Goal: Task Accomplishment & Management: Complete application form

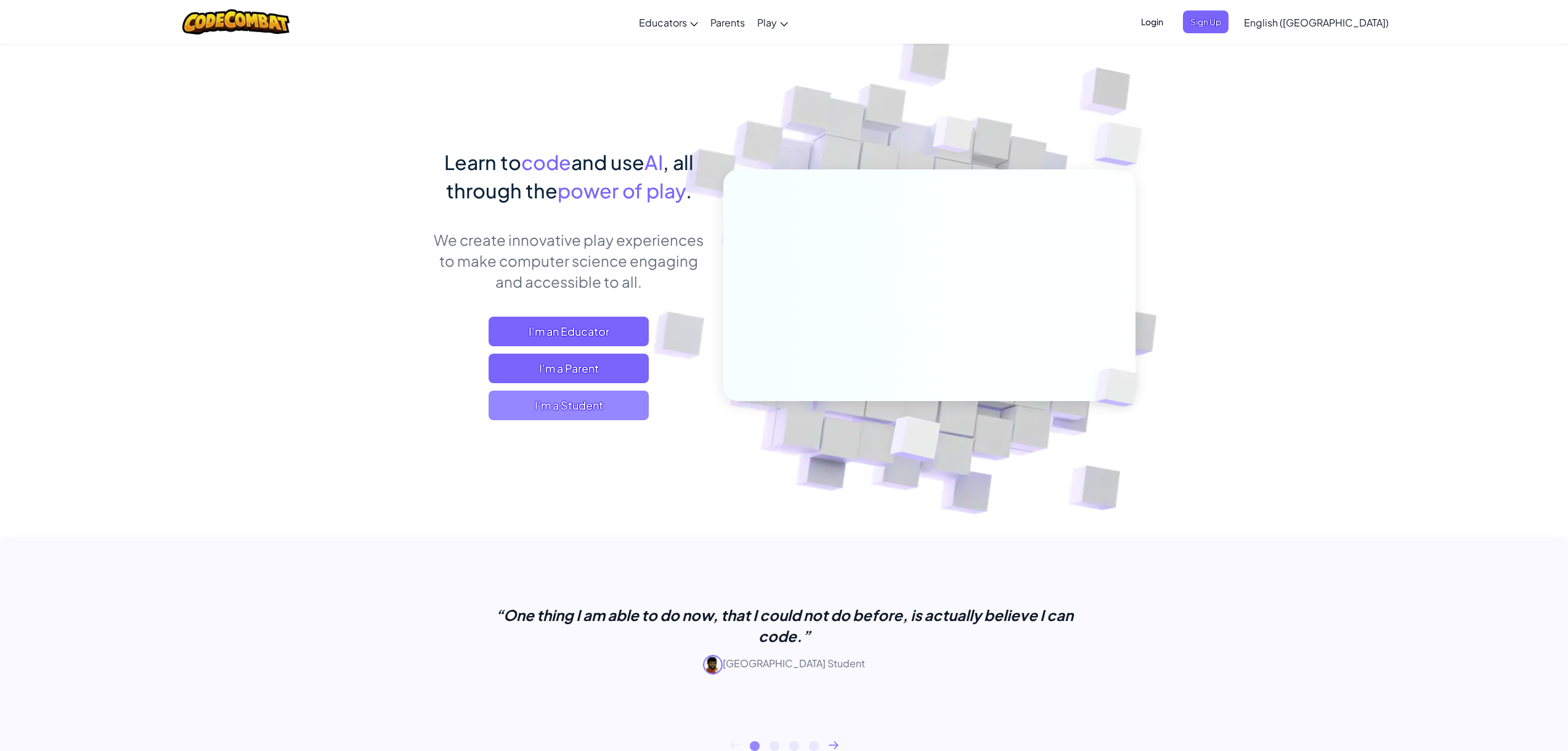
click at [617, 409] on span "I'm a Student" at bounding box center [568, 405] width 160 height 29
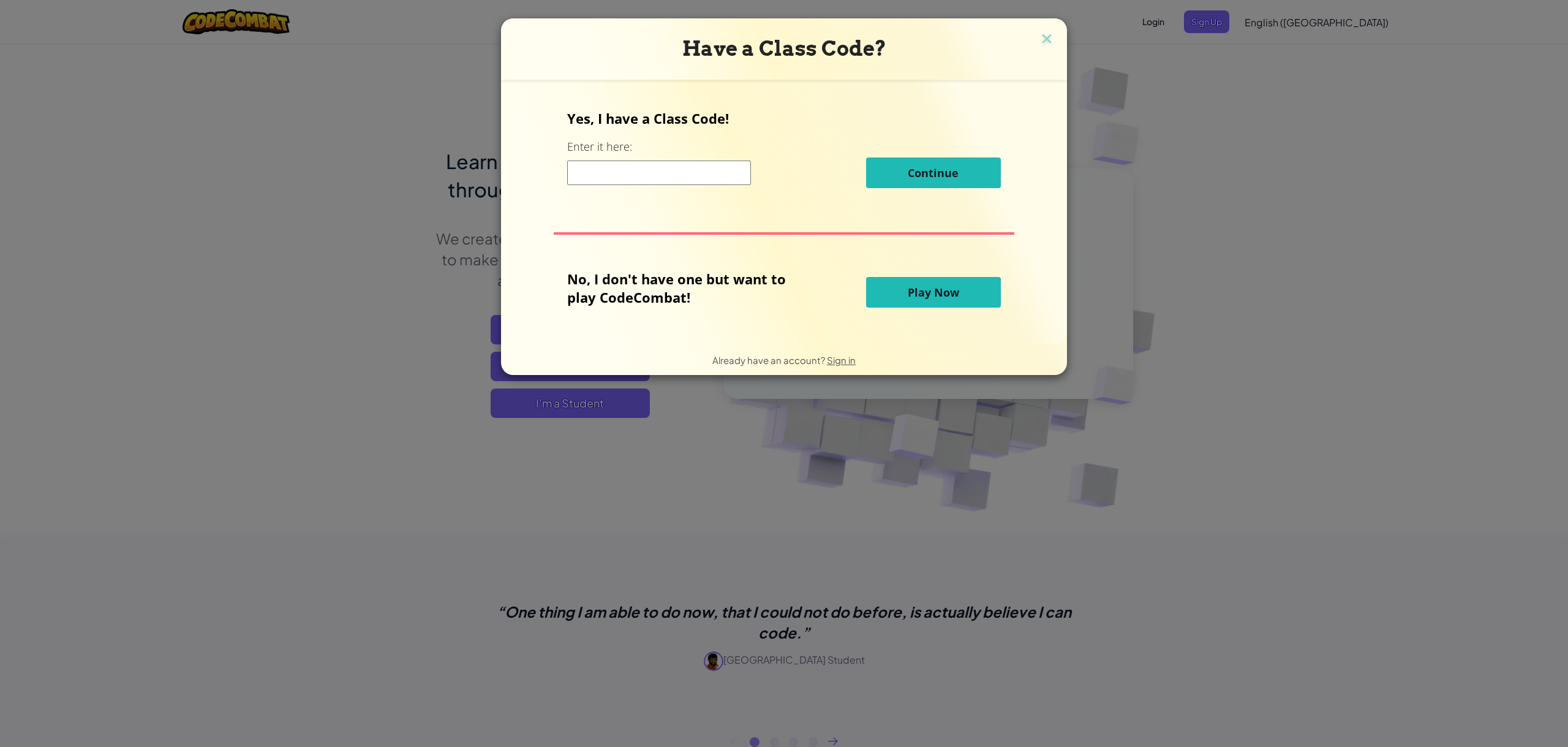
click at [655, 176] on input at bounding box center [659, 173] width 184 height 25
paste input "PoolSharpDuck"
type input "PoolSharpDuck"
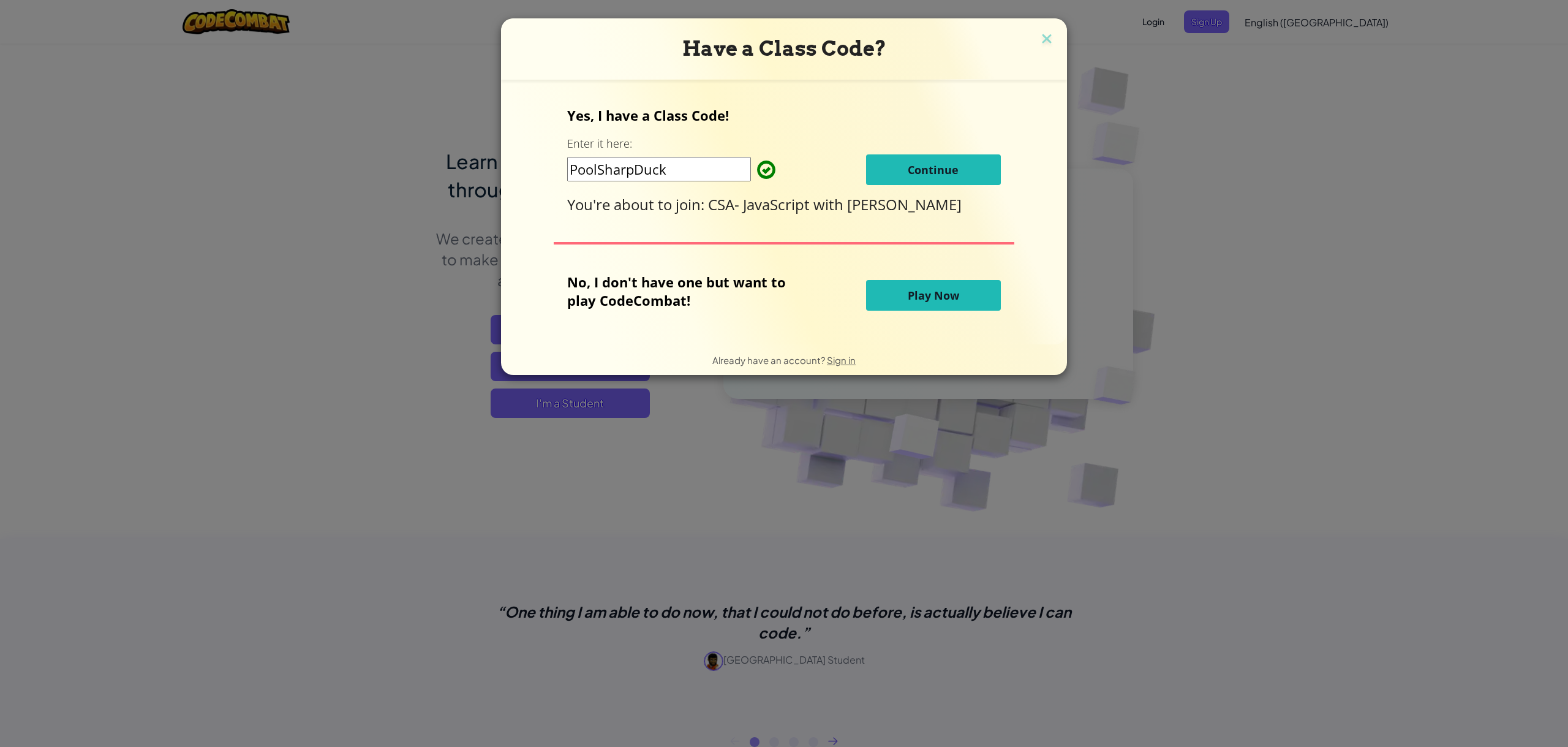
click at [911, 169] on span "Continue" at bounding box center [933, 170] width 51 height 15
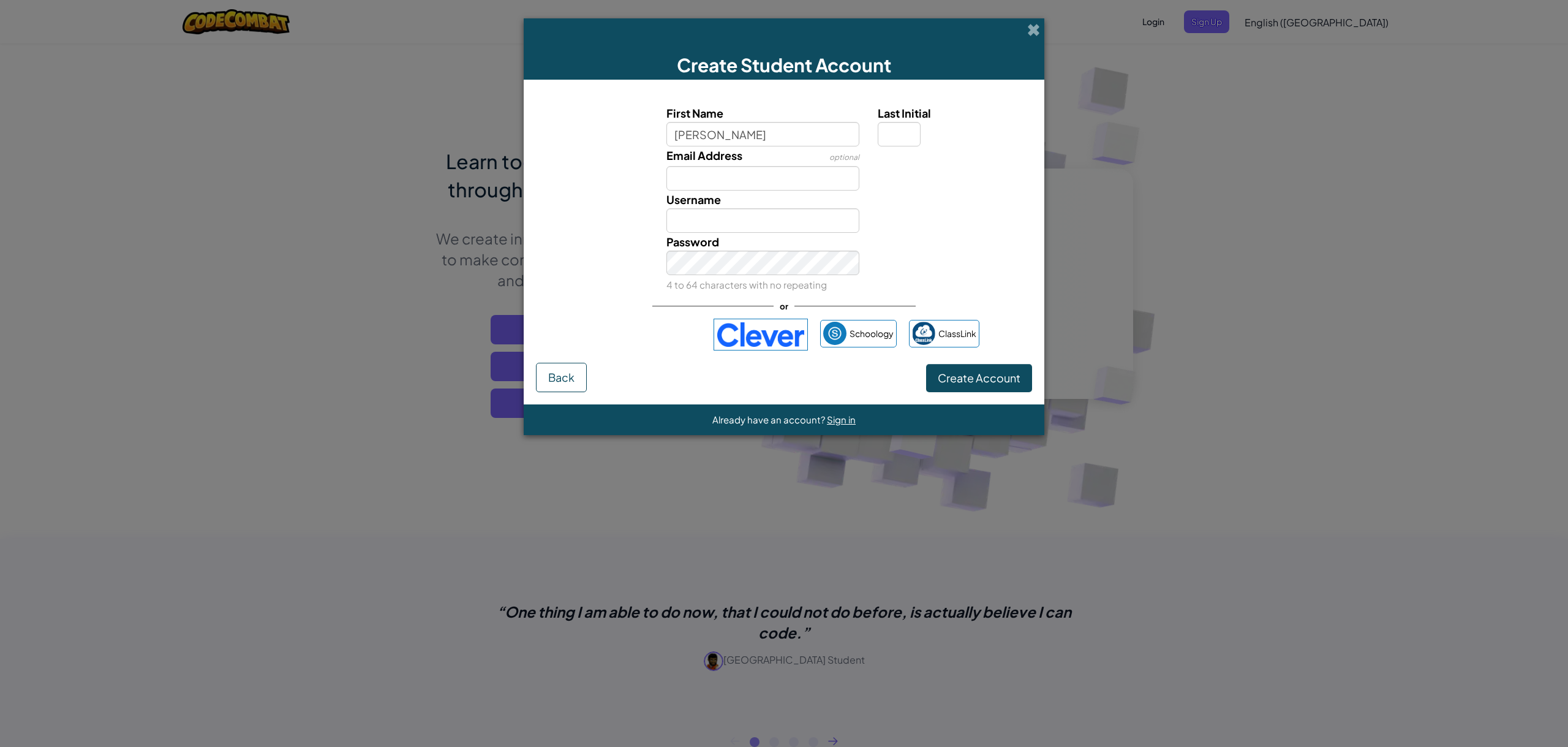
type input "[PERSON_NAME]"
click at [836, 187] on input "Email Address" at bounding box center [763, 178] width 193 height 25
click at [906, 132] on input "Last Initial" at bounding box center [899, 134] width 43 height 25
type input "H"
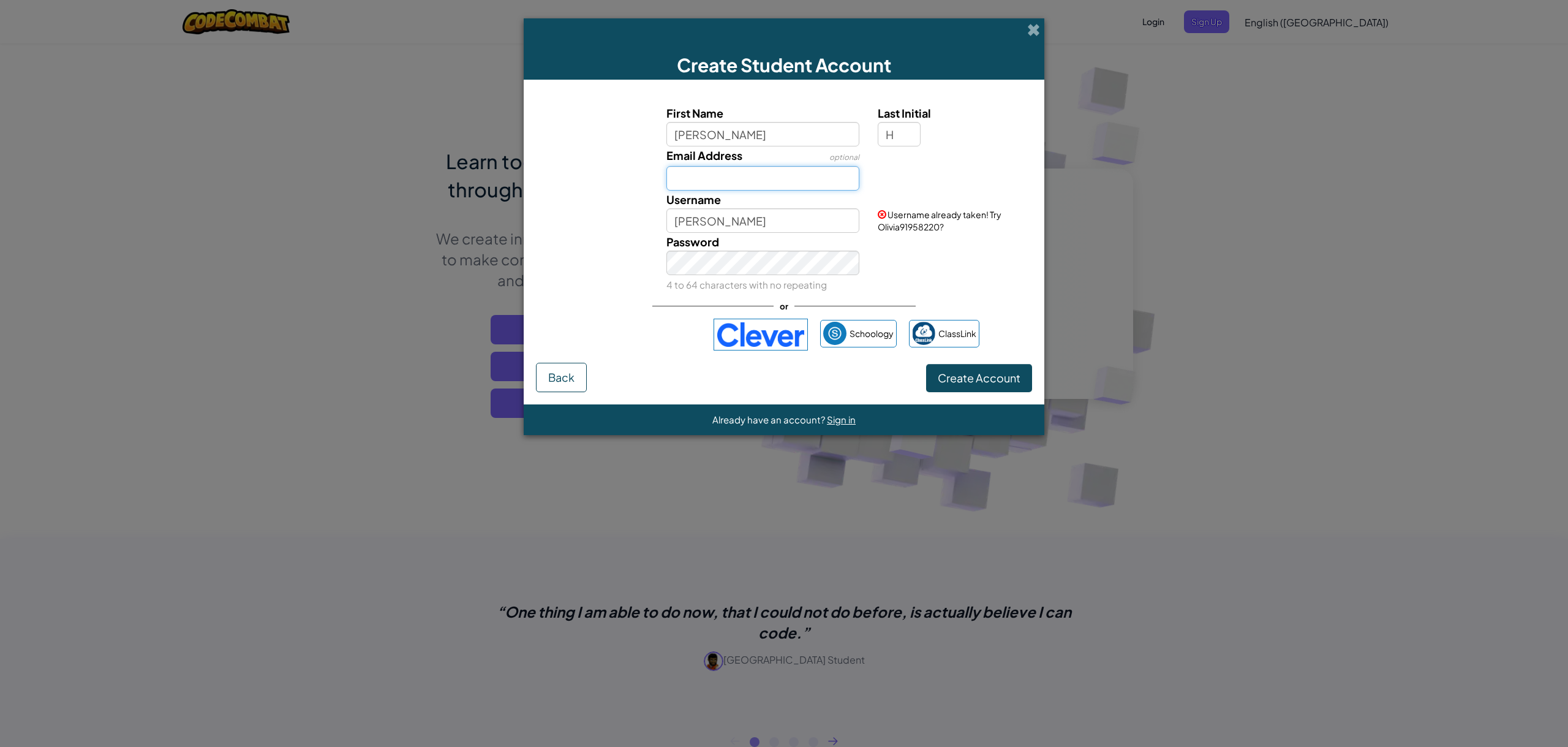
type input "OliviaH"
click at [702, 179] on input "Email Address" at bounding box center [763, 178] width 193 height 25
type input "o"
type input "[EMAIL_ADDRESS][DOMAIN_NAME]"
click at [722, 214] on input "OliviaH" at bounding box center [763, 220] width 193 height 25
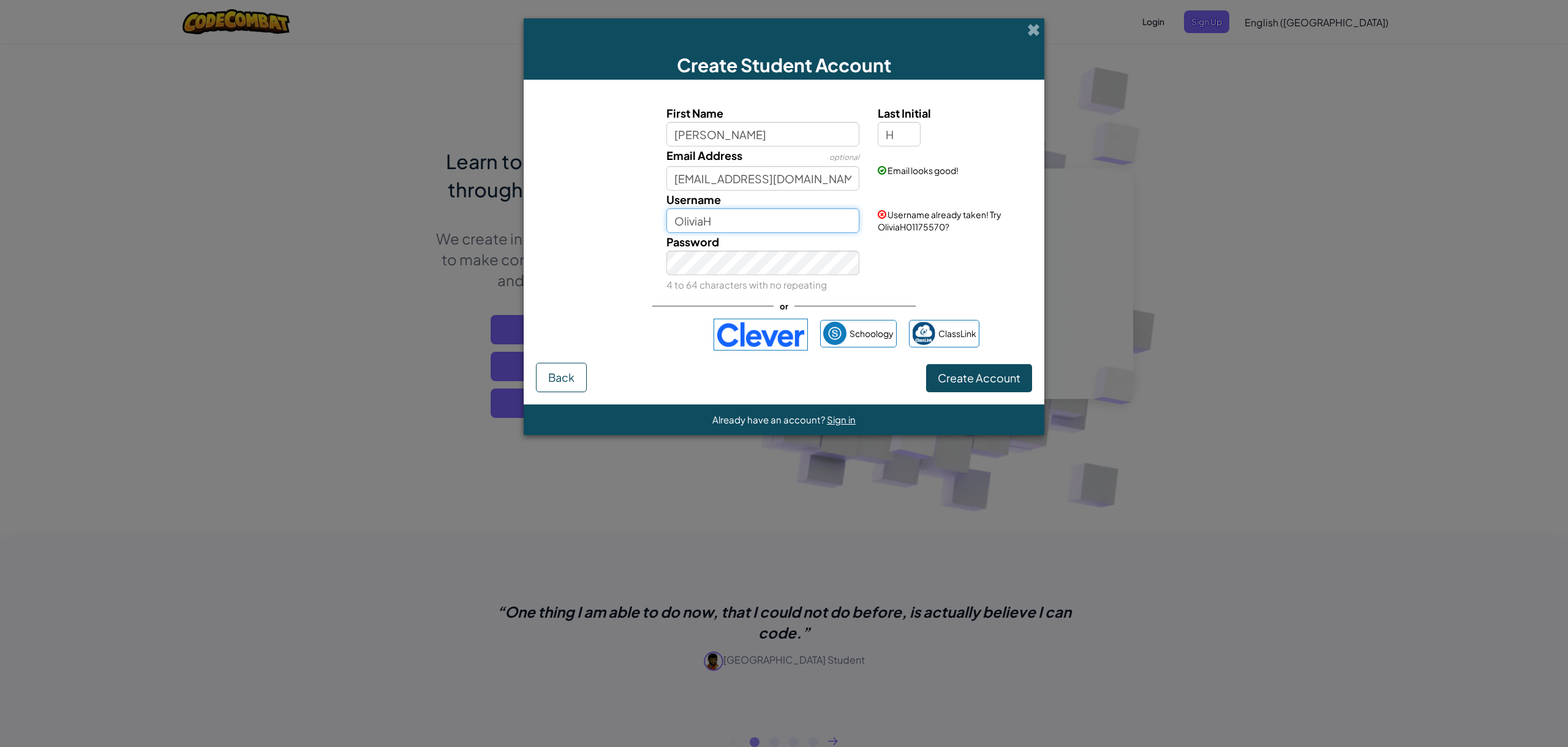
click at [722, 214] on input "OliviaH" at bounding box center [763, 220] width 193 height 25
click at [748, 217] on input "meowmeow" at bounding box center [763, 220] width 193 height 25
type input "meowmeowULTIMATE"
click at [926, 364] on button "Create Account" at bounding box center [979, 378] width 106 height 28
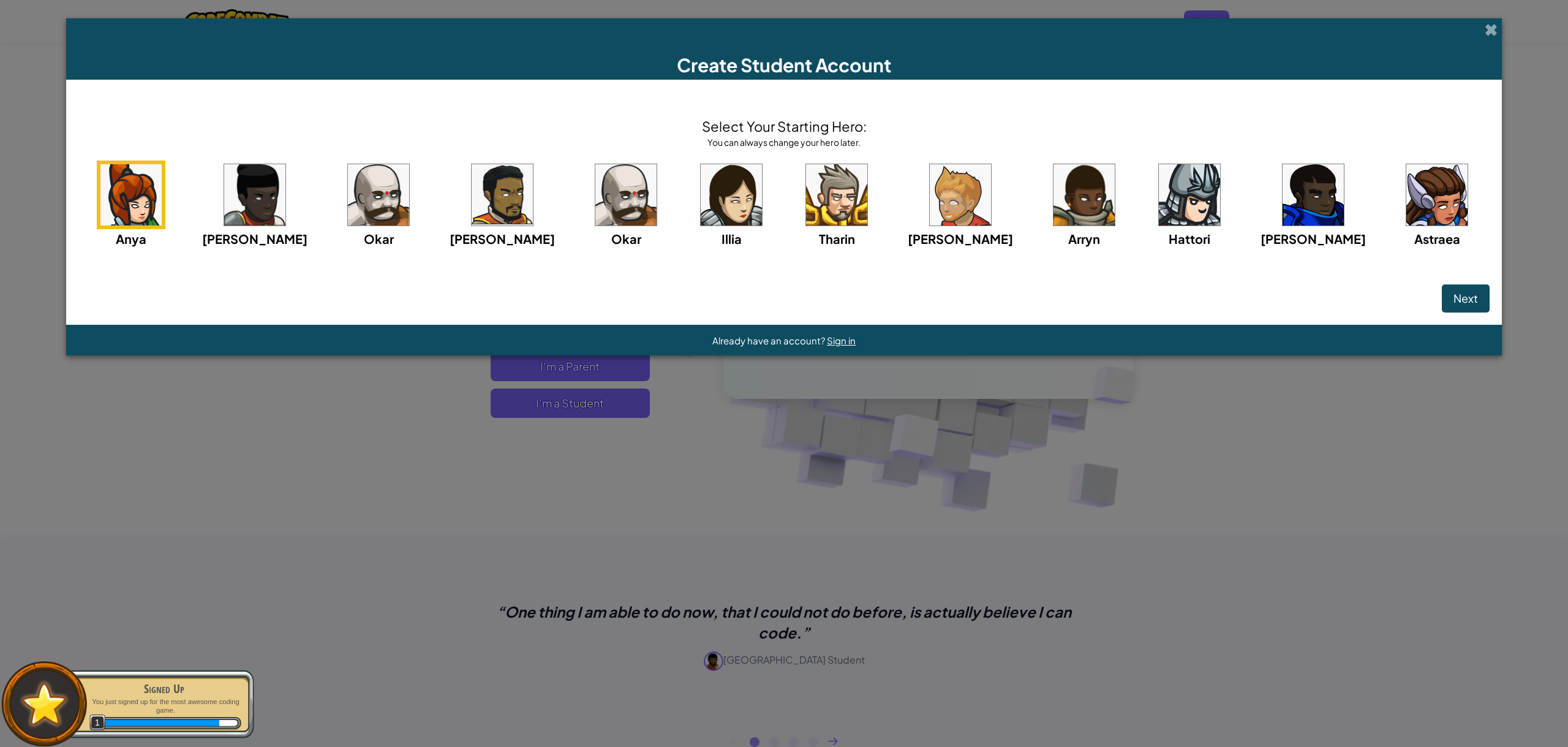
click at [955, 181] on img at bounding box center [960, 195] width 61 height 61
click at [1442, 291] on button "Next" at bounding box center [1466, 299] width 48 height 28
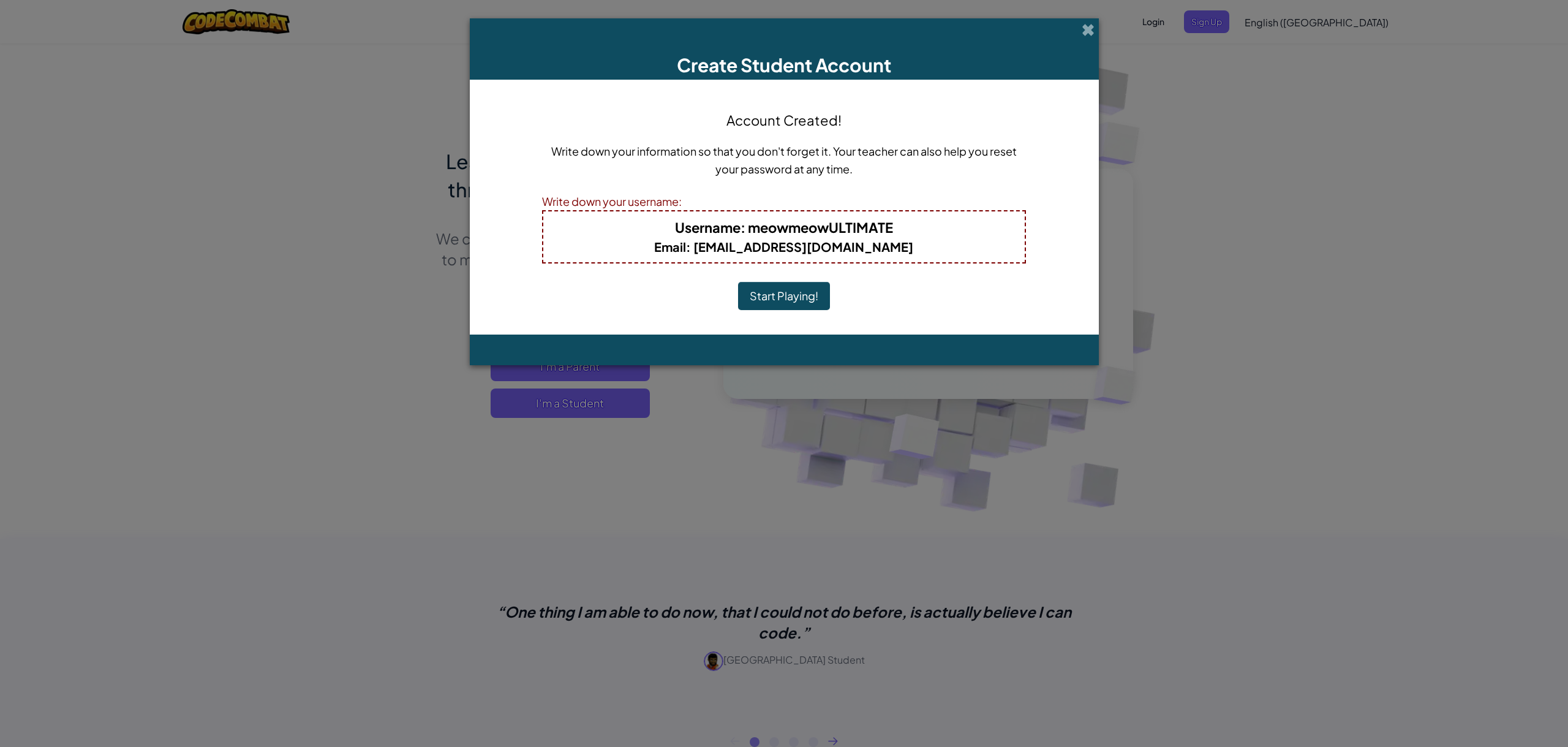
drag, startPoint x: 786, startPoint y: 288, endPoint x: 788, endPoint y: 295, distance: 7.3
click at [786, 288] on button "Start Playing!" at bounding box center [784, 296] width 92 height 28
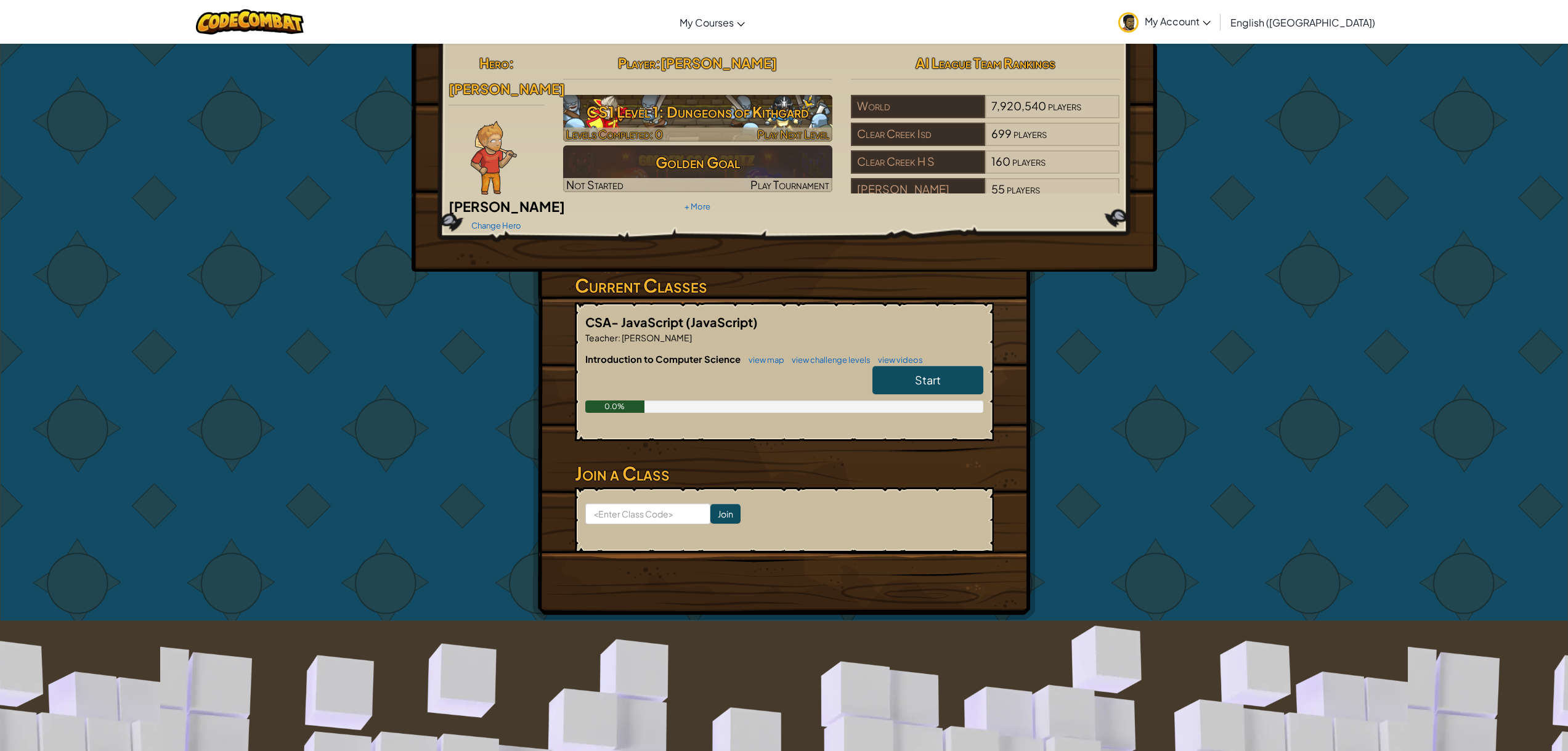
click at [698, 107] on h3 "CS1 Level 1: Dungeons of Kithgard" at bounding box center [698, 111] width 270 height 28
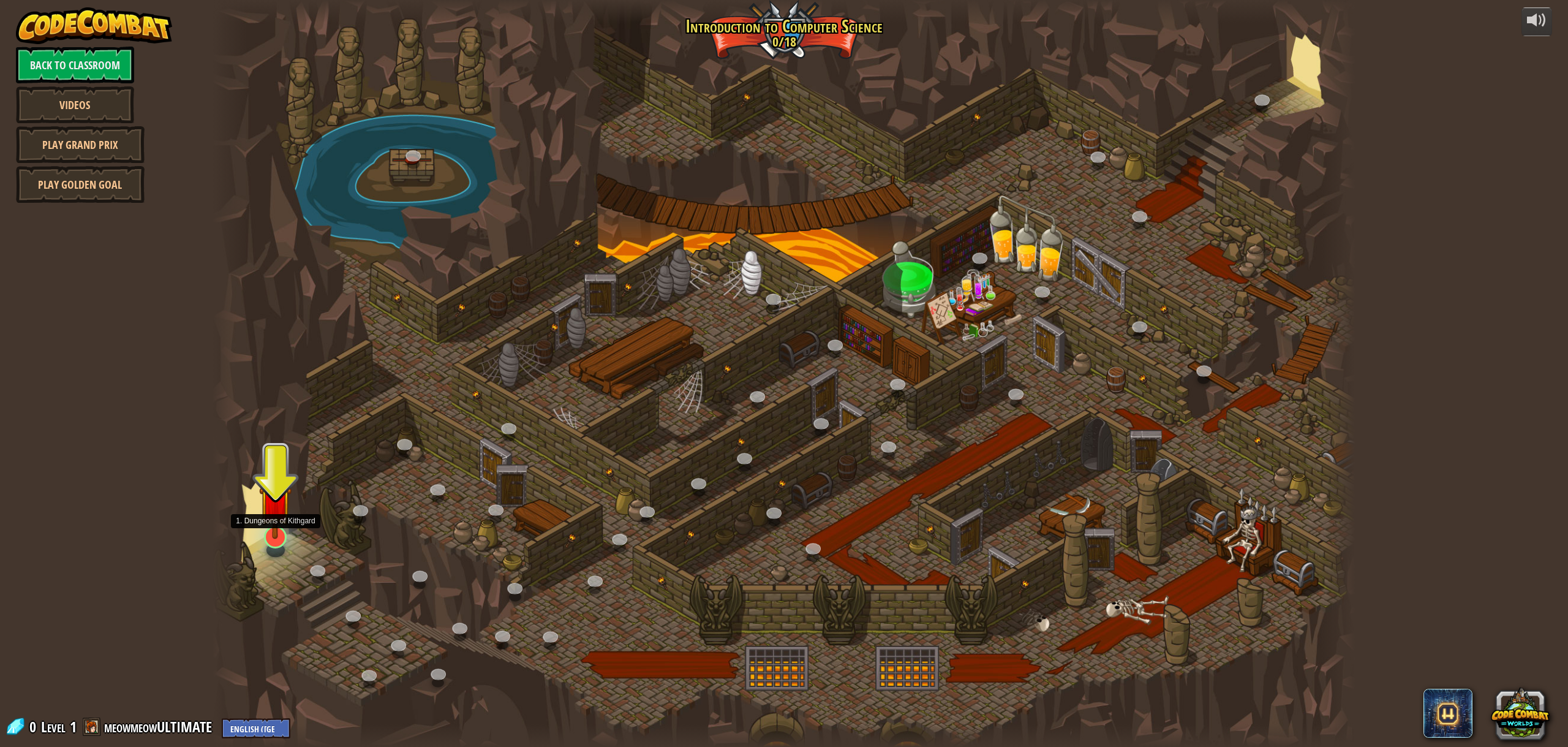
click at [276, 534] on img at bounding box center [275, 502] width 32 height 75
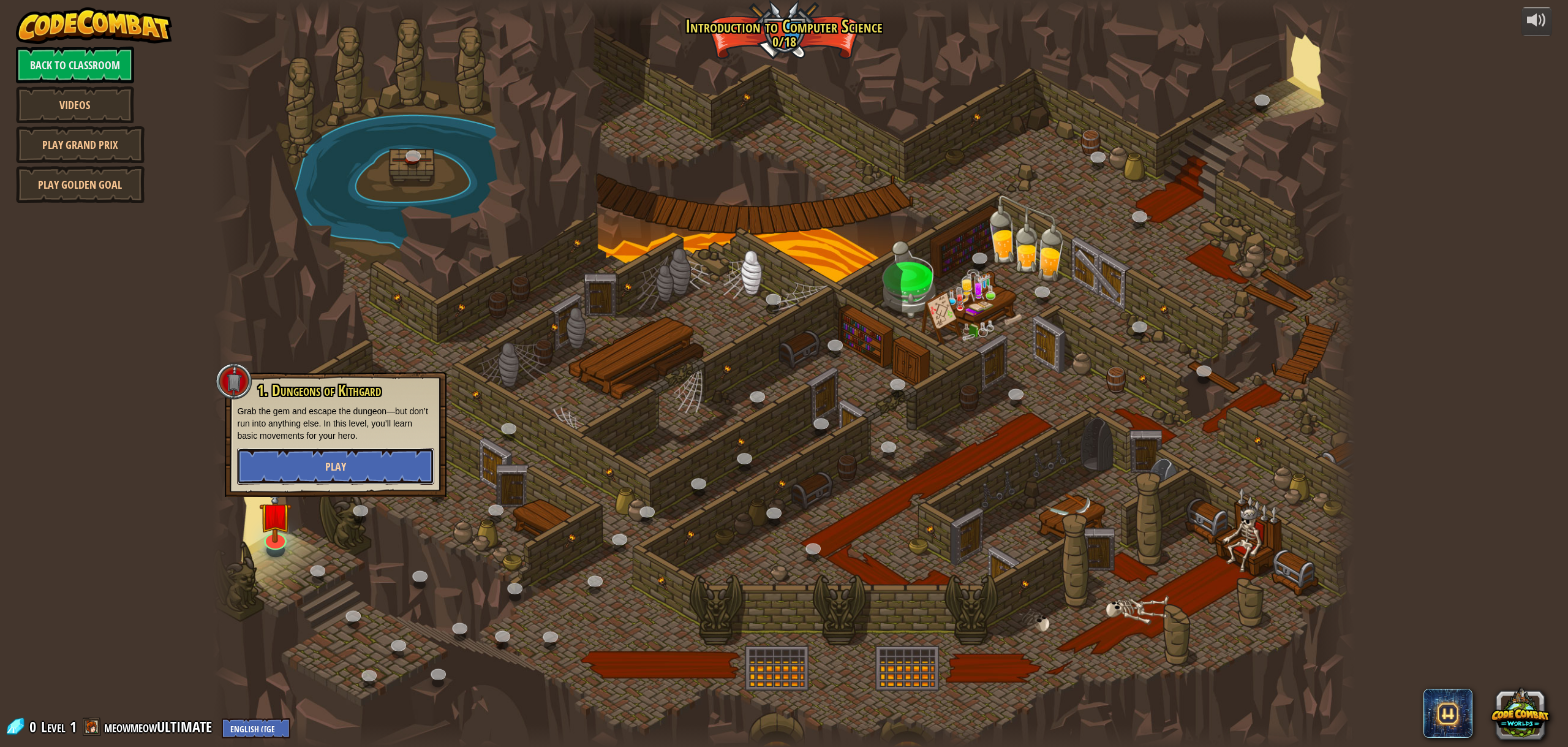
click at [325, 460] on button "Play" at bounding box center [335, 466] width 197 height 37
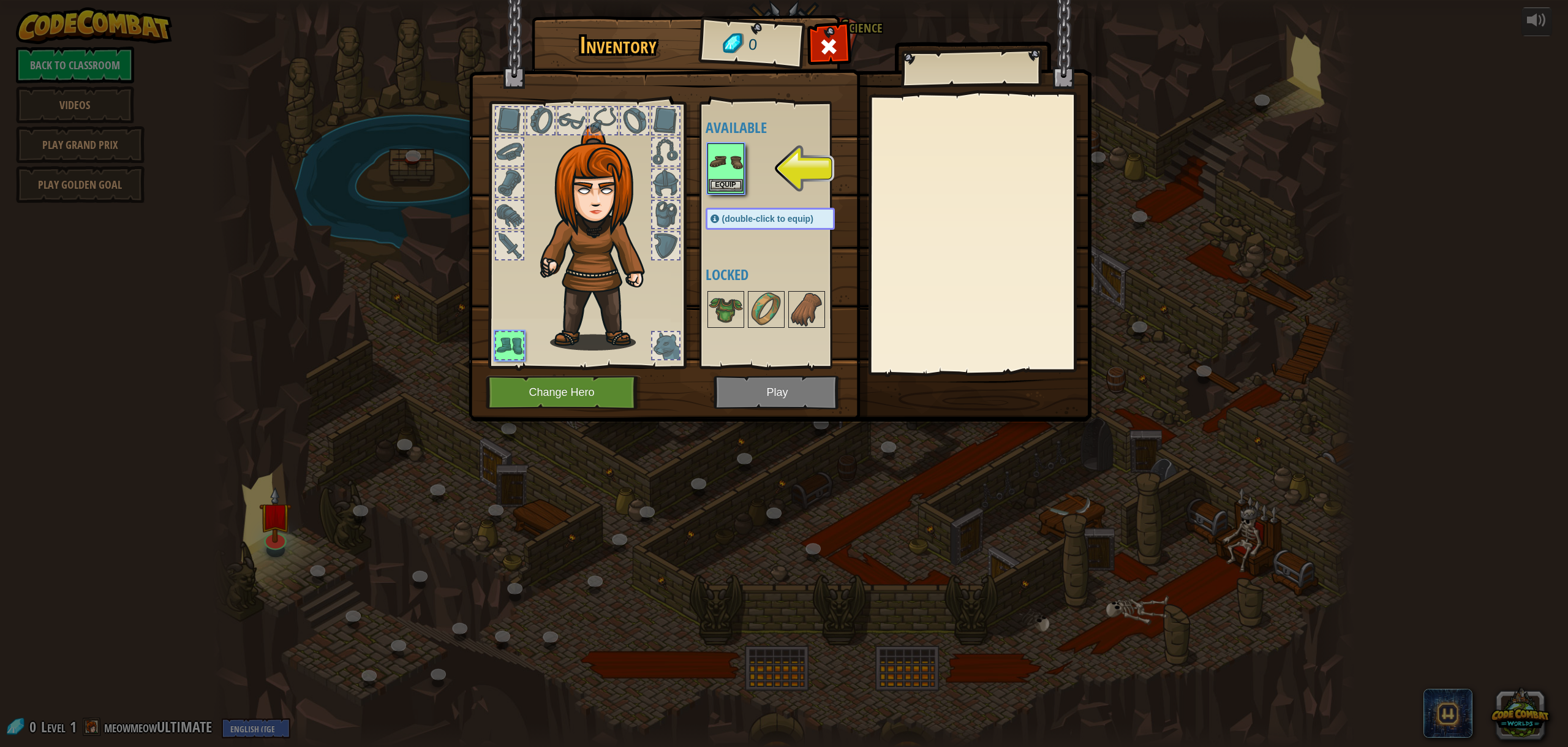
click at [729, 169] on img at bounding box center [726, 162] width 34 height 34
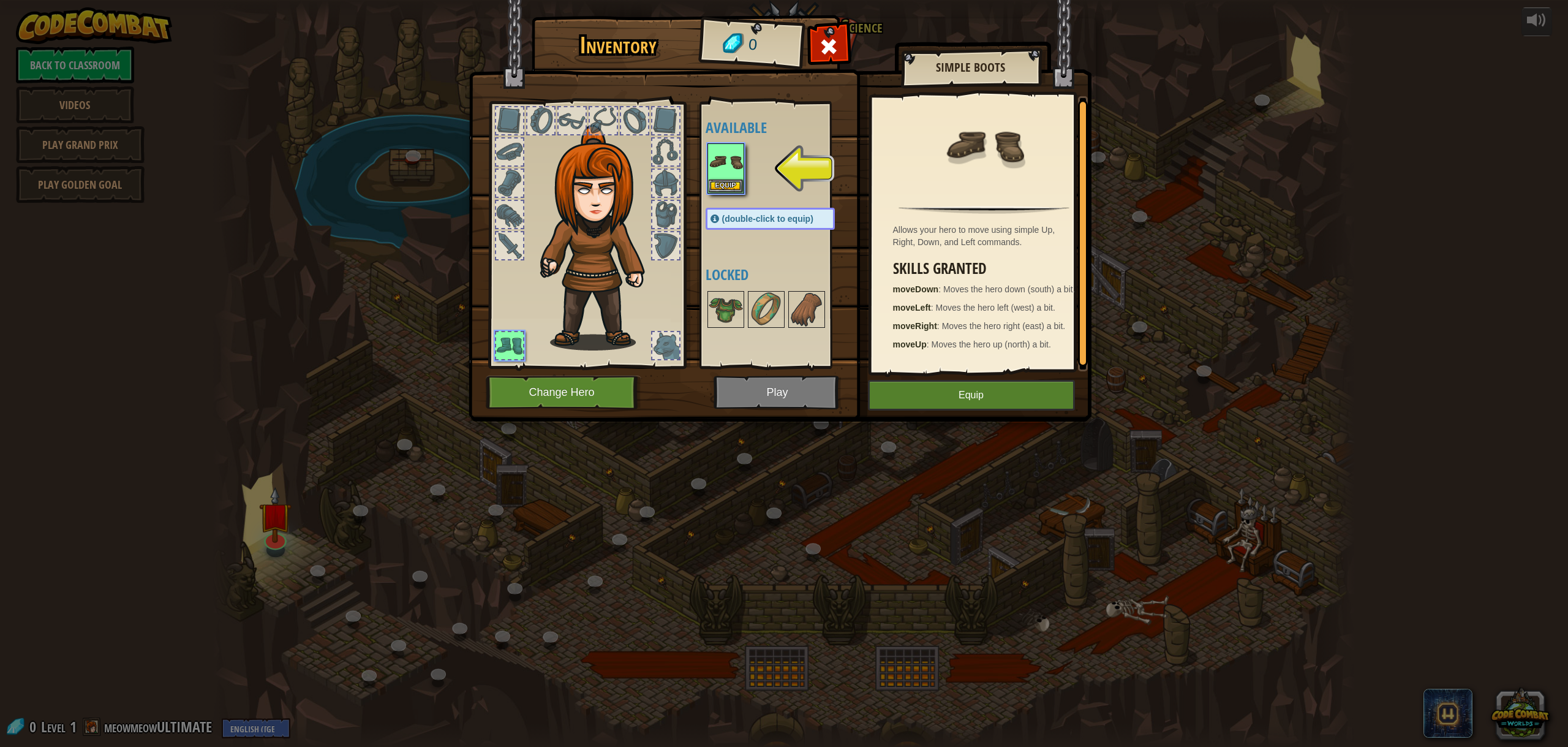
scroll to position [4, 0]
click at [731, 172] on img at bounding box center [726, 162] width 34 height 34
click at [731, 173] on img at bounding box center [726, 162] width 34 height 34
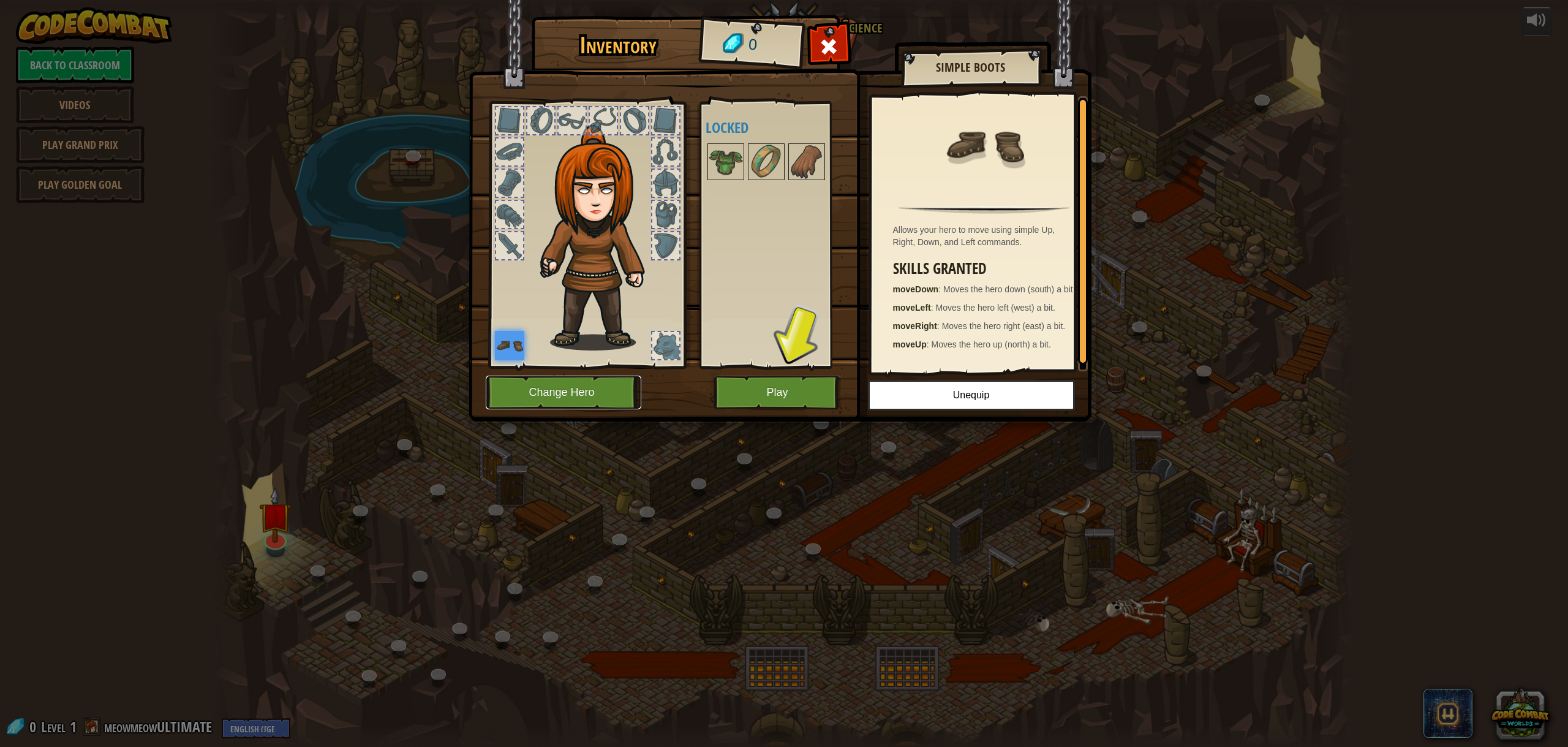
click at [607, 380] on button "Change Hero" at bounding box center [564, 392] width 155 height 34
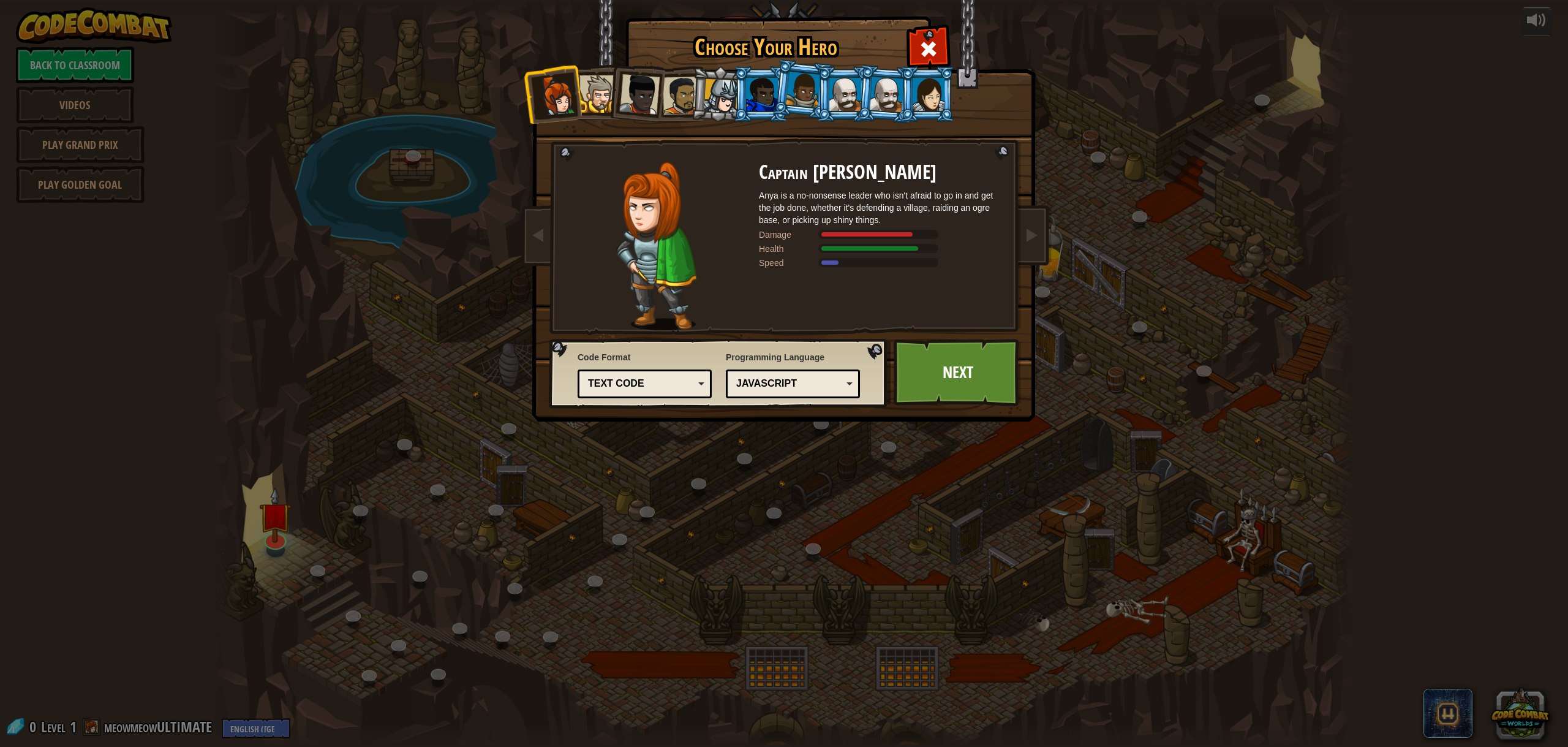
click at [602, 94] on div at bounding box center [598, 94] width 37 height 37
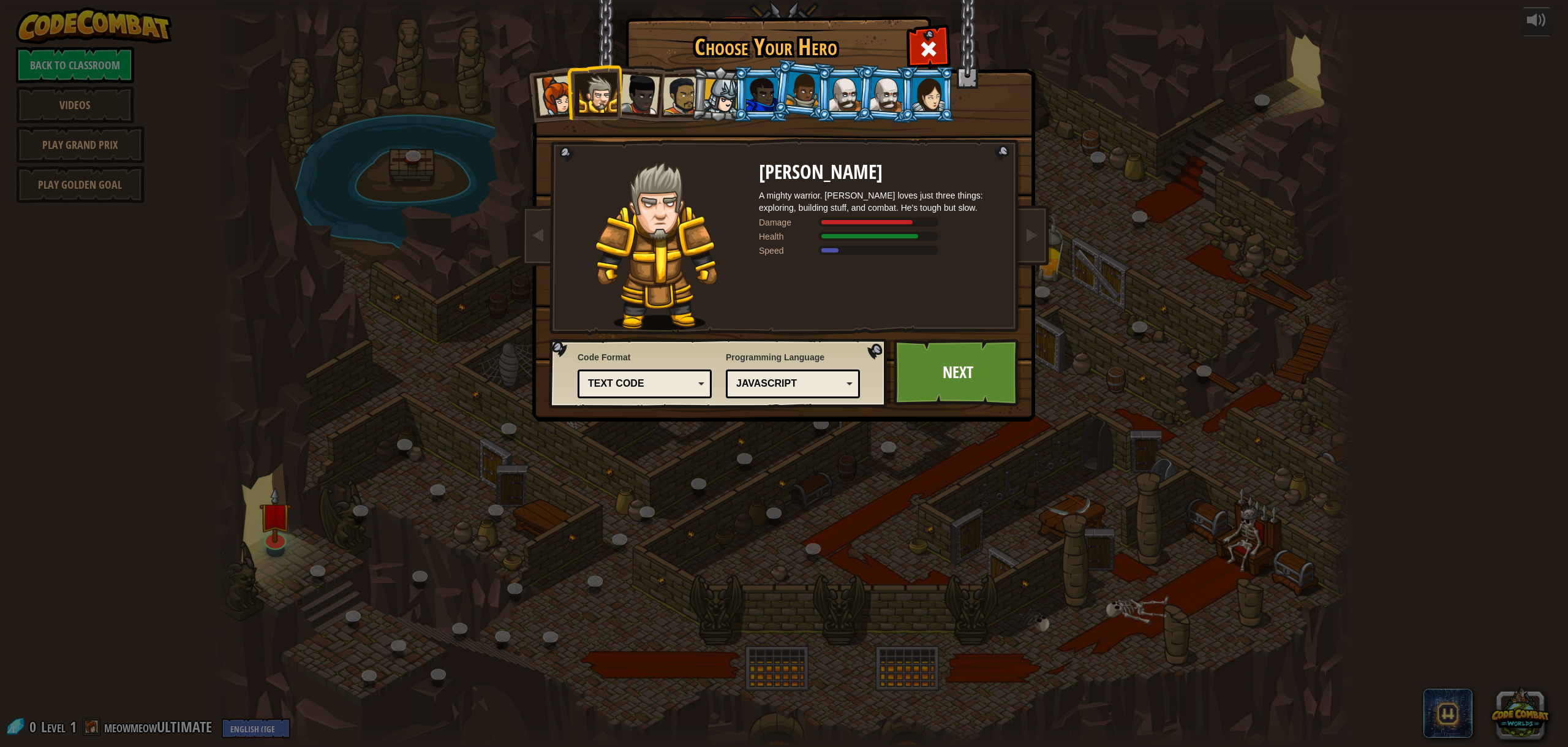
click at [545, 100] on div at bounding box center [557, 96] width 40 height 40
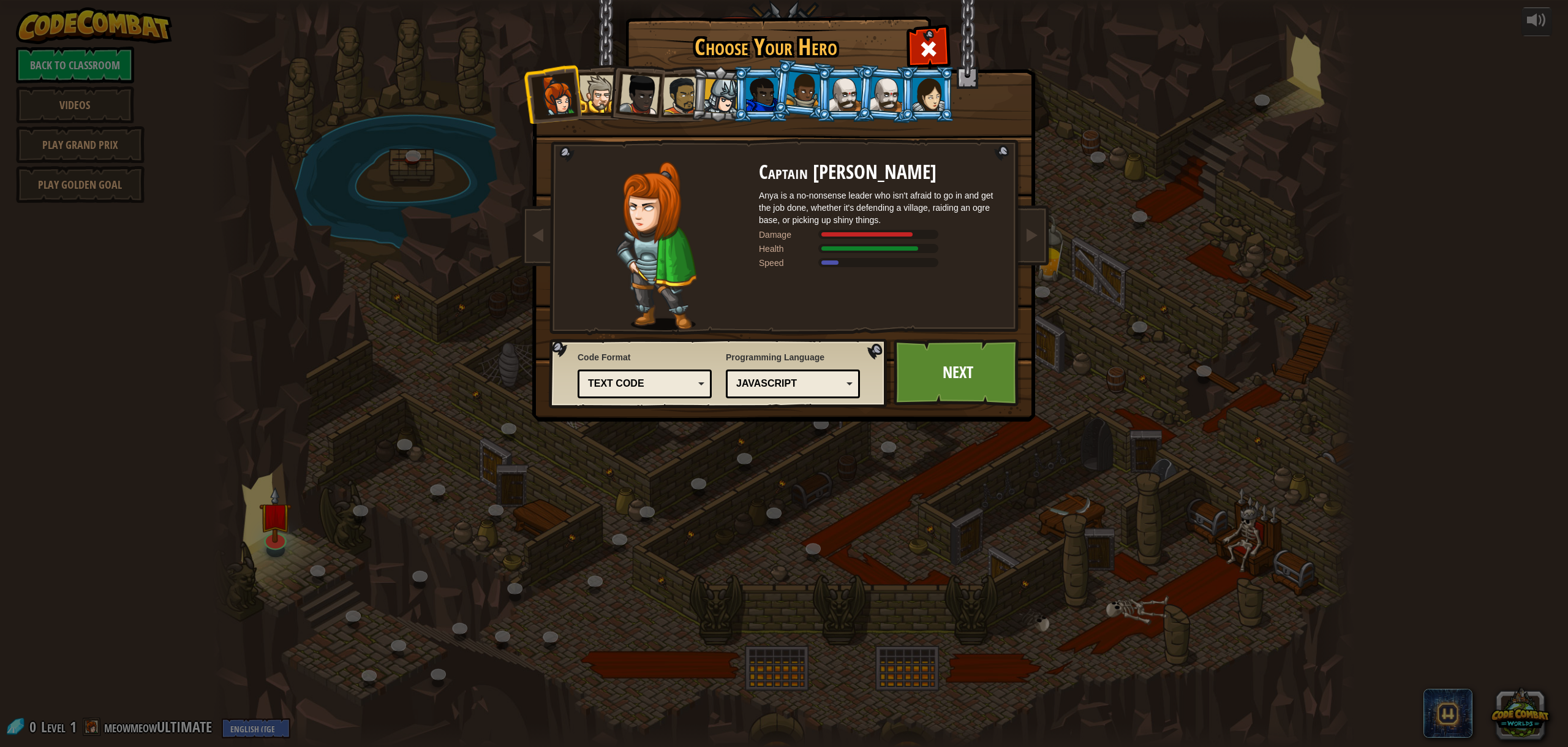
click at [850, 95] on div at bounding box center [845, 94] width 32 height 33
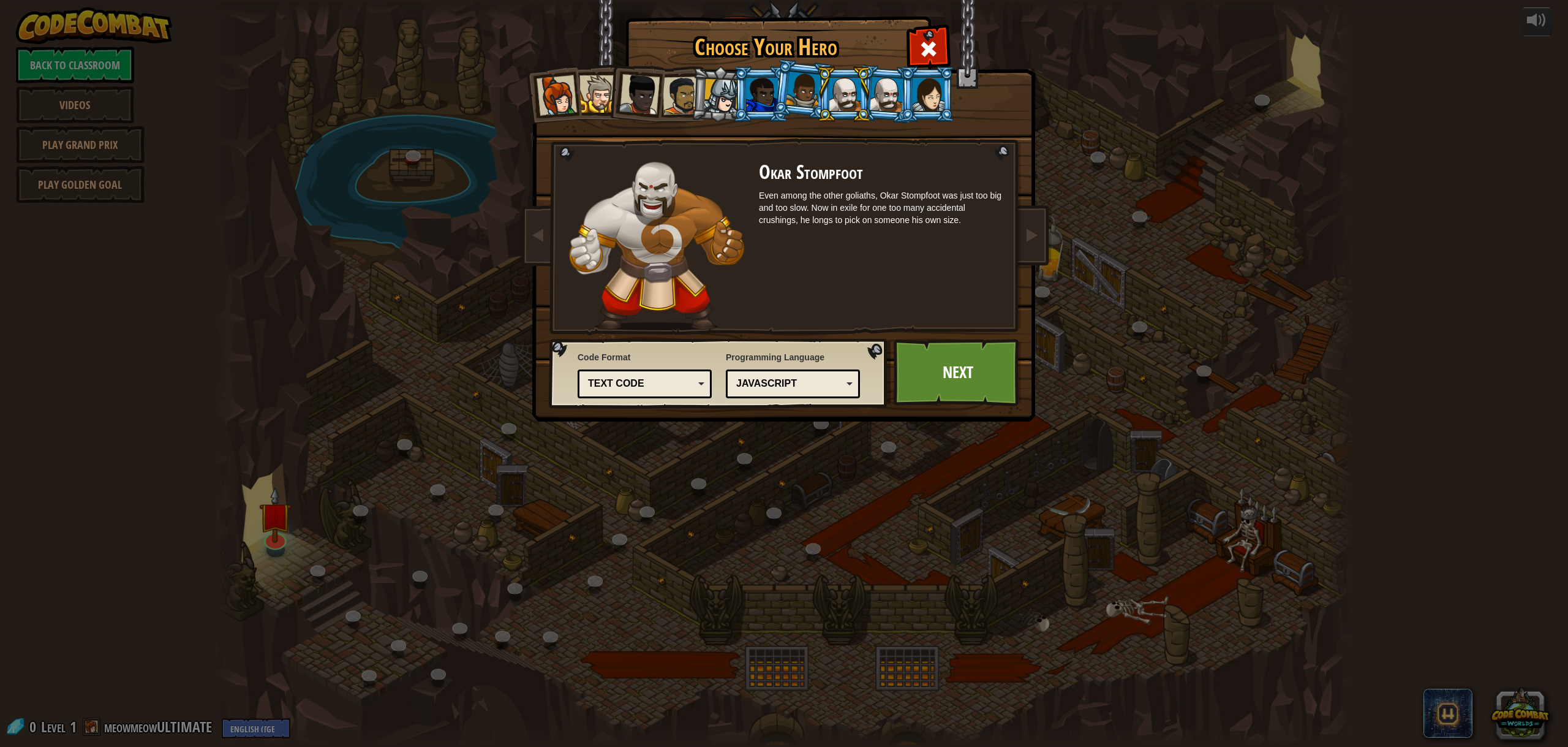
click at [785, 98] on li at bounding box center [802, 90] width 60 height 61
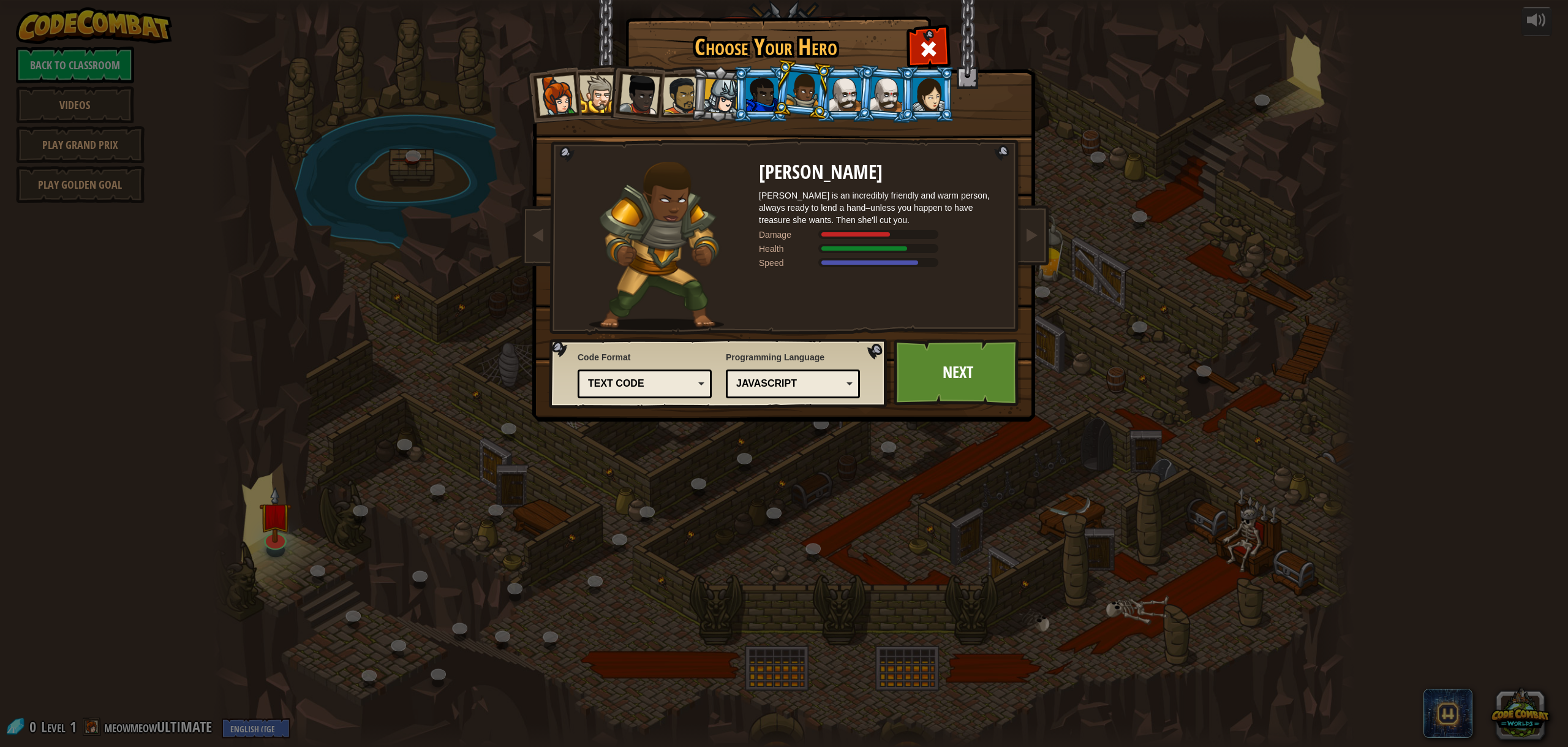
click at [728, 102] on div at bounding box center [721, 96] width 35 height 35
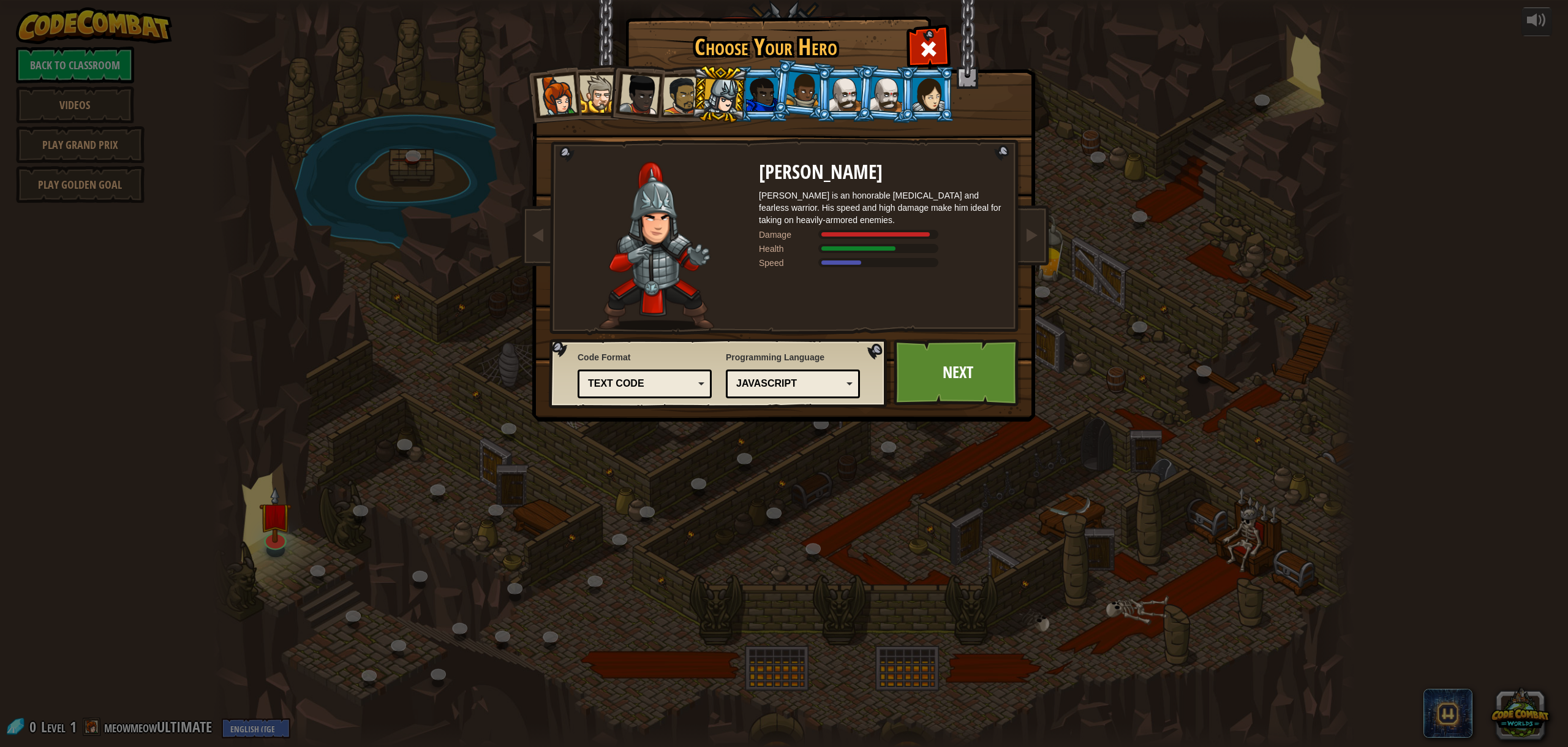
click at [681, 94] on div at bounding box center [682, 96] width 38 height 38
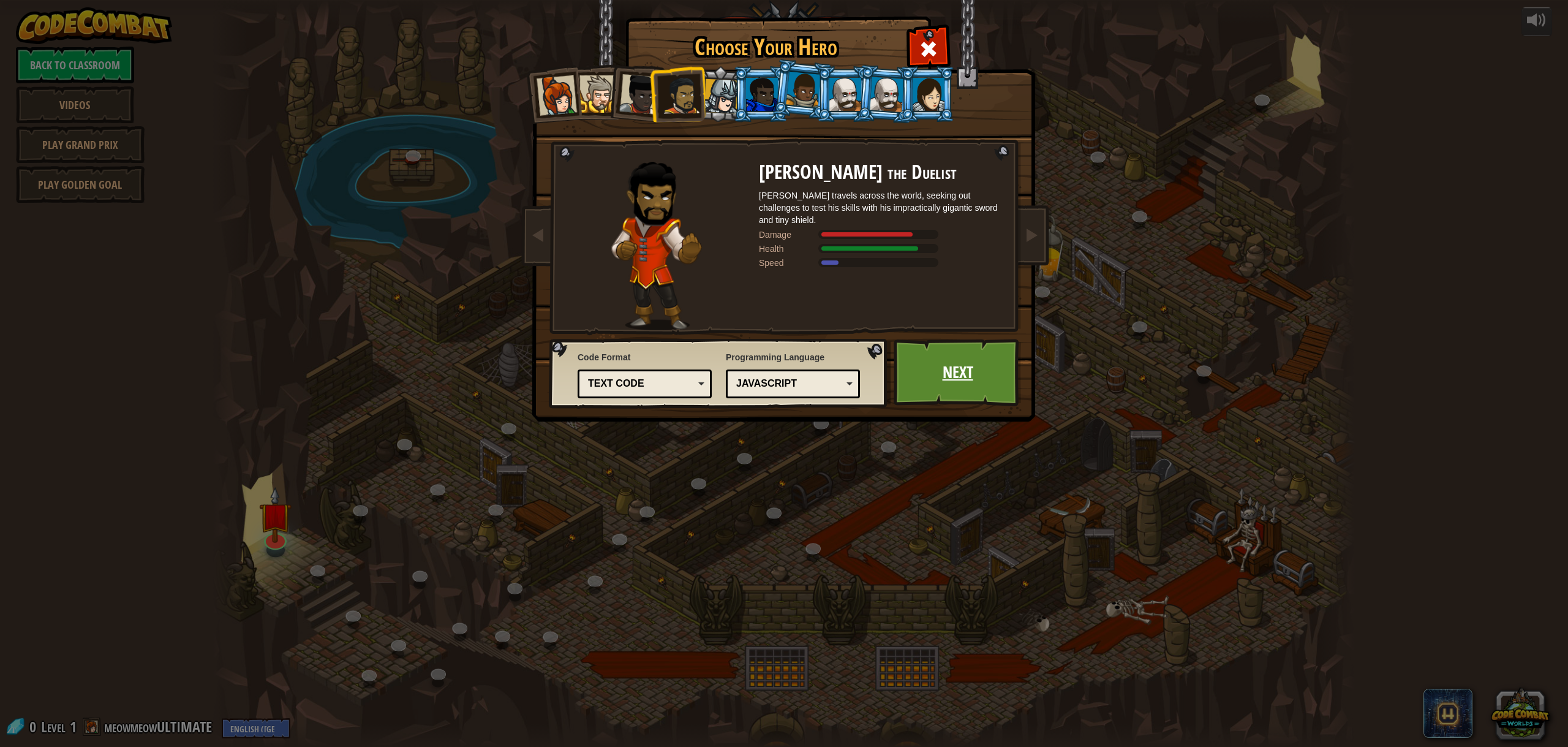
click at [974, 376] on link "Next" at bounding box center [957, 373] width 128 height 67
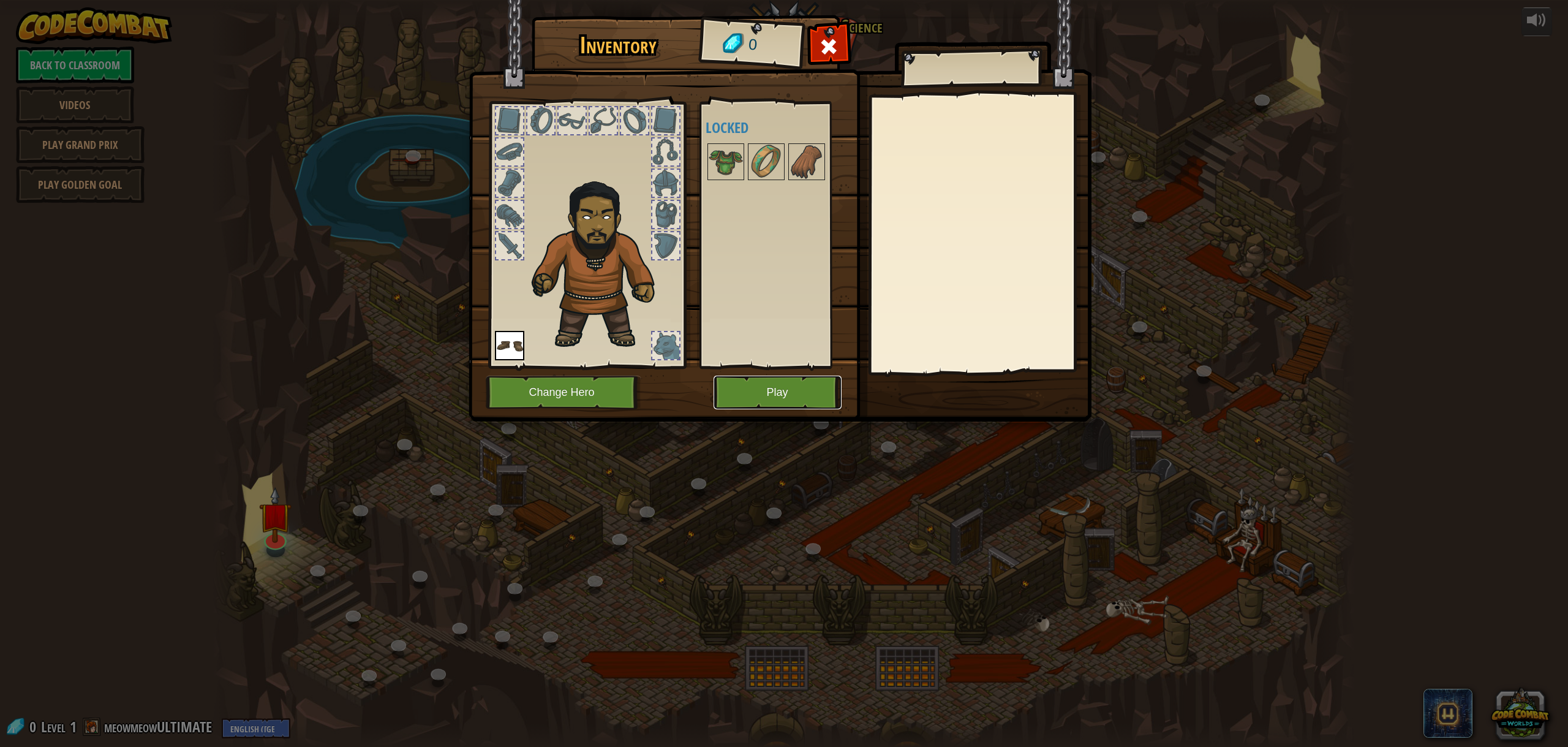
click at [783, 386] on button "Play" at bounding box center [777, 392] width 128 height 34
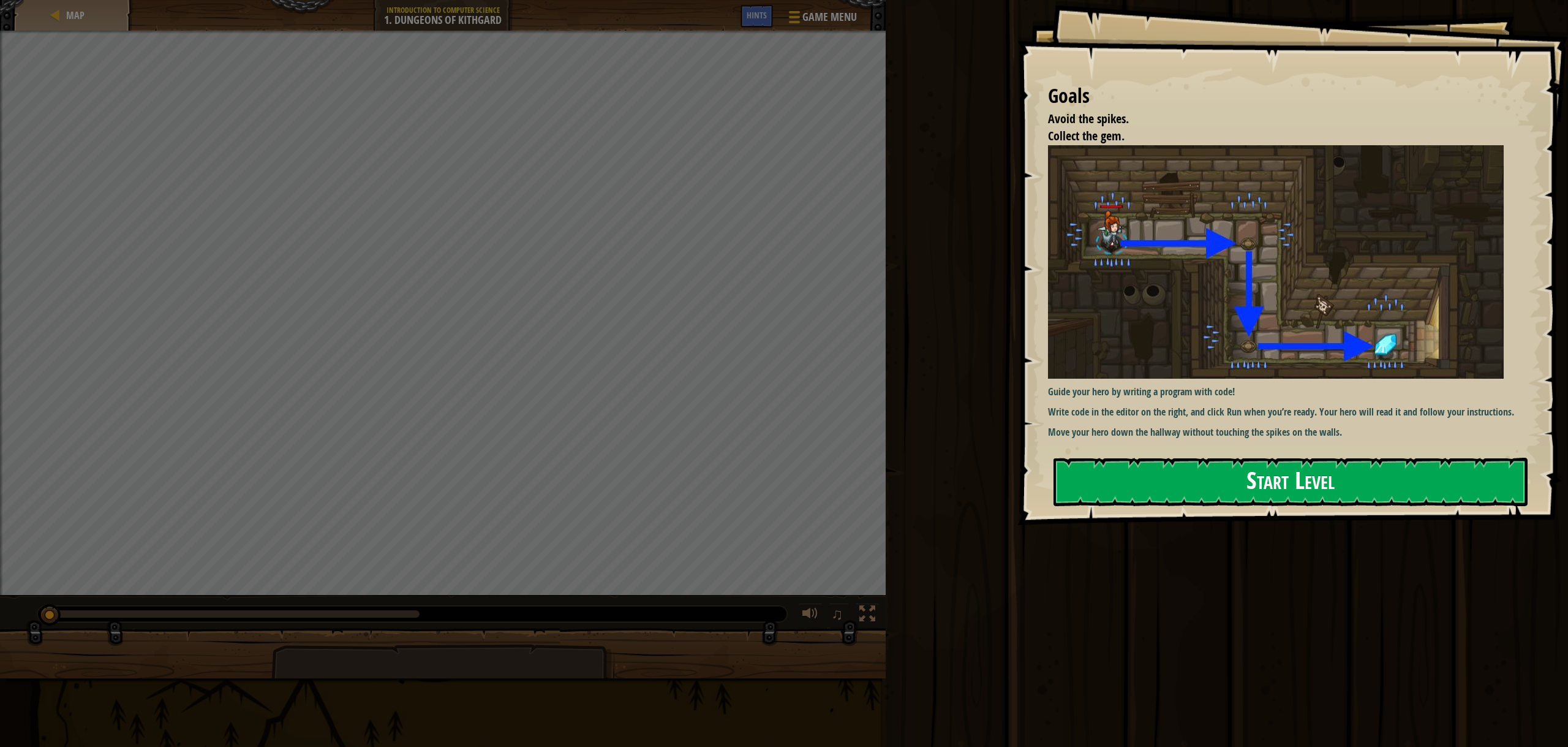
drag, startPoint x: 1290, startPoint y: 472, endPoint x: 1300, endPoint y: 466, distance: 11.7
click at [1290, 471] on button "Start Level" at bounding box center [1290, 482] width 474 height 49
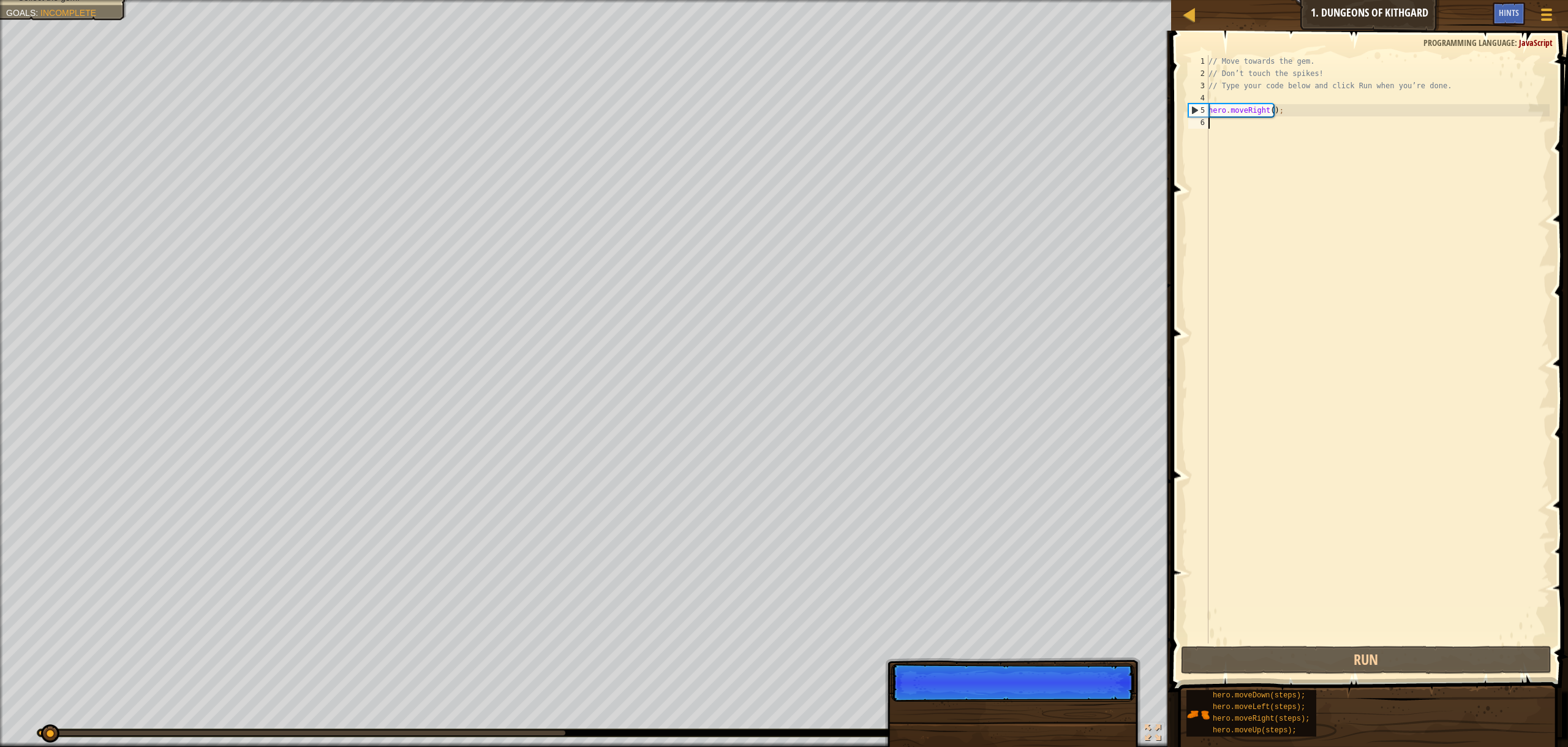
click at [1097, 698] on p "Skip (esc) Continue" at bounding box center [1013, 682] width 243 height 38
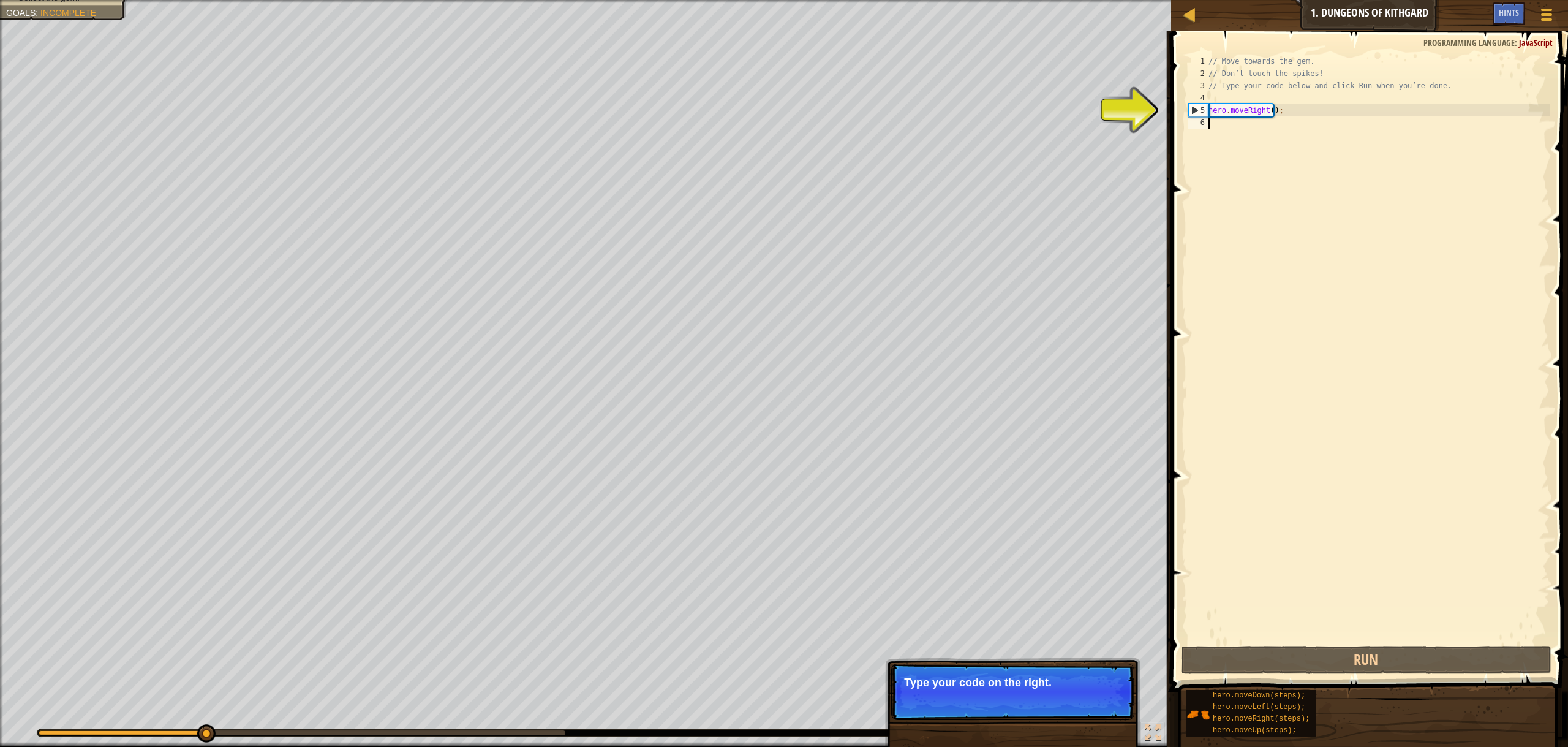
click at [1107, 698] on button "Continue" at bounding box center [1099, 698] width 51 height 16
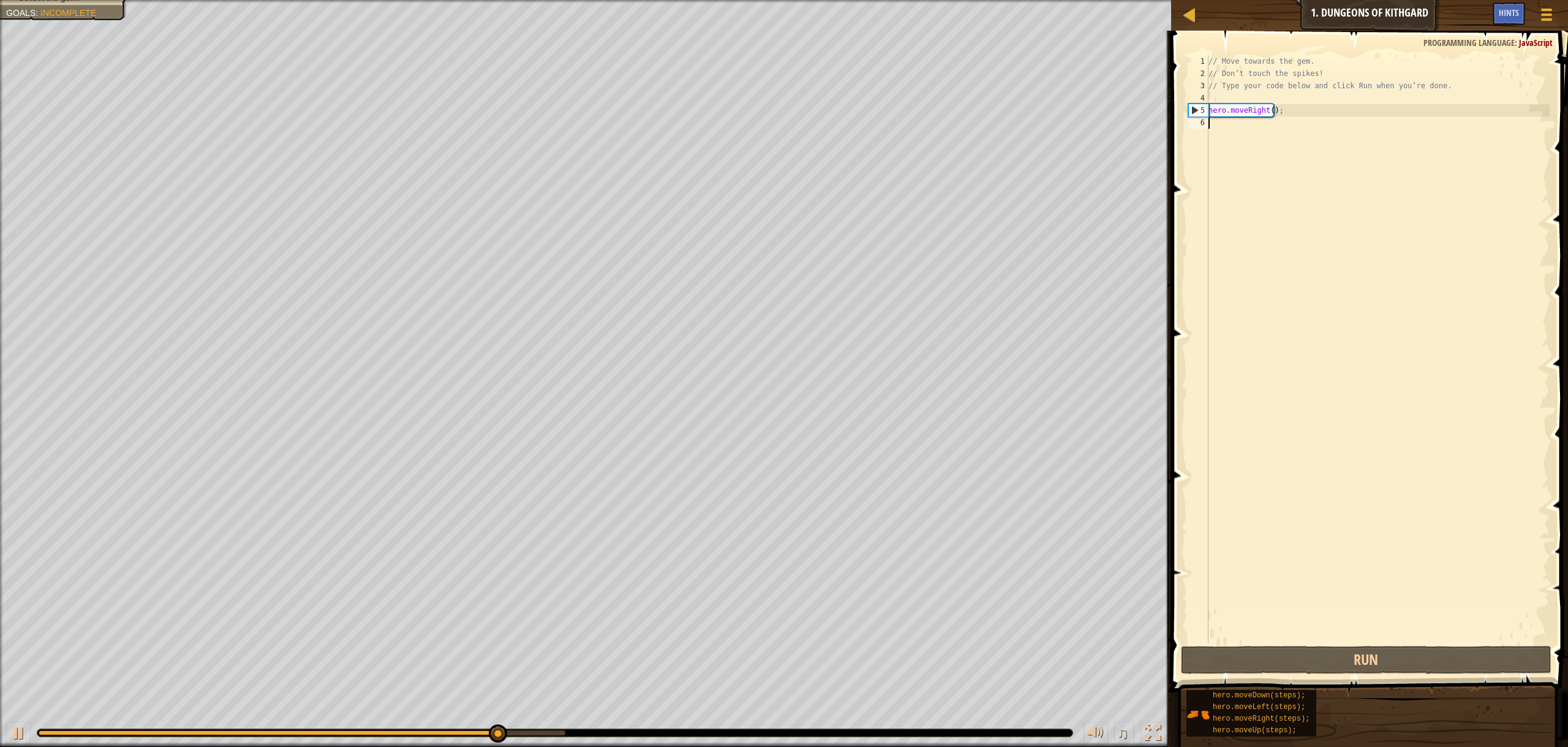
click at [1289, 125] on div "// Move towards the gem. // Don’t touch the spikes! // Type your code below and…" at bounding box center [1378, 362] width 343 height 613
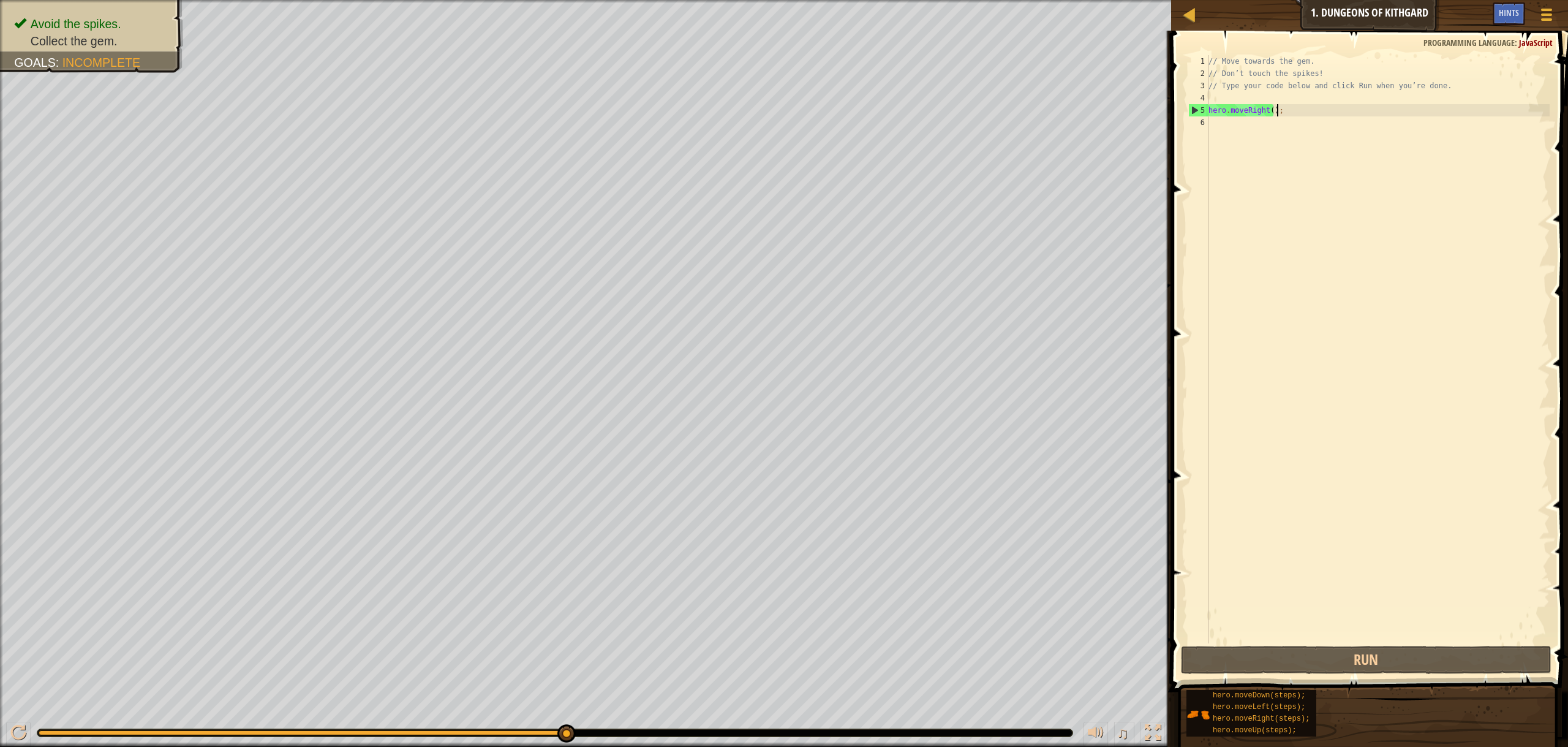
click at [1277, 109] on div "// Move towards the gem. // Don’t touch the spikes! // Type your code below and…" at bounding box center [1378, 362] width 343 height 613
click at [1293, 110] on div "// Move towards the gem. // Don’t touch the spikes! // Type your code below and…" at bounding box center [1378, 362] width 343 height 613
click at [1196, 108] on div "5" at bounding box center [1198, 110] width 19 height 12
click at [1202, 114] on div "5" at bounding box center [1198, 110] width 19 height 12
type textarea "hero.moveRight();"
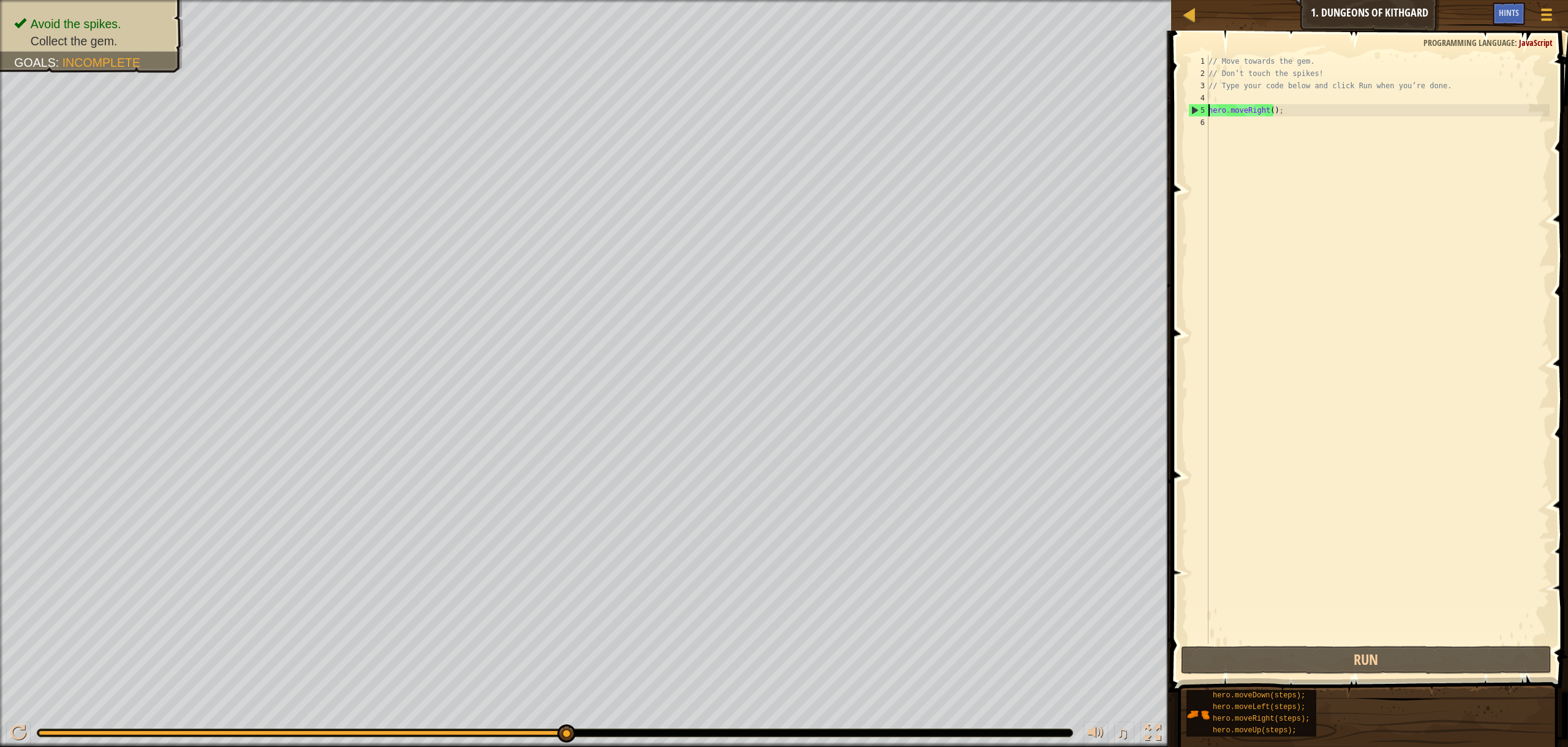
click at [1295, 111] on div "// Move towards the gem. // Don’t touch the spikes! // Type your code below and…" at bounding box center [1378, 362] width 343 height 613
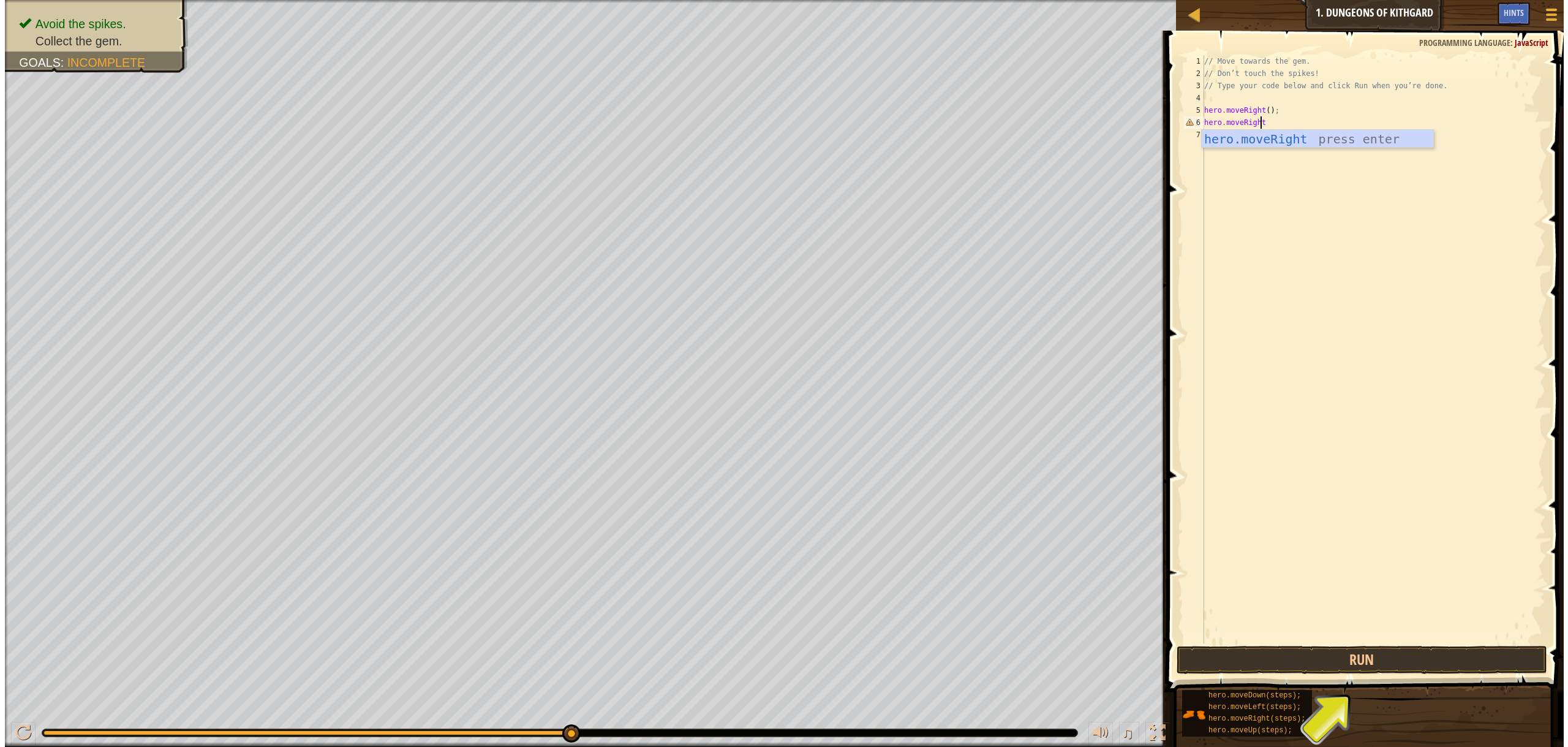
scroll to position [5, 5]
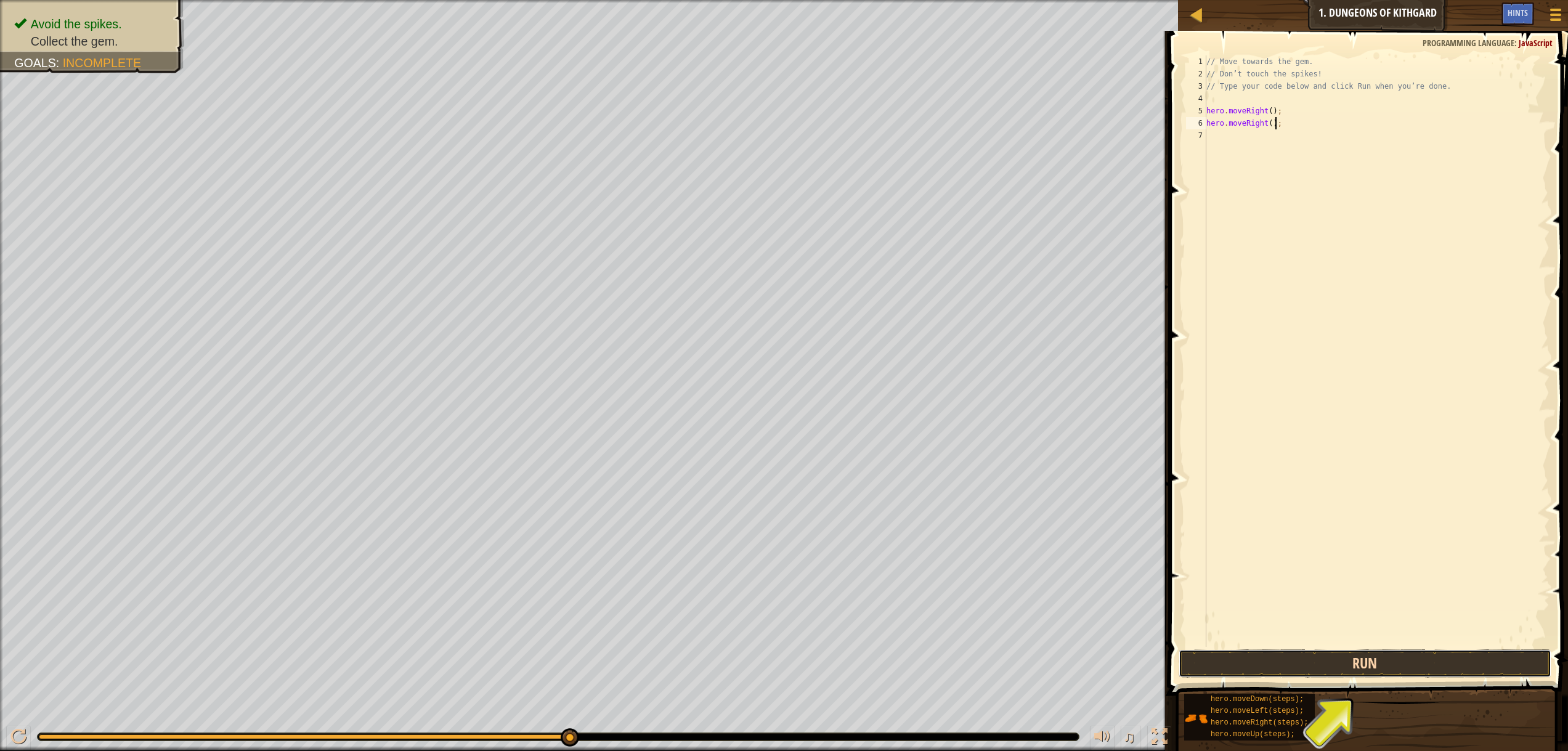
click at [1388, 666] on button "Run" at bounding box center [1364, 664] width 372 height 29
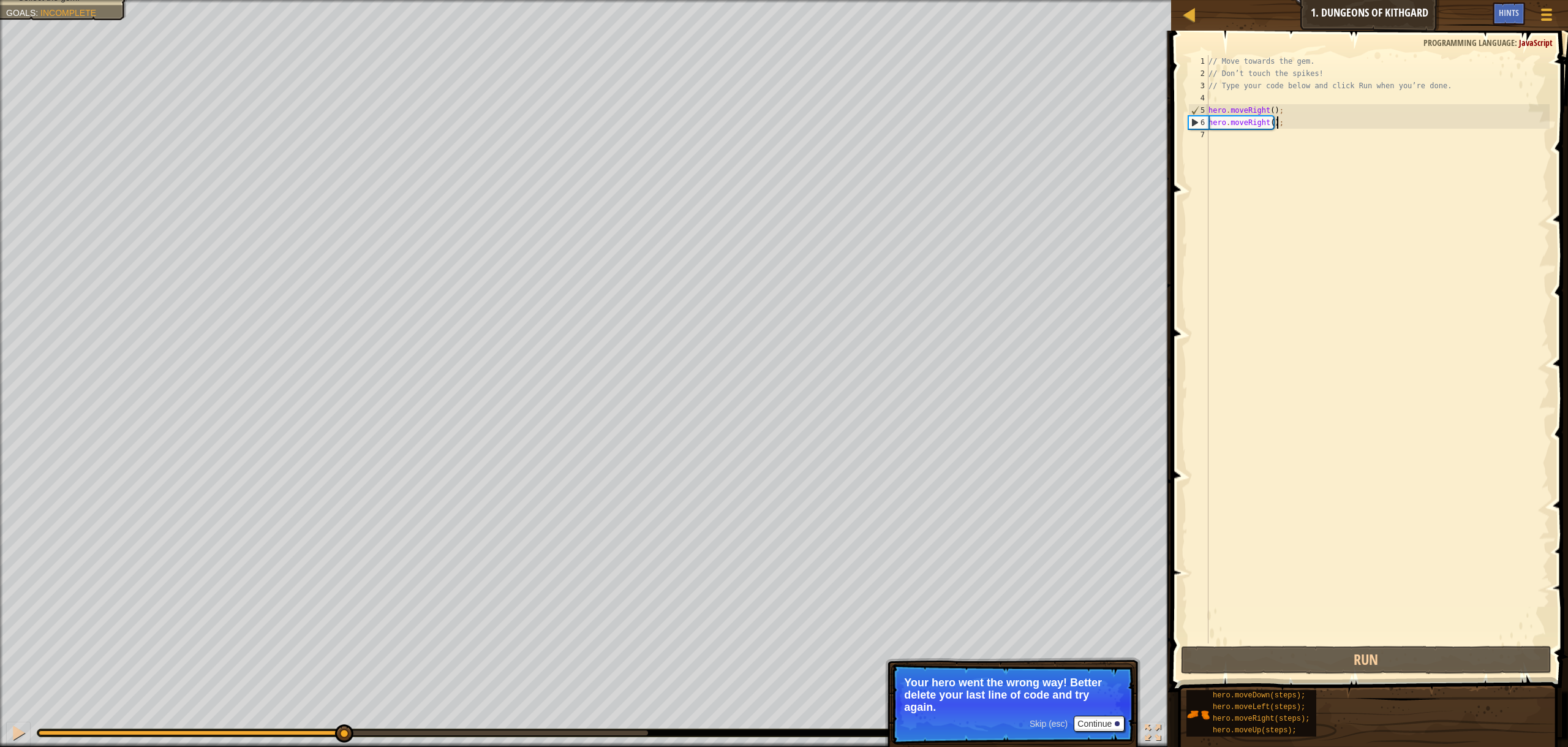
drag, startPoint x: 644, startPoint y: 737, endPoint x: 344, endPoint y: 770, distance: 301.8
click at [344, 0] on html "Map Introduction to Computer Science 1. Dungeons of Kithgard Game Menu Done Hin…" at bounding box center [784, 0] width 1568 height 0
click at [1264, 120] on div "// Move towards the gem. // Don’t touch the spikes! // Type your code below and…" at bounding box center [1378, 362] width 343 height 613
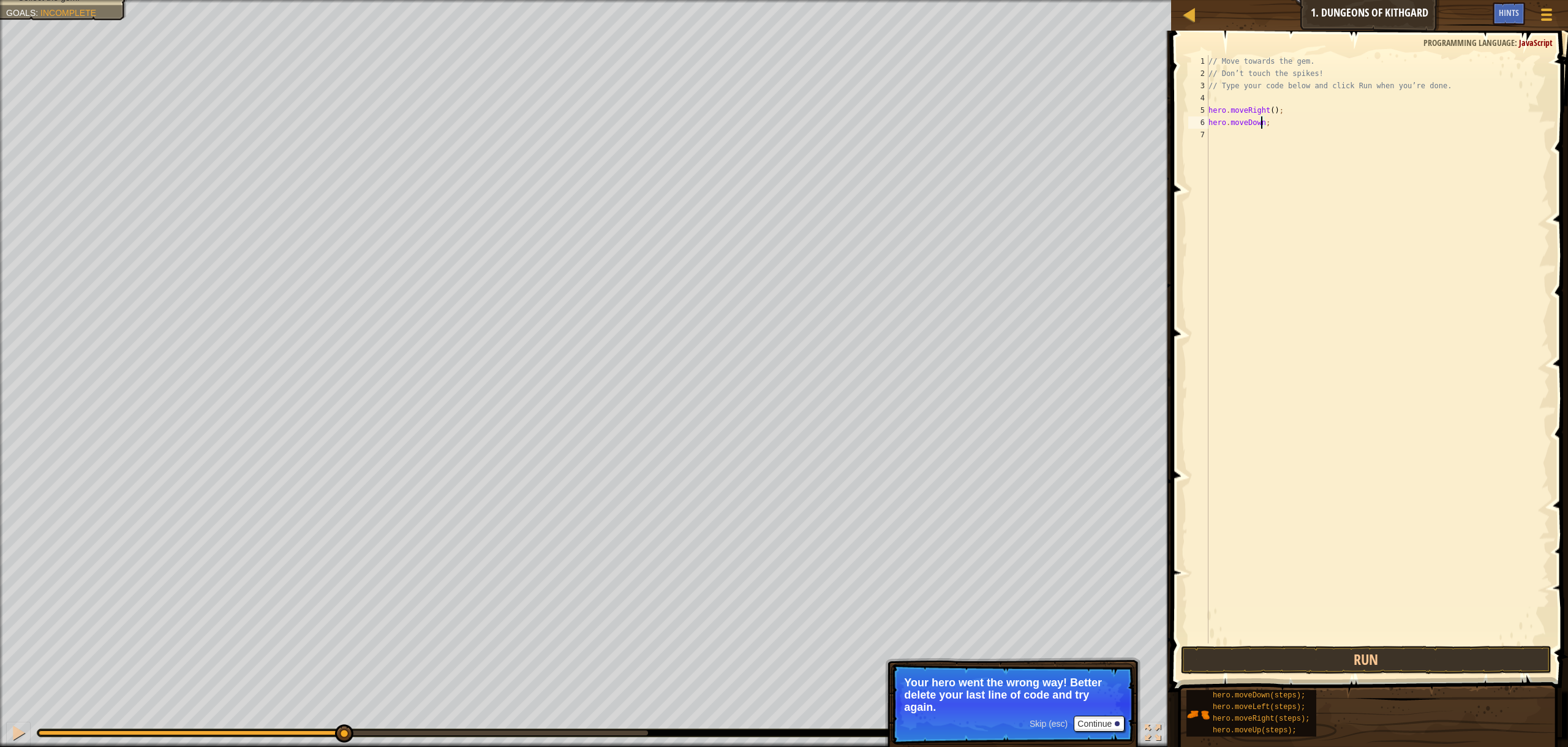
scroll to position [5, 4]
type textarea "hero.moveDown();"
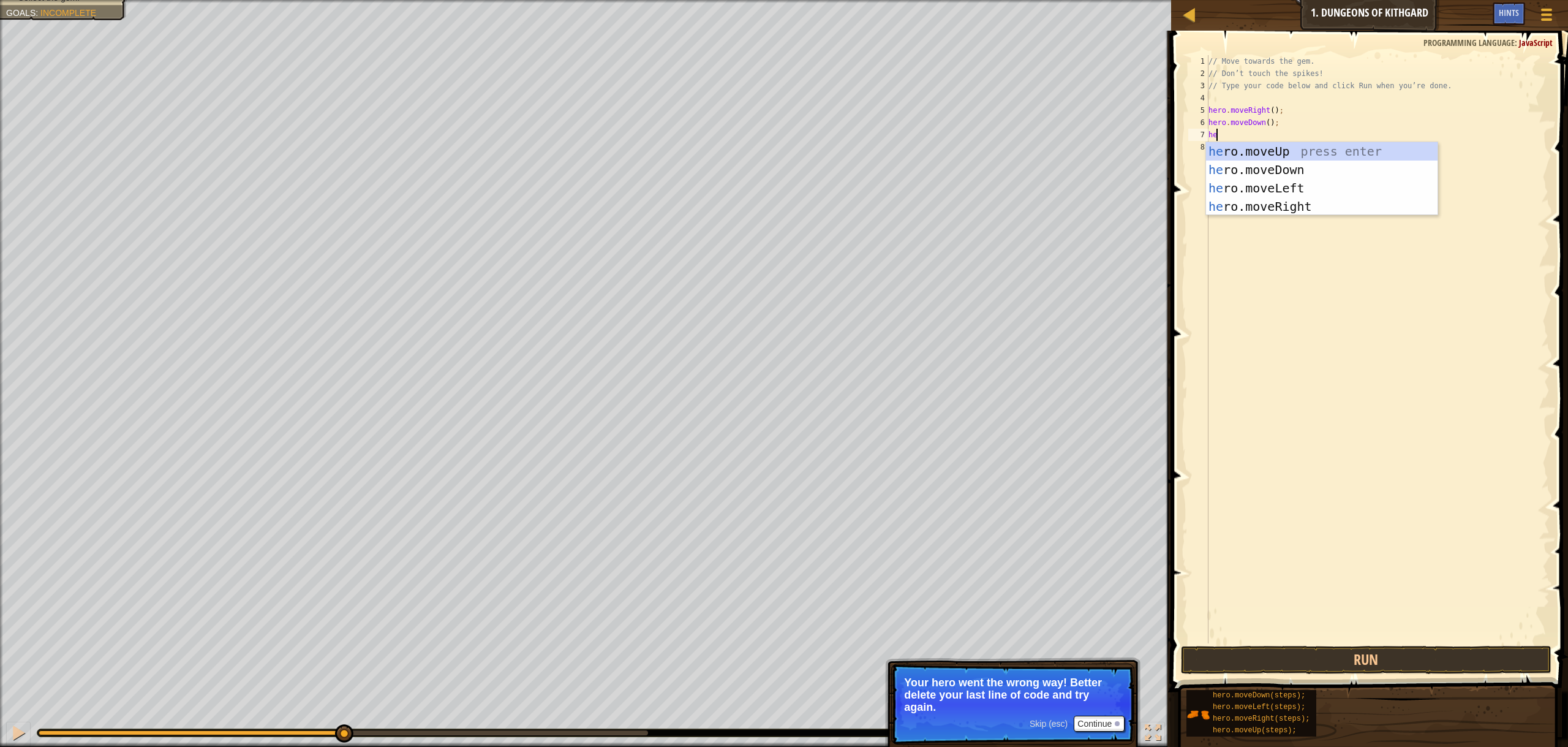
type textarea "hero"
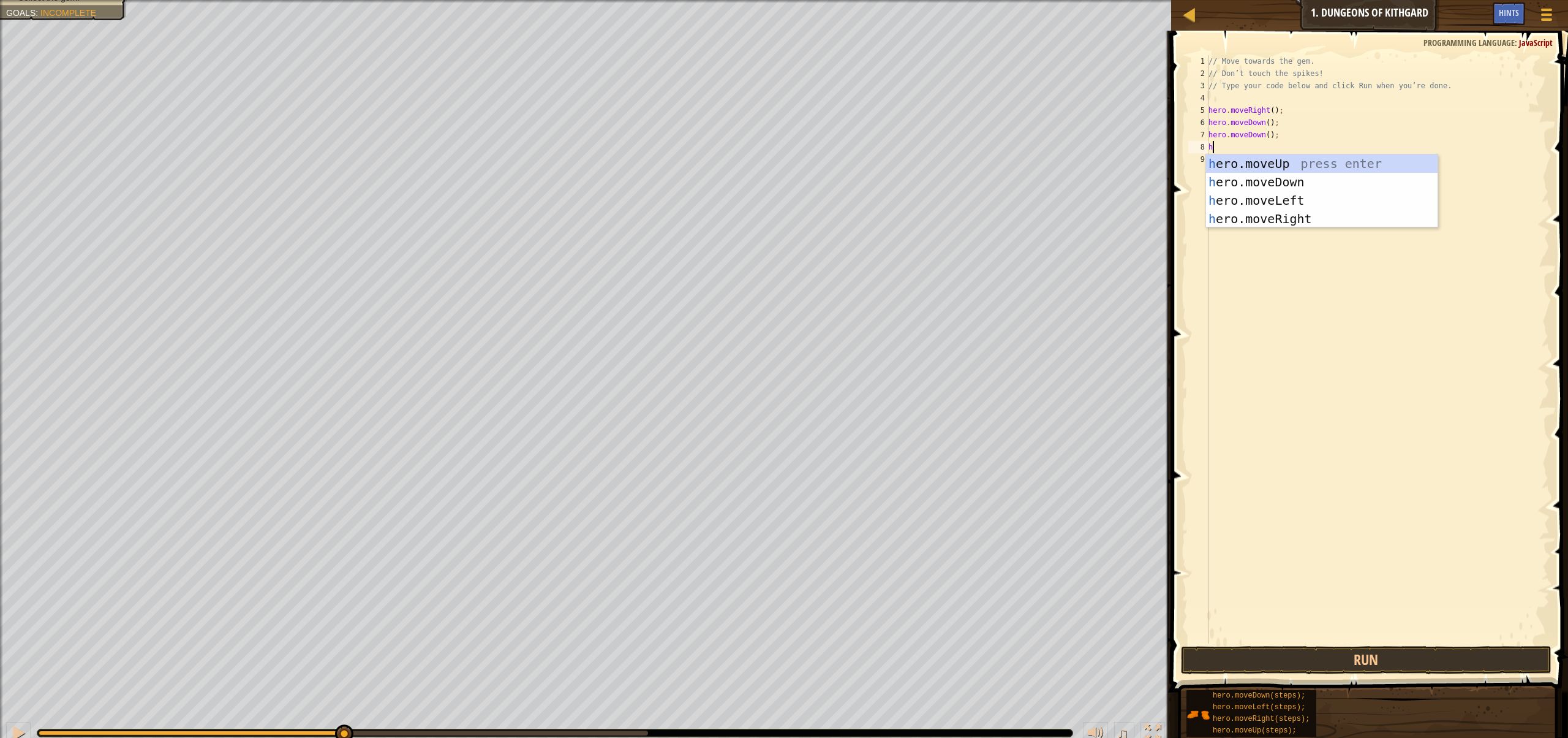
type textarea "her"
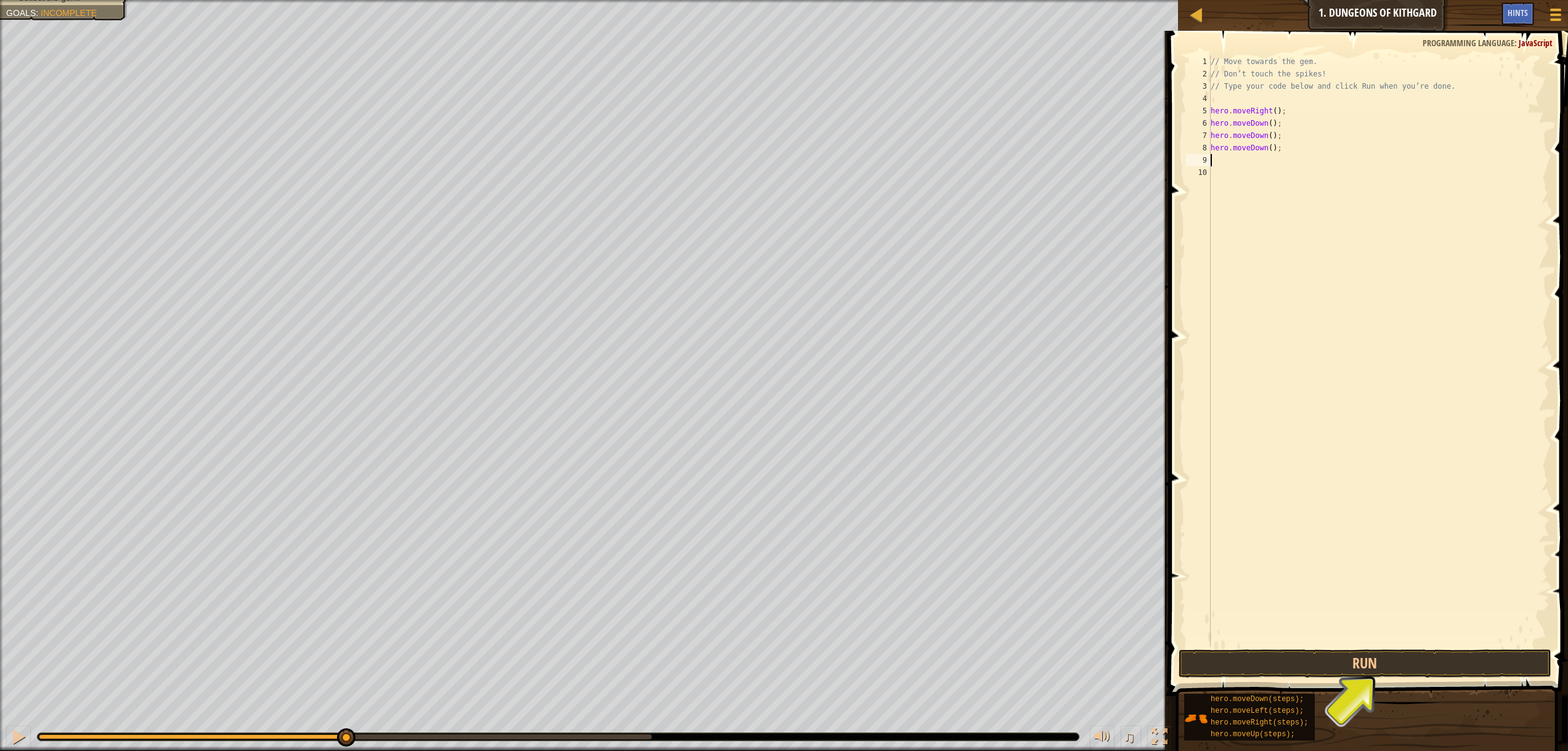
click at [1259, 135] on div "// Move towards the gem. // Don’t touch the spikes! // Type your code below and…" at bounding box center [1379, 363] width 342 height 616
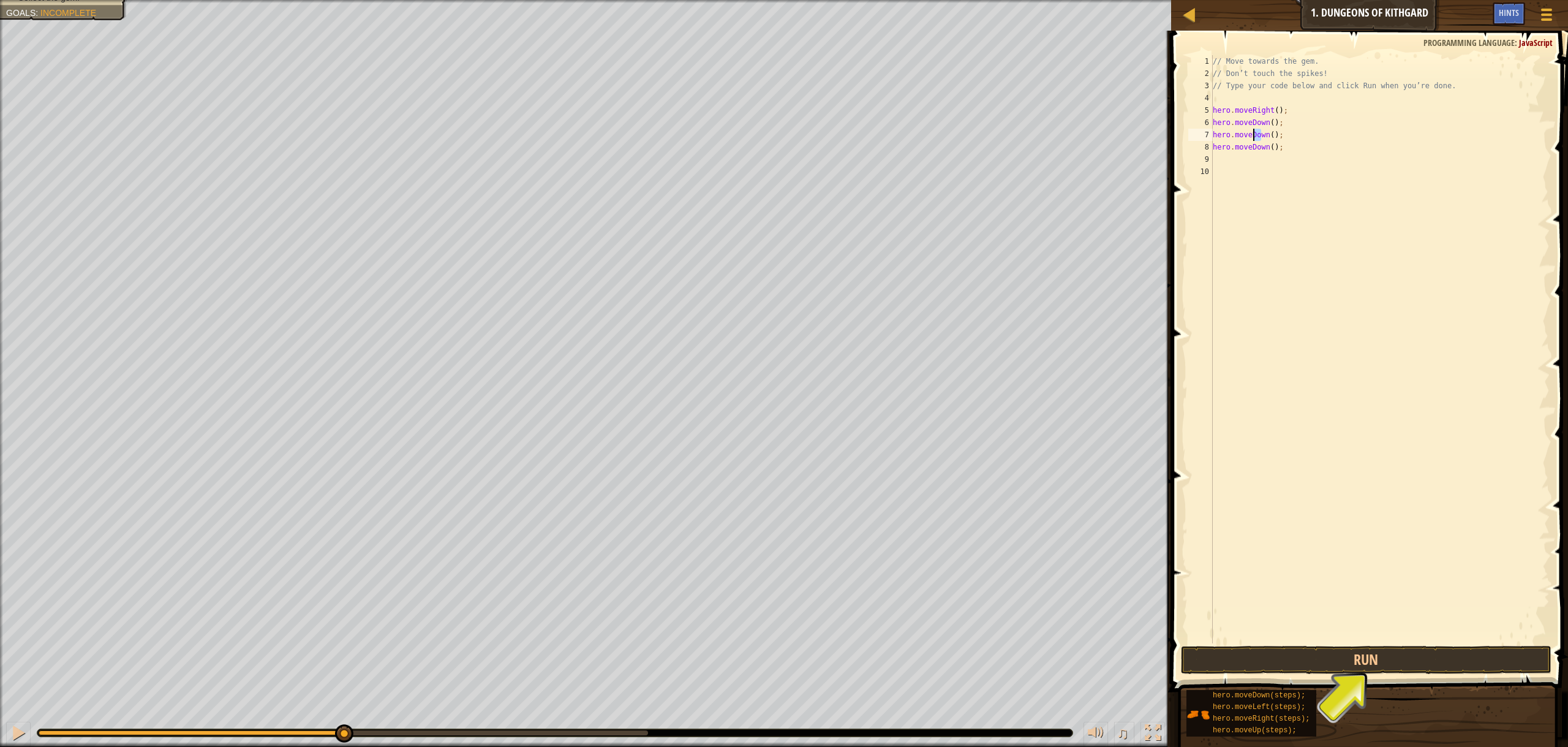
click at [1252, 134] on div "// Move towards the gem. // Don’t touch the spikes! // Type your code below and…" at bounding box center [1380, 362] width 340 height 613
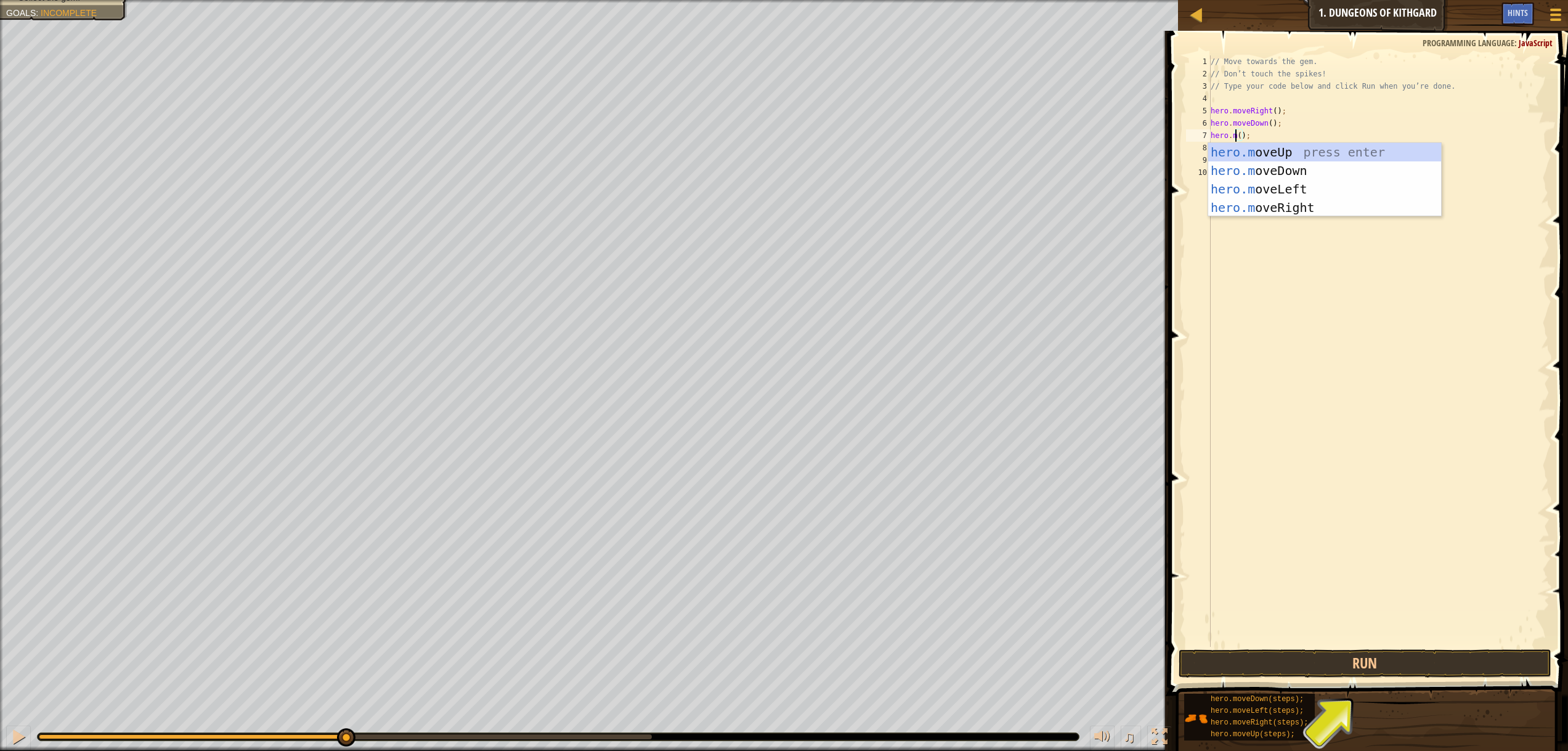
scroll to position [5, 3]
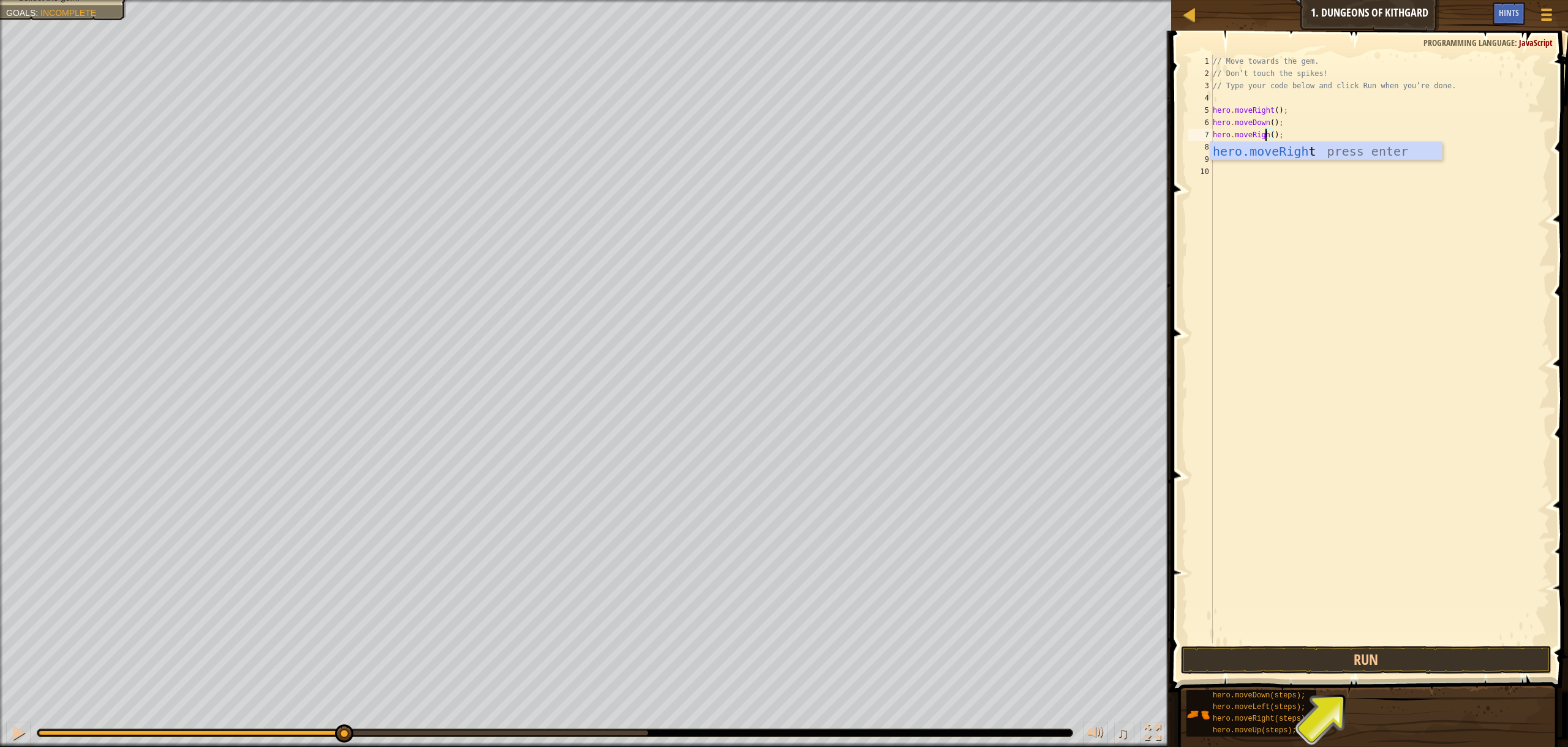
type textarea "hero.moveRight();"
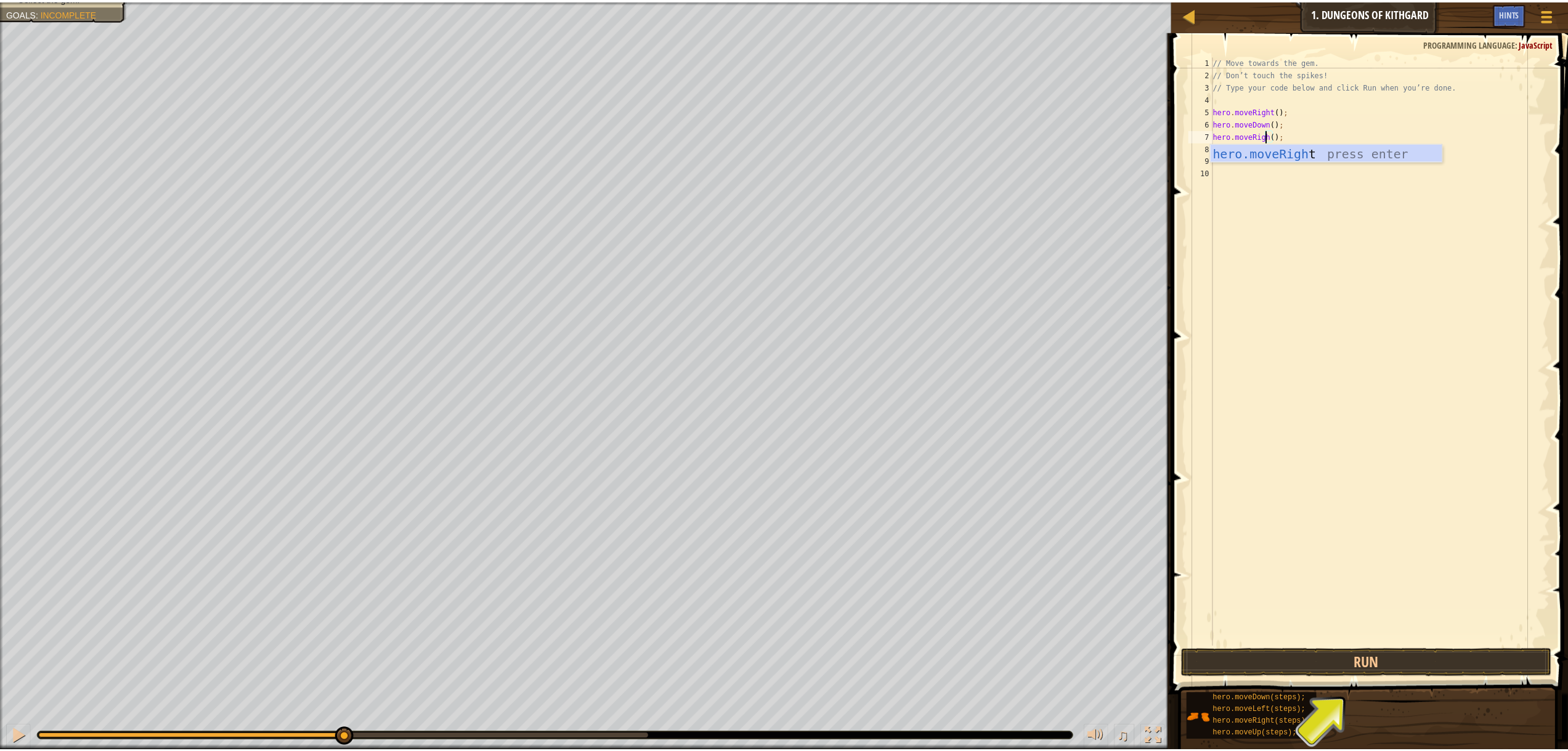
scroll to position [5, 5]
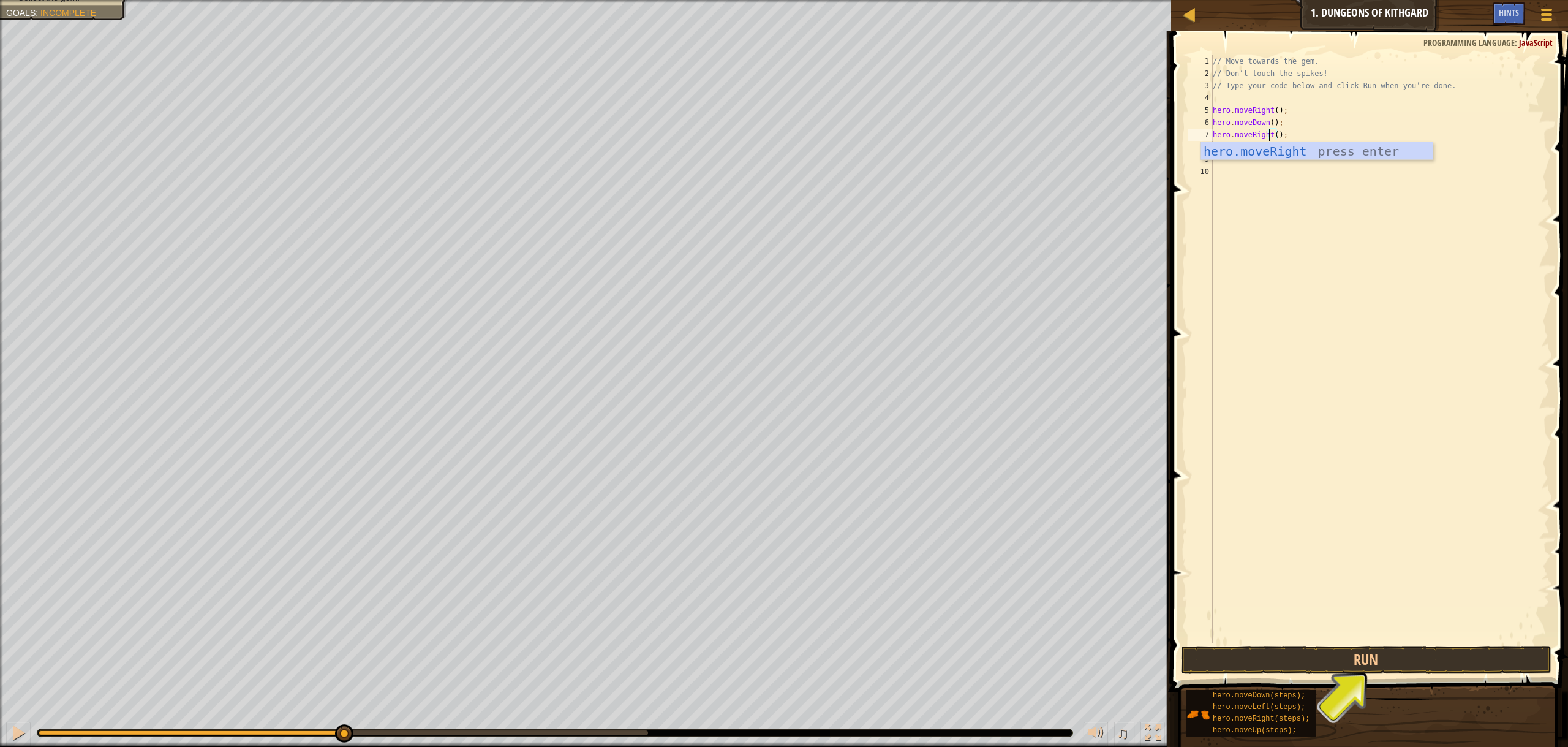
drag, startPoint x: 1251, startPoint y: 248, endPoint x: 1243, endPoint y: 220, distance: 29.1
click at [1248, 237] on div "// Move towards the gem. // Don’t touch the spikes! // Type your code below and…" at bounding box center [1380, 362] width 340 height 613
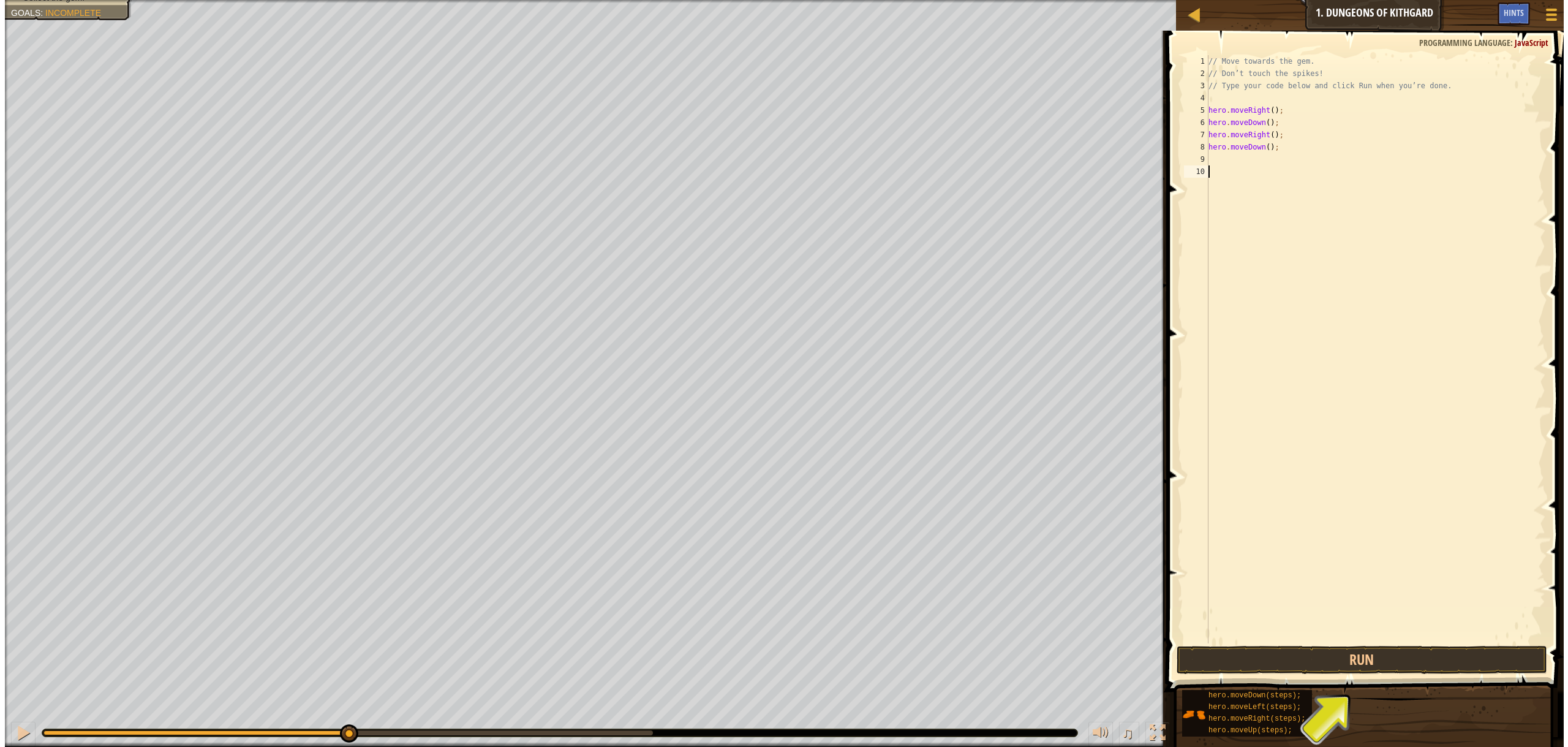
scroll to position [5, 0]
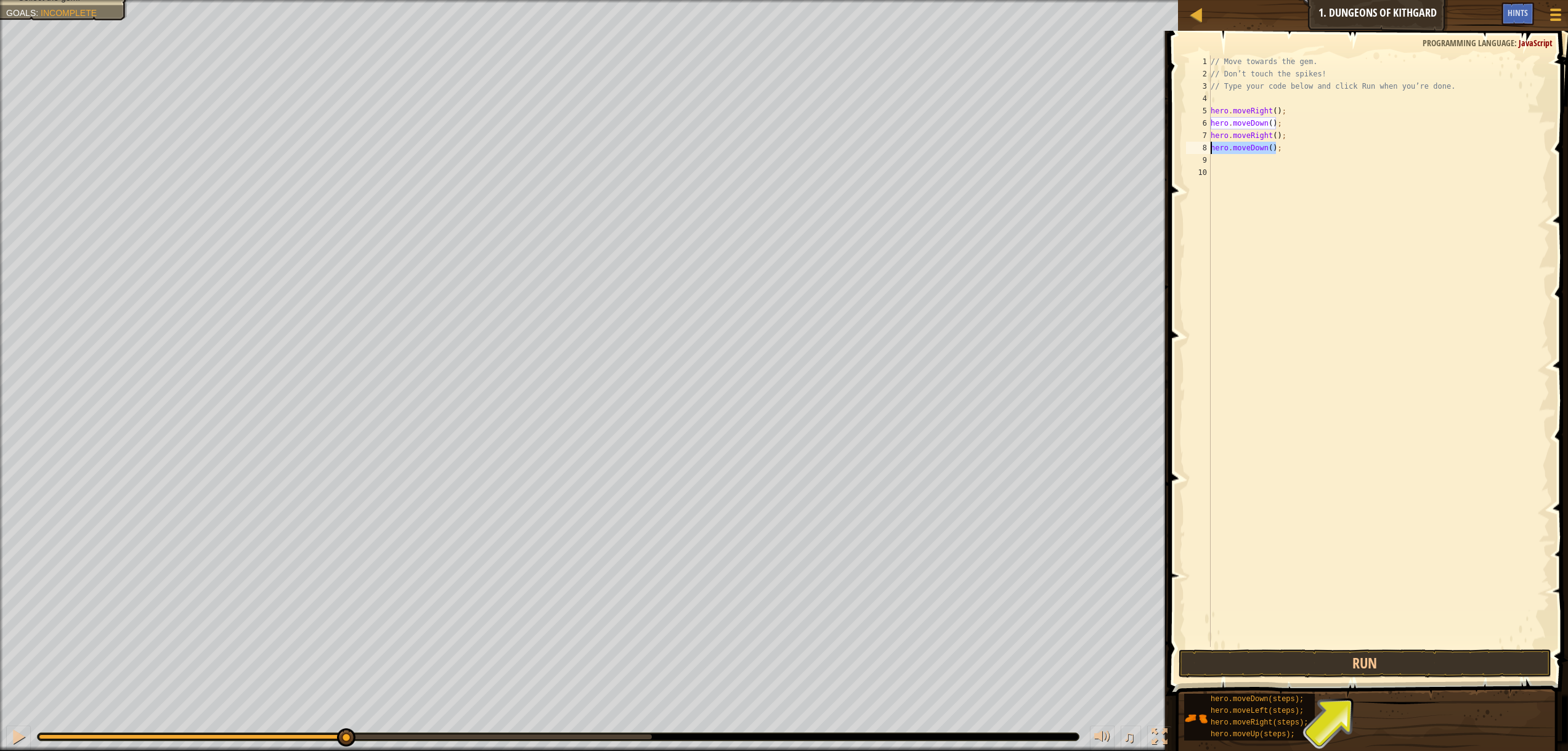
drag, startPoint x: 1282, startPoint y: 152, endPoint x: 1210, endPoint y: 149, distance: 72.1
click at [1210, 149] on div "1 2 3 4 5 6 7 8 9 10 // Move towards the gem. // Don’t touch the spikes! // Typ…" at bounding box center [1366, 351] width 366 height 592
type textarea "hero.moveDown();"
drag, startPoint x: 1414, startPoint y: 662, endPoint x: 1409, endPoint y: 656, distance: 7.8
click at [1413, 662] on button "Run" at bounding box center [1364, 664] width 372 height 29
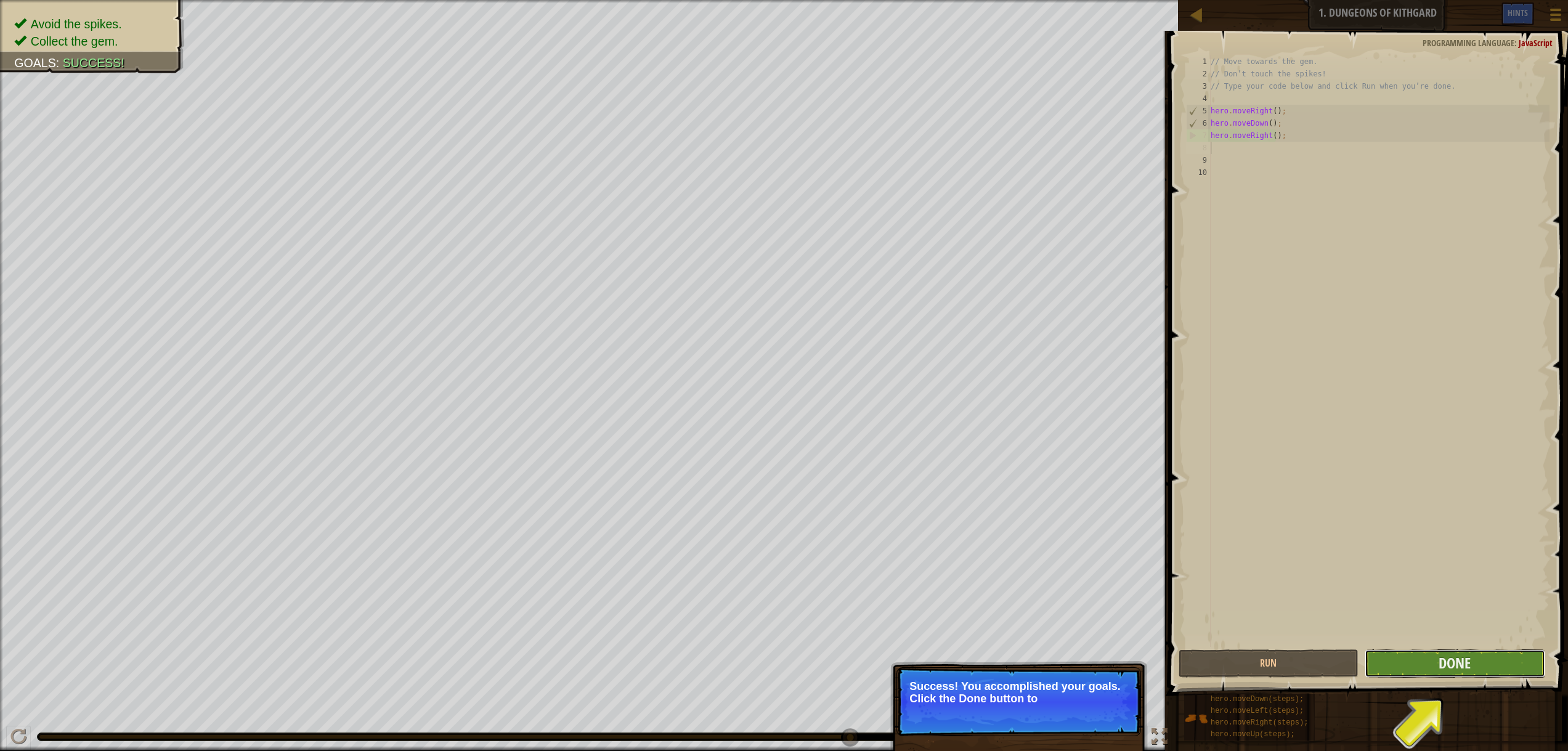
click at [1511, 668] on button "Done" at bounding box center [1455, 664] width 180 height 29
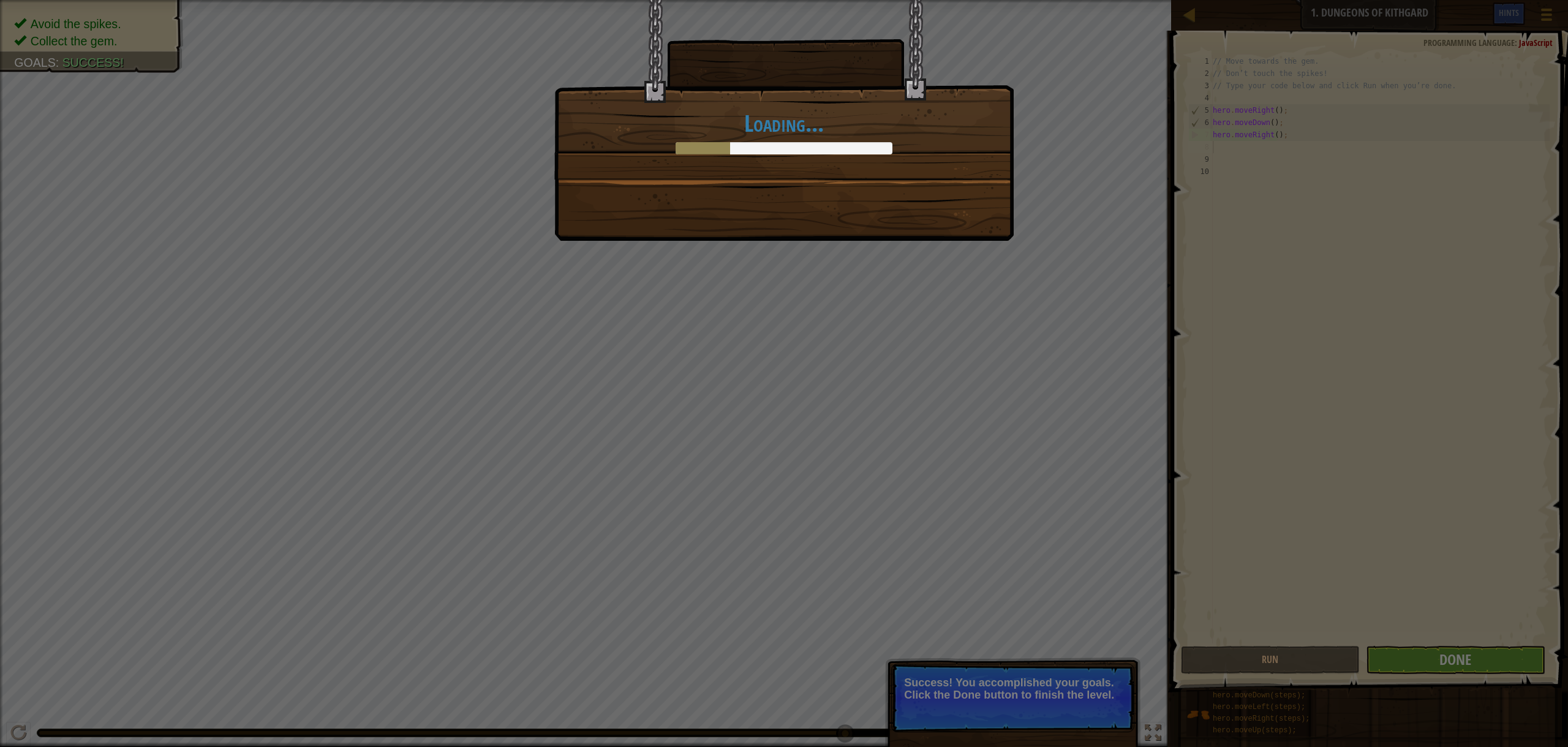
click at [1361, 413] on div "Loading..." at bounding box center [784, 374] width 1568 height 747
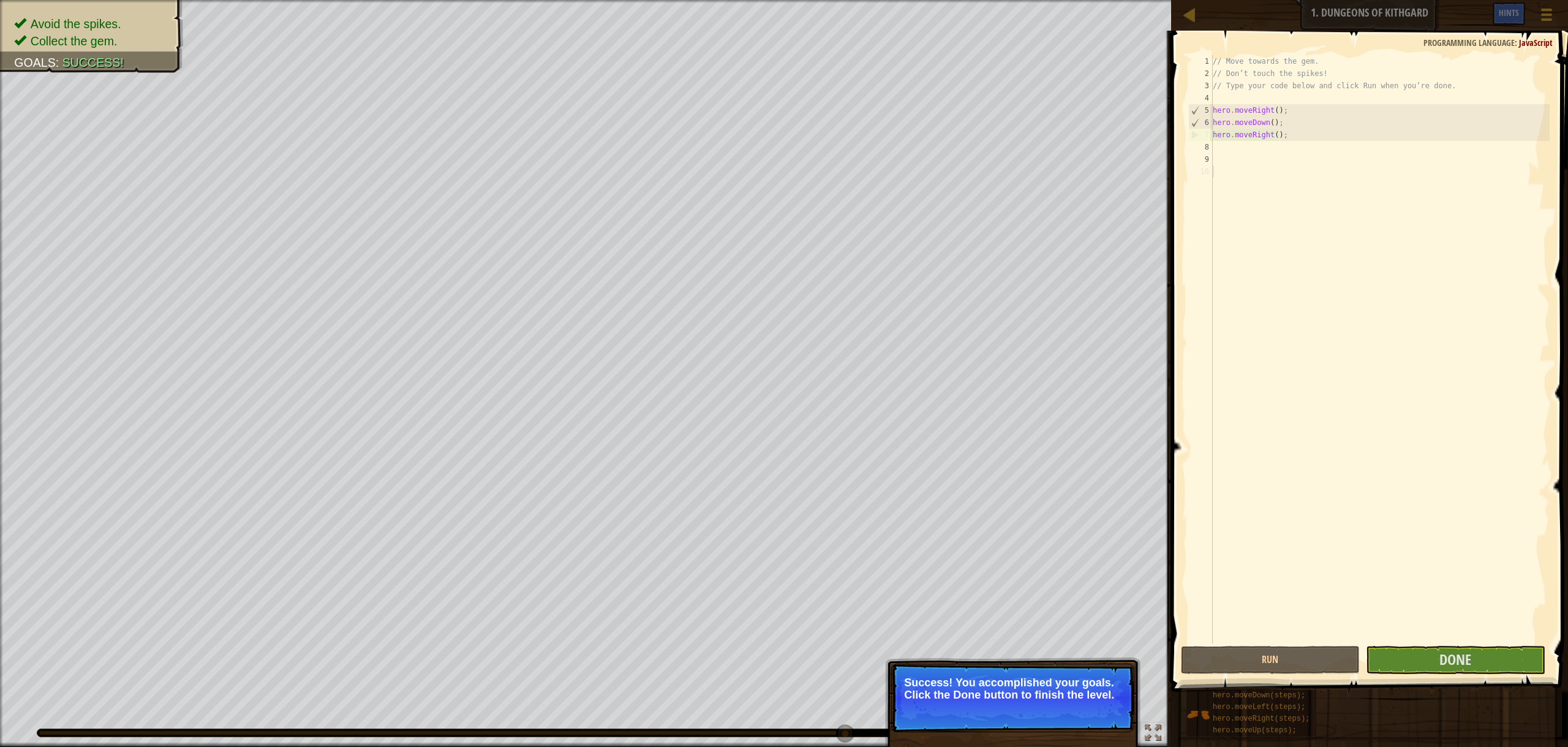
click at [998, 670] on p "Success! You accomplished your goals. Click the Done button to finish the level." at bounding box center [1013, 698] width 243 height 69
drag, startPoint x: 1528, startPoint y: 670, endPoint x: 1528, endPoint y: 663, distance: 7.0
click at [1528, 663] on button "Done" at bounding box center [1455, 660] width 179 height 28
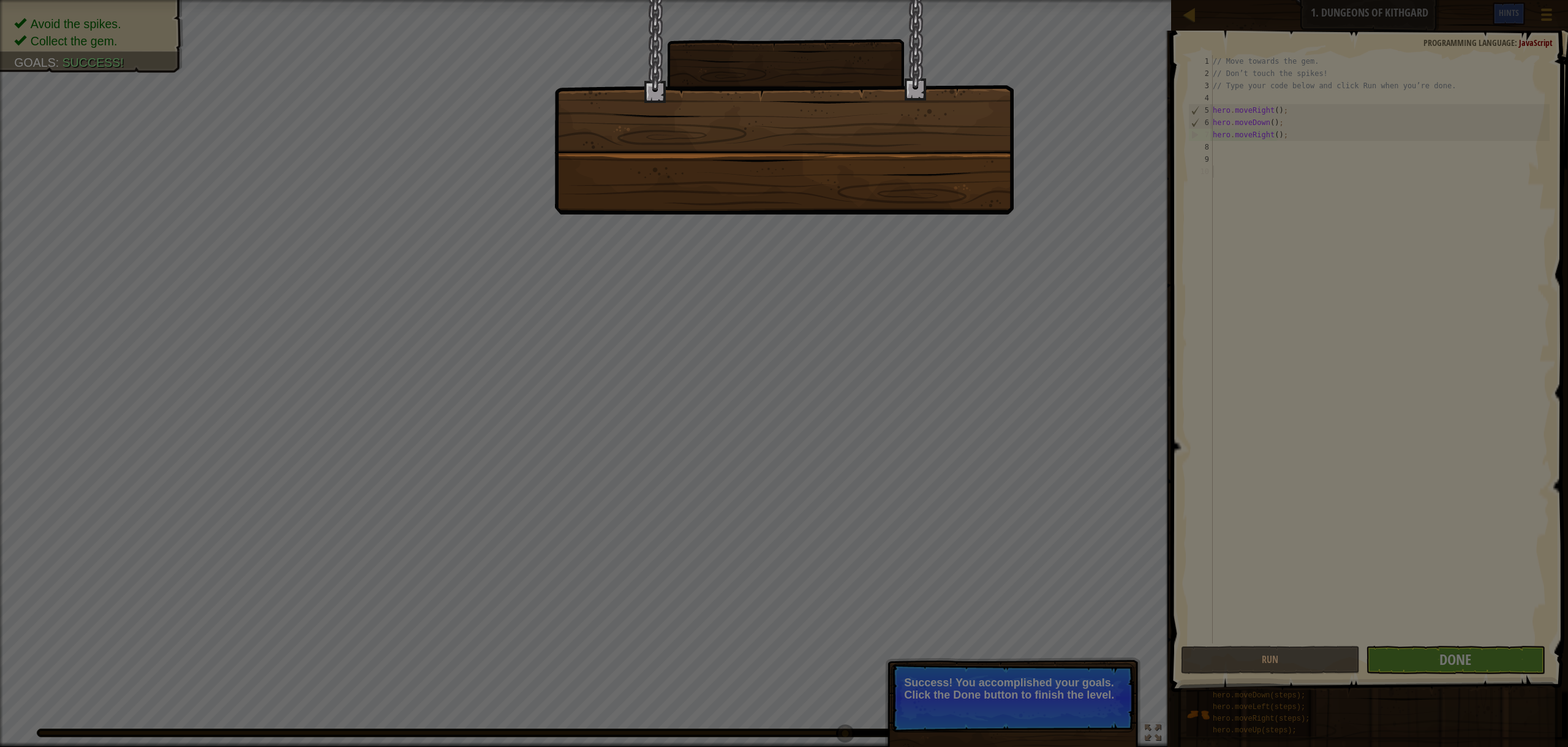
drag, startPoint x: 497, startPoint y: 368, endPoint x: 0, endPoint y: 18, distance: 607.9
click at [422, 291] on div at bounding box center [784, 374] width 1568 height 747
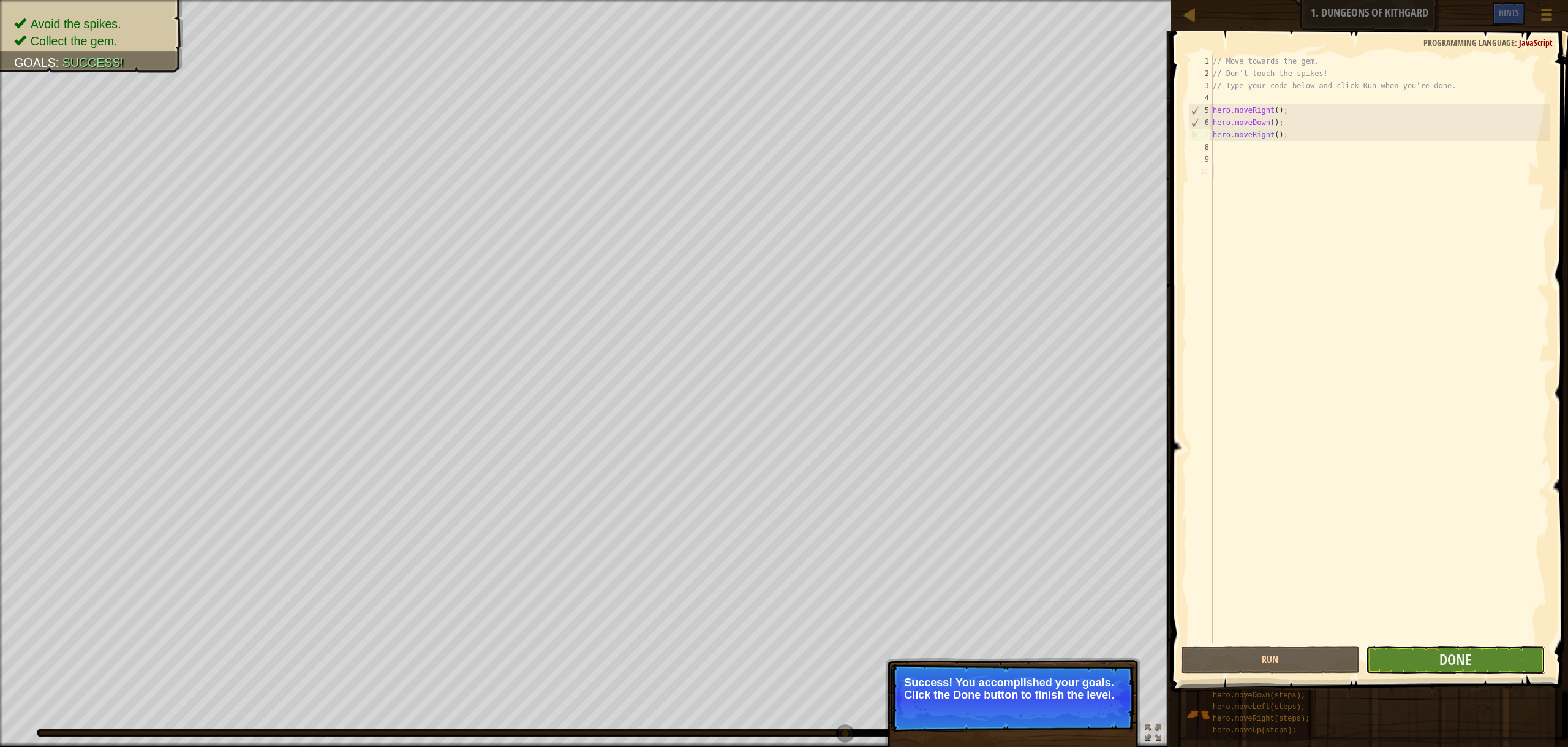
click at [1393, 660] on button "Done" at bounding box center [1455, 660] width 179 height 28
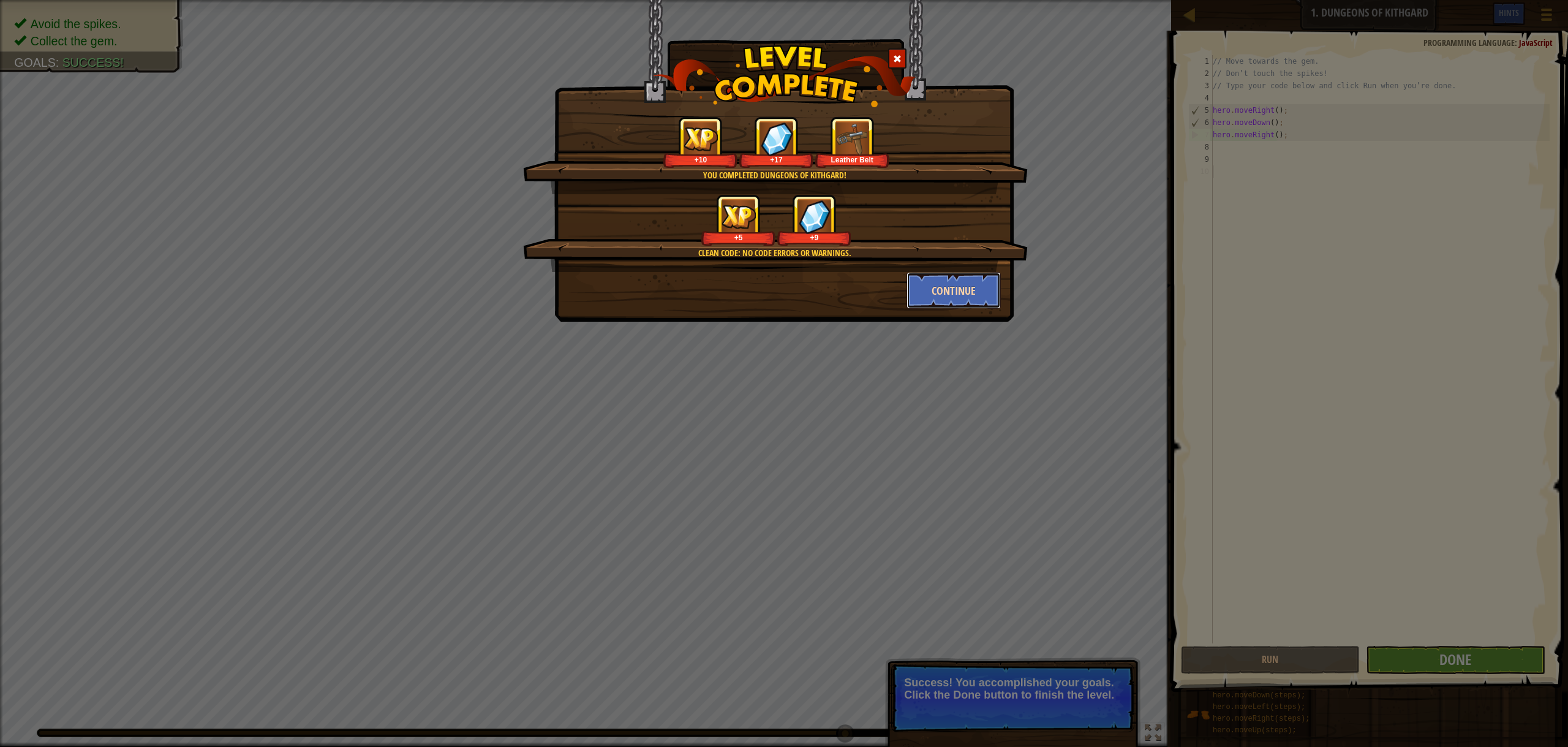
click at [953, 285] on button "Continue" at bounding box center [953, 290] width 95 height 37
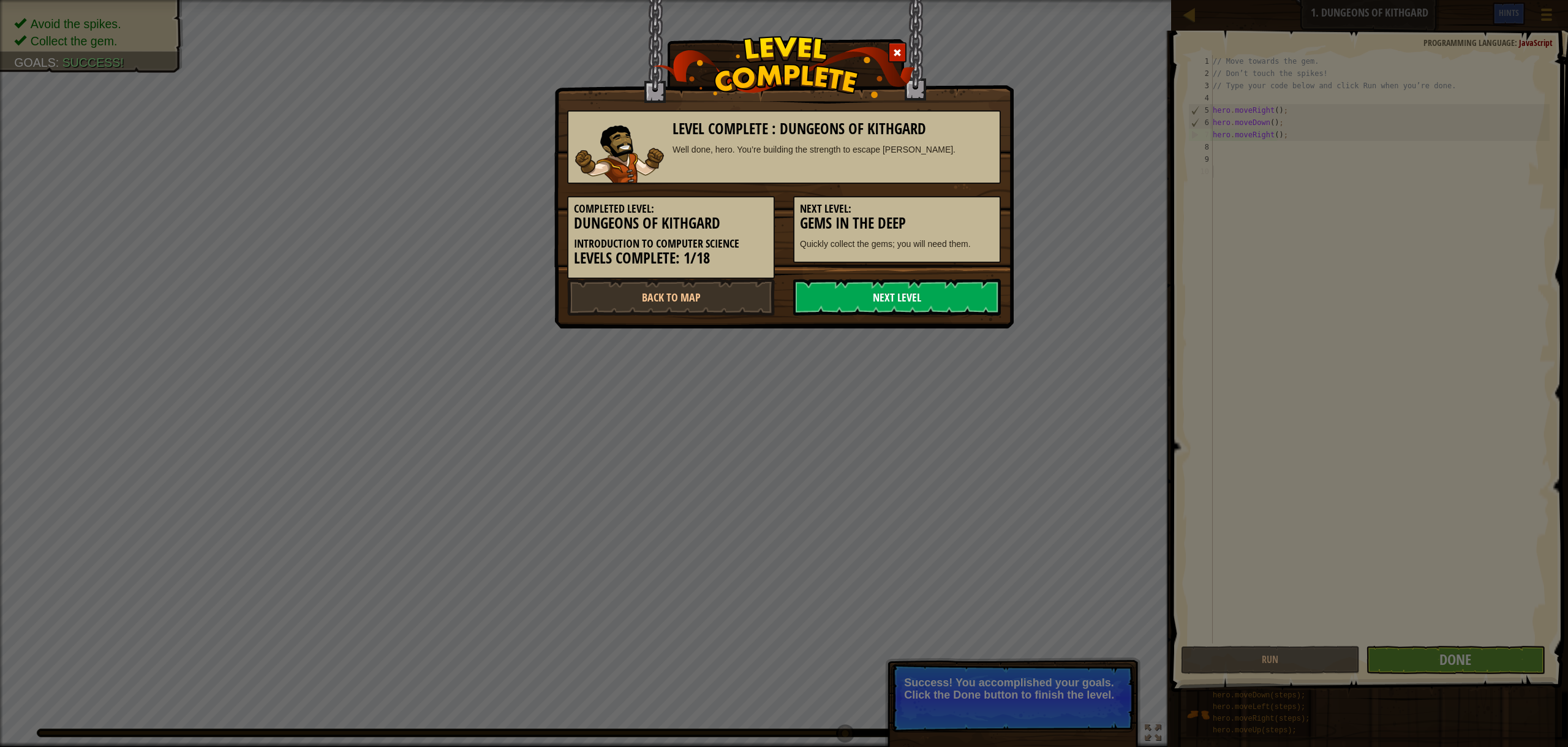
click at [924, 290] on link "Next Level" at bounding box center [897, 297] width 208 height 37
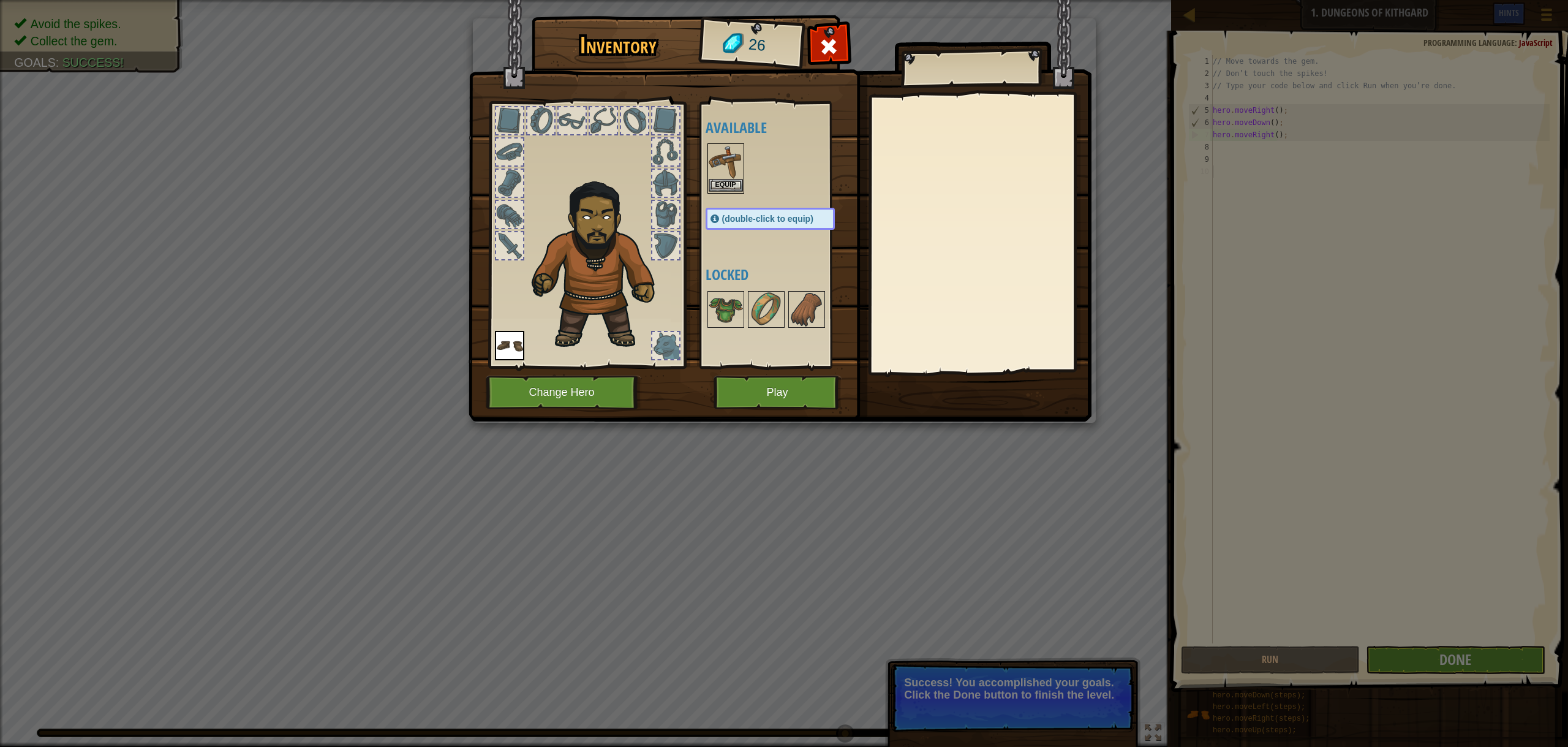
click at [732, 176] on img at bounding box center [726, 162] width 34 height 34
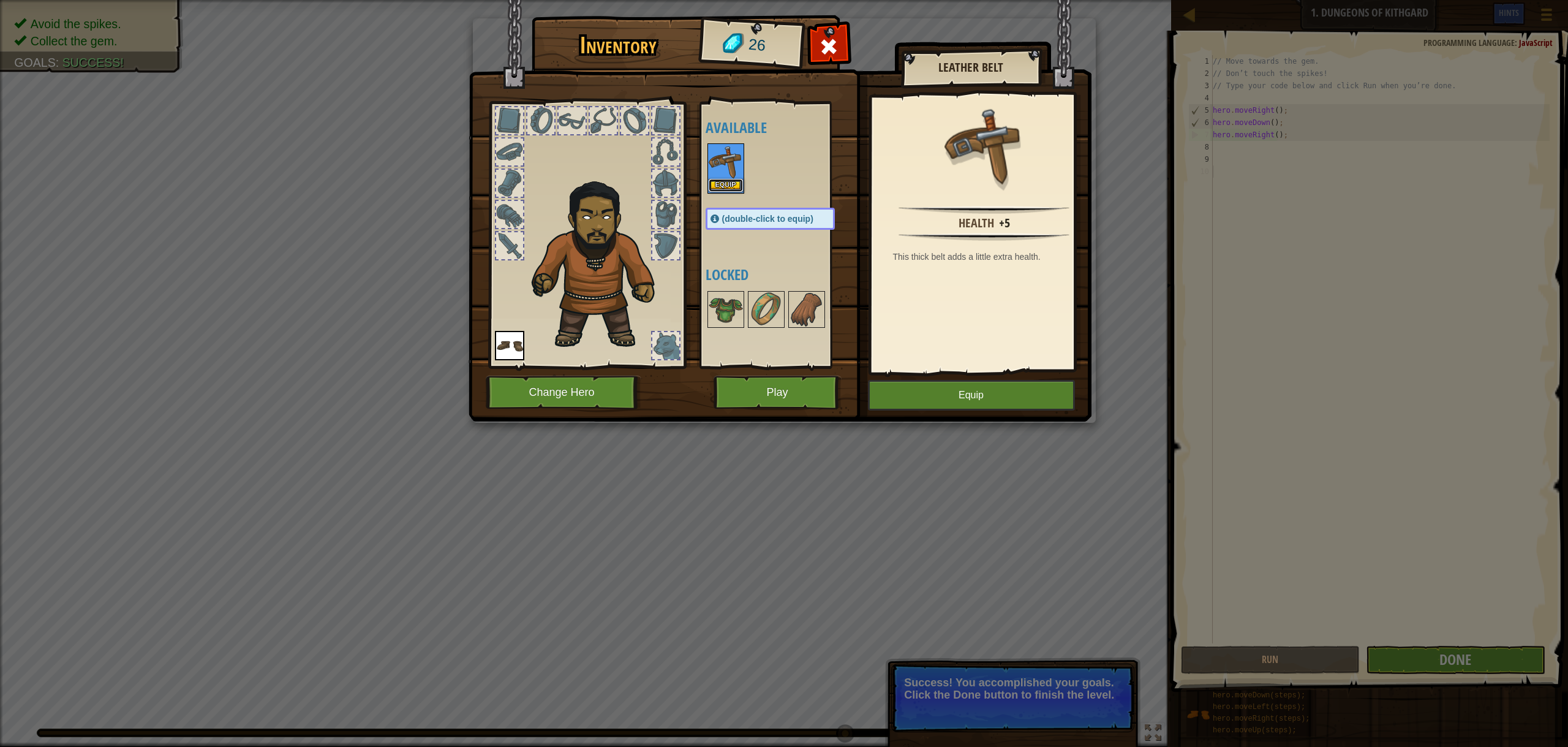
click at [732, 179] on button "Equip" at bounding box center [726, 185] width 34 height 13
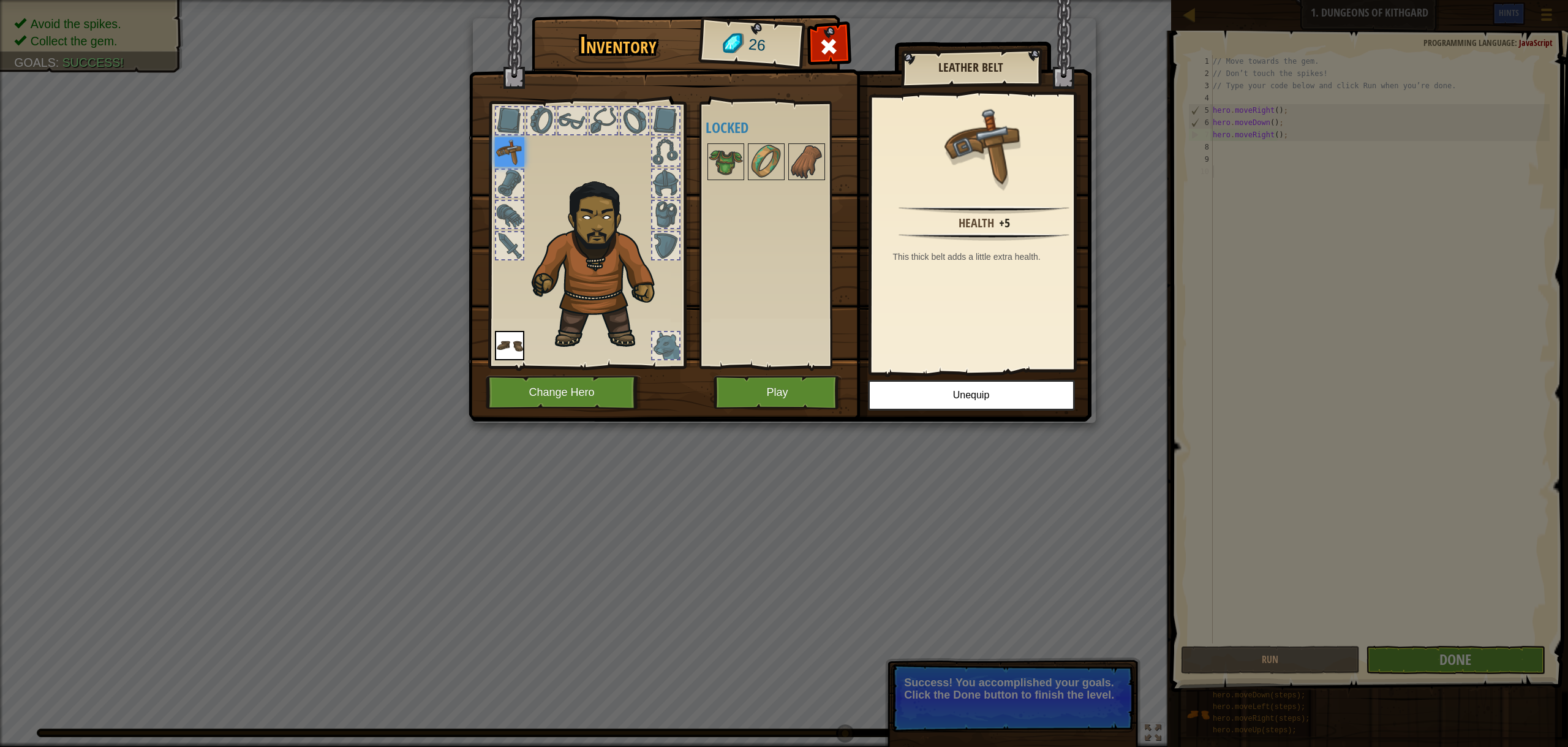
click at [785, 375] on img at bounding box center [780, 199] width 623 height 445
click at [780, 388] on button "Play" at bounding box center [777, 392] width 128 height 34
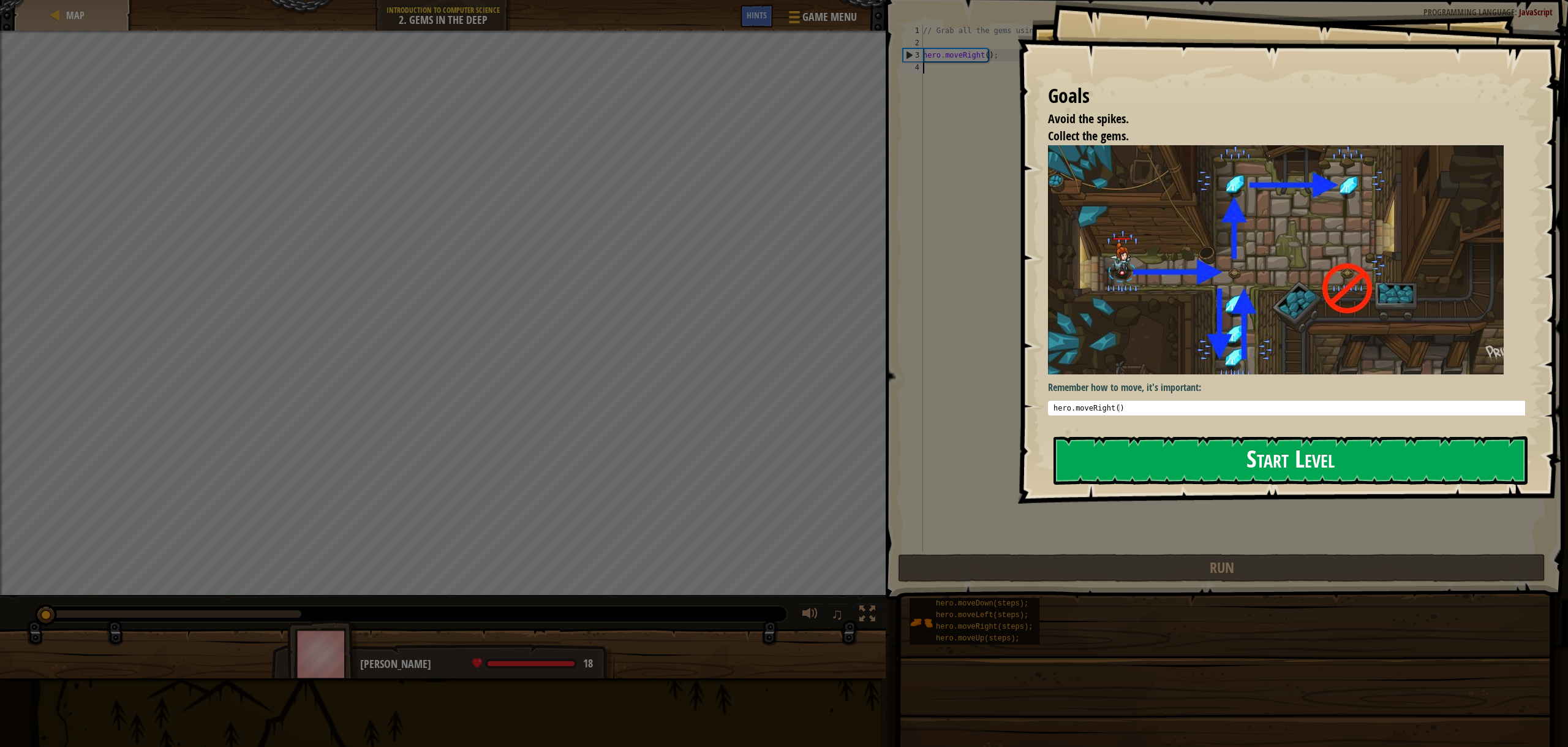
click at [1181, 462] on button "Start Level" at bounding box center [1290, 460] width 474 height 49
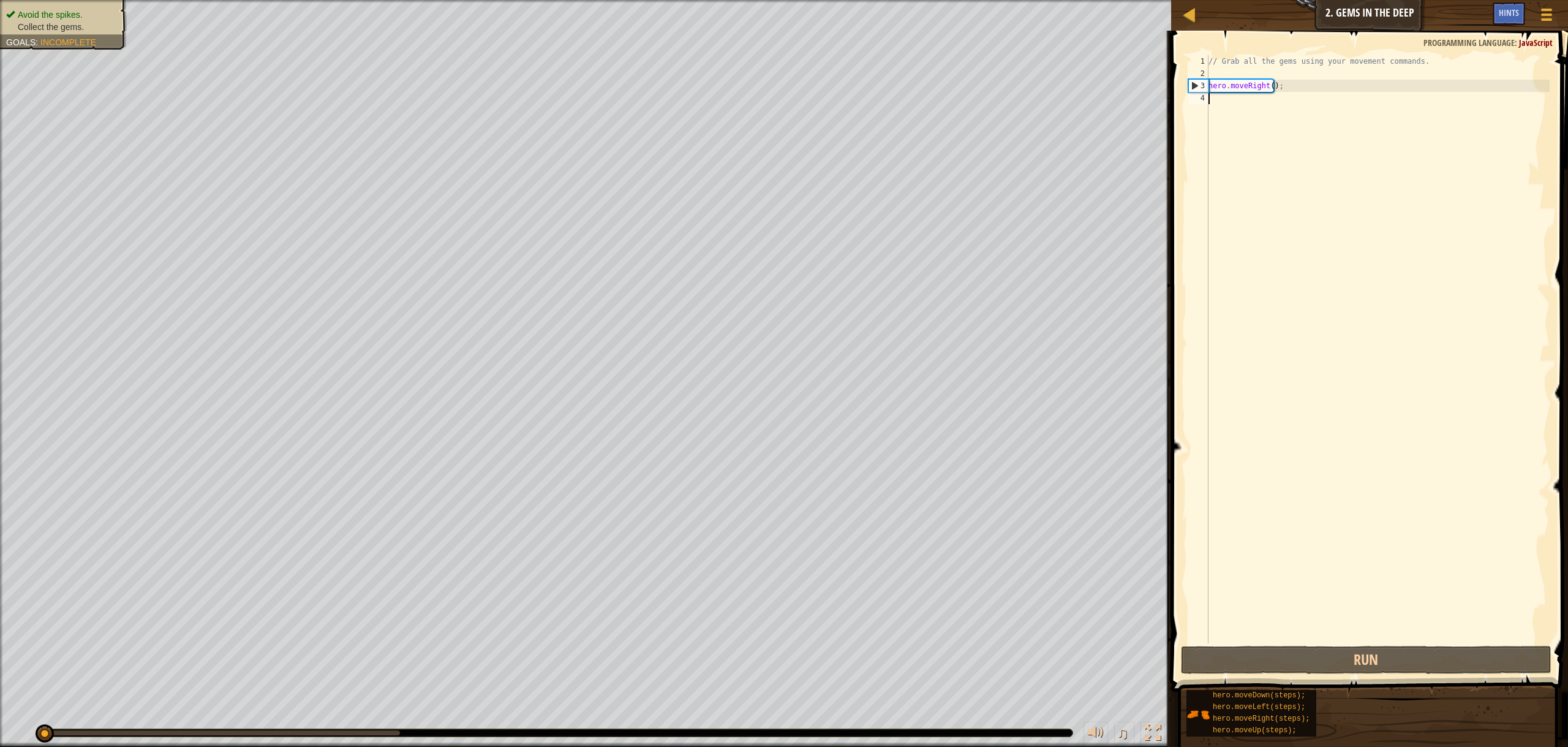
click at [1334, 88] on div "// Grab all the gems using your movement commands. hero . moveRight ( ) ;" at bounding box center [1378, 362] width 343 height 613
type textarea "hero.moveRight();"
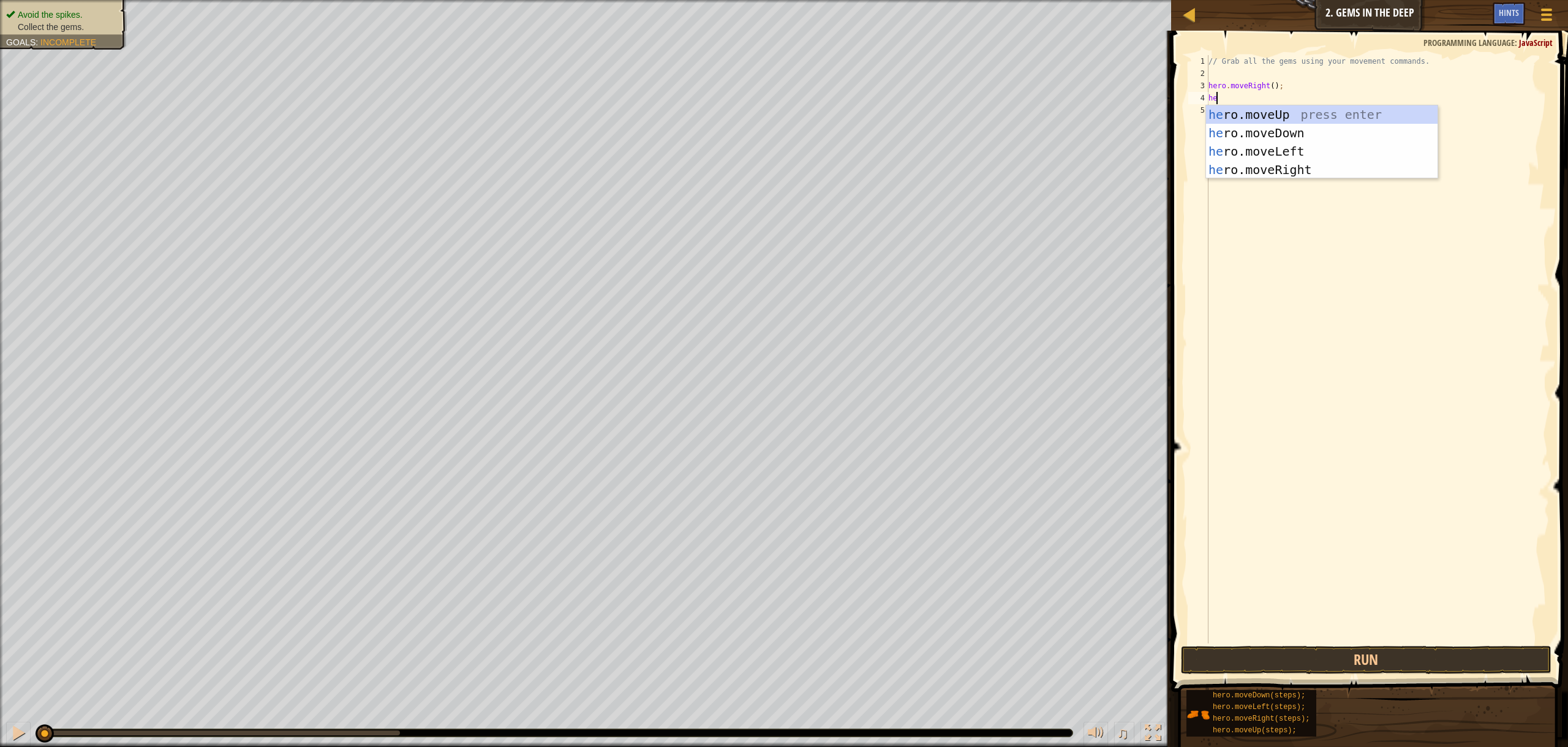
scroll to position [5, 0]
type textarea "her"
type textarea "hero"
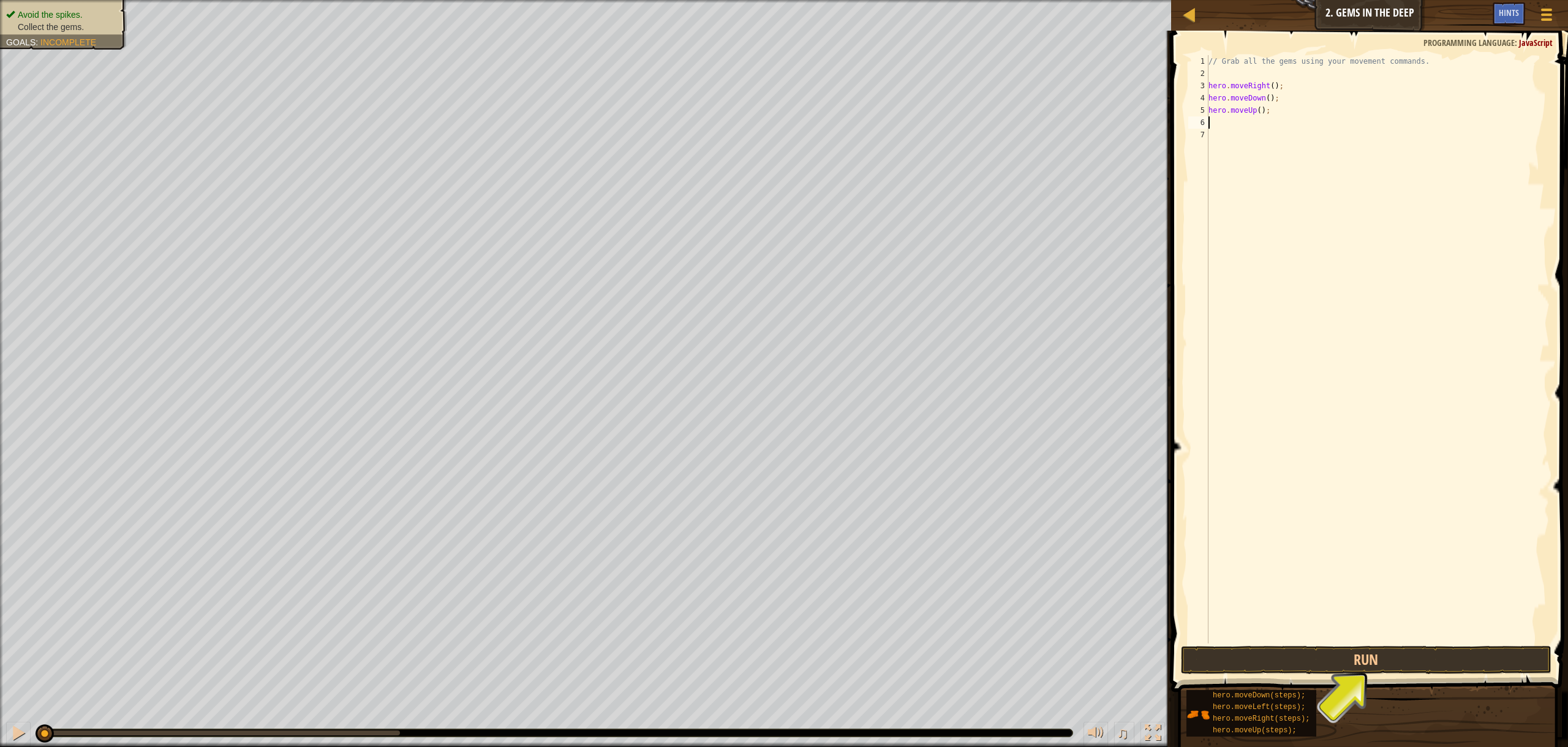
type textarea "her"
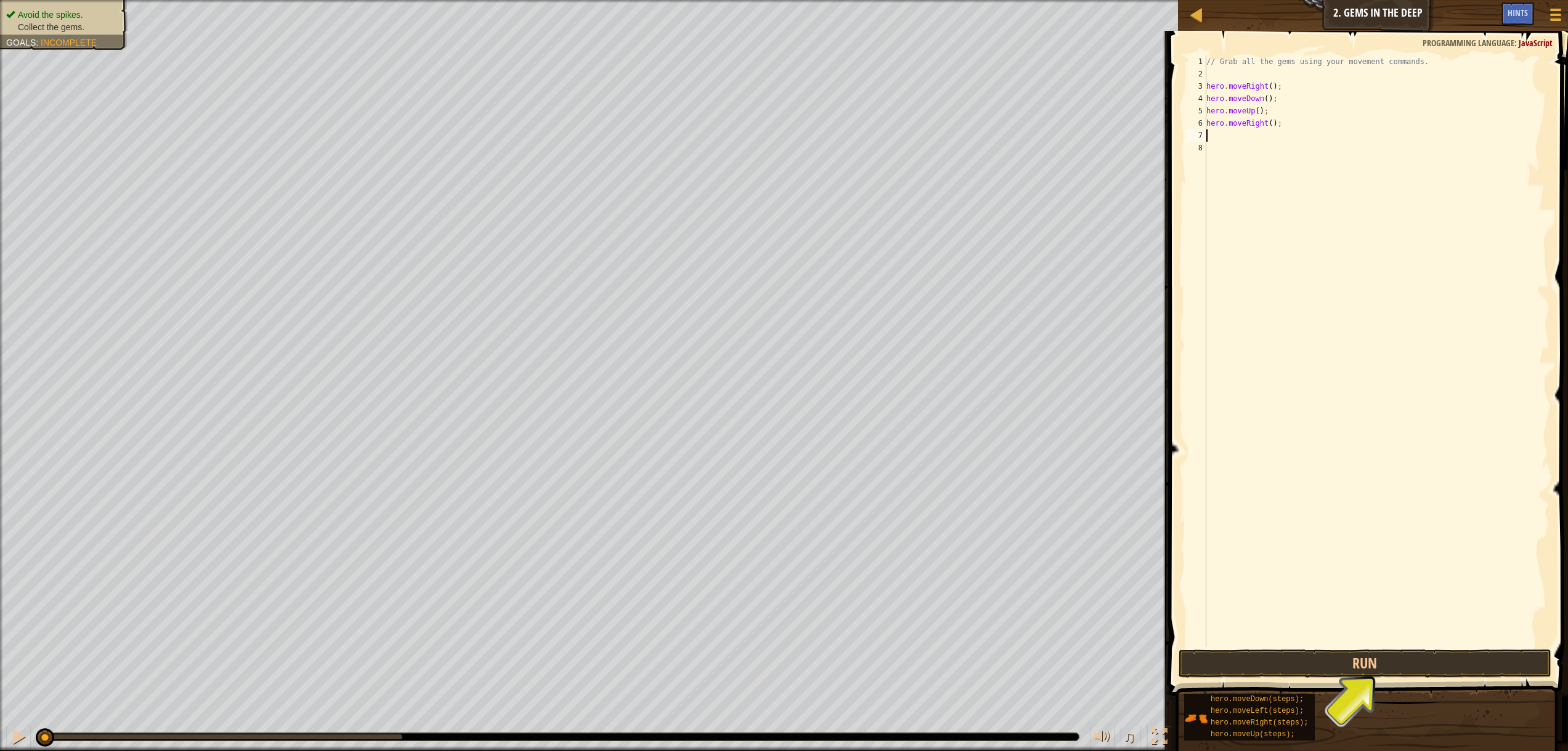
type textarea "her"
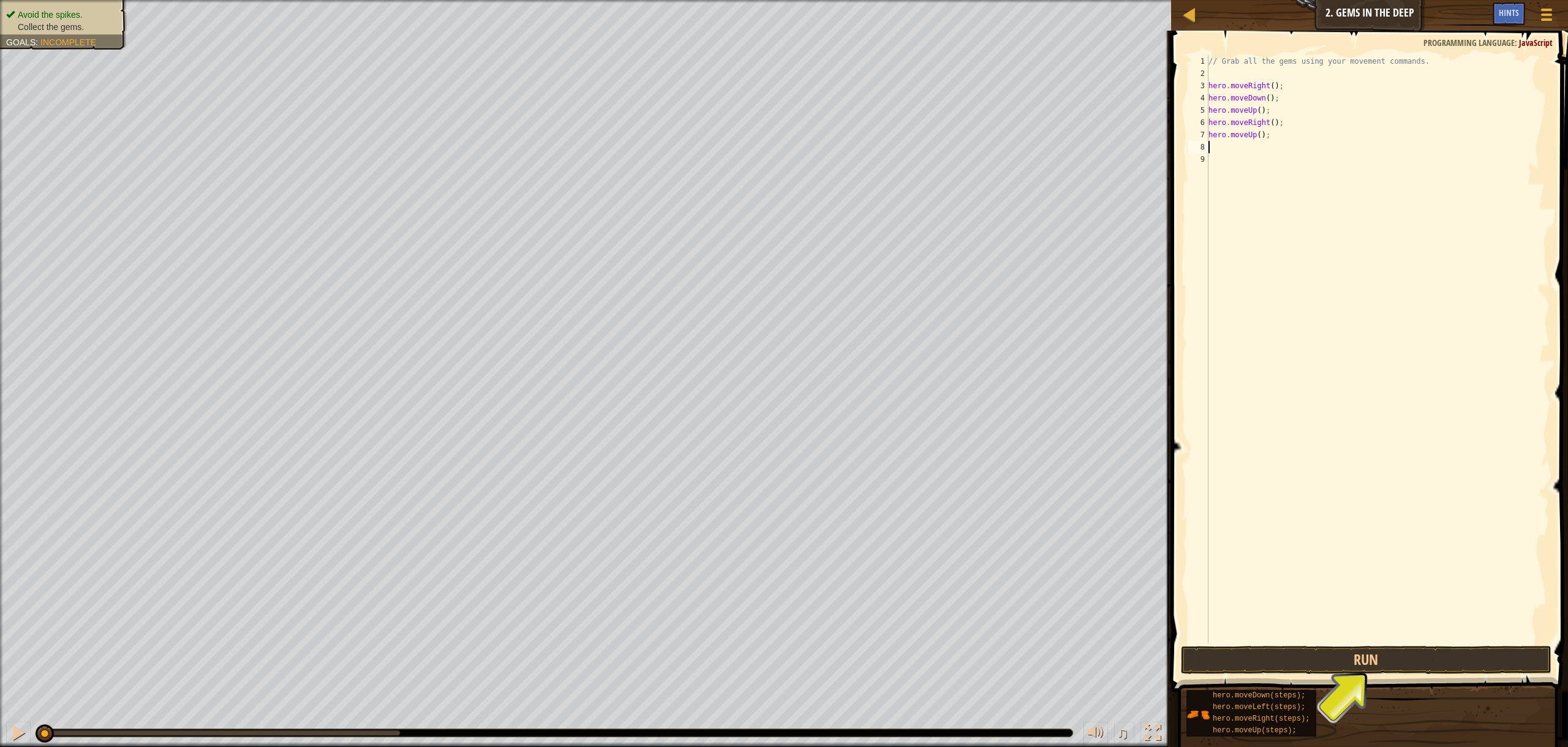
type textarea "her"
click at [1227, 121] on div "// Grab all the gems using your movement commands. hero . moveRight ( ) ; hero …" at bounding box center [1380, 362] width 340 height 613
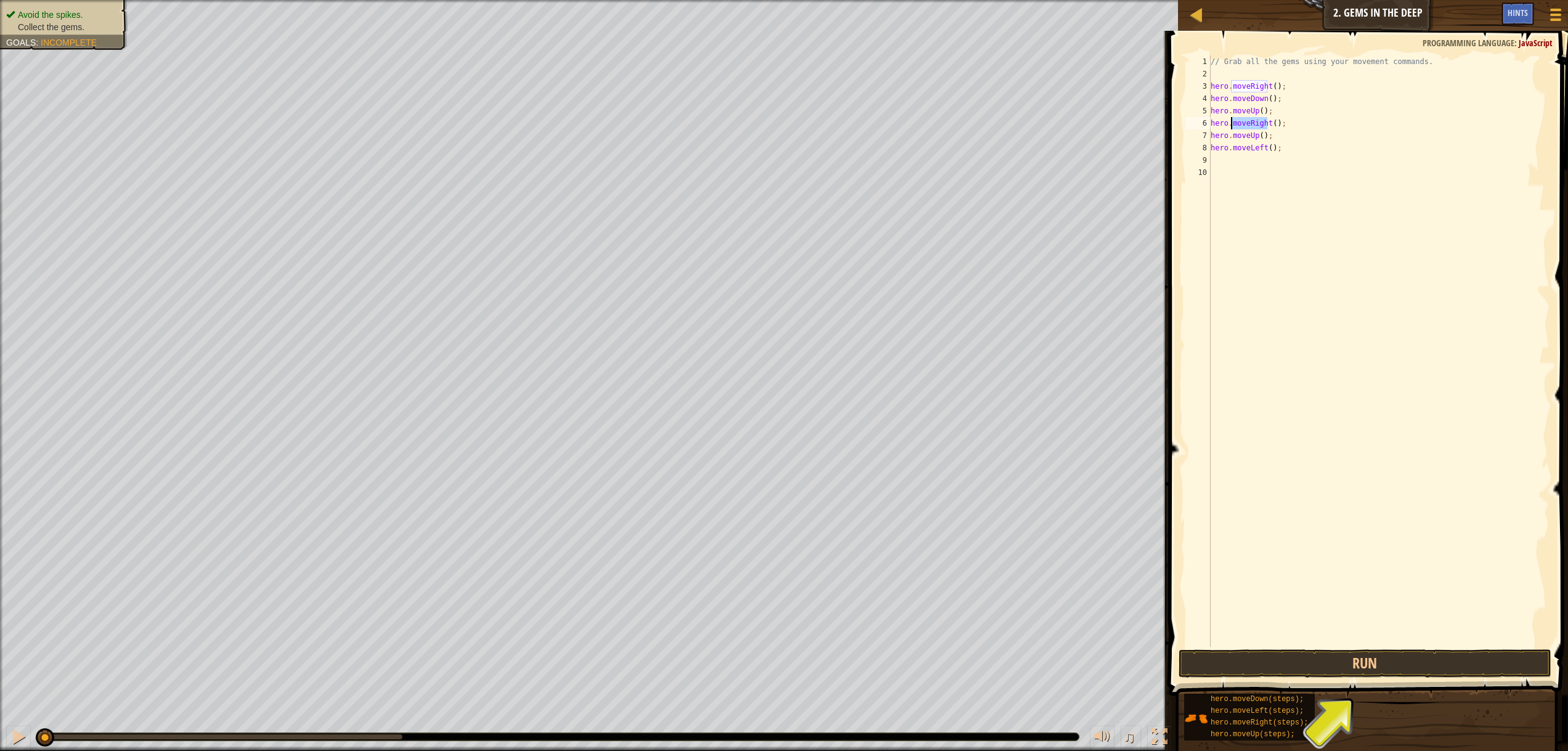
click at [1234, 122] on div "// Grab all the gems using your movement commands. hero . moveRight ( ) ; hero …" at bounding box center [1379, 363] width 342 height 616
click at [1256, 137] on div "// Grab all the gems using your movement commands. hero . moveRight ( ) ; hero …" at bounding box center [1377, 363] width 345 height 616
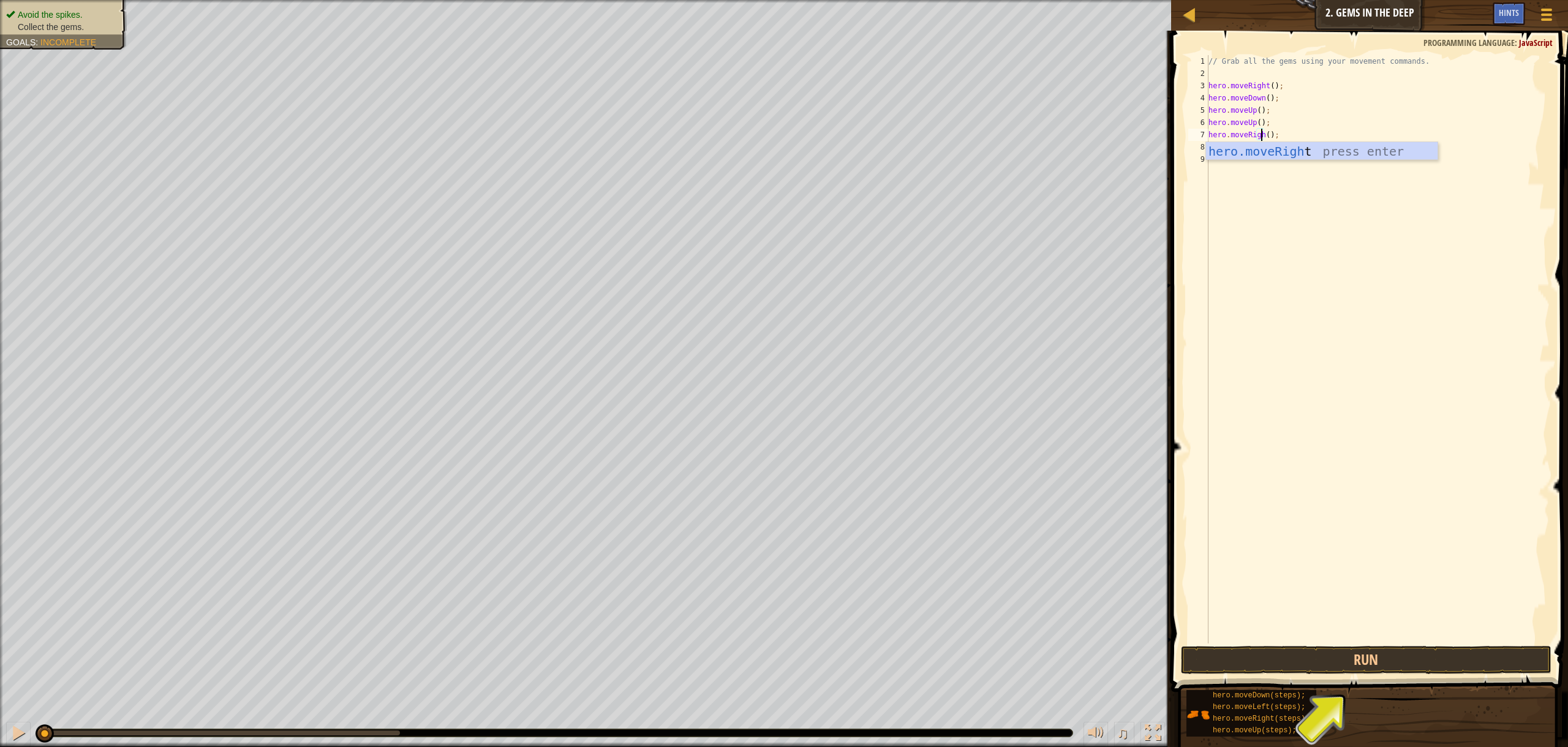
type textarea "hero.moveRight();"
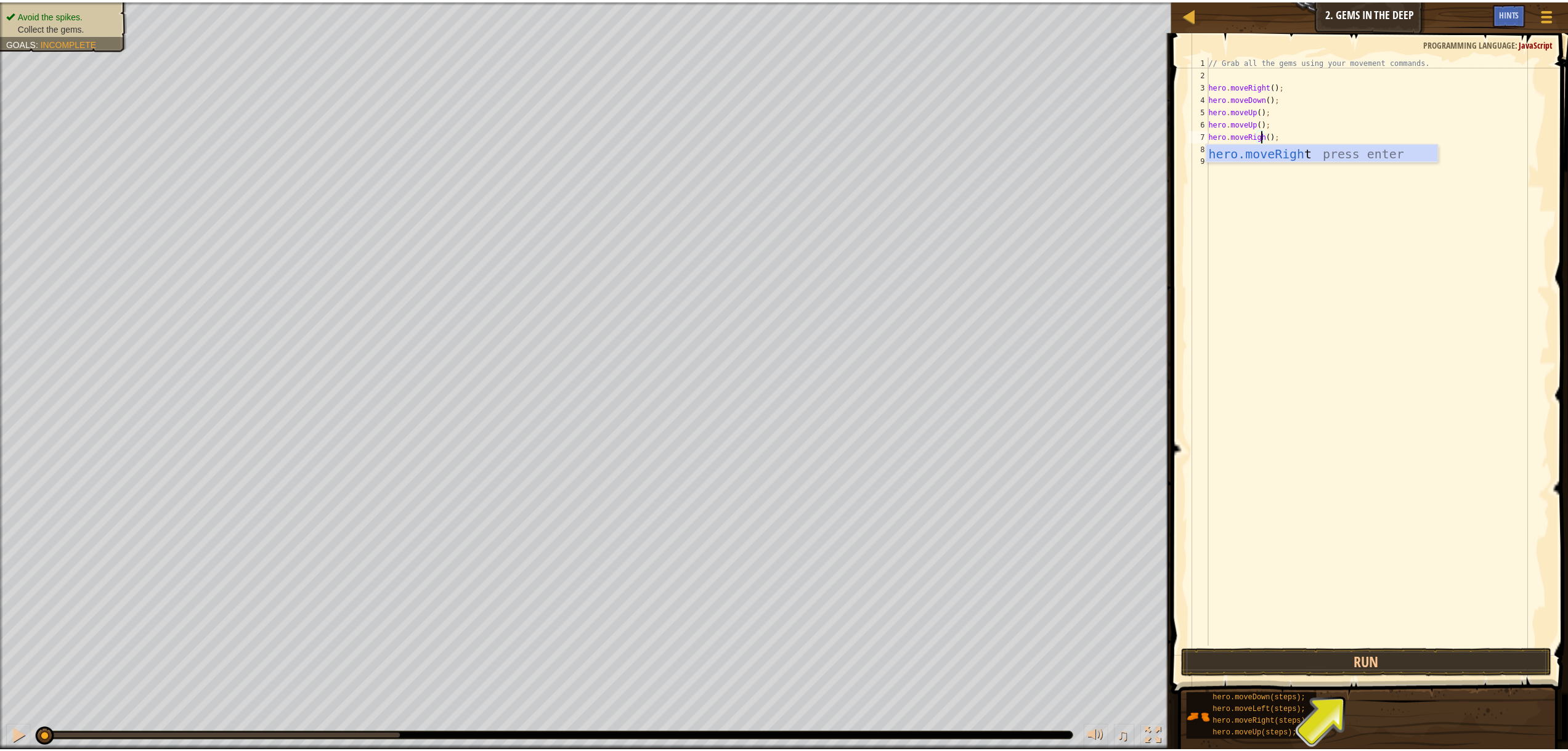
scroll to position [5, 5]
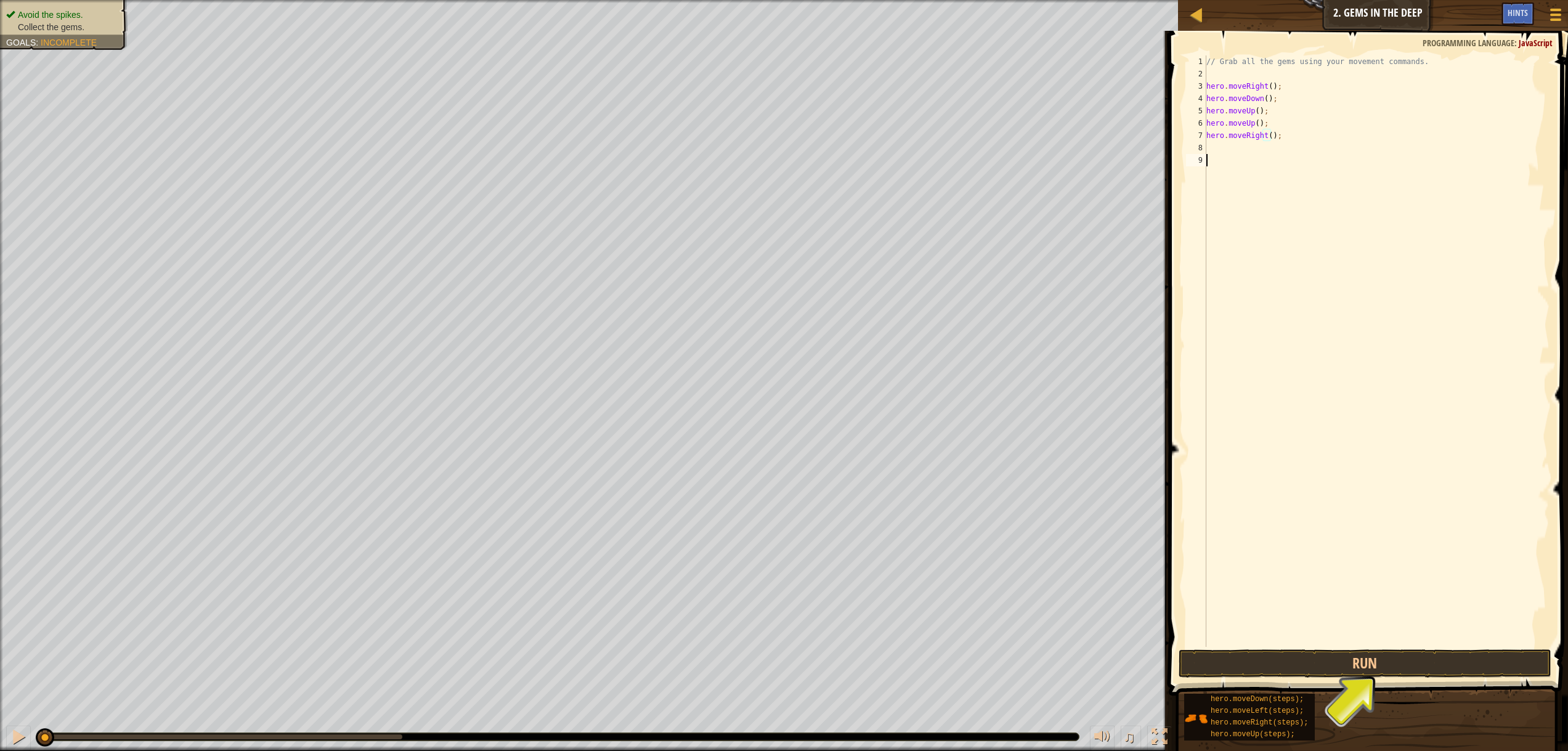
click at [1277, 385] on div "// Grab all the gems using your movement commands. hero . moveRight ( ) ; hero …" at bounding box center [1377, 363] width 345 height 616
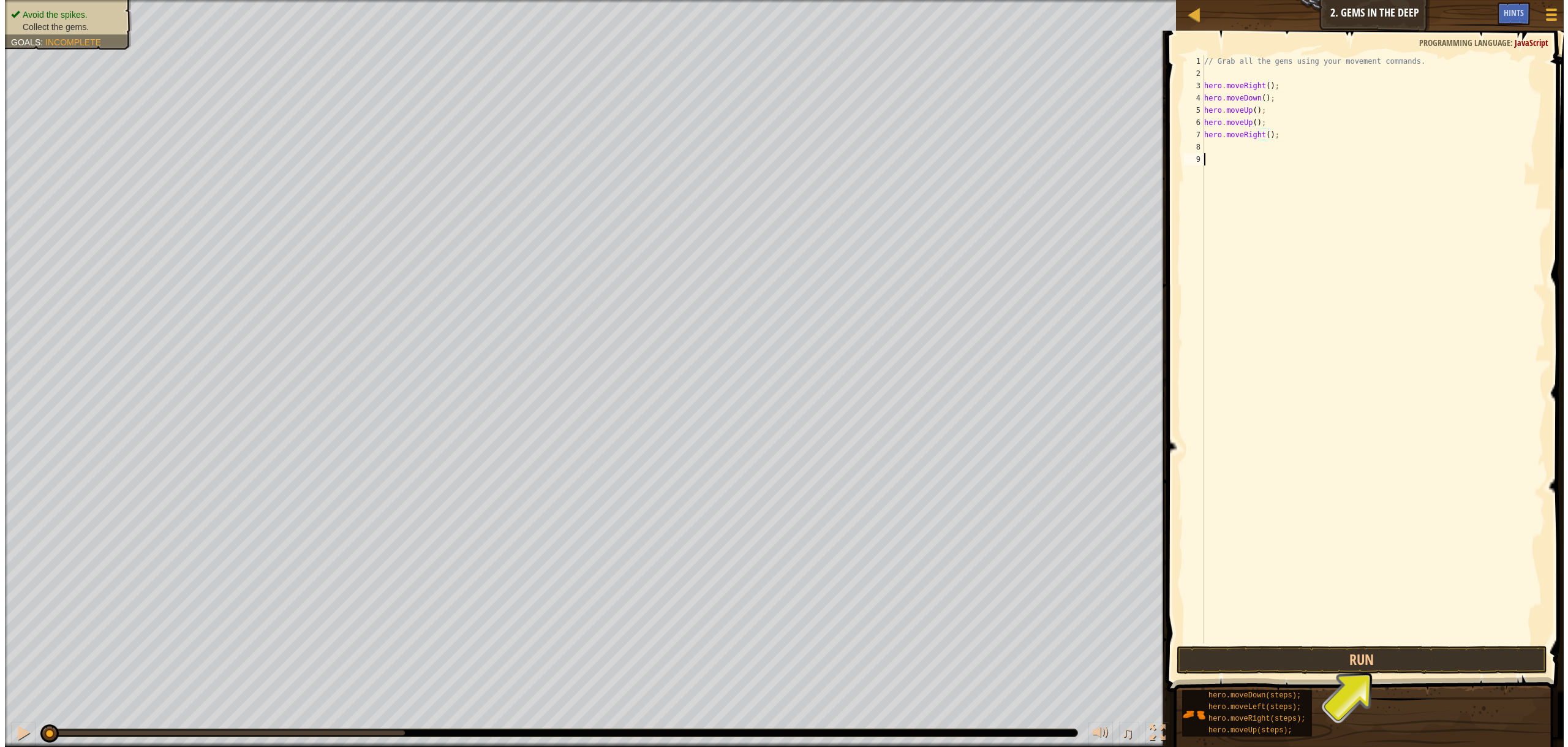
scroll to position [5, 0]
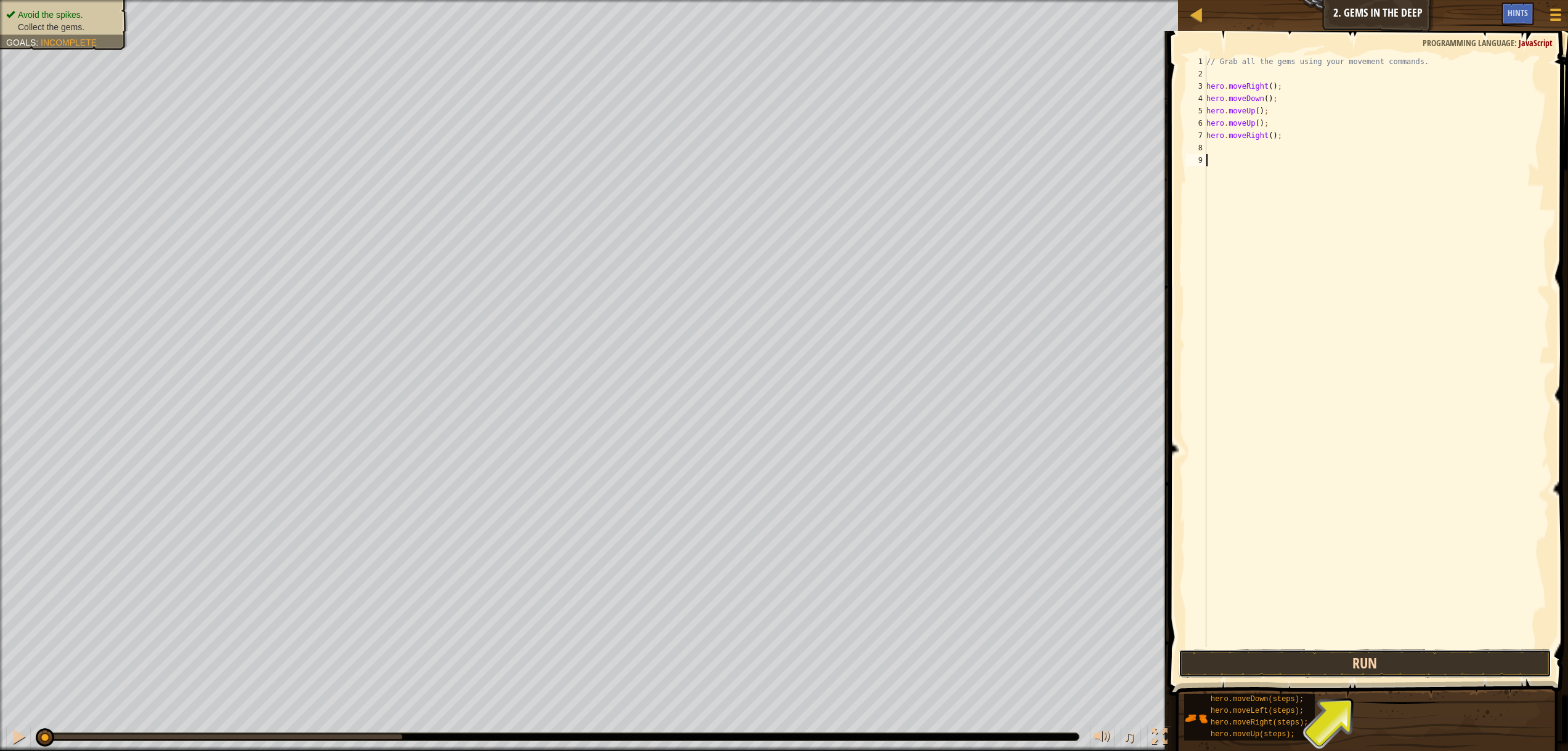
drag, startPoint x: 1247, startPoint y: 657, endPoint x: 1328, endPoint y: 653, distance: 81.1
click at [1312, 659] on button "Run" at bounding box center [1364, 664] width 372 height 29
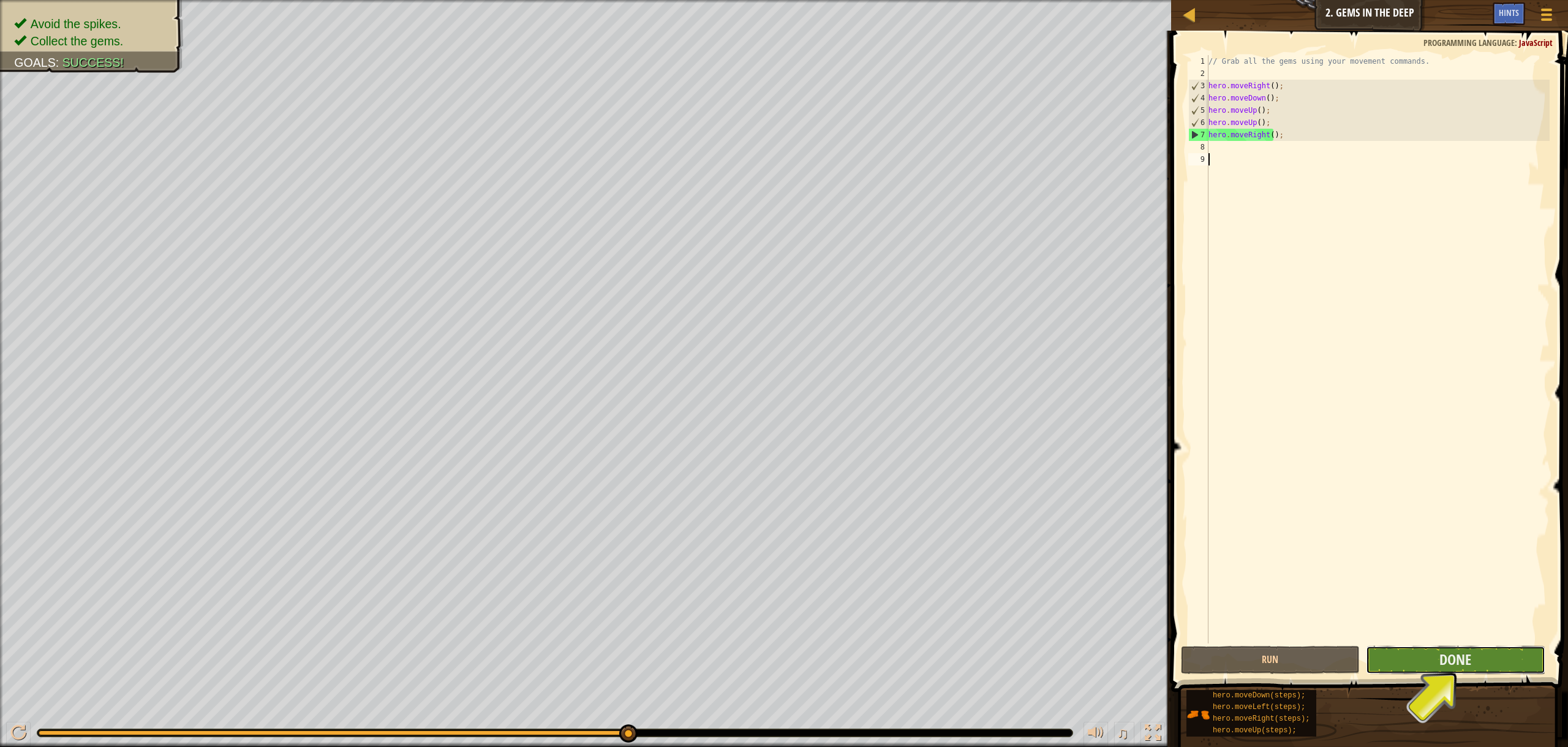
click at [1472, 649] on button "Done" at bounding box center [1455, 660] width 179 height 28
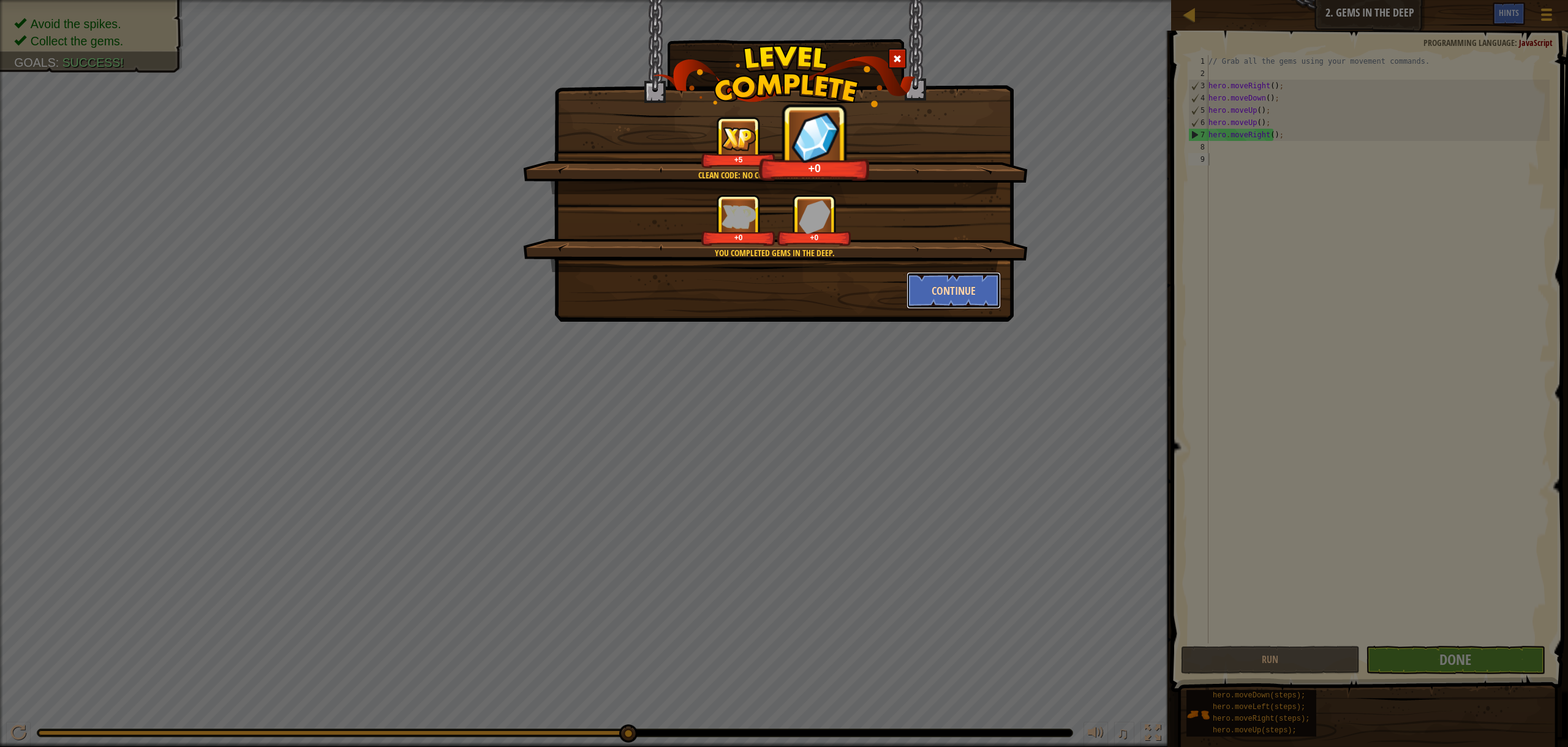
click at [987, 294] on button "Continue" at bounding box center [953, 290] width 95 height 37
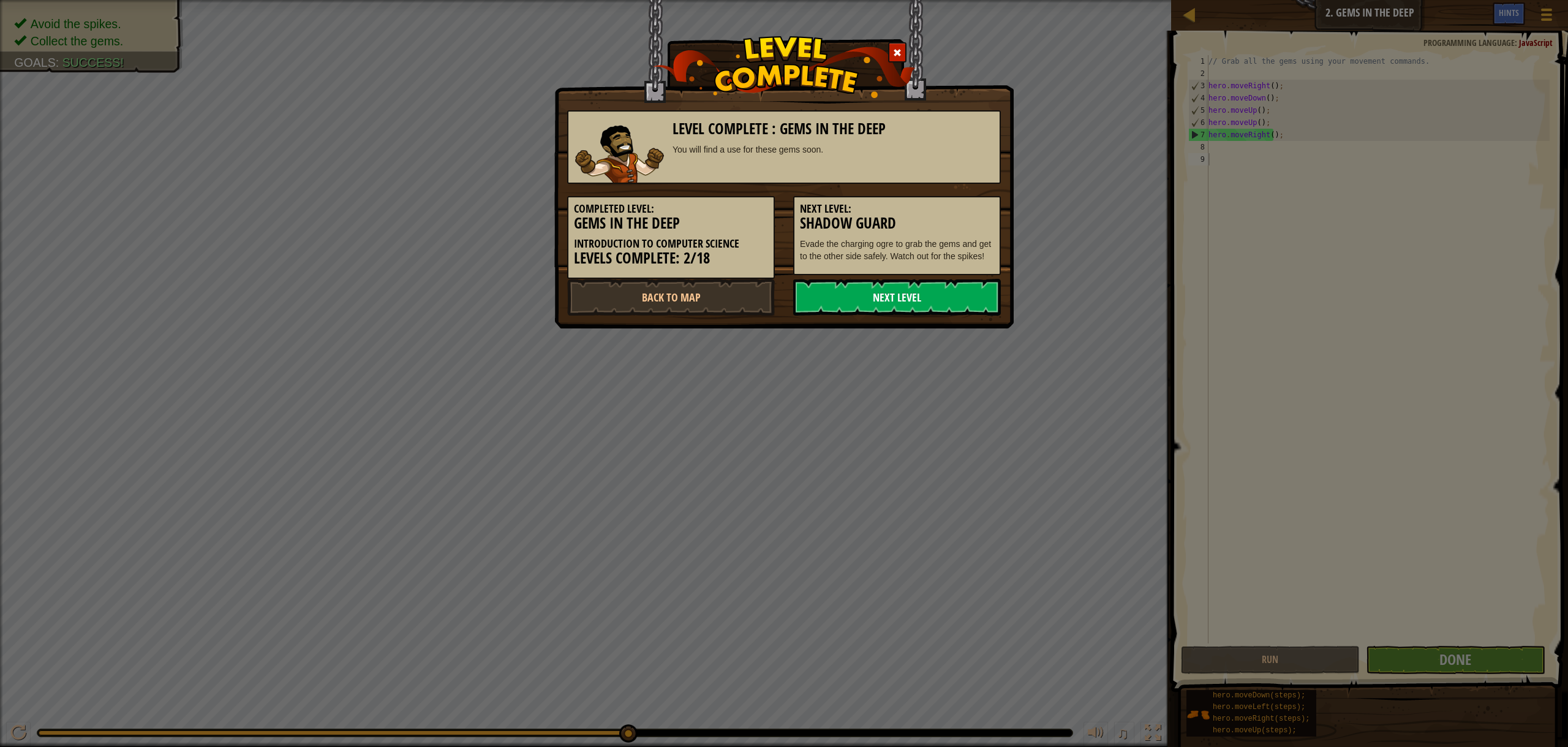
click at [873, 286] on link "Next Level" at bounding box center [897, 297] width 208 height 37
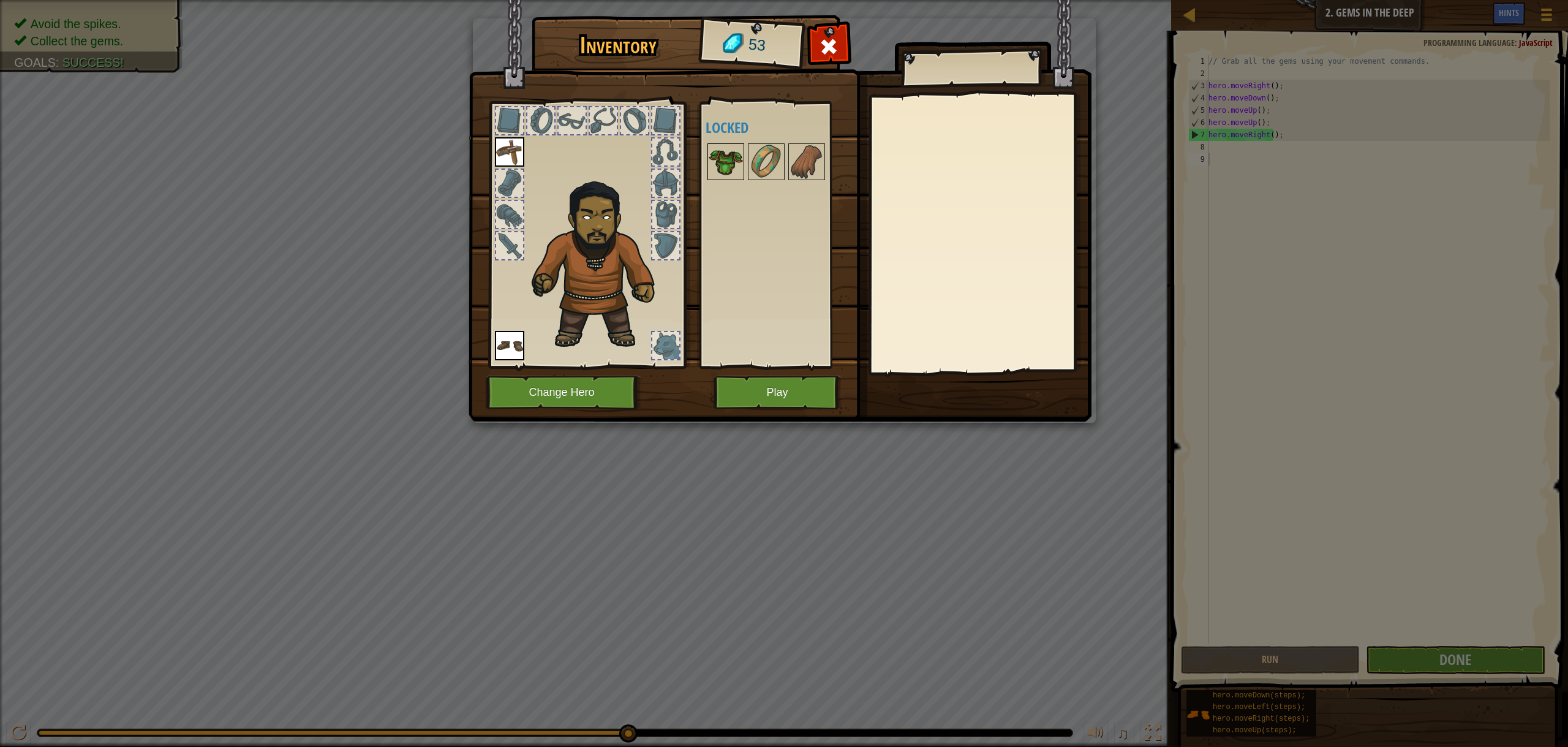
click at [724, 166] on img at bounding box center [726, 162] width 34 height 34
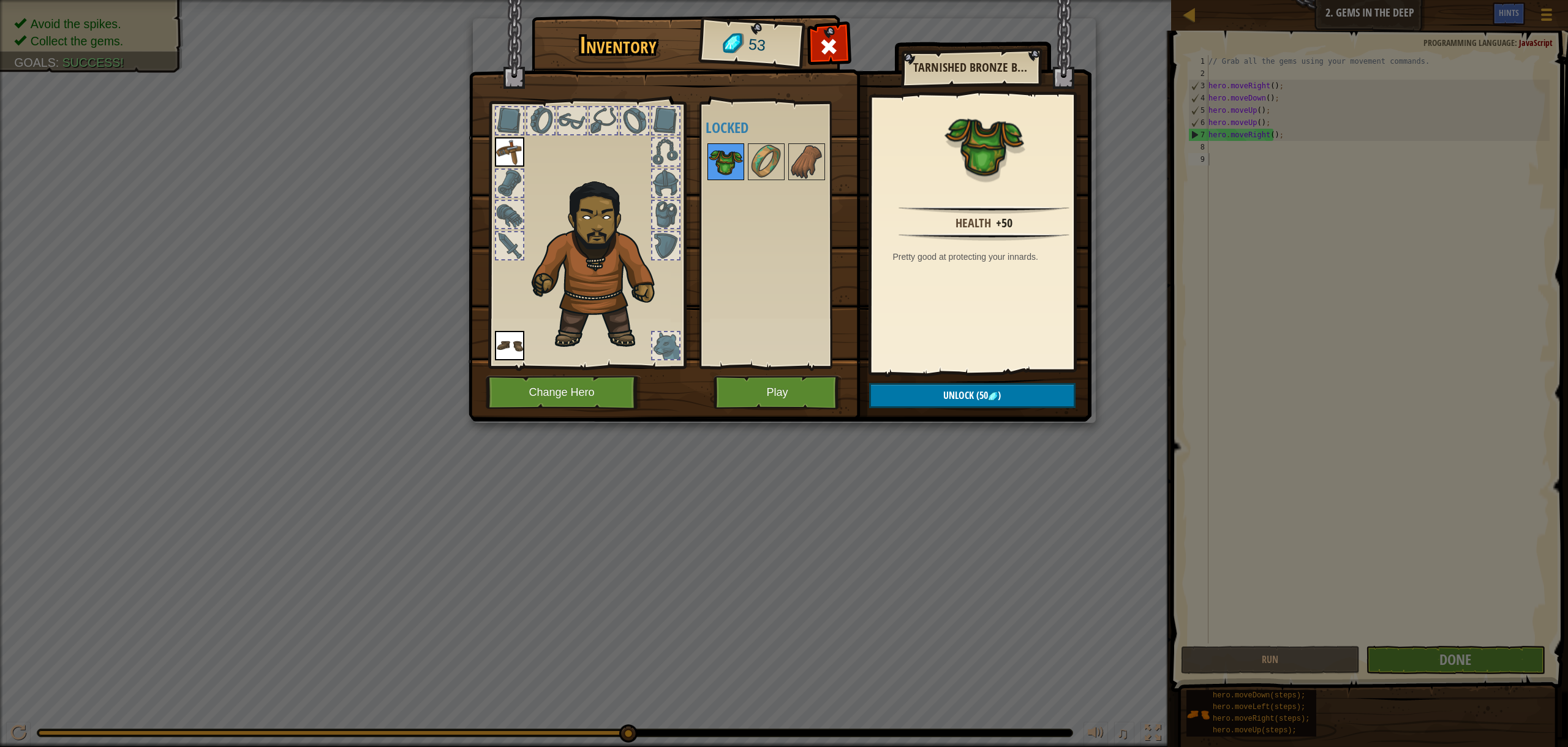
click at [724, 166] on img at bounding box center [726, 162] width 34 height 34
click at [824, 383] on button "Play" at bounding box center [777, 392] width 128 height 34
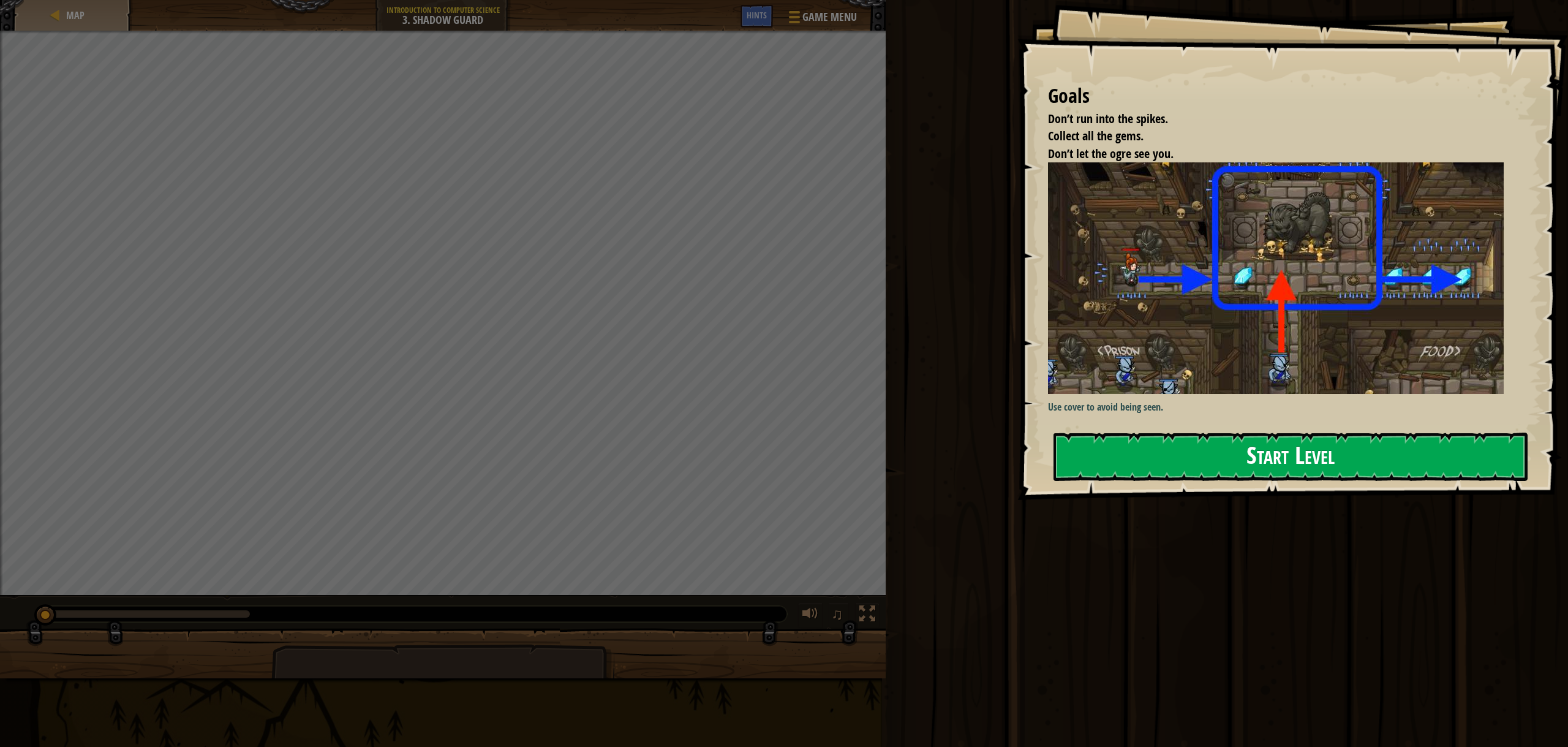
click at [1124, 462] on button "Start Level" at bounding box center [1290, 456] width 474 height 49
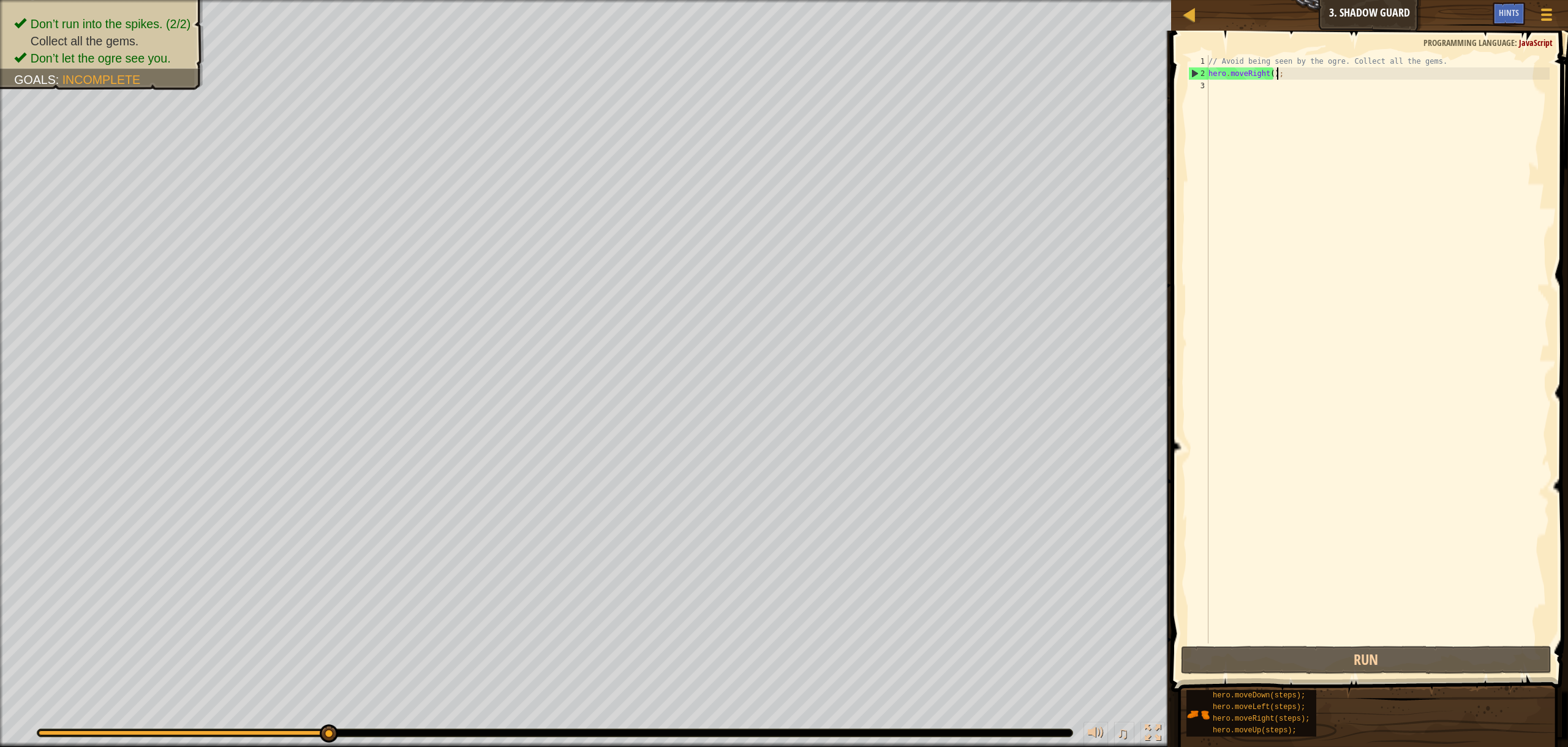
drag, startPoint x: 1319, startPoint y: 73, endPoint x: 1321, endPoint y: 67, distance: 6.3
click at [1321, 67] on div "// Avoid being seen by the ogre. Collect all the gems. hero . moveRight ( ) ;" at bounding box center [1378, 362] width 343 height 613
type textarea "hero.moveRight();"
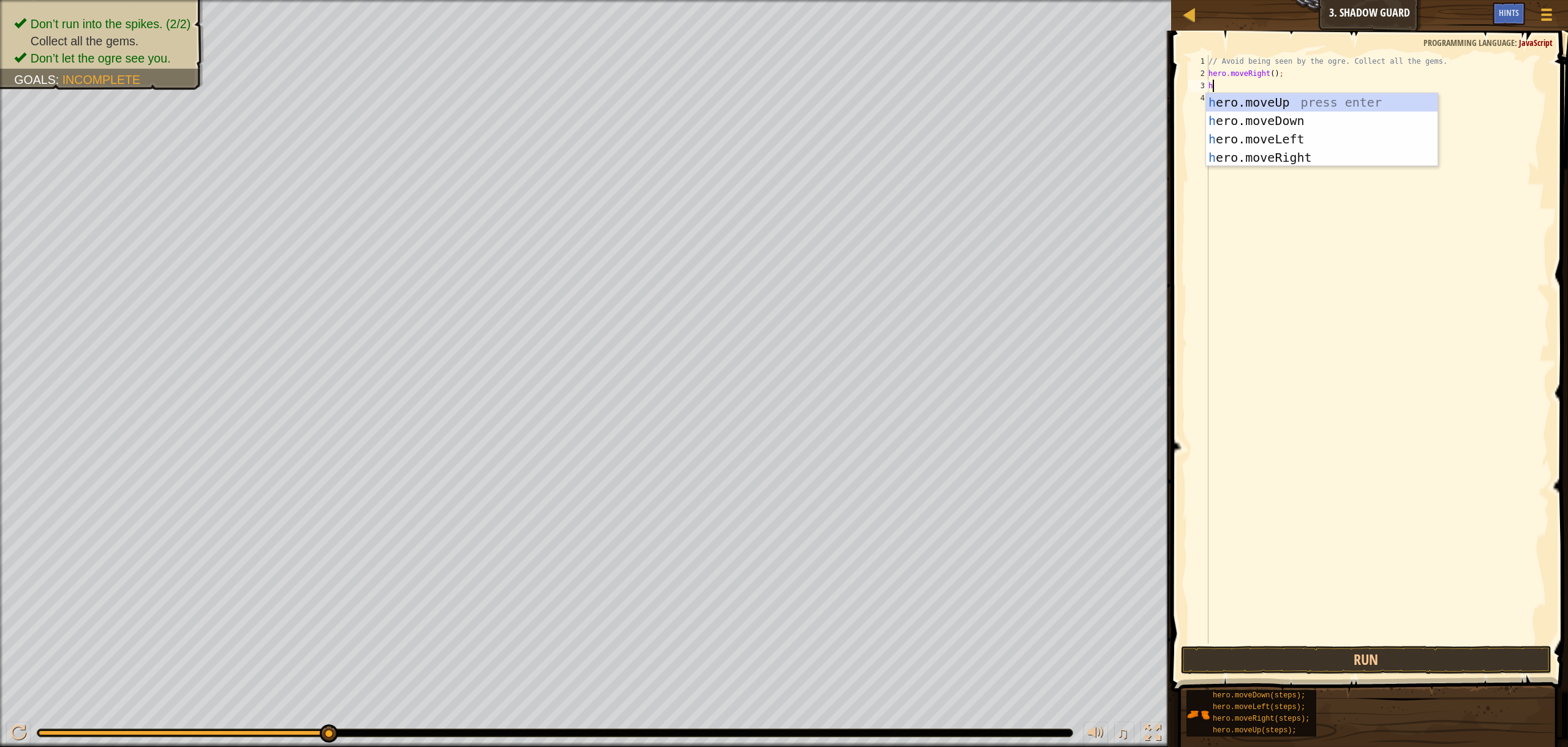
type textarea "her"
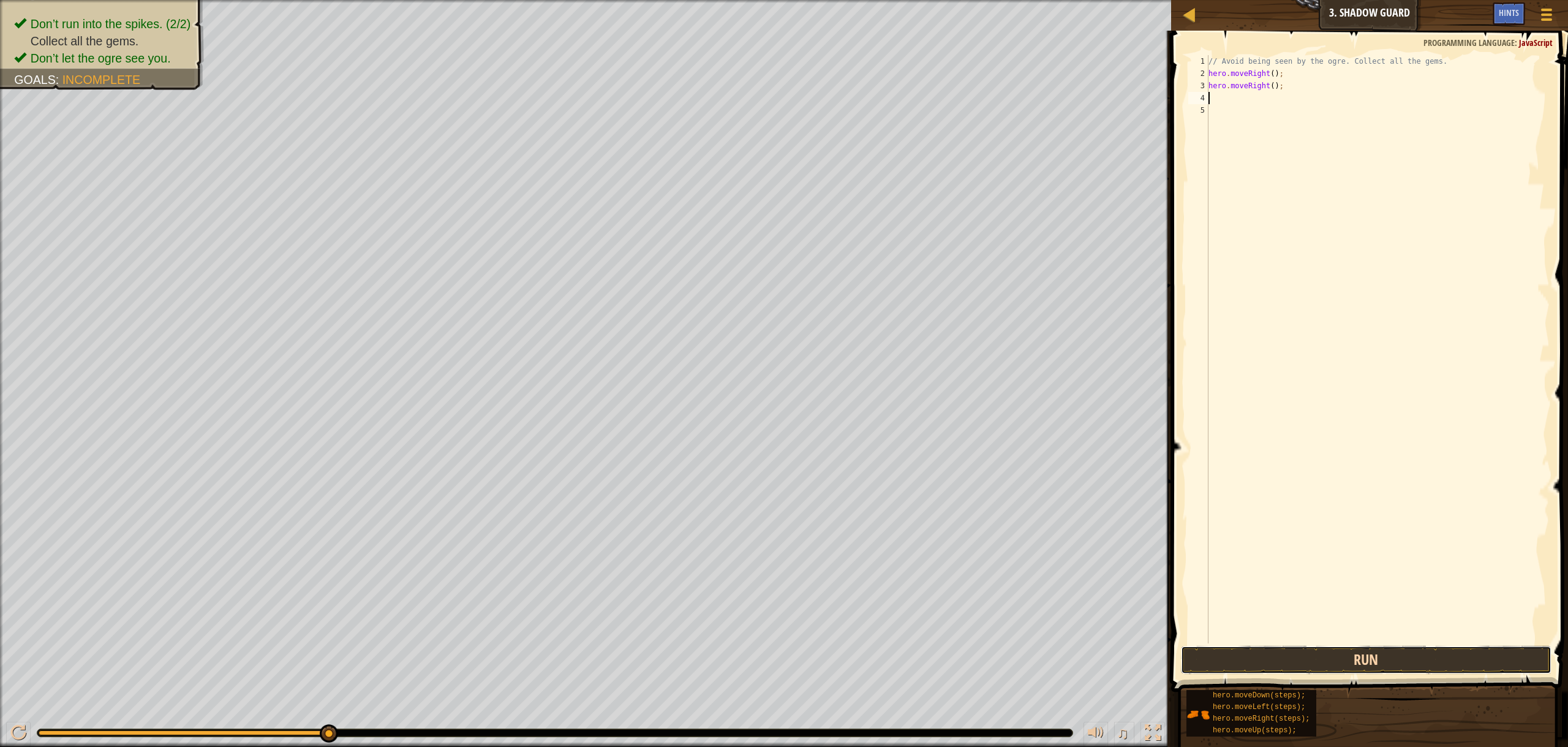
click at [1410, 657] on button "Run" at bounding box center [1366, 660] width 370 height 28
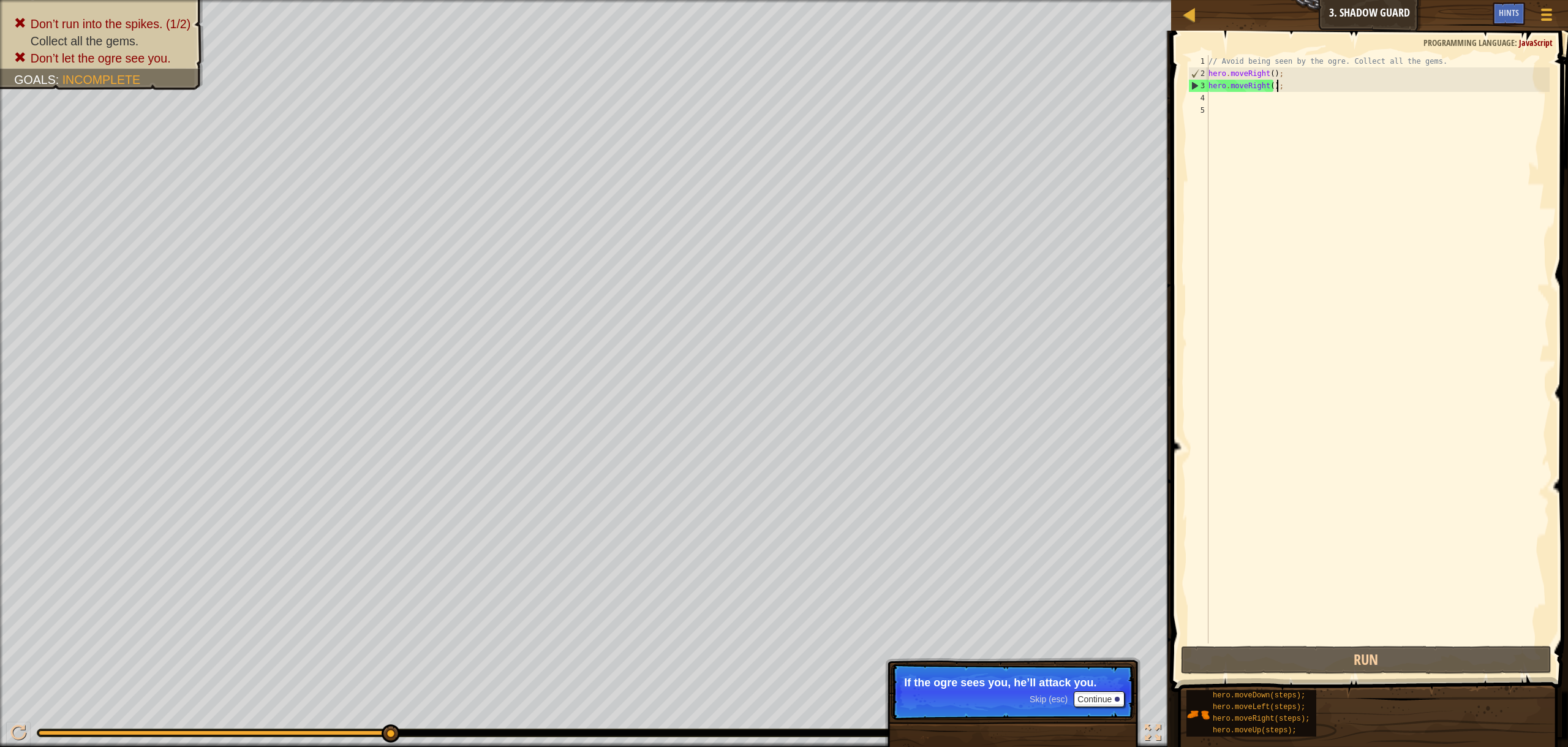
click at [1301, 85] on div "// Avoid being seen by the ogre. Collect all the gems. hero . moveRight ( ) ; h…" at bounding box center [1378, 362] width 343 height 613
type textarea "hero.moveRight();"
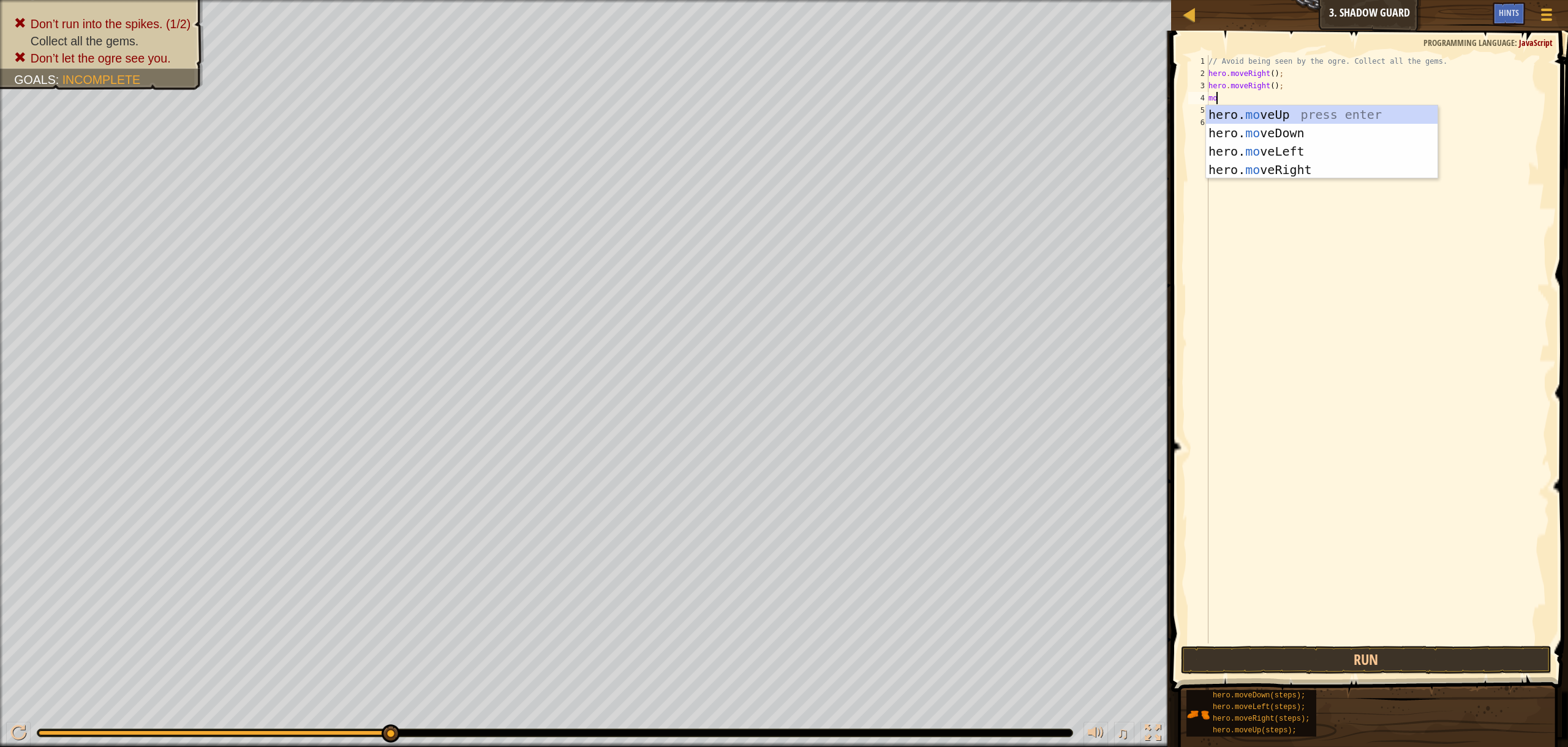
scroll to position [5, 1]
type textarea "move"
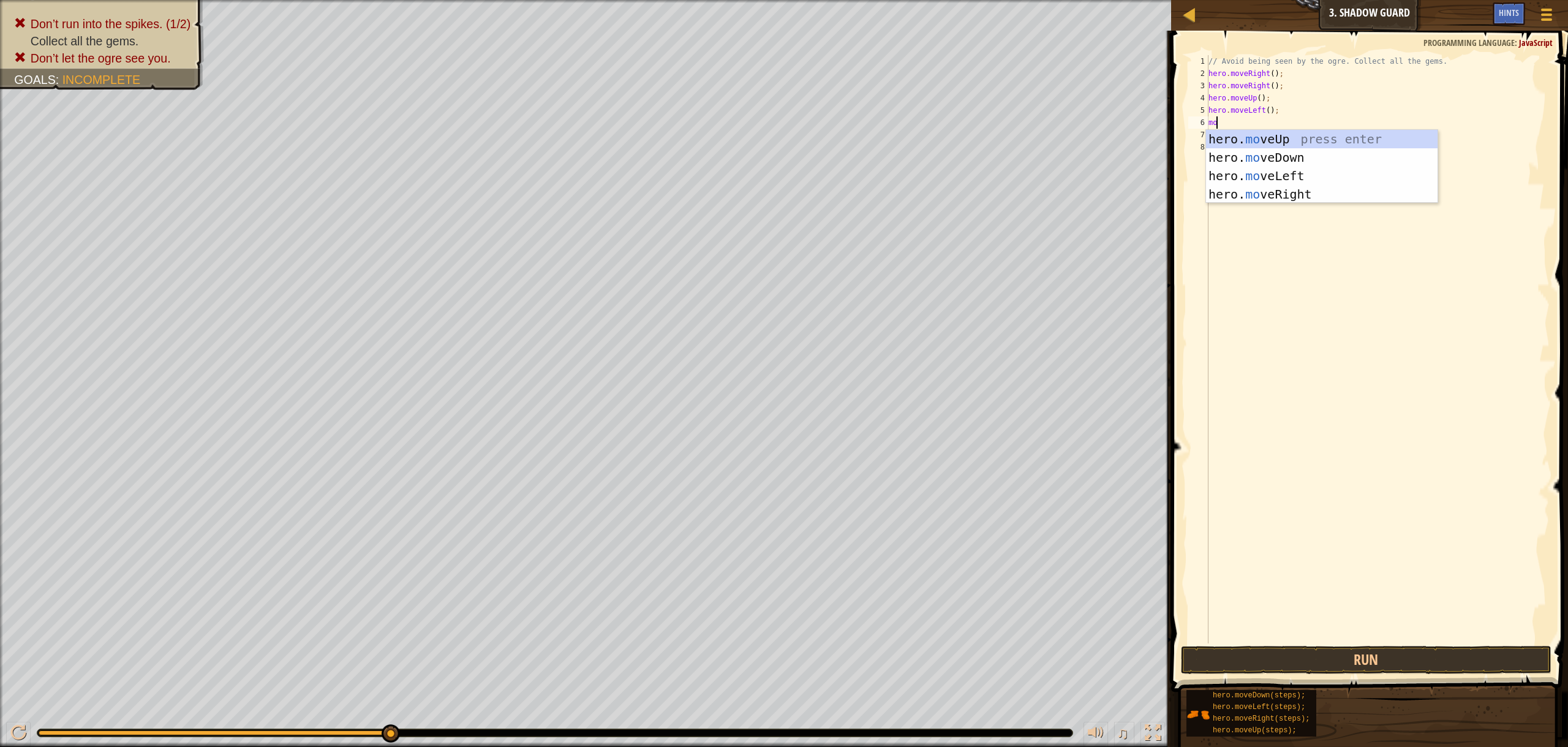
type textarea "move"
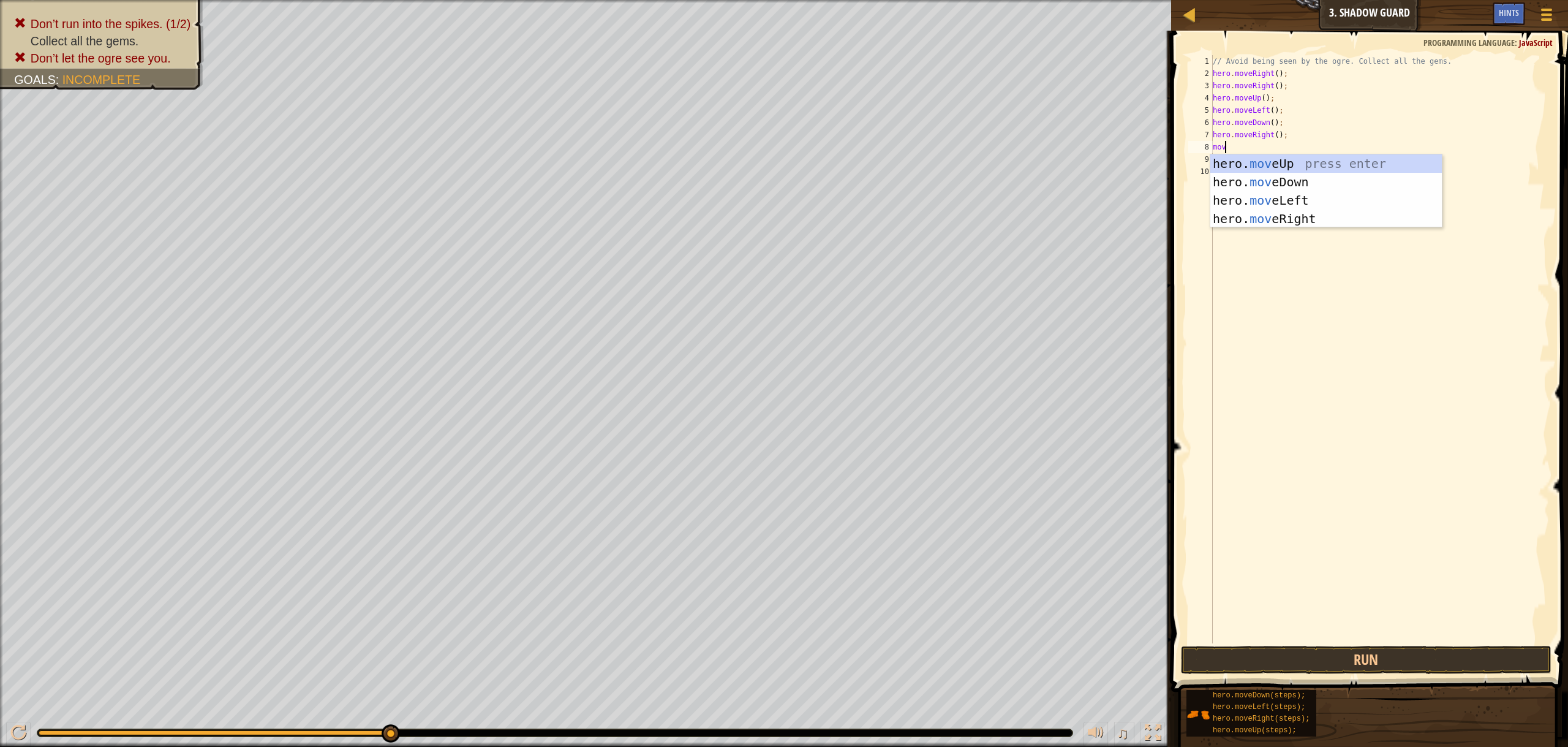
type textarea "move"
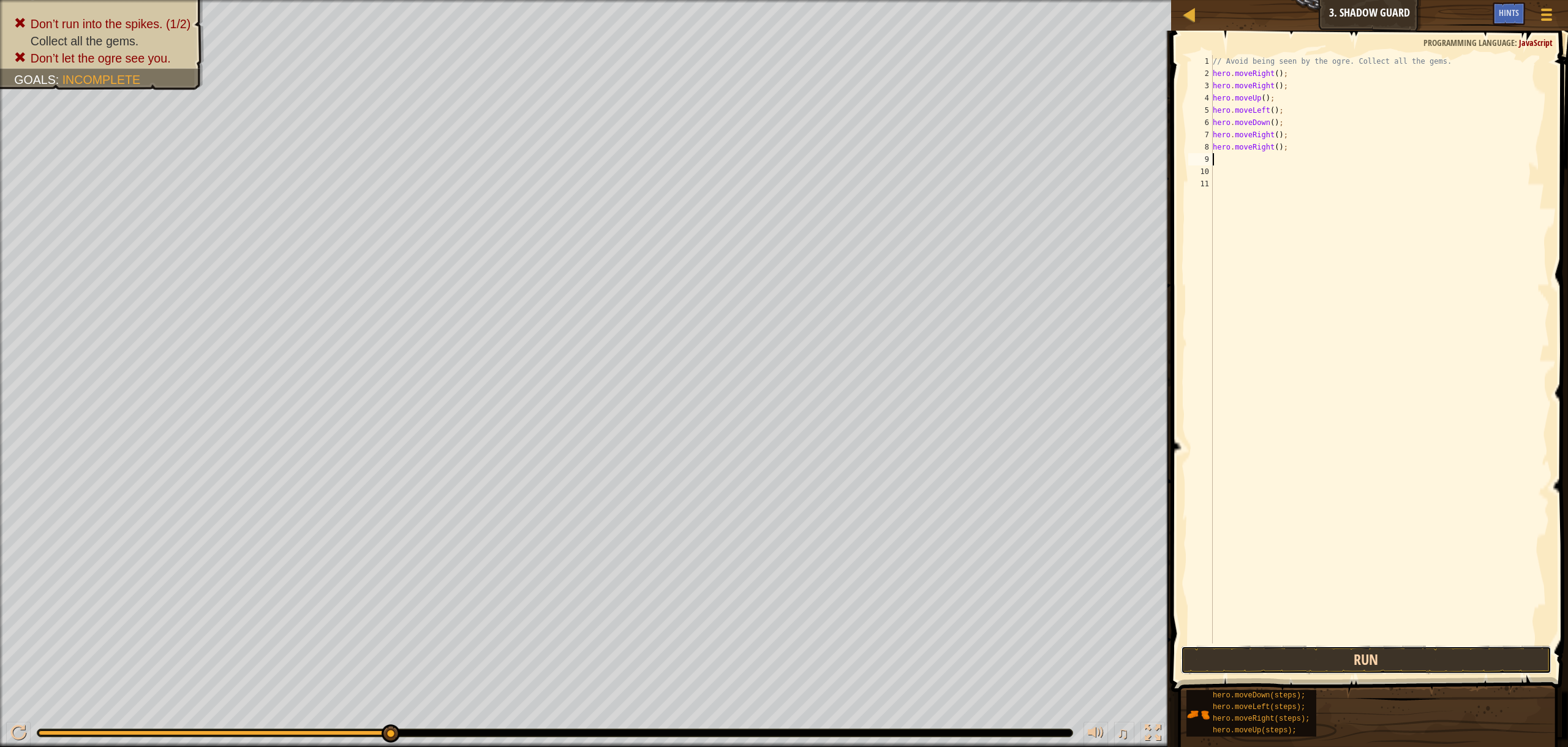
click at [1384, 653] on button "Run" at bounding box center [1366, 660] width 370 height 28
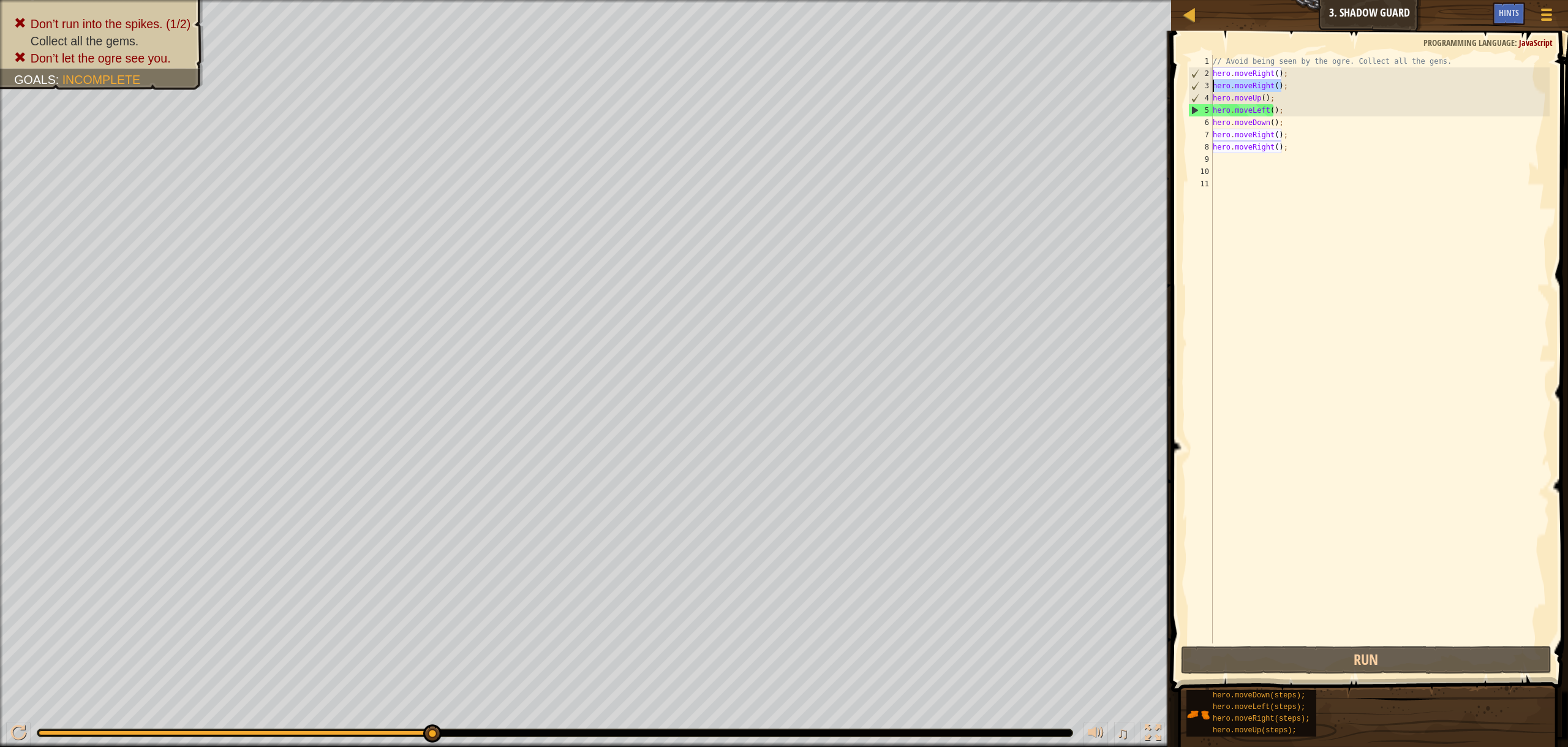
drag, startPoint x: 1301, startPoint y: 84, endPoint x: 1186, endPoint y: 80, distance: 115.1
click at [1186, 80] on div "1 2 3 4 5 6 7 8 9 10 11 // Avoid being seen by the ogre. Collect all the gems. …" at bounding box center [1367, 350] width 364 height 589
type textarea "hero.moveRight();"
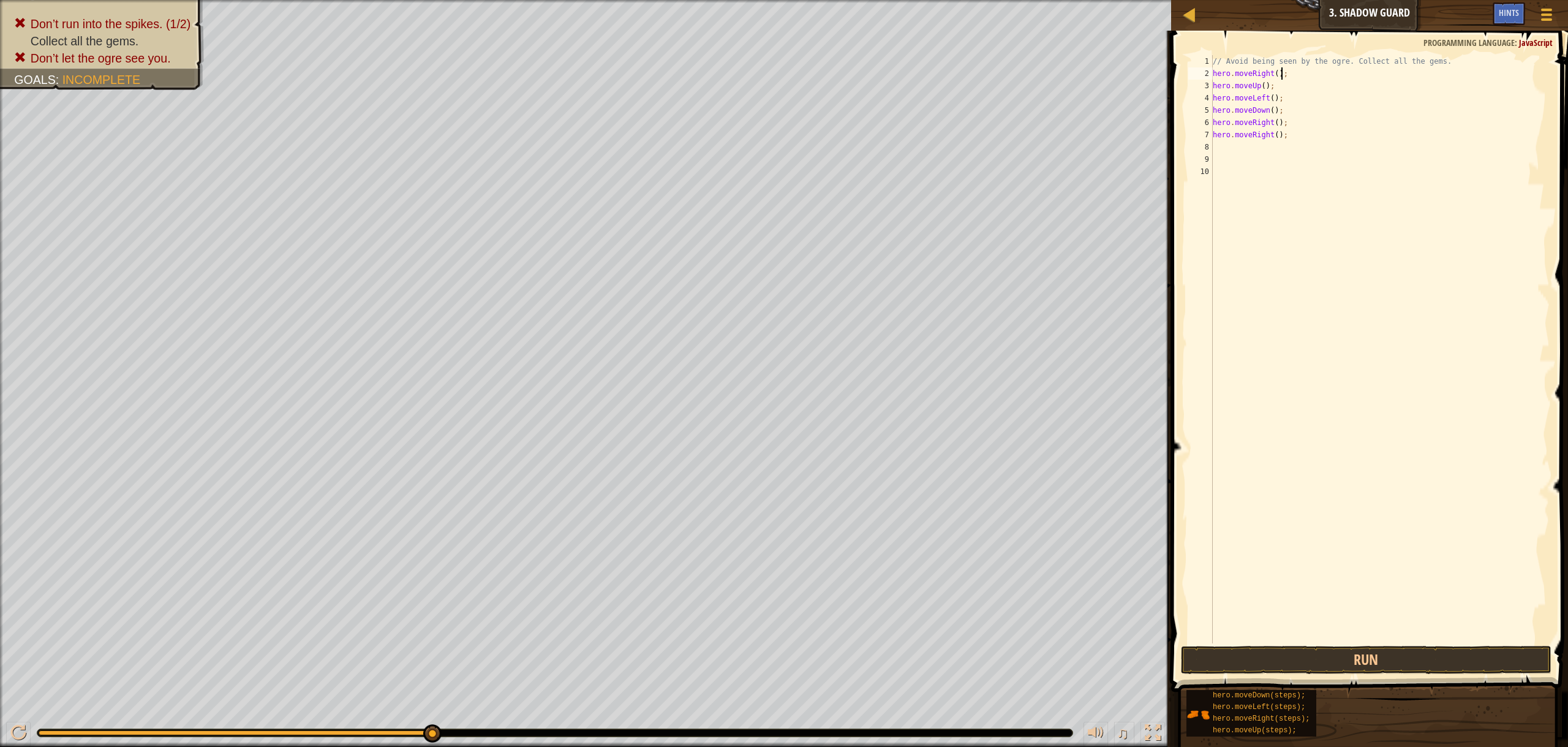
click at [1266, 96] on div "// Avoid being seen by the ogre. Collect all the gems. hero . moveRight ( ) ; h…" at bounding box center [1380, 362] width 340 height 613
type textarea "hero.moveRight();"
click at [1369, 663] on button "Run" at bounding box center [1366, 660] width 370 height 28
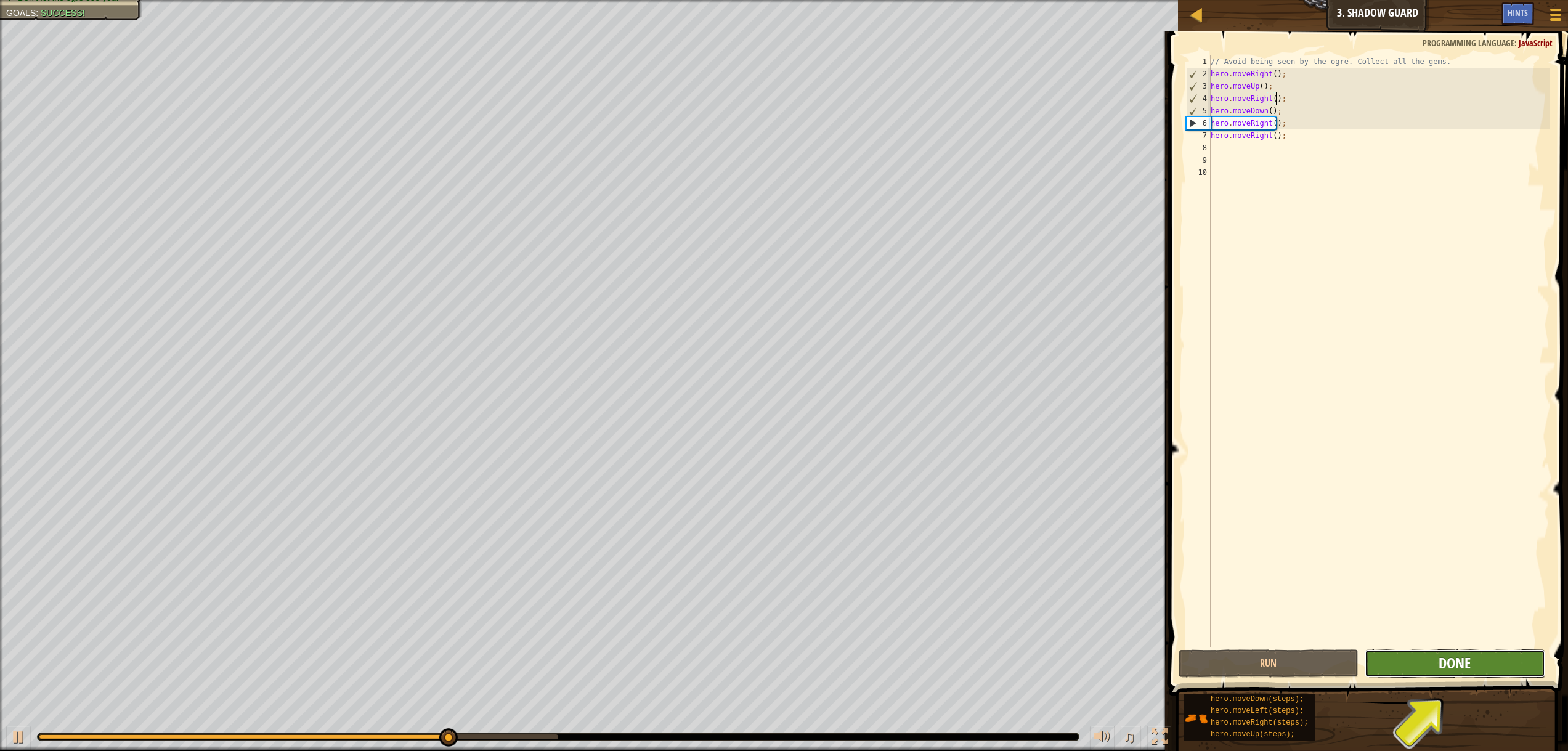
click at [1467, 665] on span "Done" at bounding box center [1455, 663] width 32 height 20
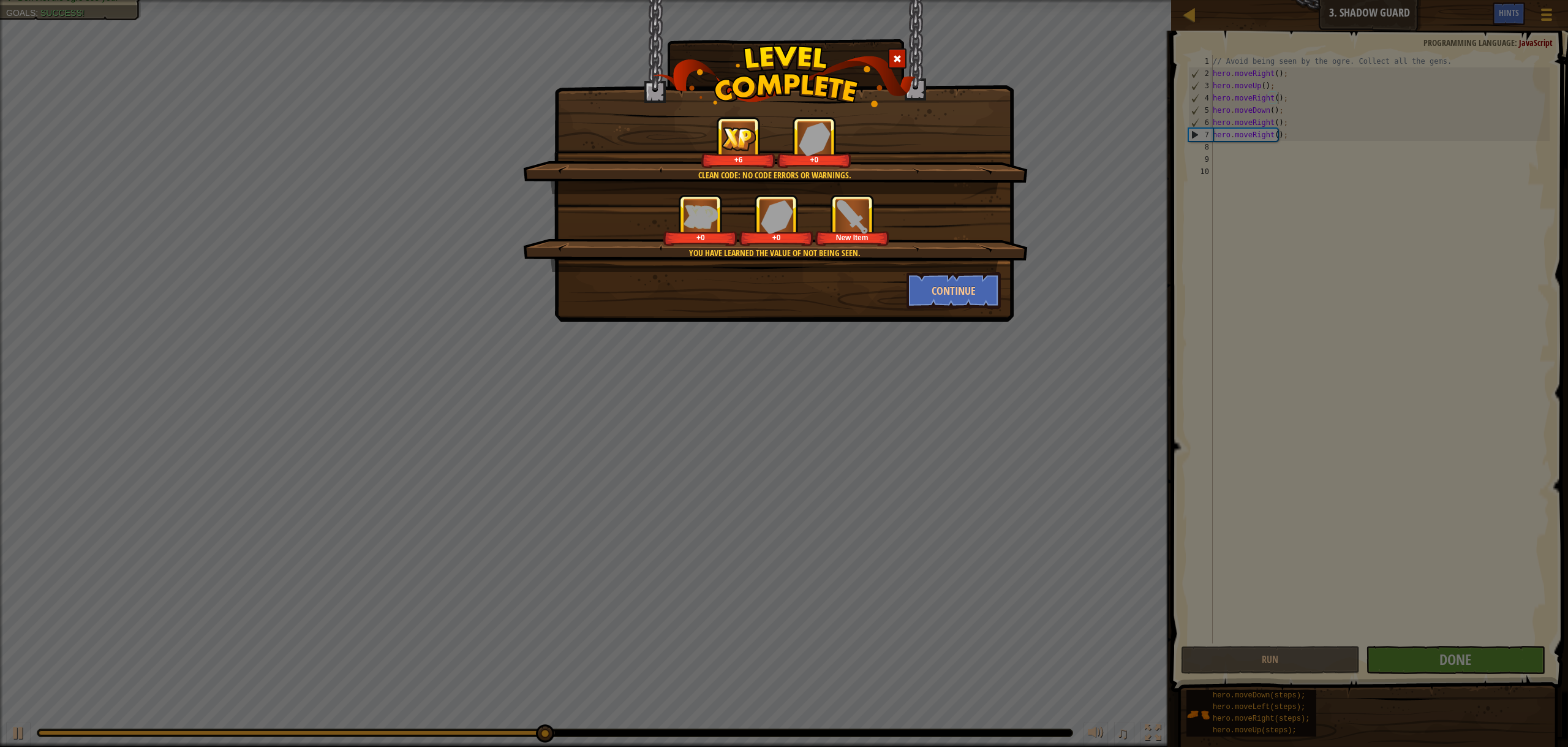
click at [1009, 325] on div "Clean code: no code errors or warnings. +6 +0 You have learned the value of not…" at bounding box center [784, 374] width 1568 height 747
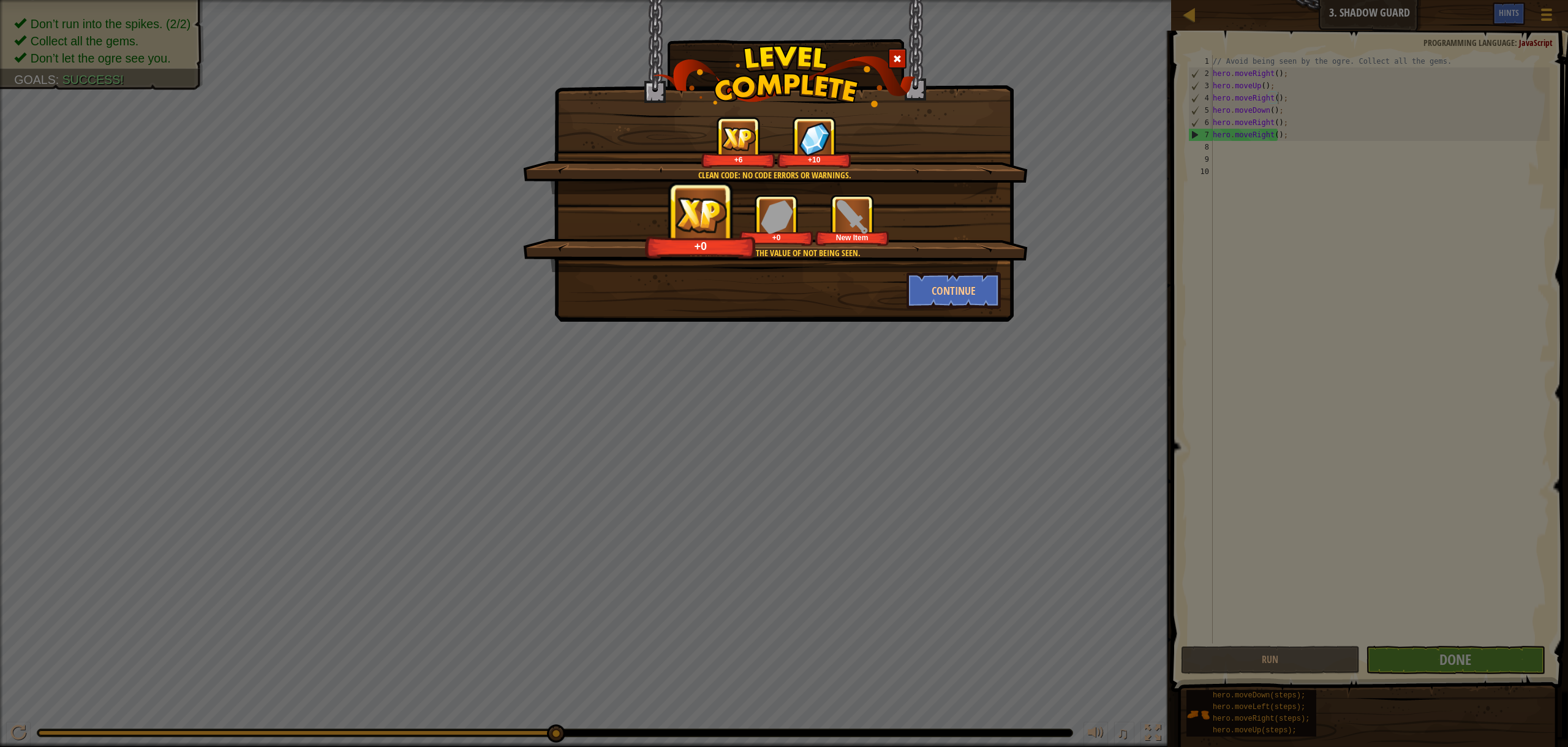
click at [962, 268] on div "You have learned the value of not being seen. +0 +0 New Item" at bounding box center [776, 233] width 505 height 78
click at [971, 291] on button "Continue" at bounding box center [953, 290] width 95 height 37
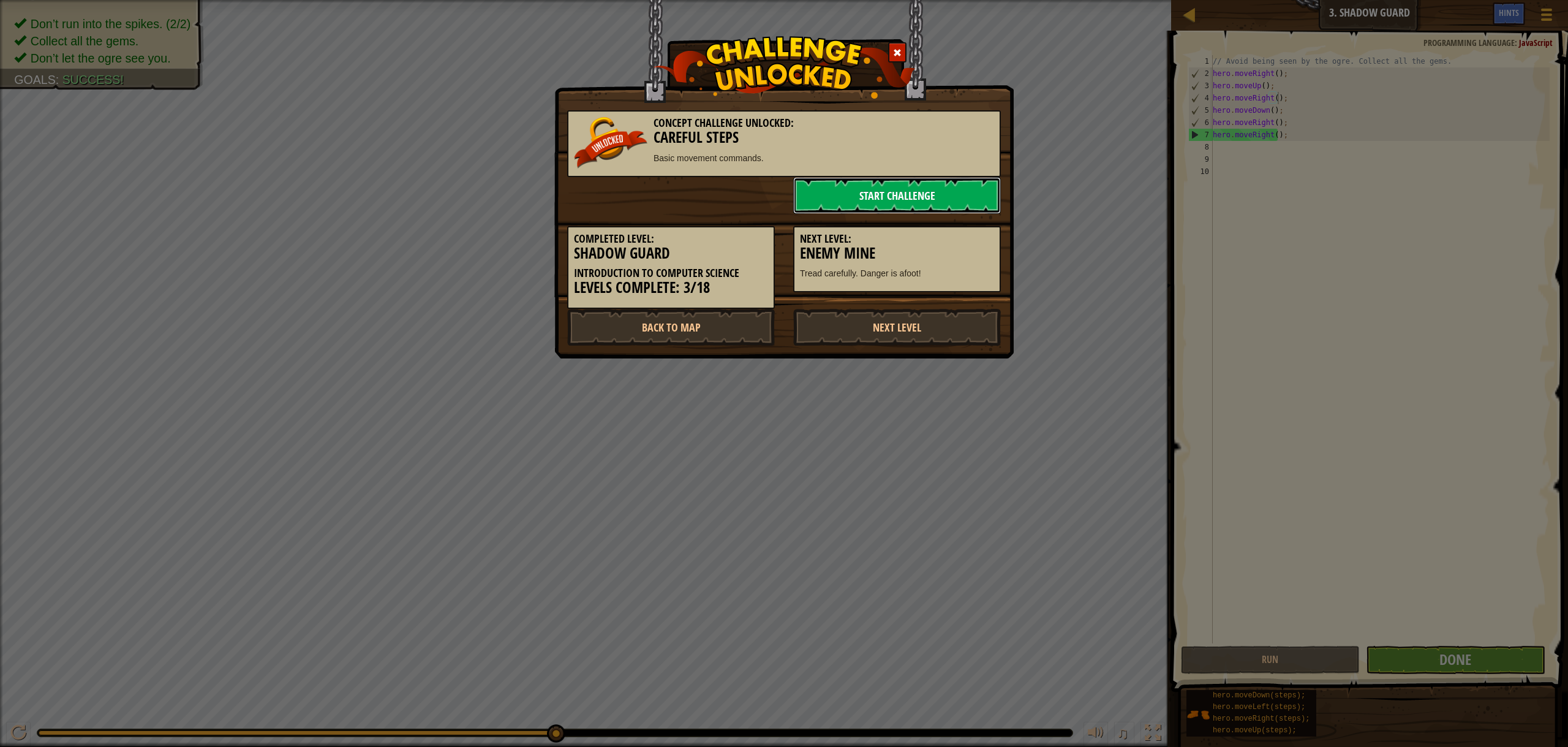
click at [936, 205] on link "Start Challenge" at bounding box center [897, 195] width 208 height 37
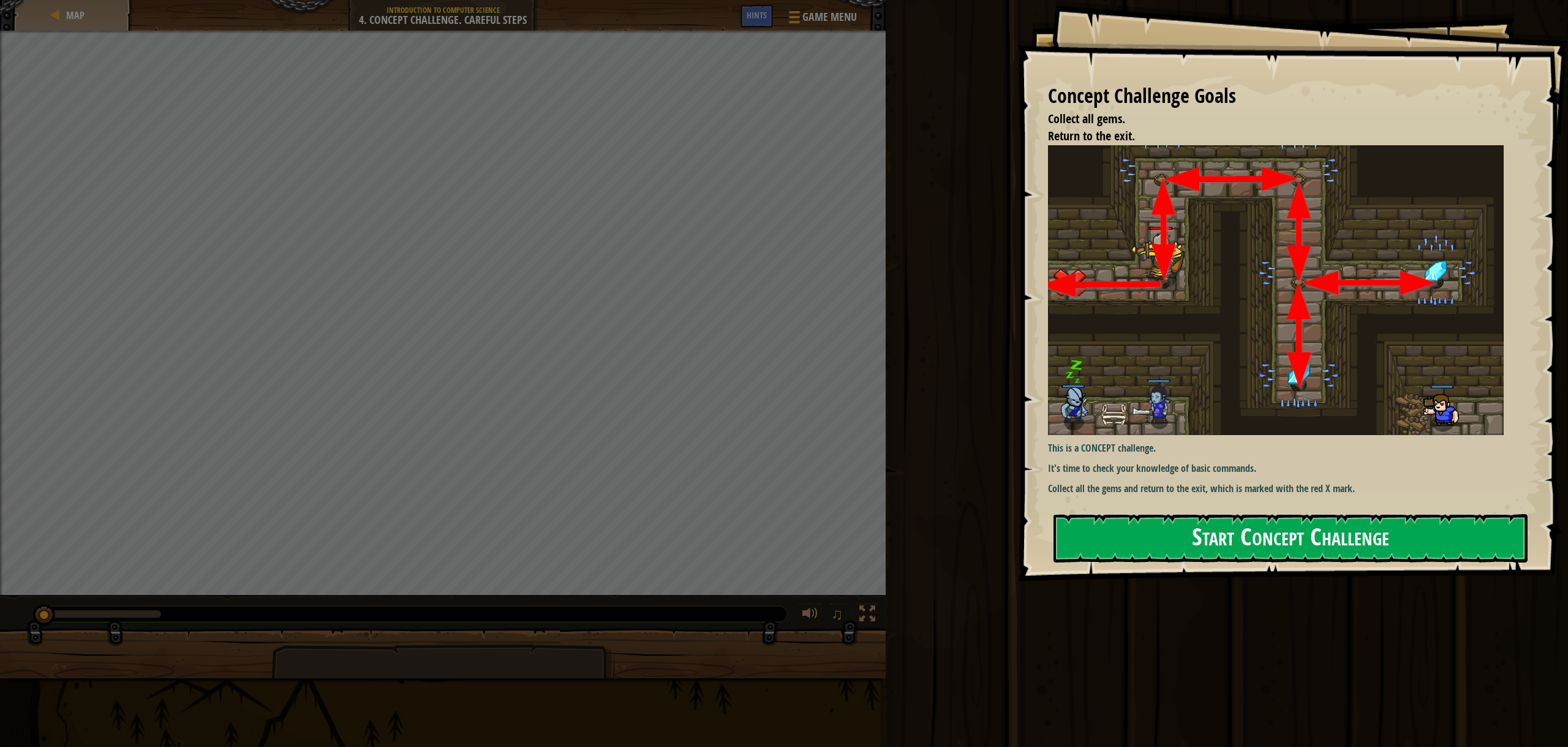
click at [1247, 551] on button "Start Concept Challenge" at bounding box center [1290, 538] width 474 height 49
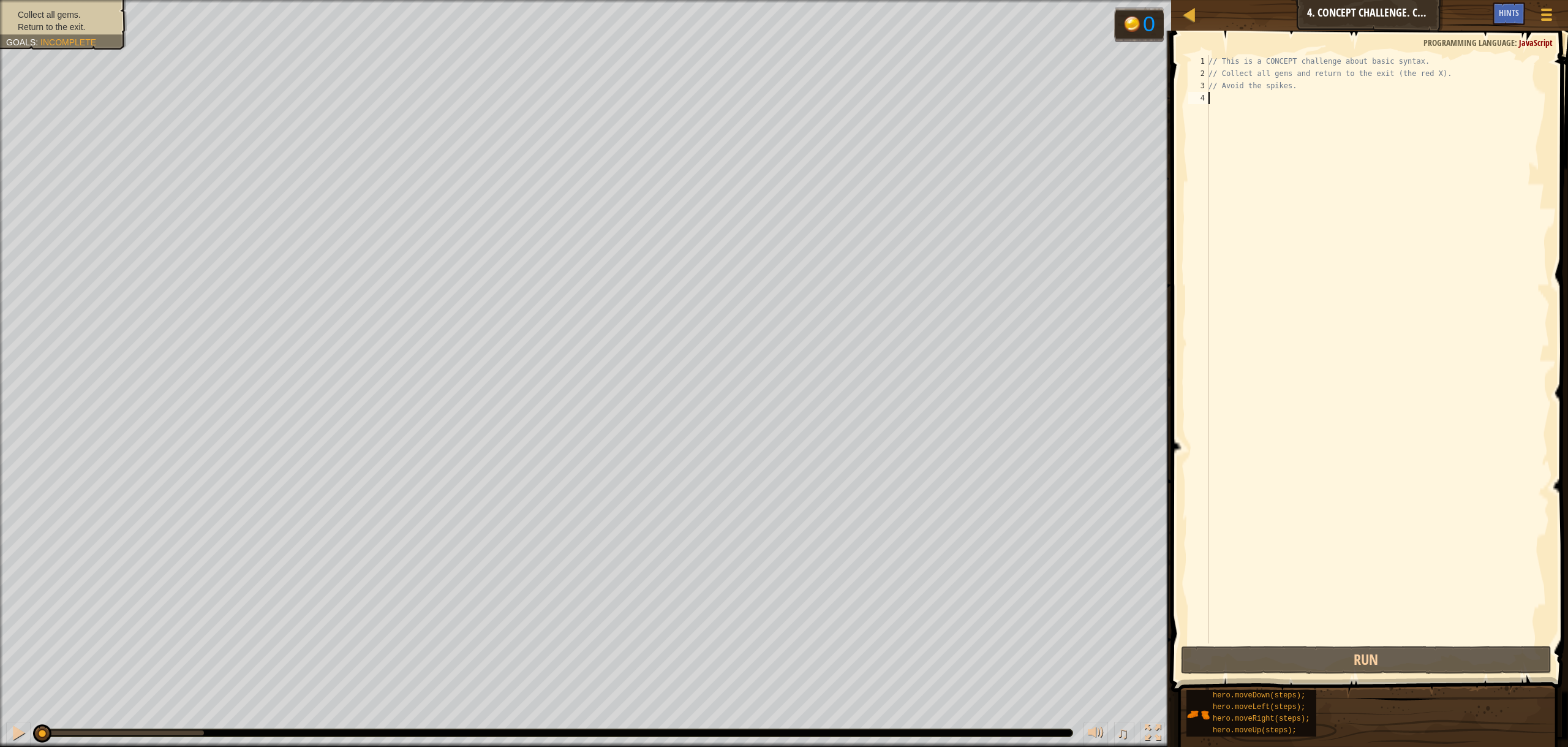
scroll to position [5, 0]
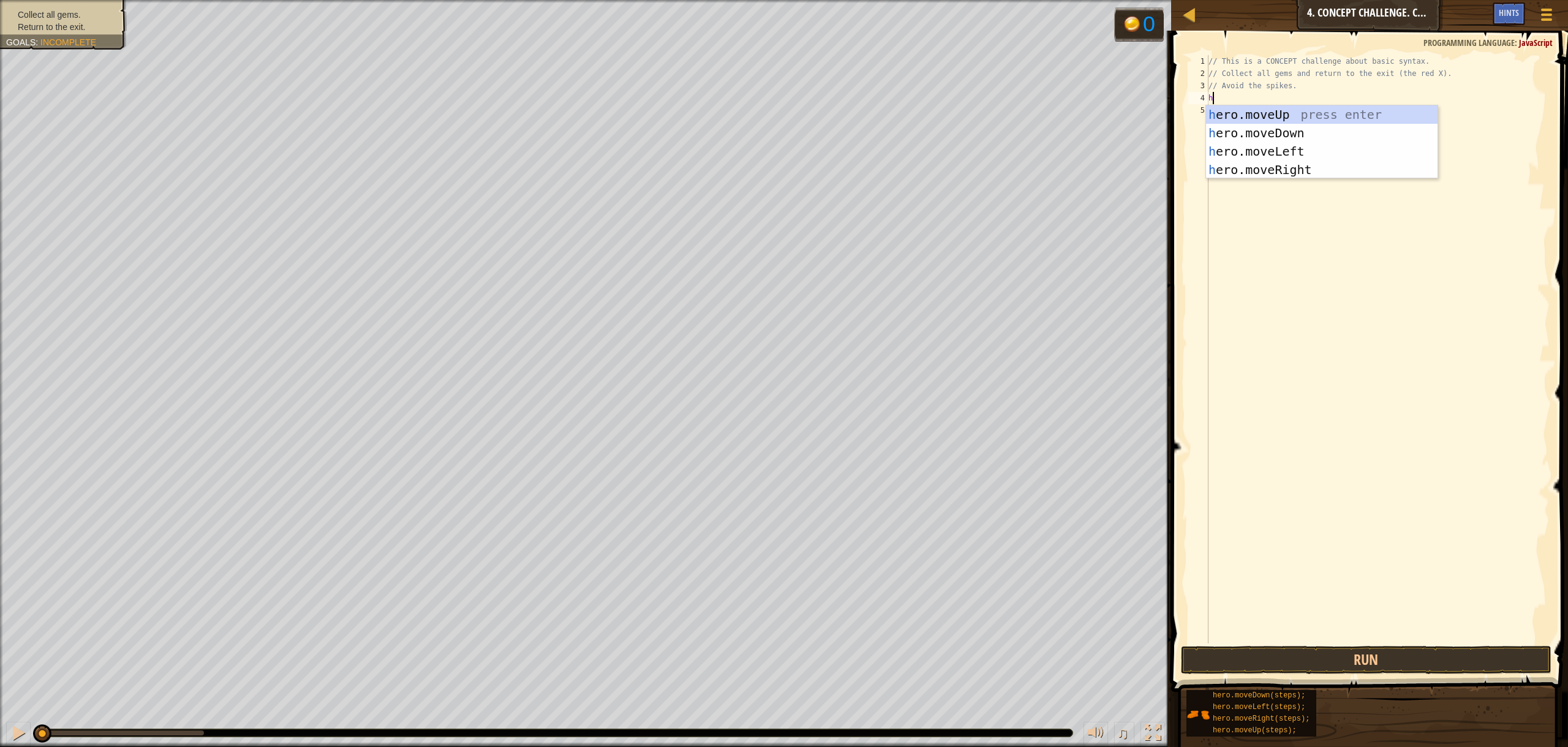
type textarea "her"
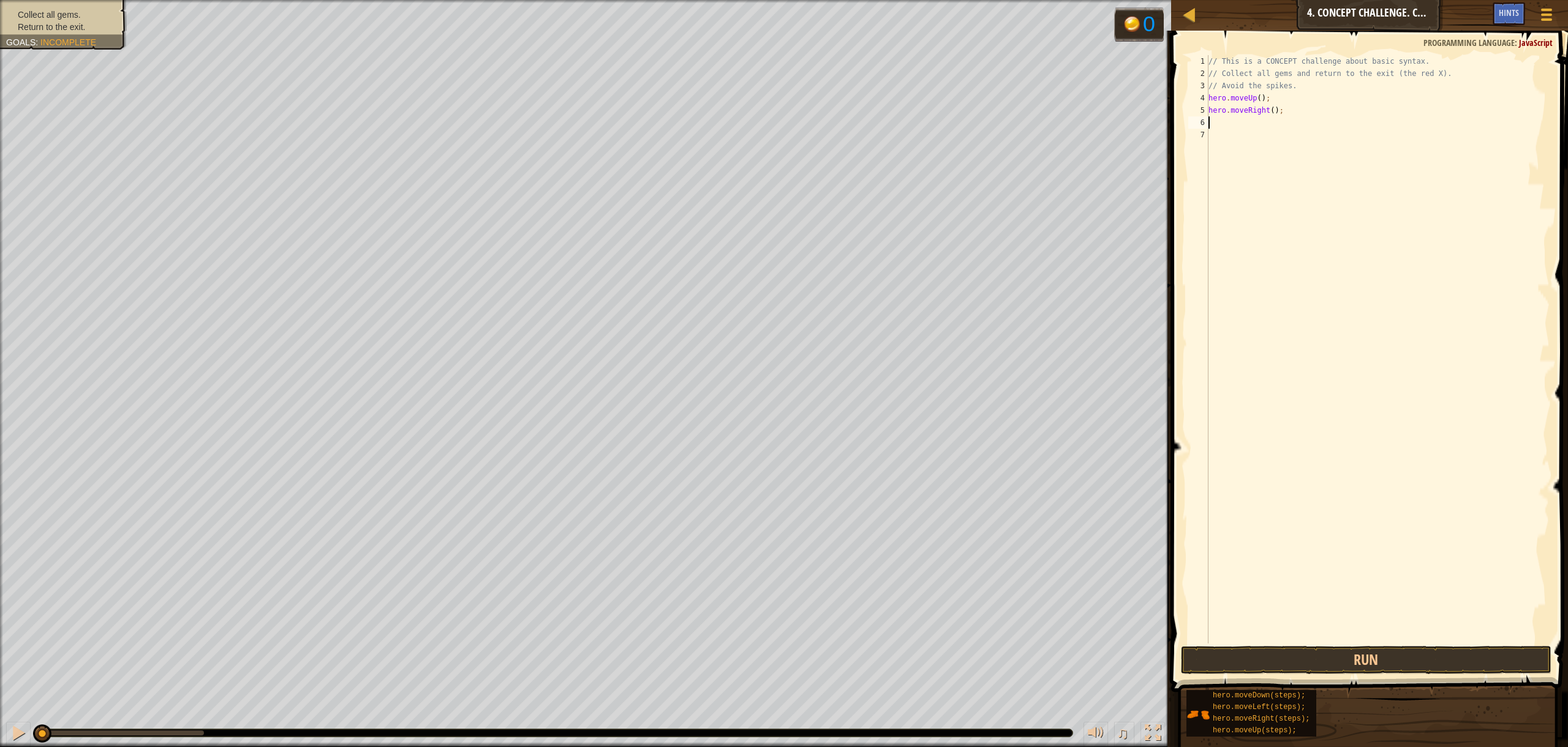
type textarea "h"
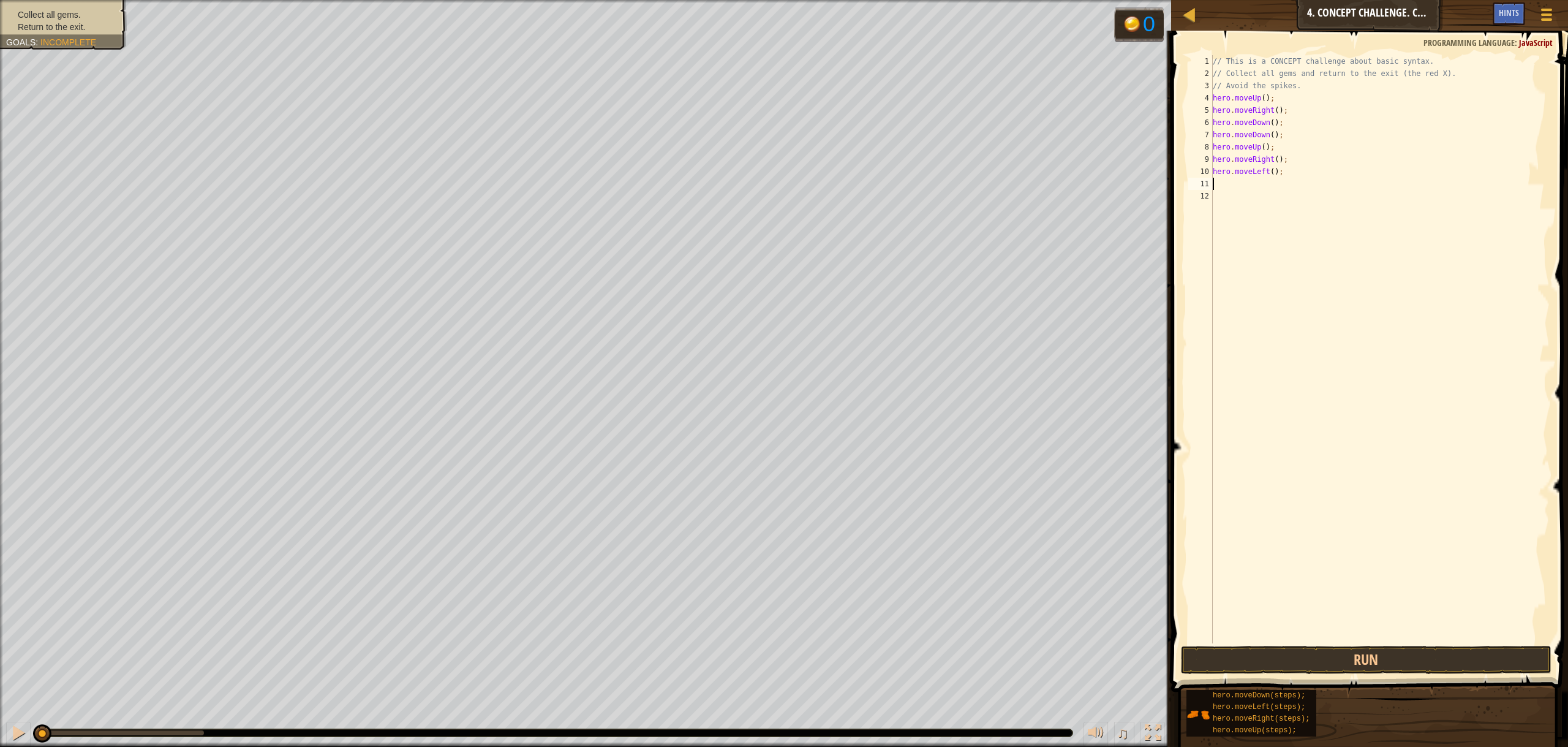
type textarea "h"
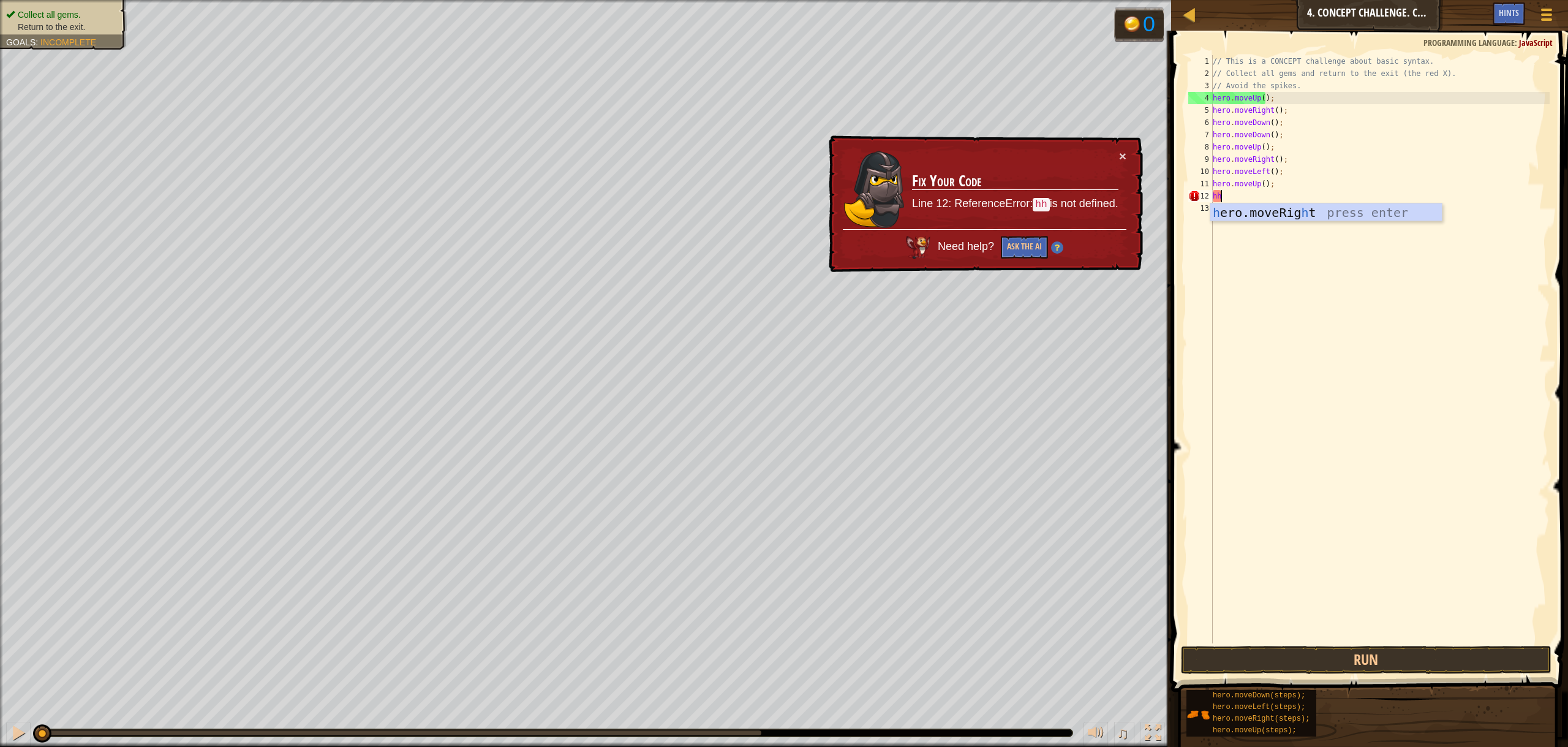
type textarea "h"
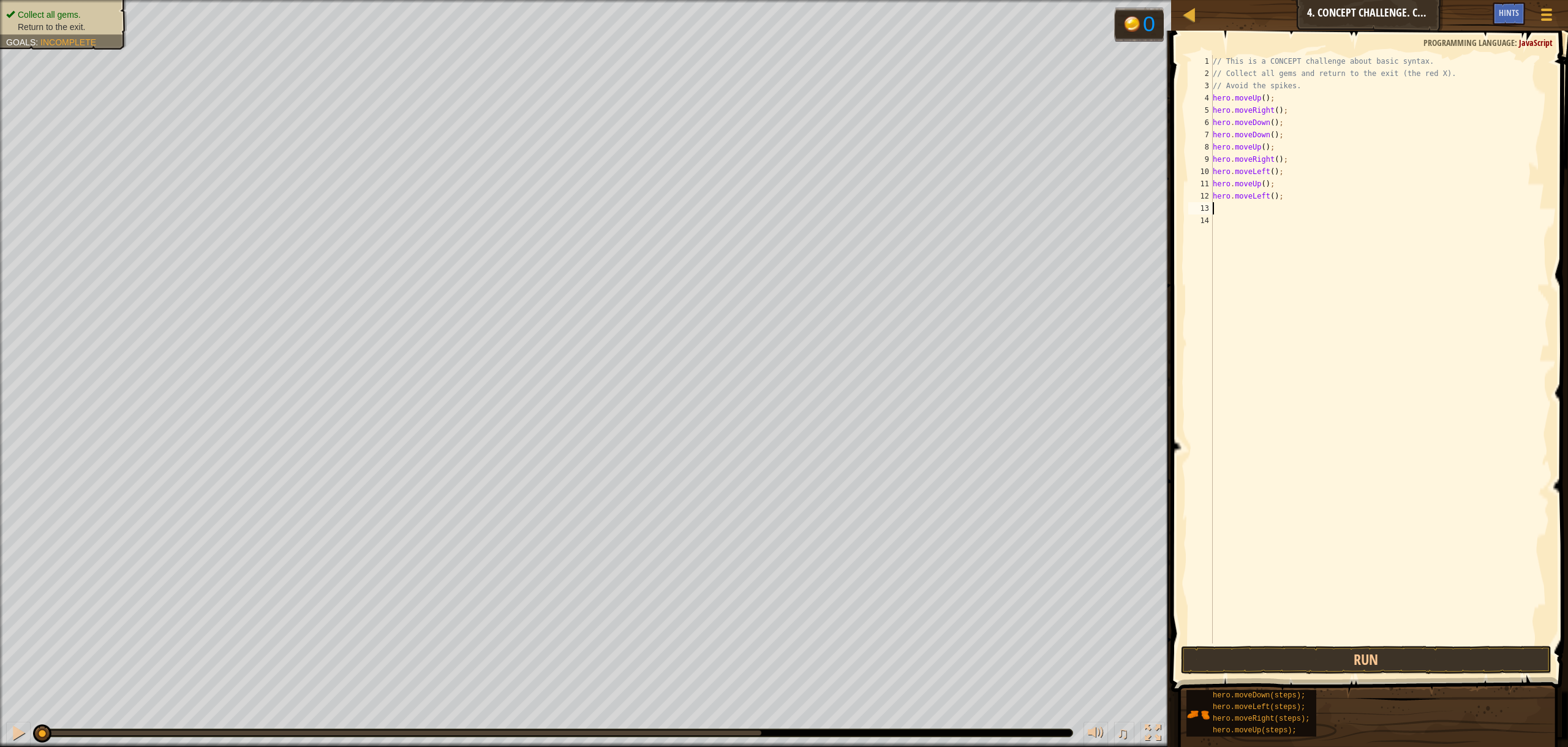
type textarea "h"
click at [1384, 638] on div "// This is a CONCEPT challenge about basic syntax. // Collect all gems and retu…" at bounding box center [1380, 362] width 340 height 613
click at [1383, 654] on button "Run" at bounding box center [1366, 660] width 370 height 28
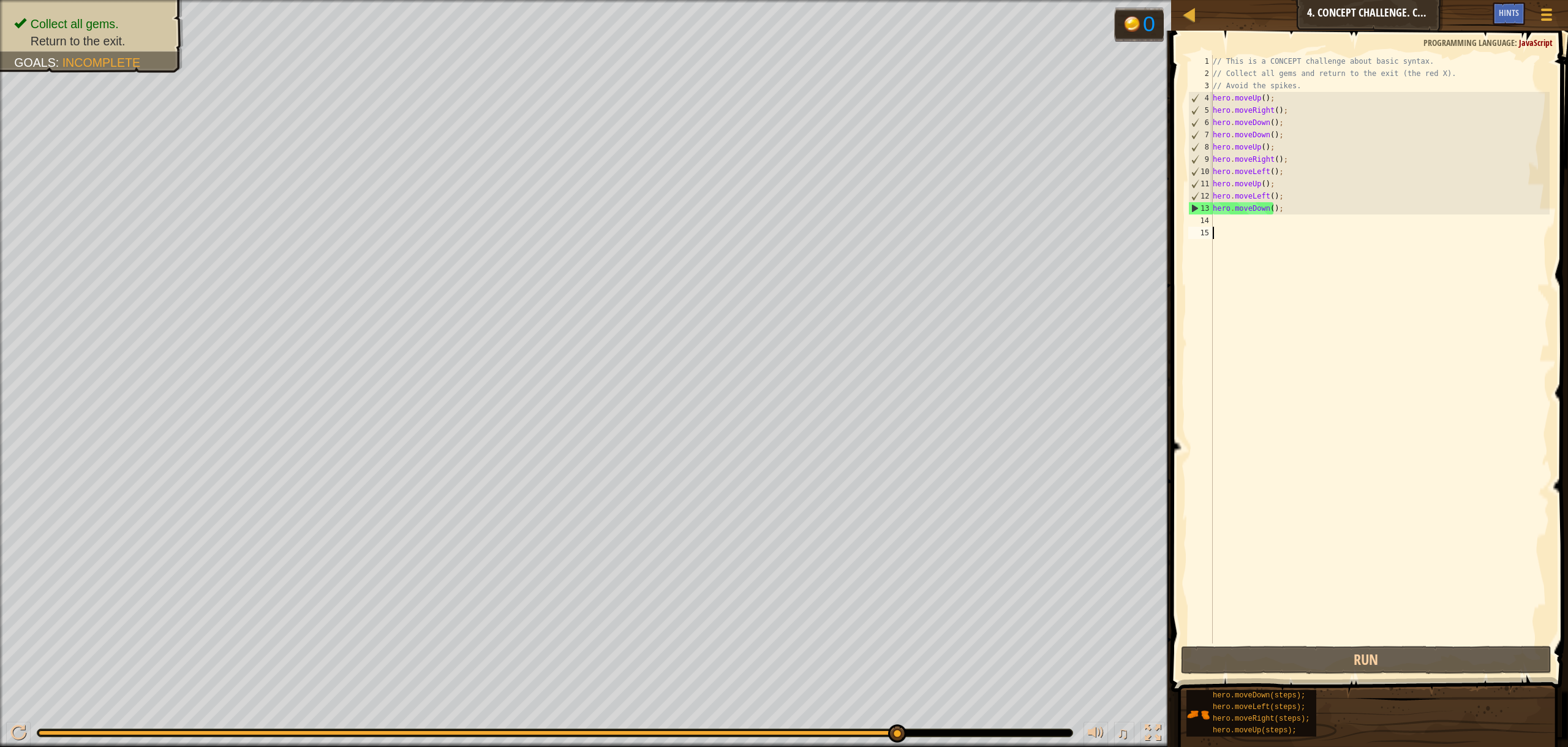
drag, startPoint x: 143, startPoint y: 728, endPoint x: 1281, endPoint y: 607, distance: 1144.4
click at [1281, 607] on div "Map Introduction to Computer Science 4. Concept Challenge. Careful Steps Game M…" at bounding box center [784, 374] width 1568 height 747
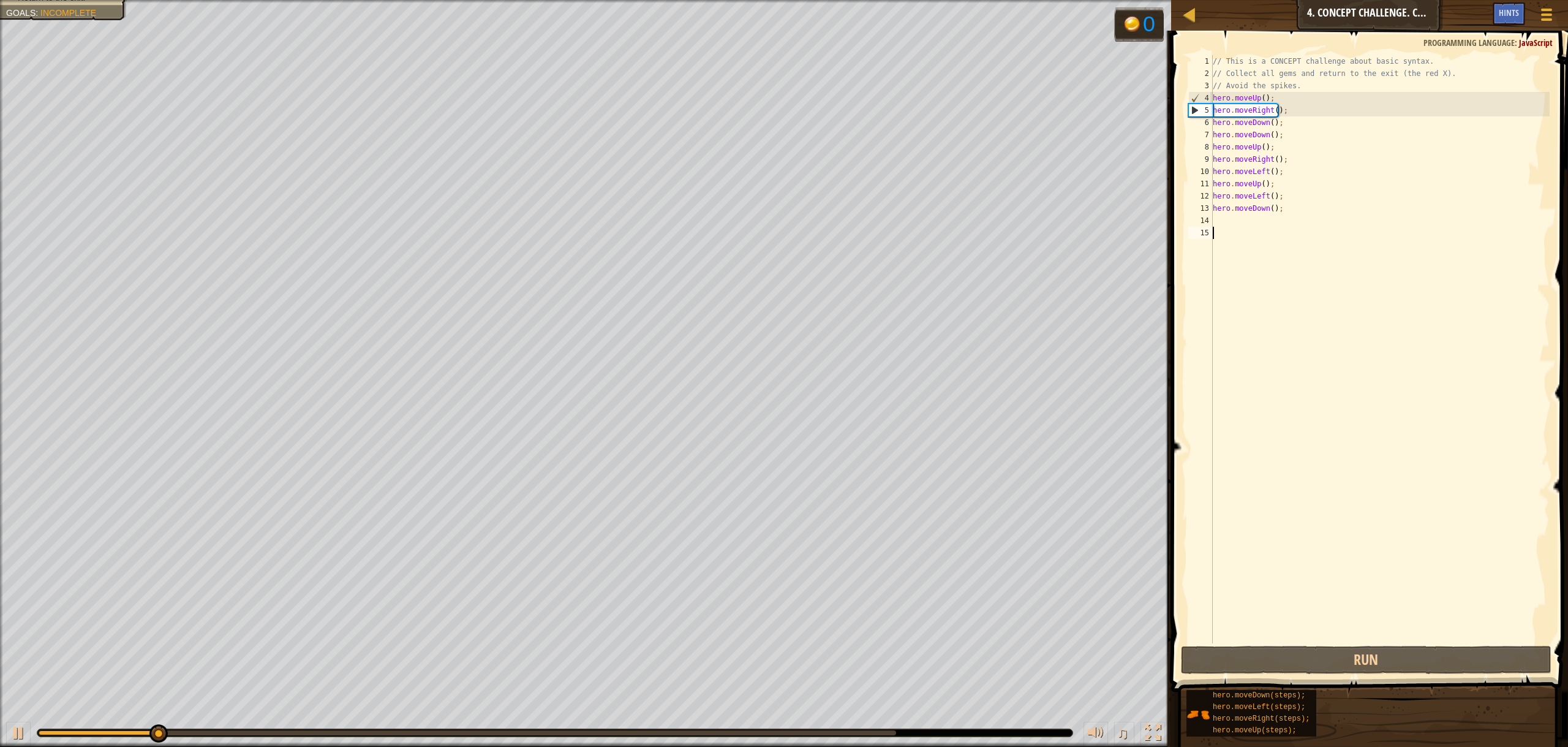
click at [1253, 214] on div "// This is a CONCEPT challenge about basic syntax. // Collect all gems and retu…" at bounding box center [1380, 362] width 340 height 613
type textarea "h"
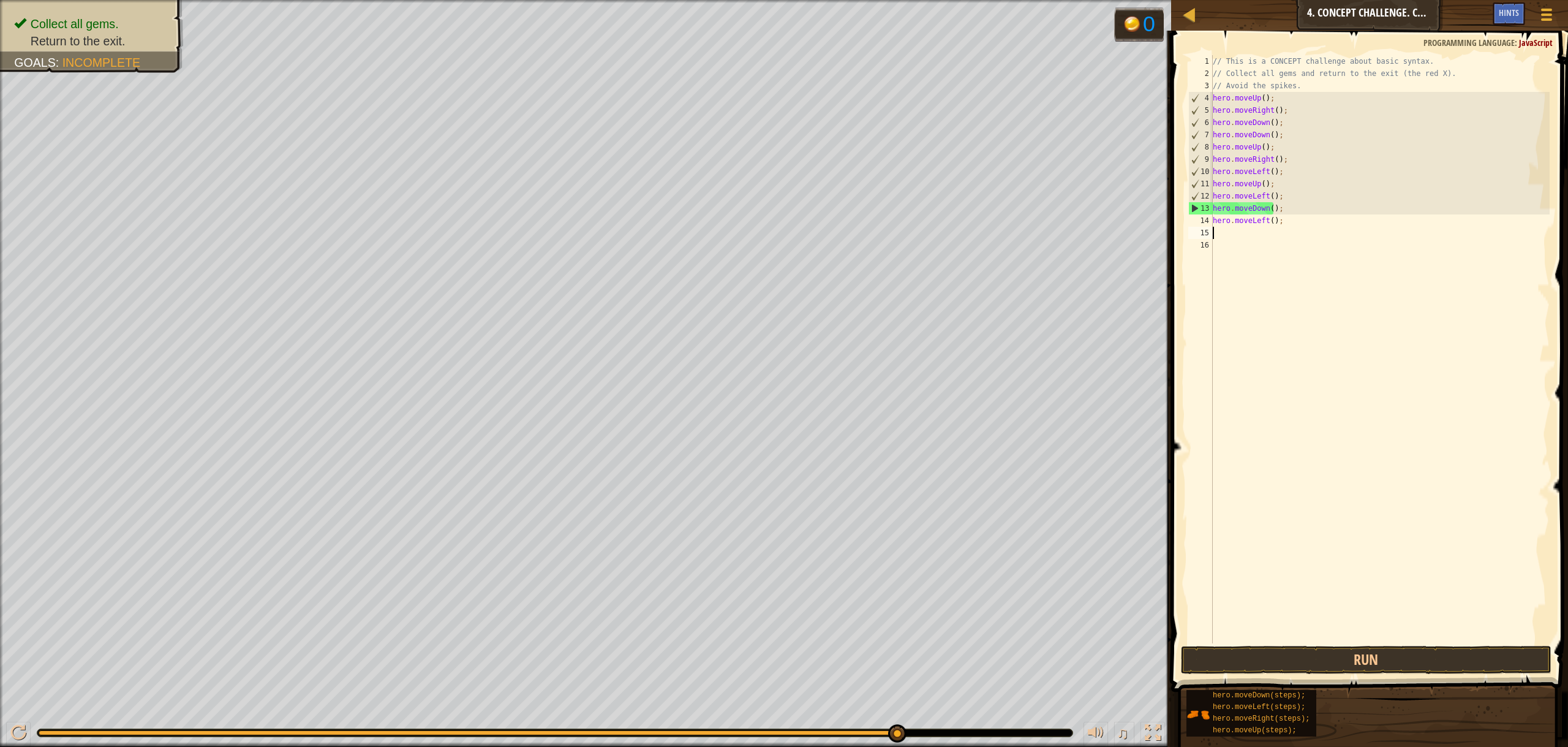
click at [997, 707] on div "Collect all gems. Return to the exit. Goals : Incomplete 0 ♫ Alejandro 18 x: 10…" at bounding box center [784, 374] width 1568 height 747
click at [1374, 663] on button "Run" at bounding box center [1366, 660] width 370 height 28
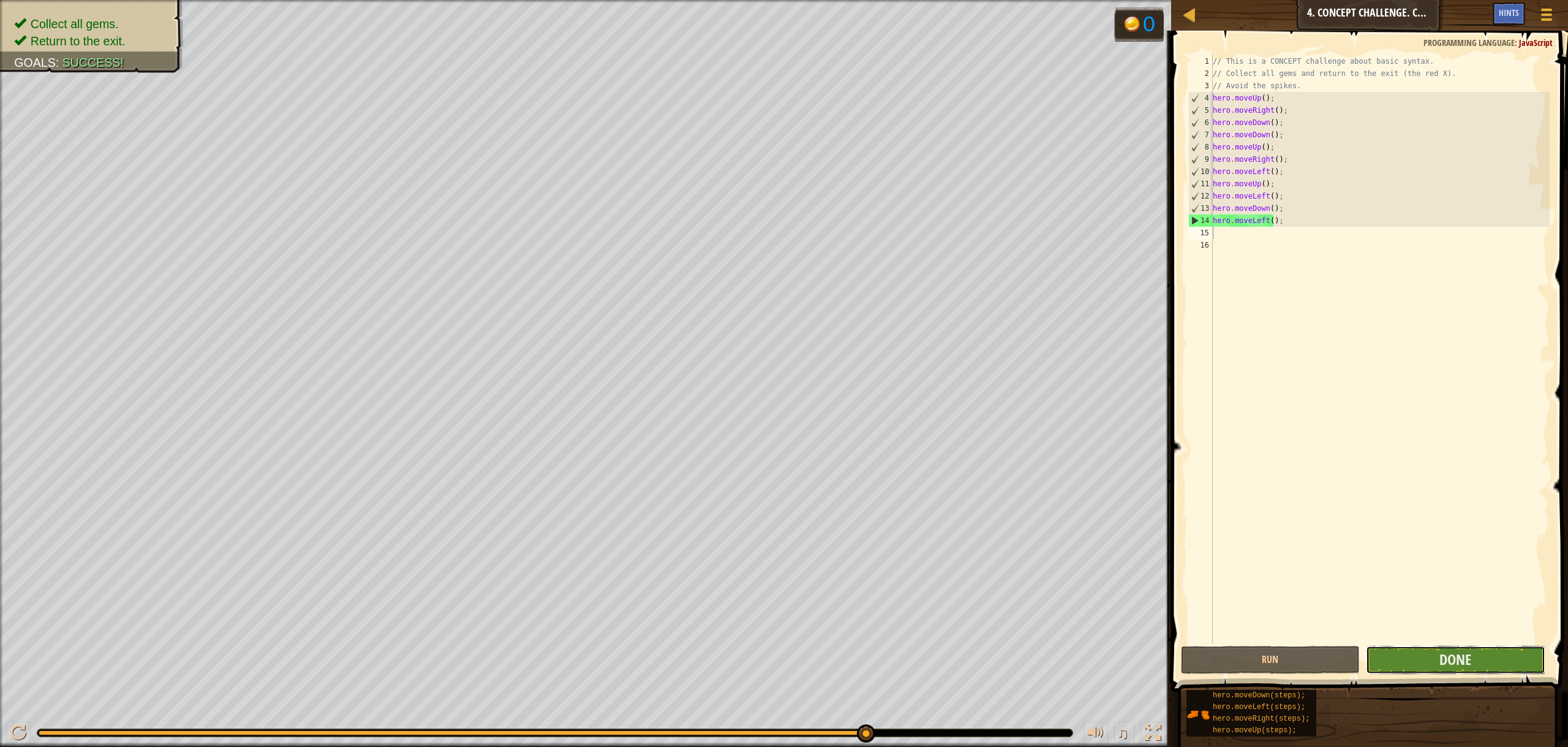
click at [1487, 666] on button "Done" at bounding box center [1455, 660] width 179 height 28
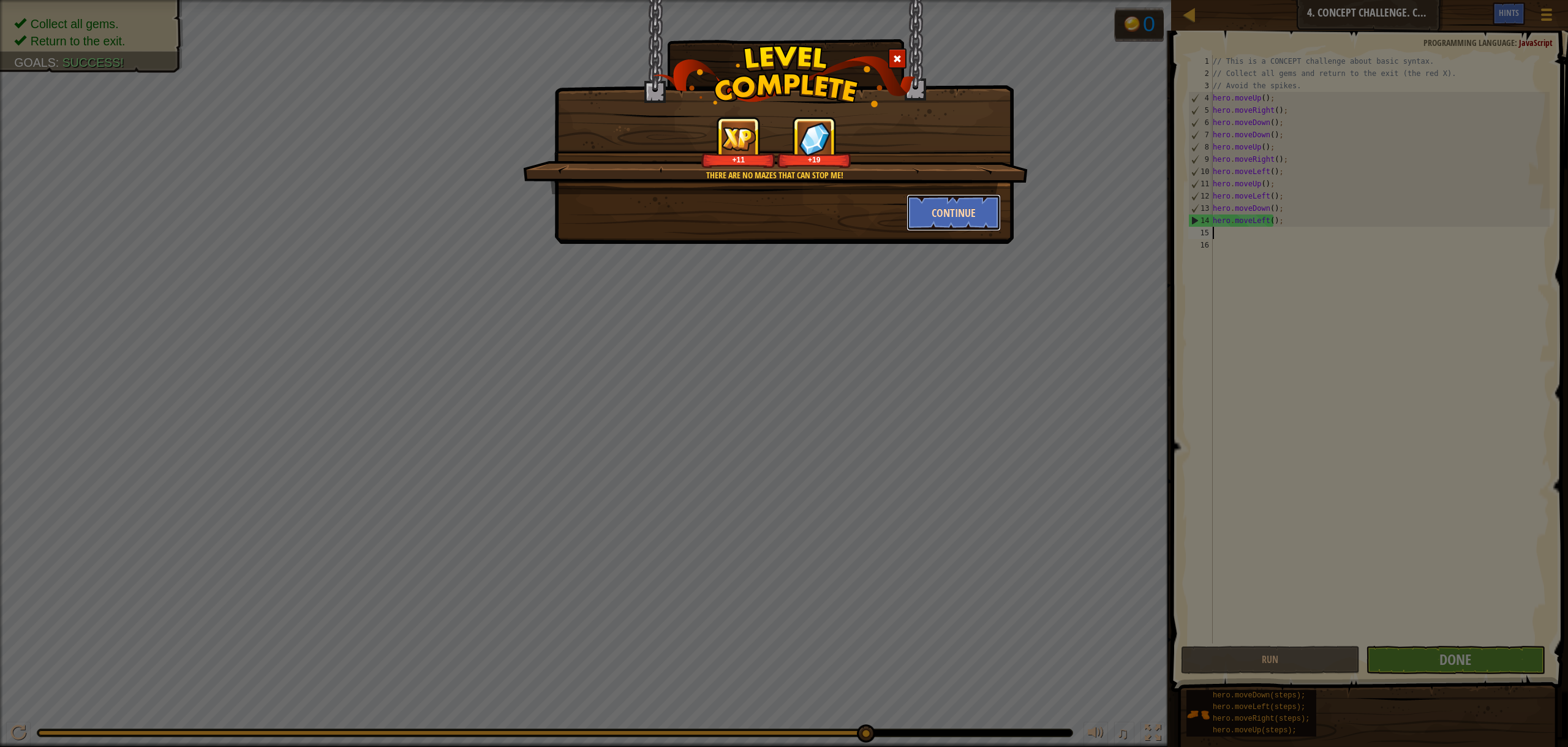
click at [959, 220] on button "Continue" at bounding box center [953, 212] width 95 height 37
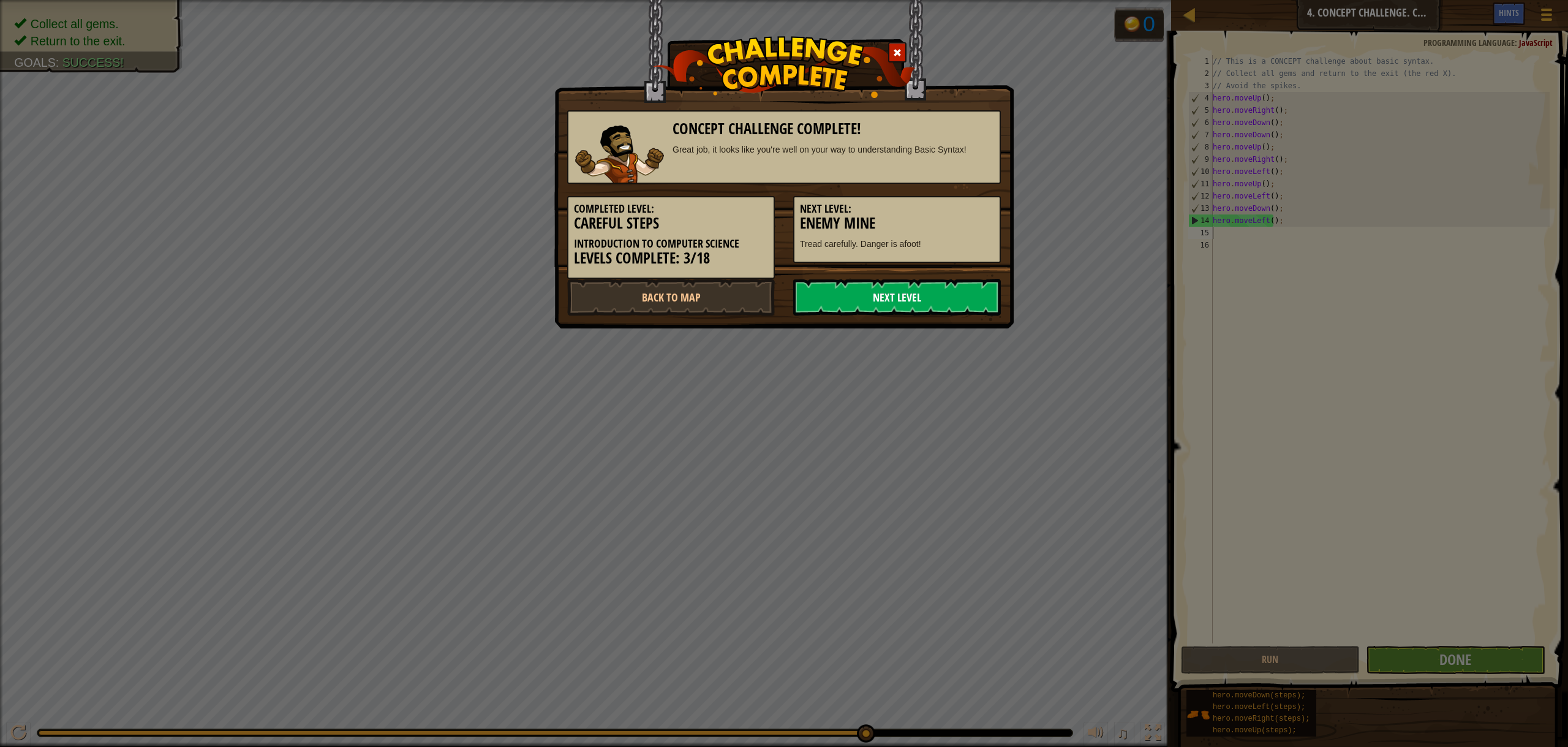
click at [892, 287] on link "Next Level" at bounding box center [897, 297] width 208 height 37
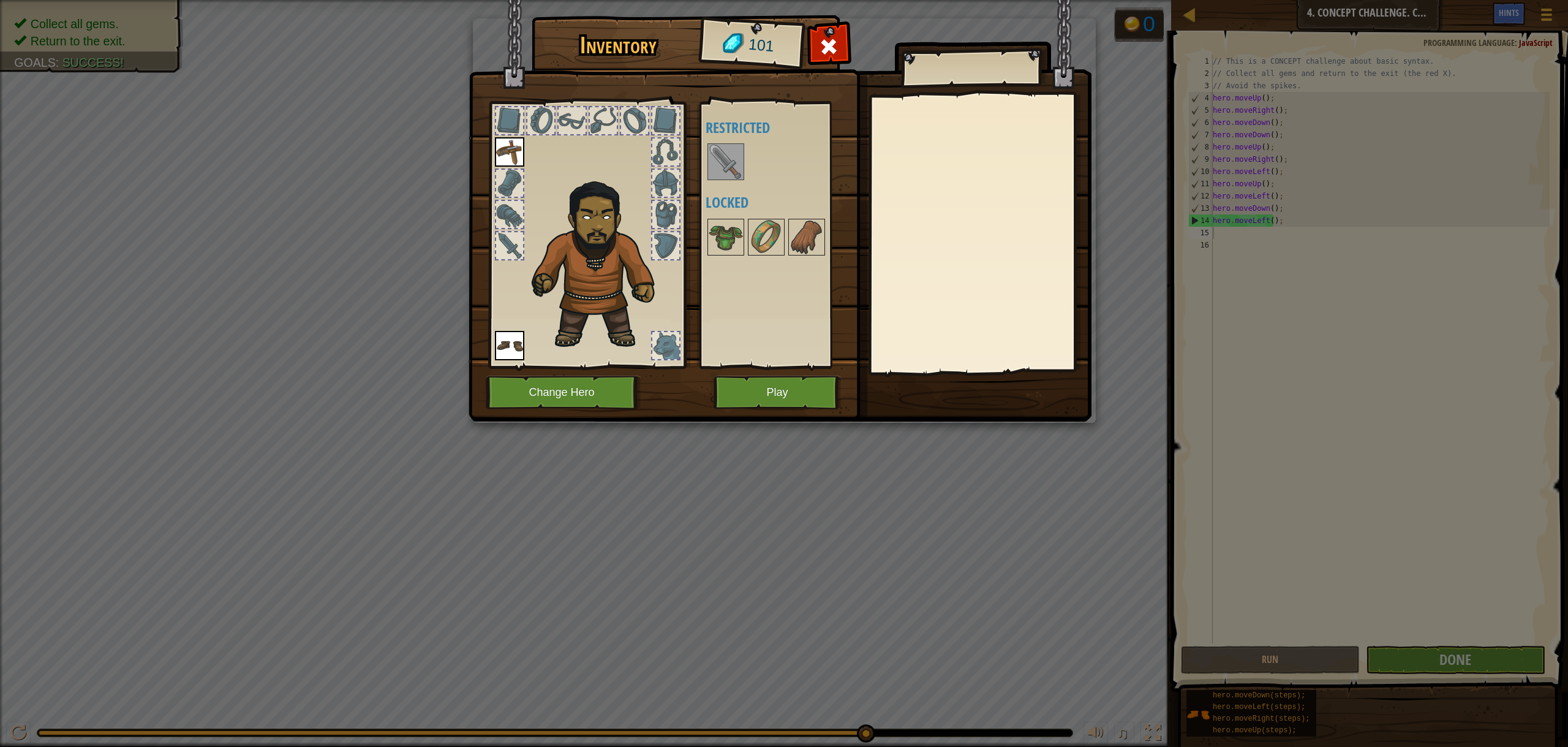
click at [725, 152] on img at bounding box center [726, 162] width 34 height 34
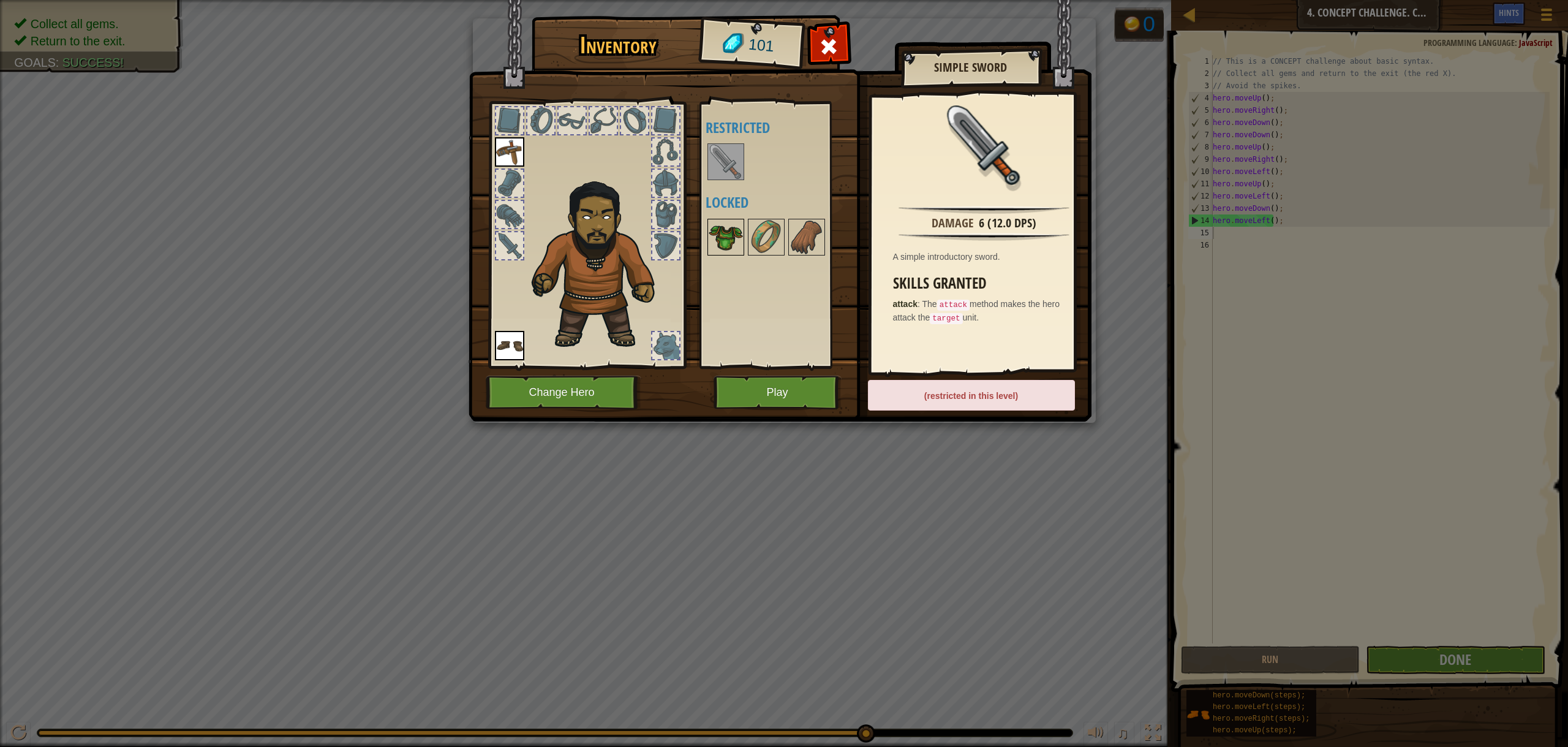
click at [727, 244] on img at bounding box center [726, 238] width 34 height 34
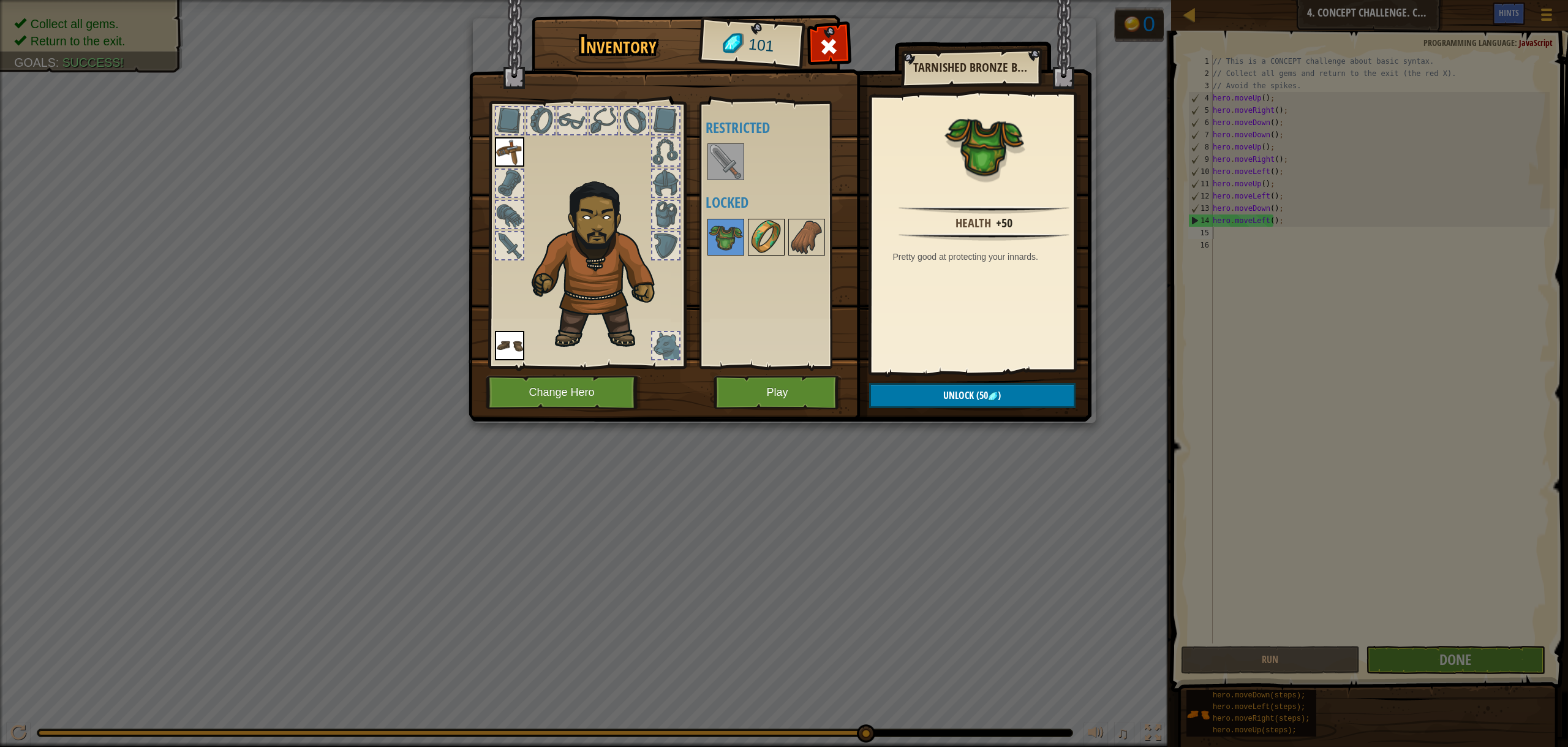
click at [773, 227] on img at bounding box center [766, 238] width 34 height 34
click at [792, 248] on img at bounding box center [806, 238] width 34 height 34
click at [762, 223] on img at bounding box center [766, 238] width 34 height 34
click at [744, 234] on div at bounding box center [726, 237] width 37 height 37
click at [756, 229] on img at bounding box center [766, 238] width 34 height 34
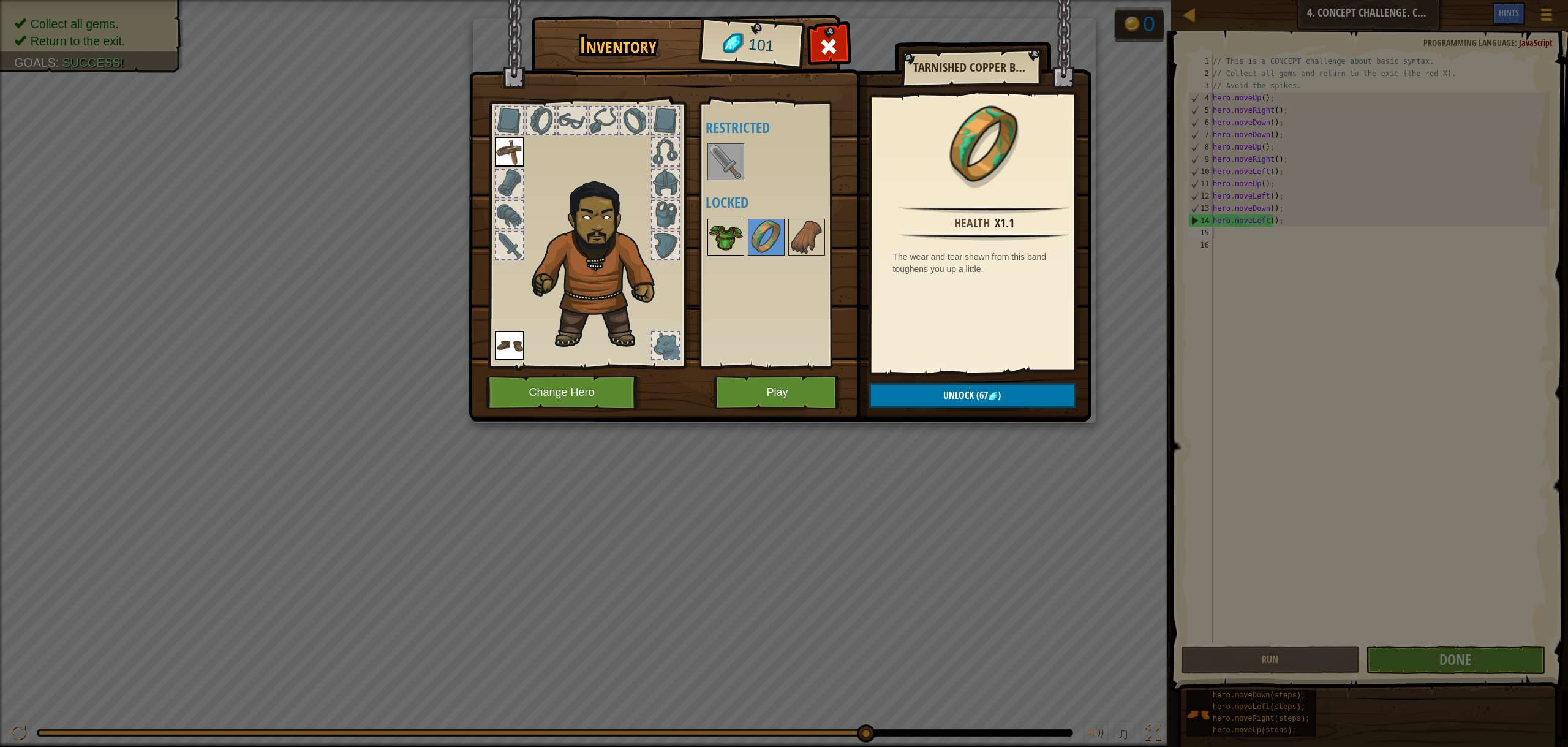
click at [737, 236] on img at bounding box center [726, 238] width 34 height 34
click at [788, 235] on div at bounding box center [806, 237] width 37 height 37
click at [718, 234] on img at bounding box center [726, 238] width 34 height 34
click at [784, 393] on button "Play" at bounding box center [777, 392] width 128 height 34
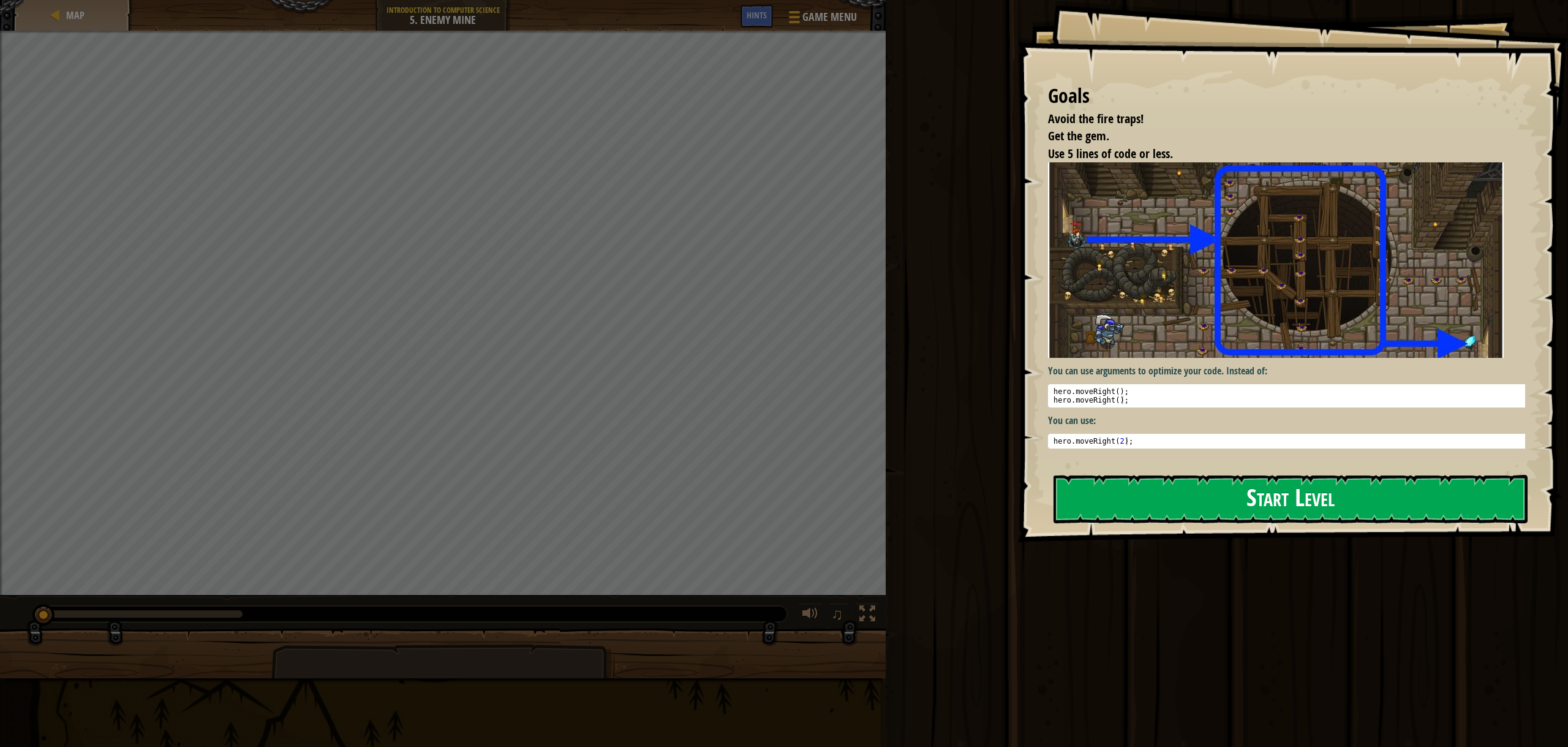
click at [1263, 500] on button "Start Level" at bounding box center [1290, 499] width 474 height 49
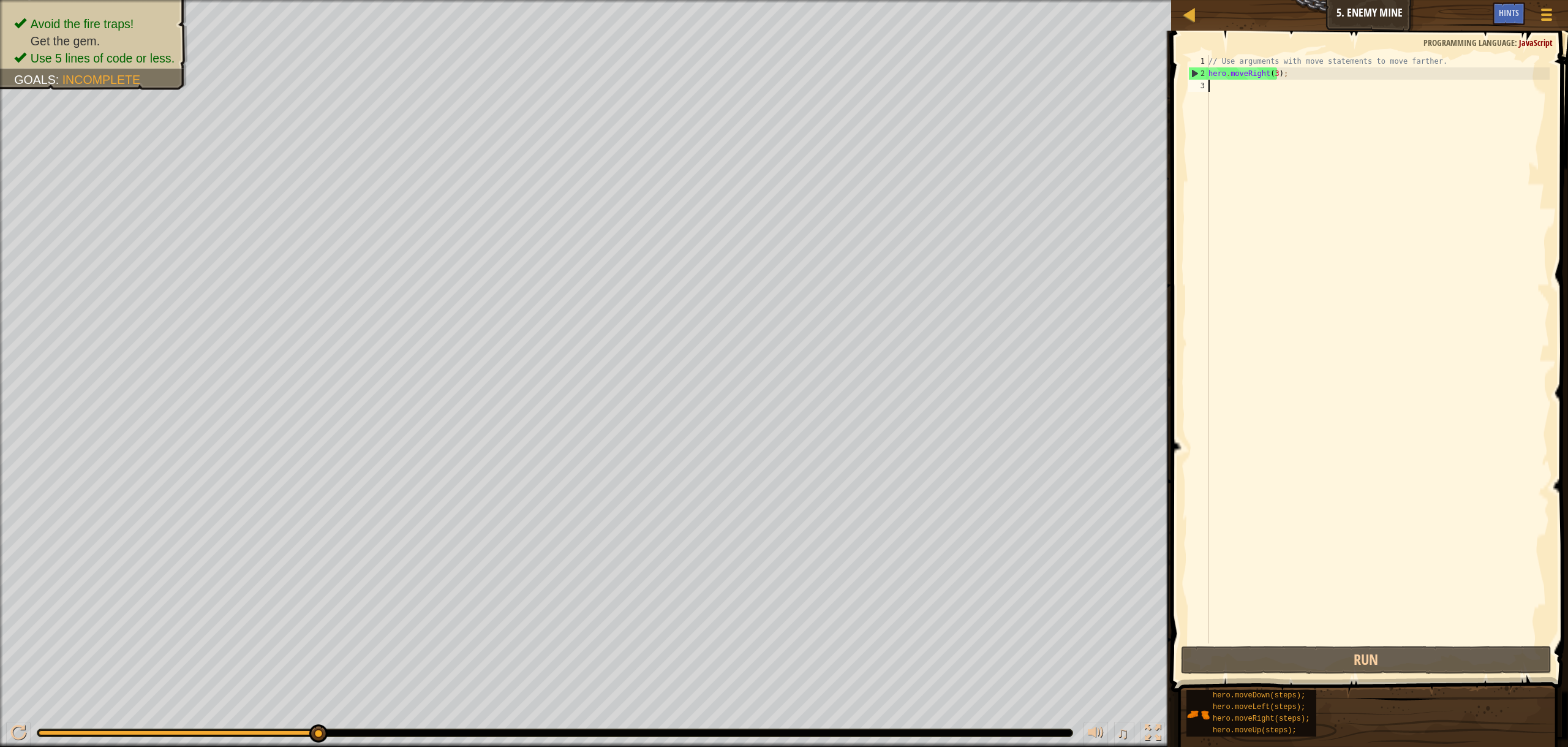
scroll to position [5, 0]
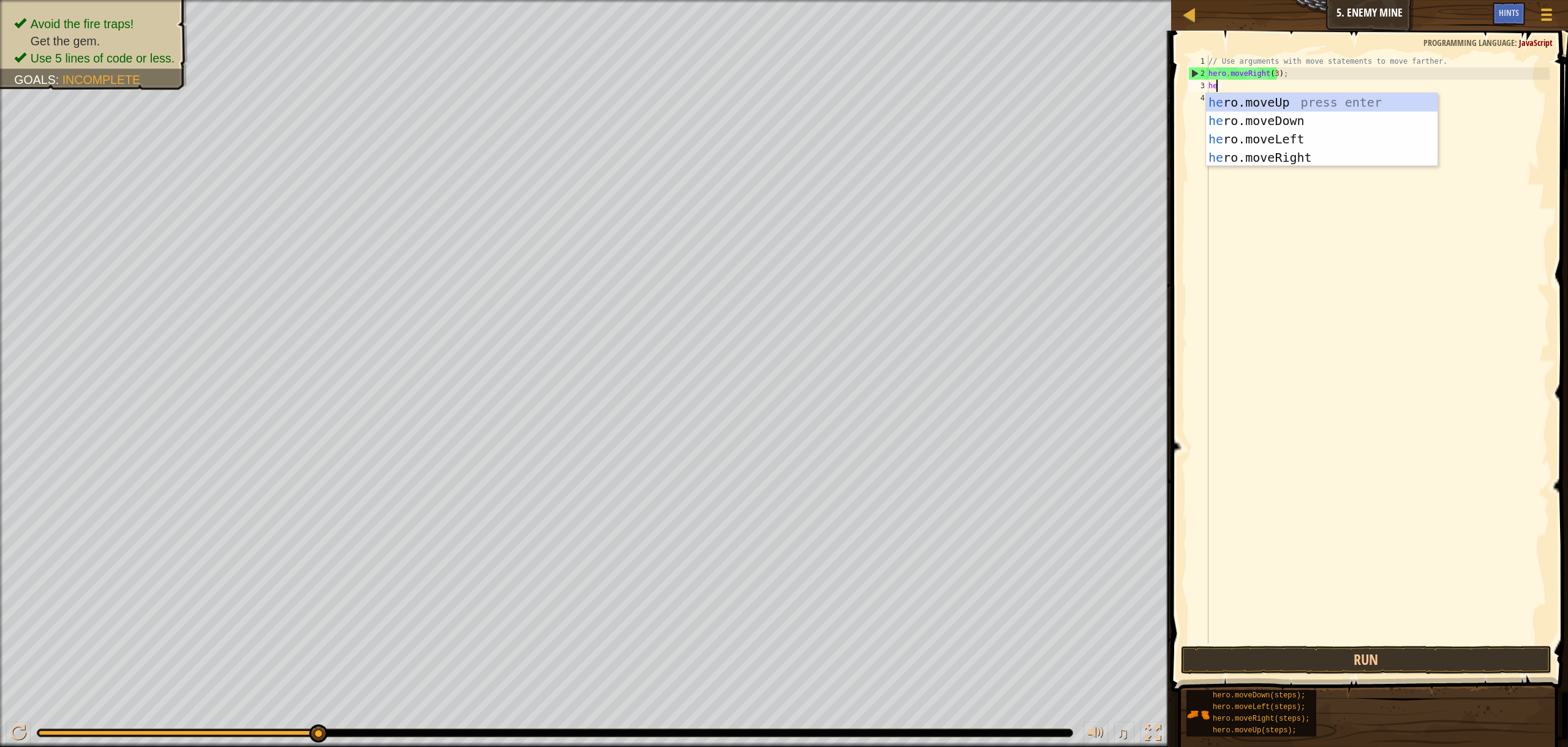
type textarea "her"
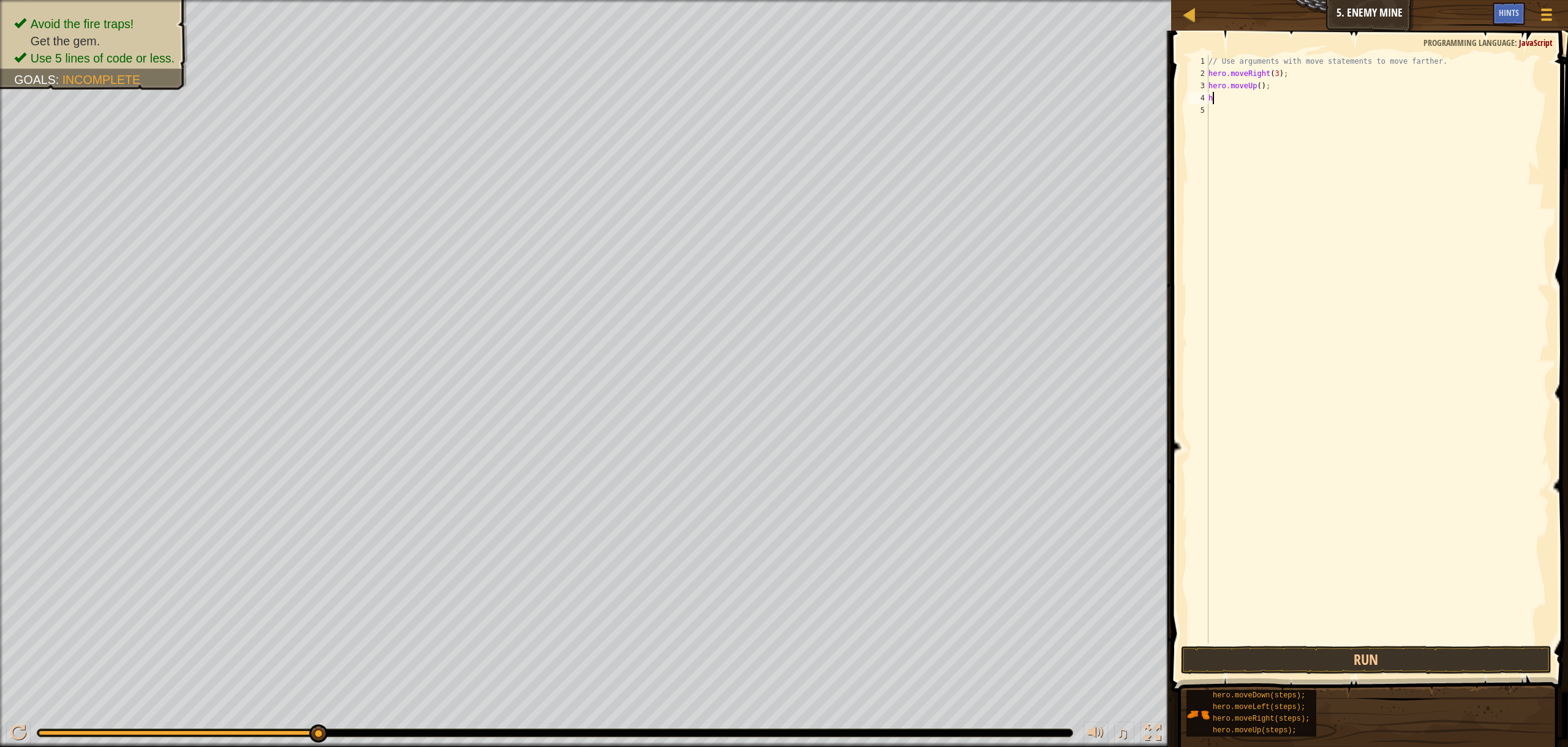
type textarea "he"
type textarea "h"
click at [1263, 99] on div "// Use arguments with move statements to move farther. hero . moveRight ( 3 ) ;…" at bounding box center [1378, 362] width 343 height 613
click at [1269, 114] on div "// Use arguments with move statements to move farther. hero . moveRight ( 3 ) ;…" at bounding box center [1378, 362] width 343 height 613
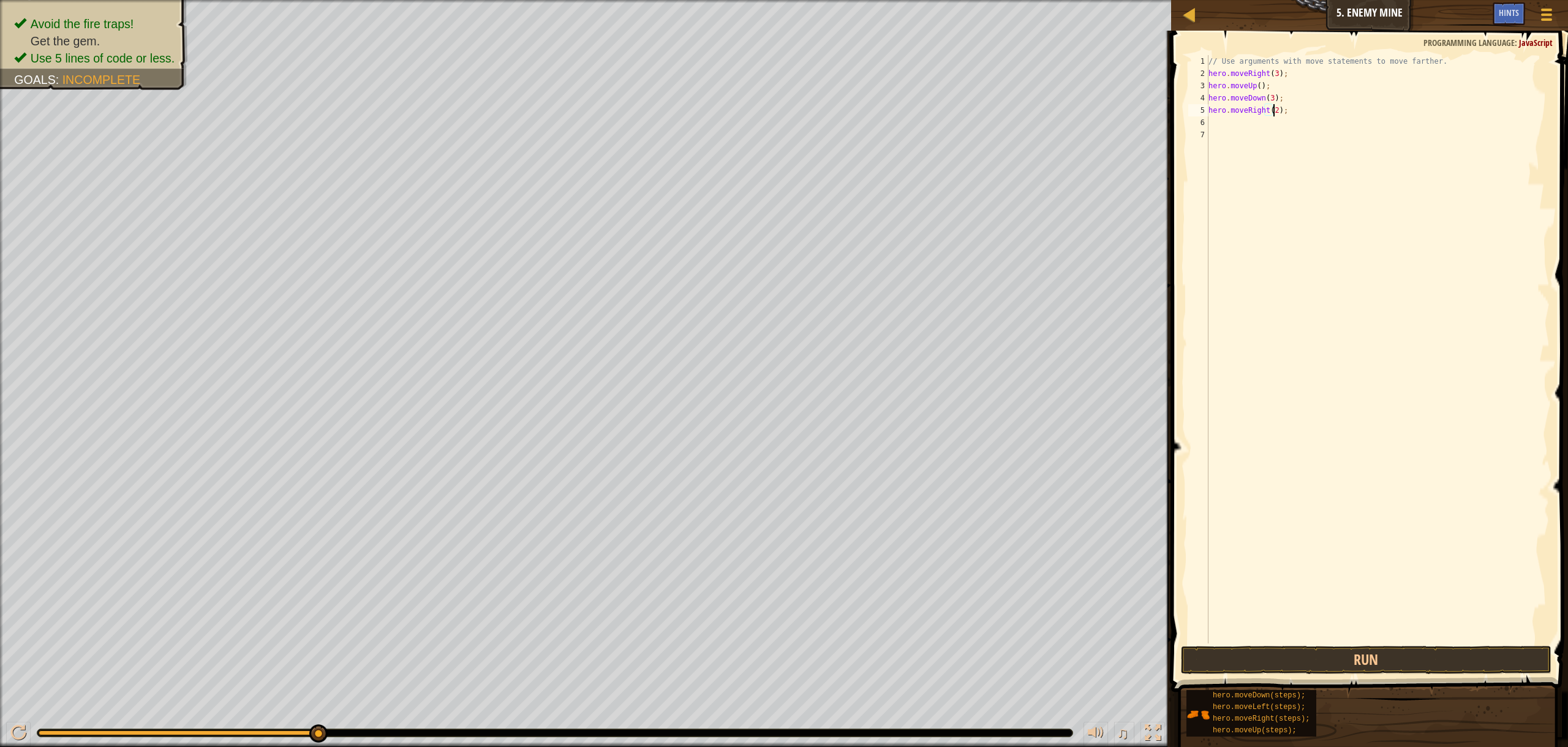
scroll to position [5, 5]
click at [1372, 657] on button "Run" at bounding box center [1366, 660] width 370 height 28
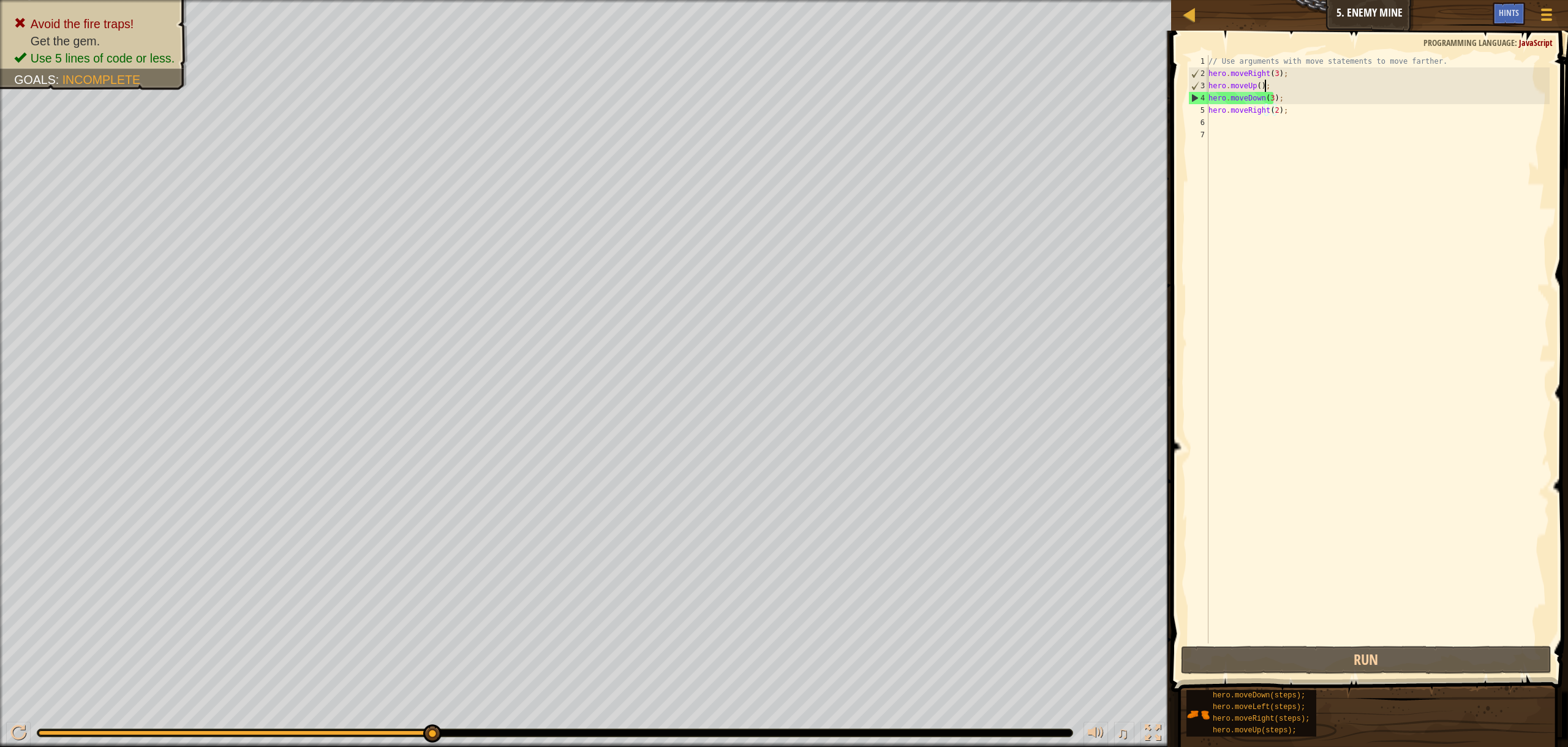
click at [1272, 84] on div "// Use arguments with move statements to move farther. hero . moveRight ( 3 ) ;…" at bounding box center [1378, 362] width 343 height 613
type textarea "hero.moveUp();"
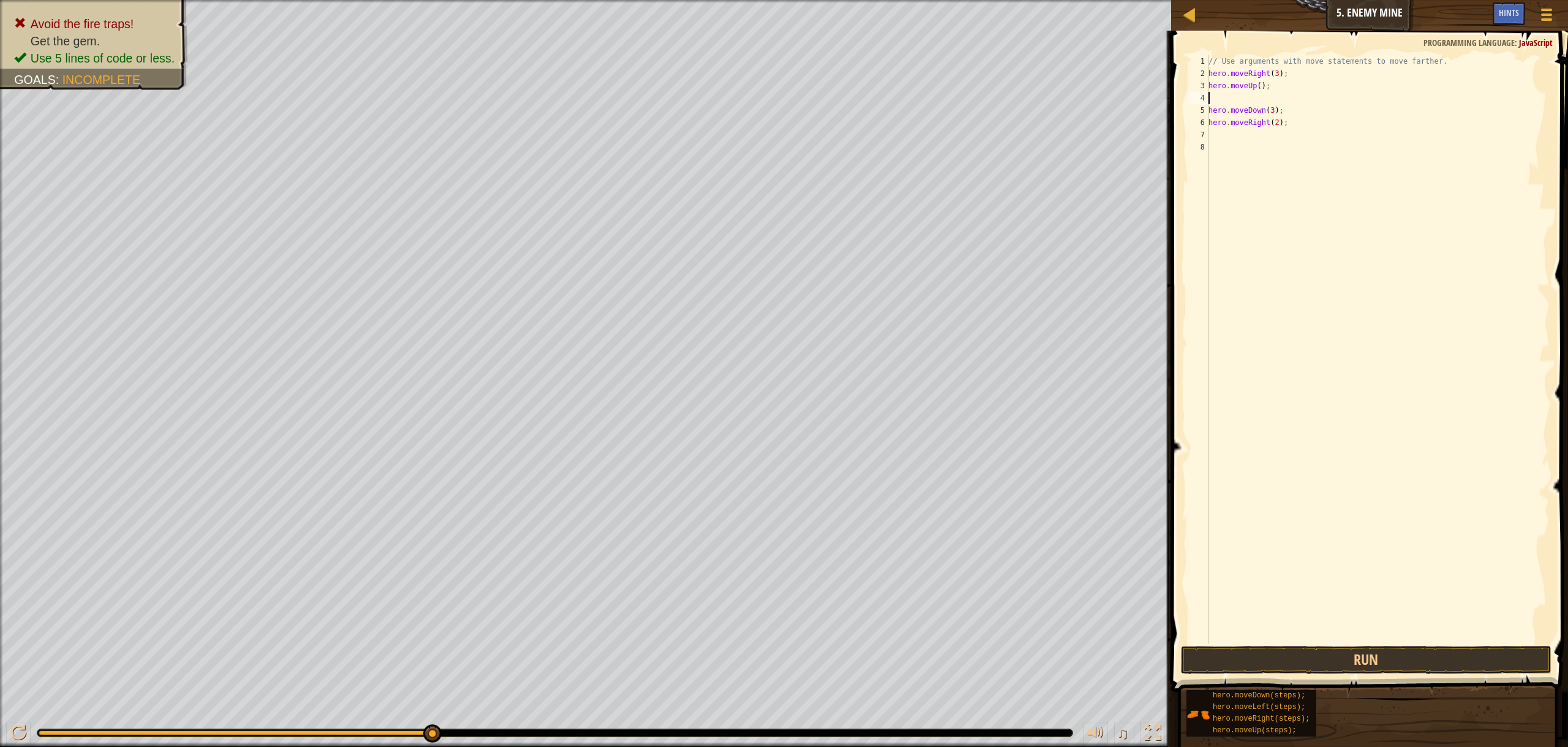
type textarea "h"
type textarea "hero.moveRight();"
click at [1381, 658] on button "Run" at bounding box center [1366, 660] width 370 height 28
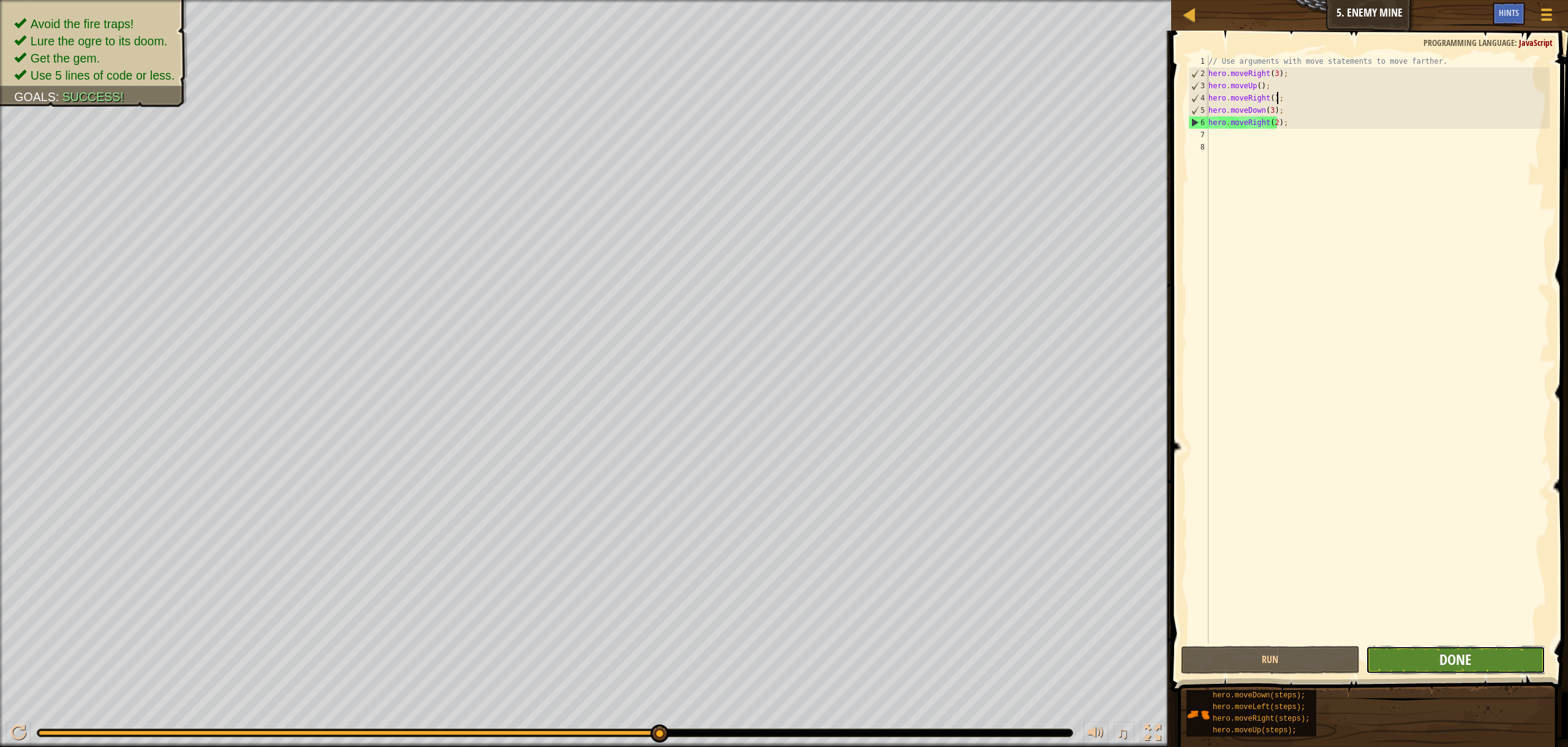
click at [1467, 665] on span "Done" at bounding box center [1455, 660] width 32 height 19
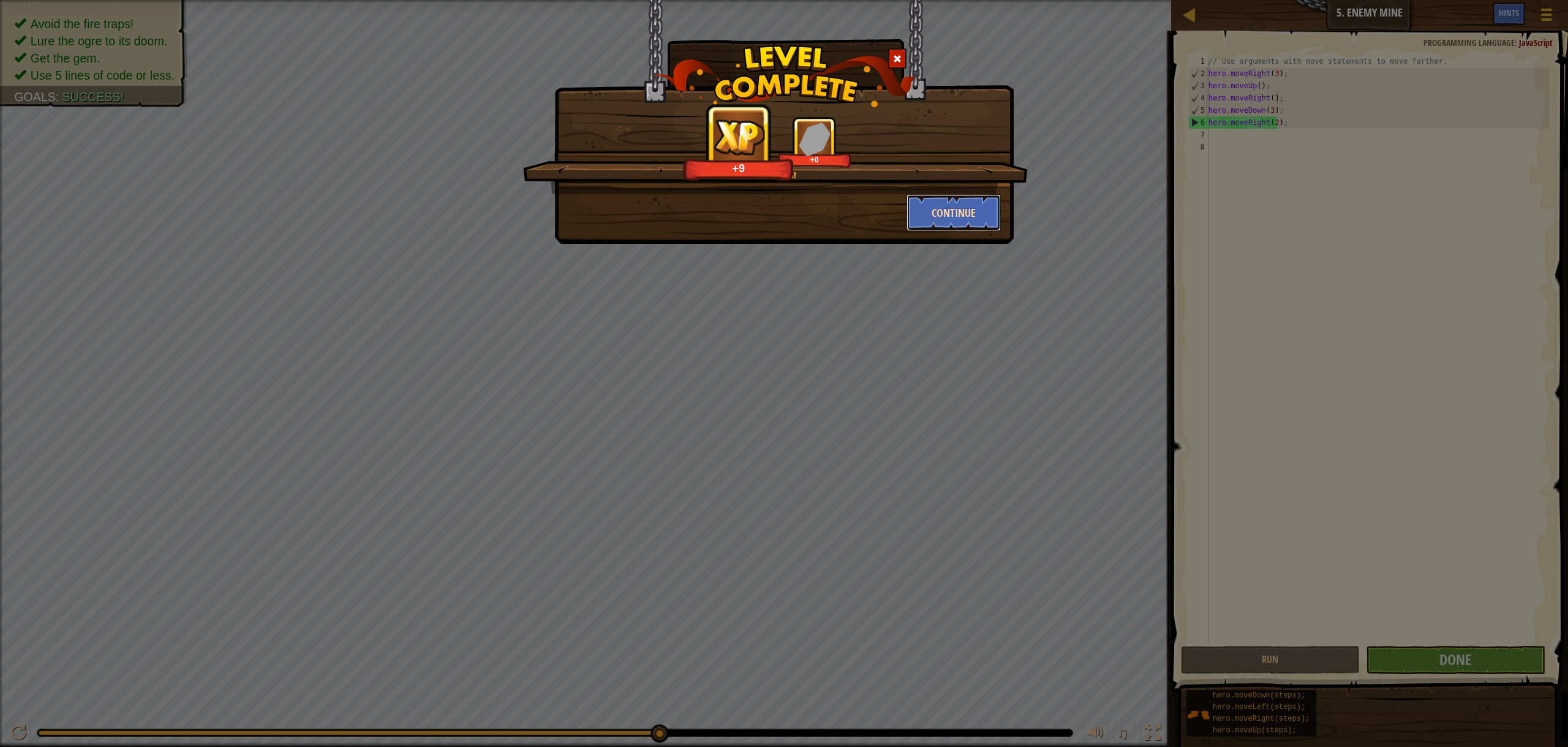
click at [925, 214] on button "Continue" at bounding box center [953, 212] width 95 height 37
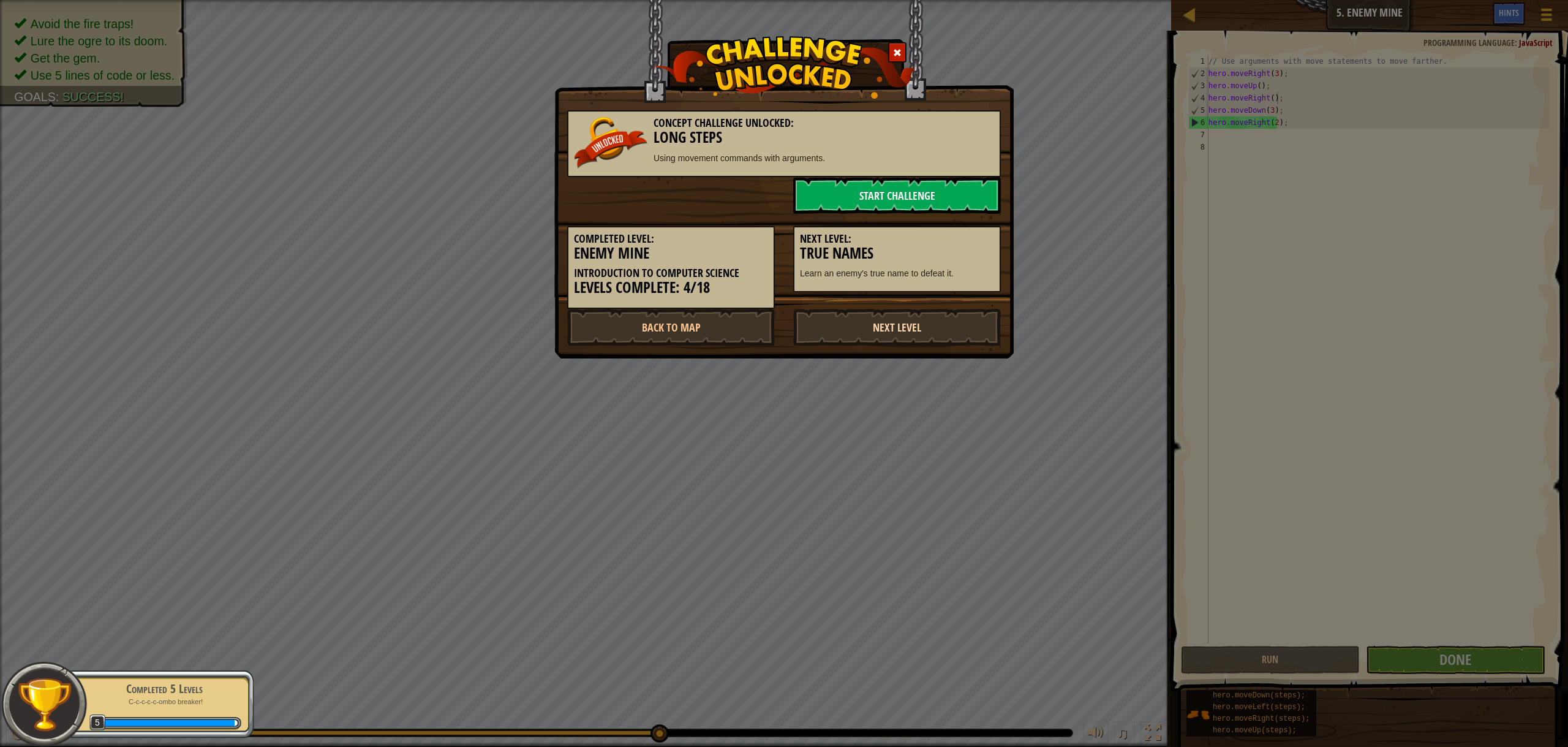
click at [917, 316] on link "Next Level" at bounding box center [897, 326] width 208 height 37
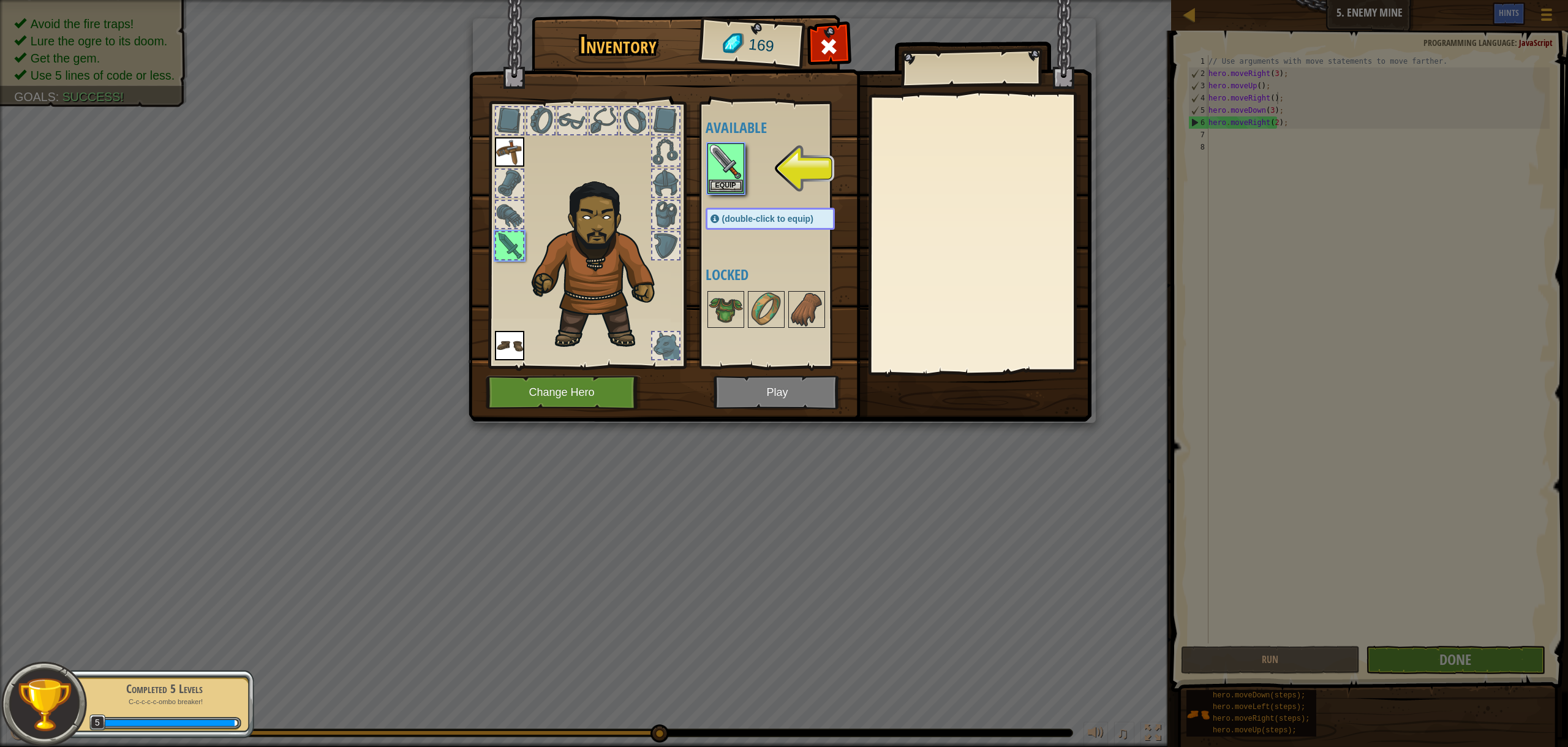
click at [757, 387] on img at bounding box center [780, 199] width 623 height 445
click at [727, 169] on img at bounding box center [726, 162] width 34 height 34
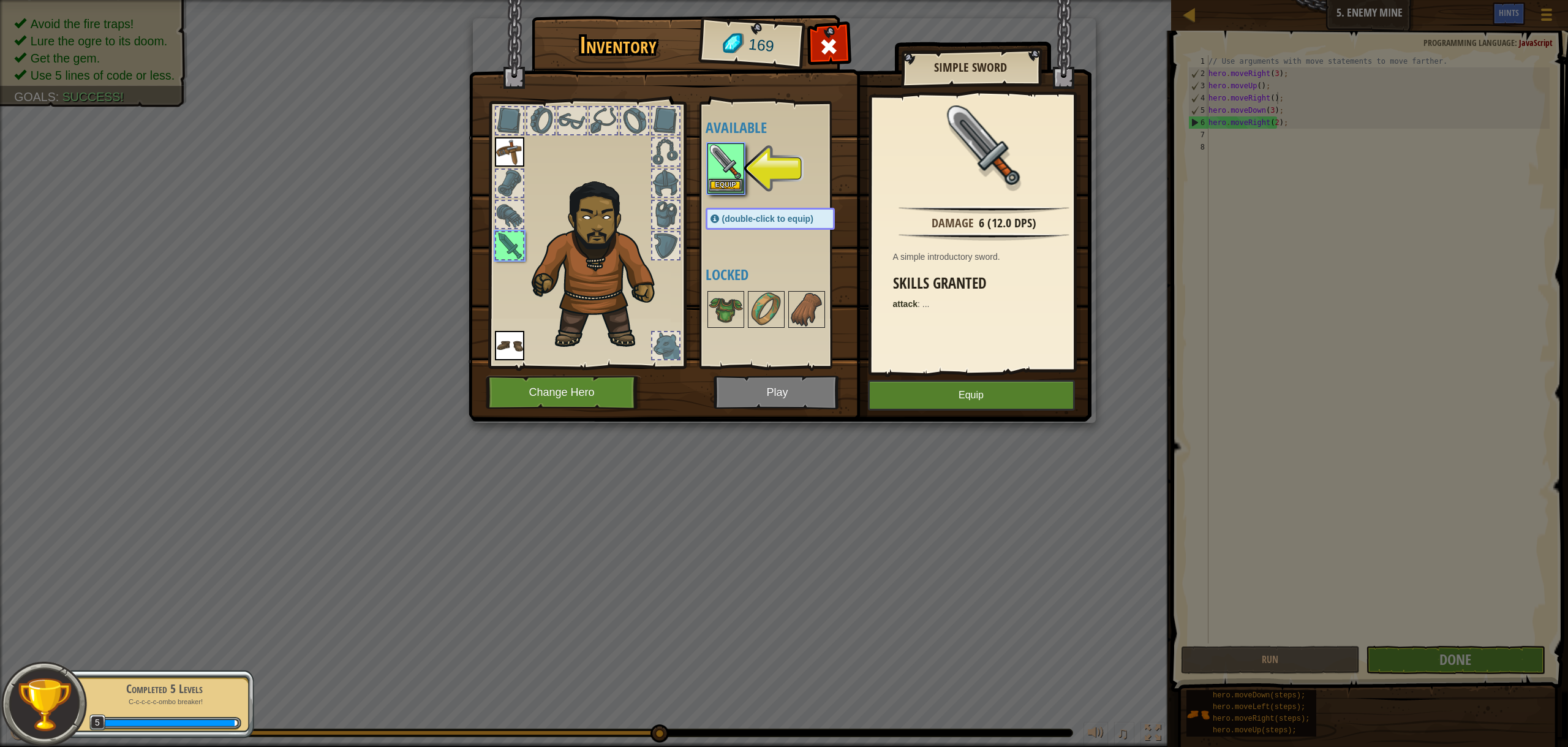
click at [727, 169] on img at bounding box center [726, 162] width 34 height 34
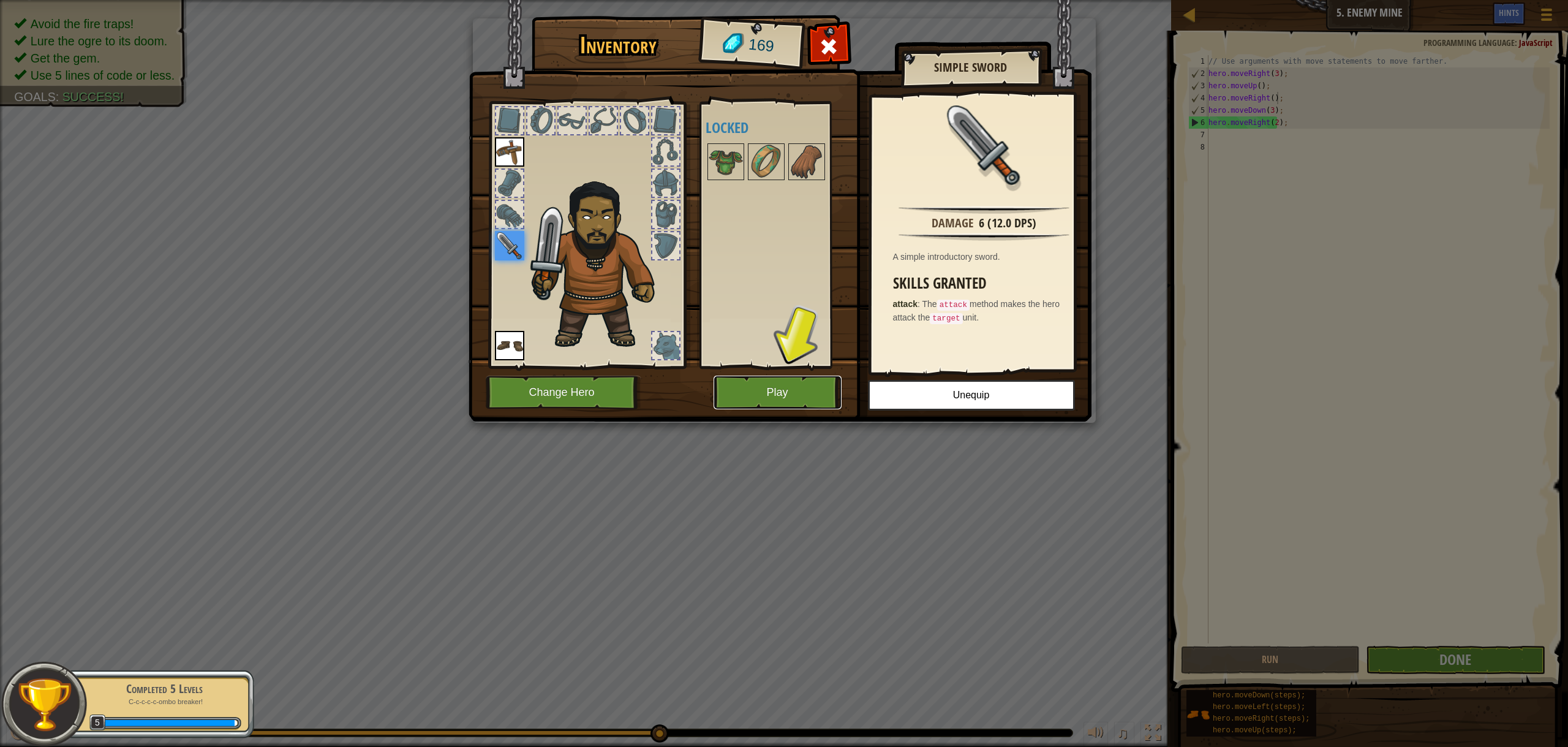
click at [806, 396] on button "Play" at bounding box center [777, 392] width 128 height 34
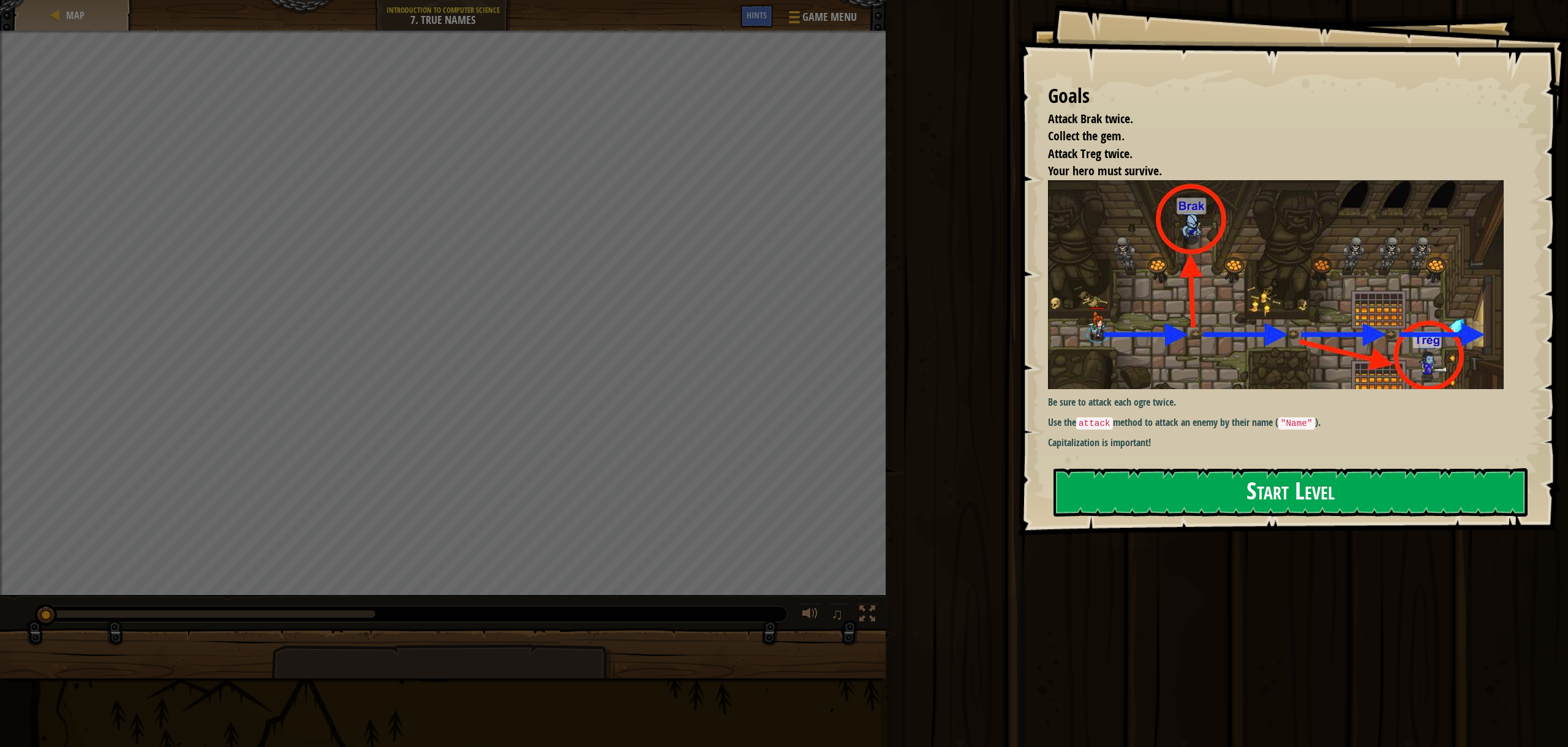
click at [1295, 489] on button "Start Level" at bounding box center [1290, 492] width 474 height 49
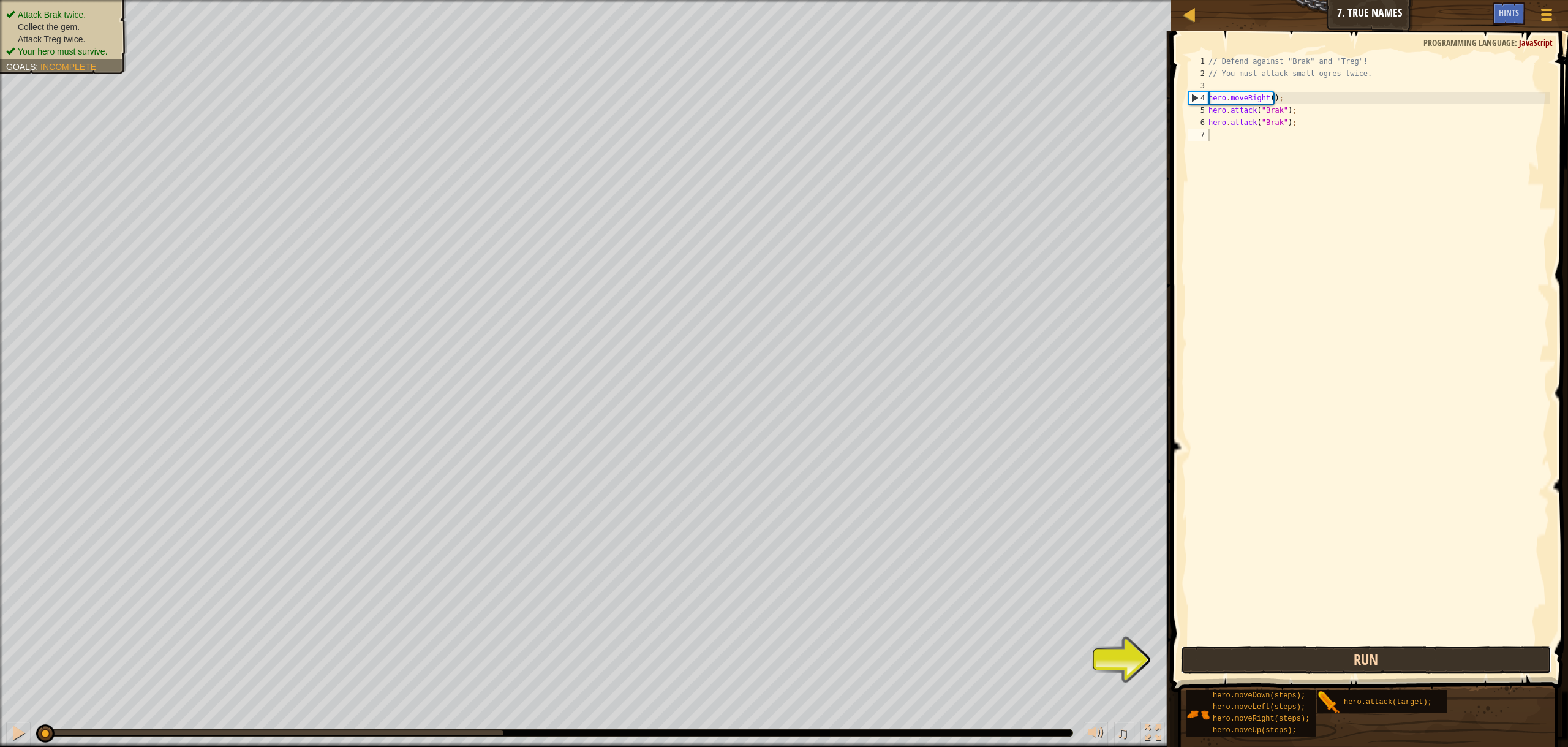
click at [1356, 659] on button "Run" at bounding box center [1366, 660] width 370 height 28
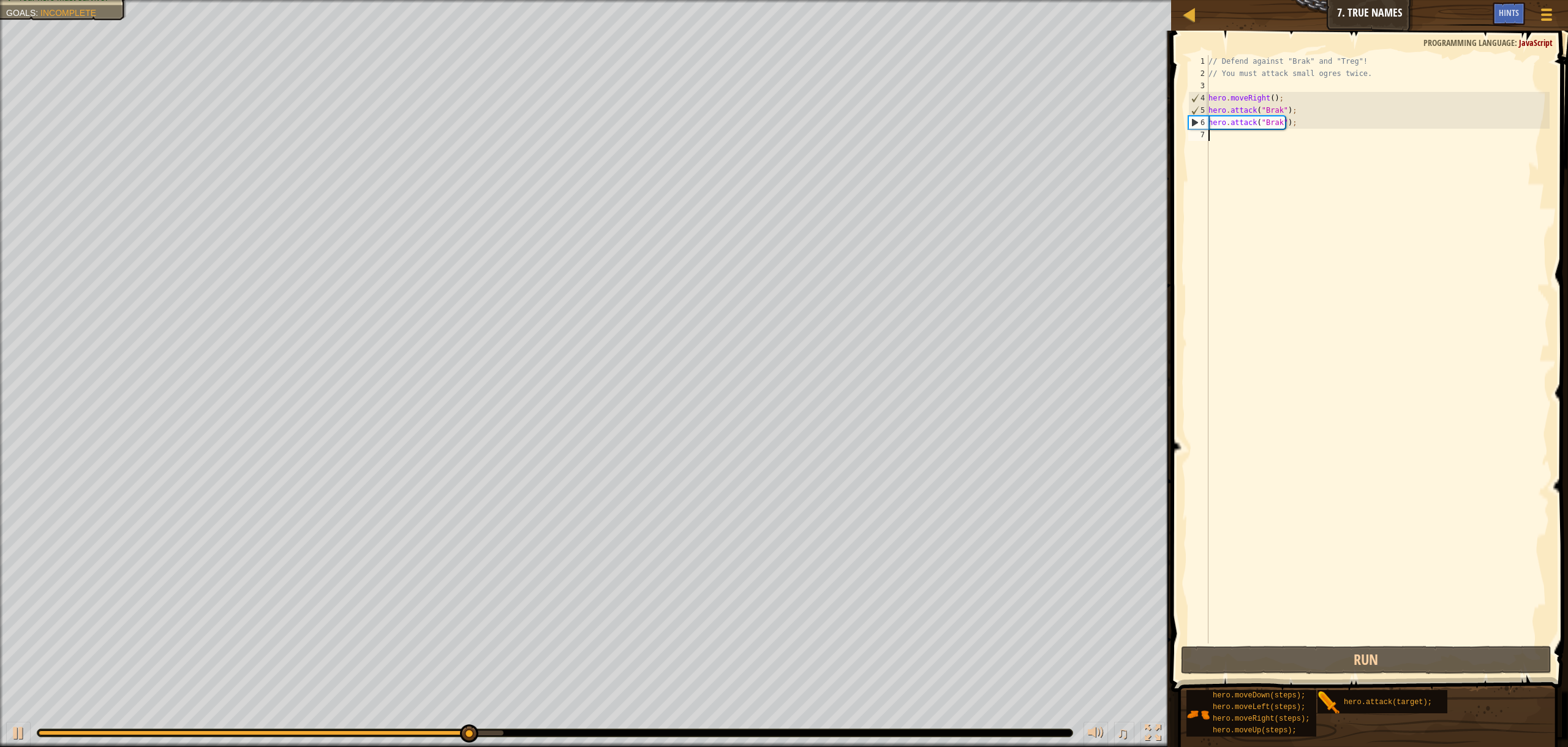
click at [1322, 128] on div "// Defend against "Brak" and "Treg"! // You must attack small ogres twice. hero…" at bounding box center [1378, 362] width 343 height 613
click at [1319, 125] on div "// Defend against "Brak" and "Treg"! // You must attack small ogres twice. hero…" at bounding box center [1378, 362] width 343 height 613
type textarea "hero.attack("Brak");"
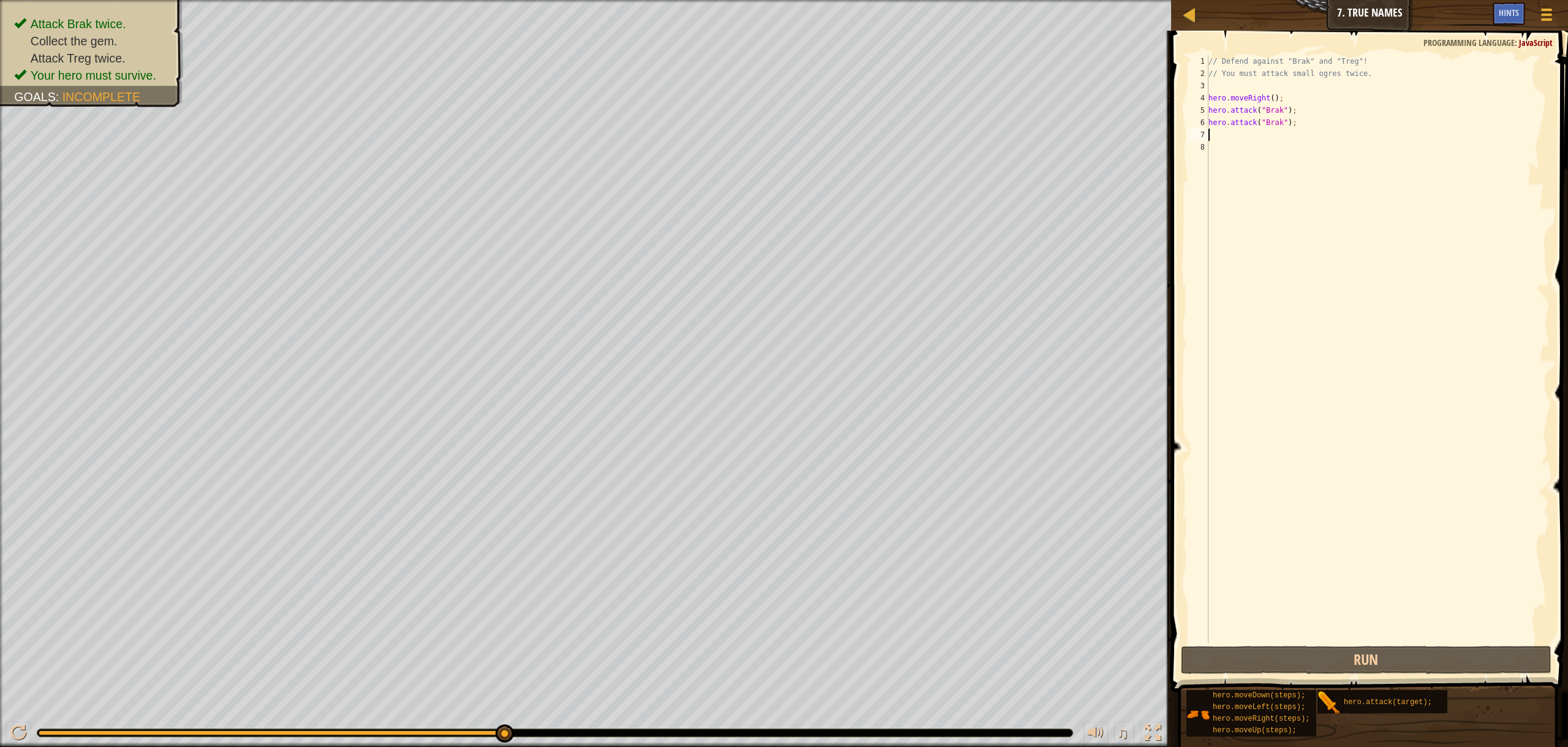
type textarea "h"
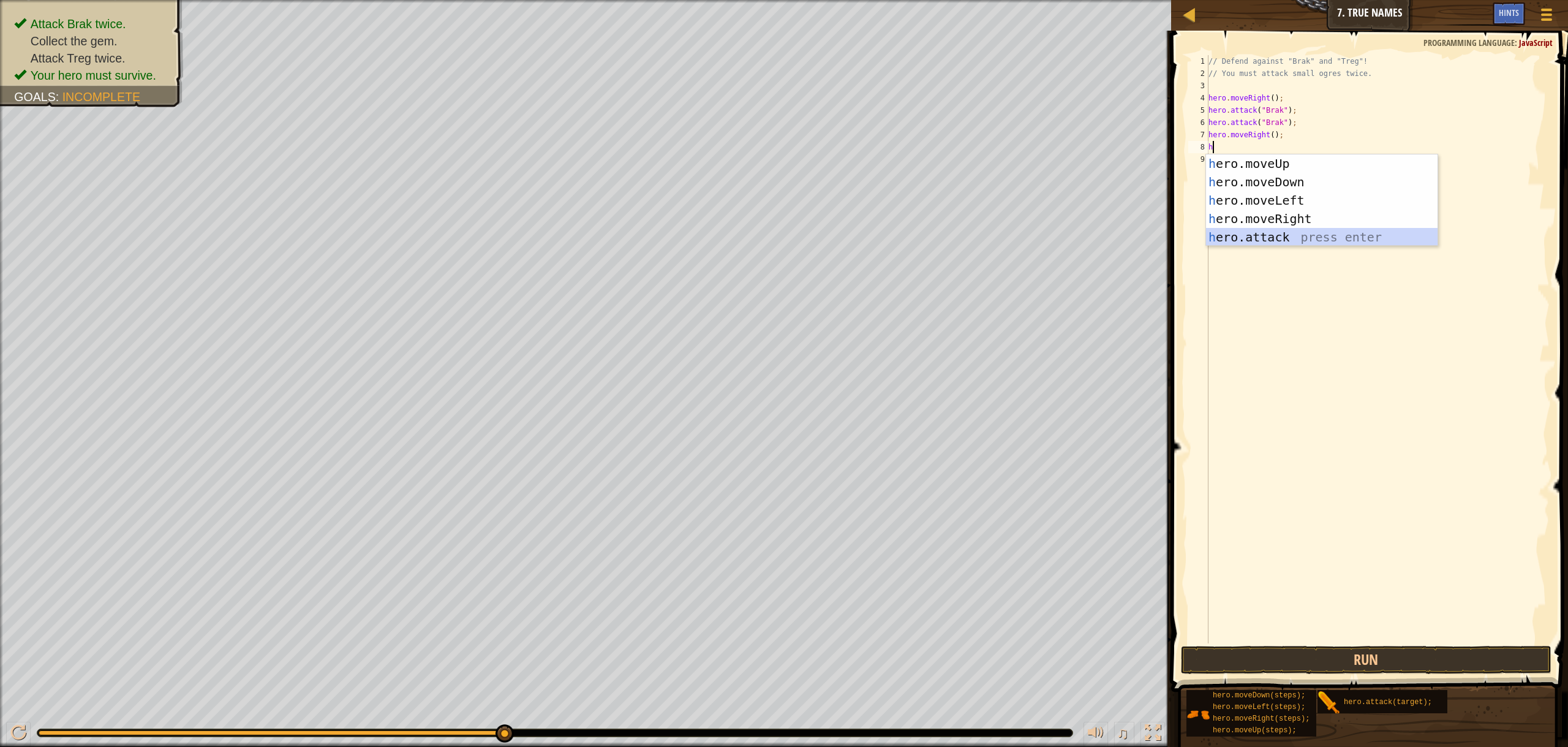
click at [1267, 241] on div "h ero.moveUp press enter h ero.moveDown press enter h ero.moveLeft press enter …" at bounding box center [1322, 219] width 231 height 128
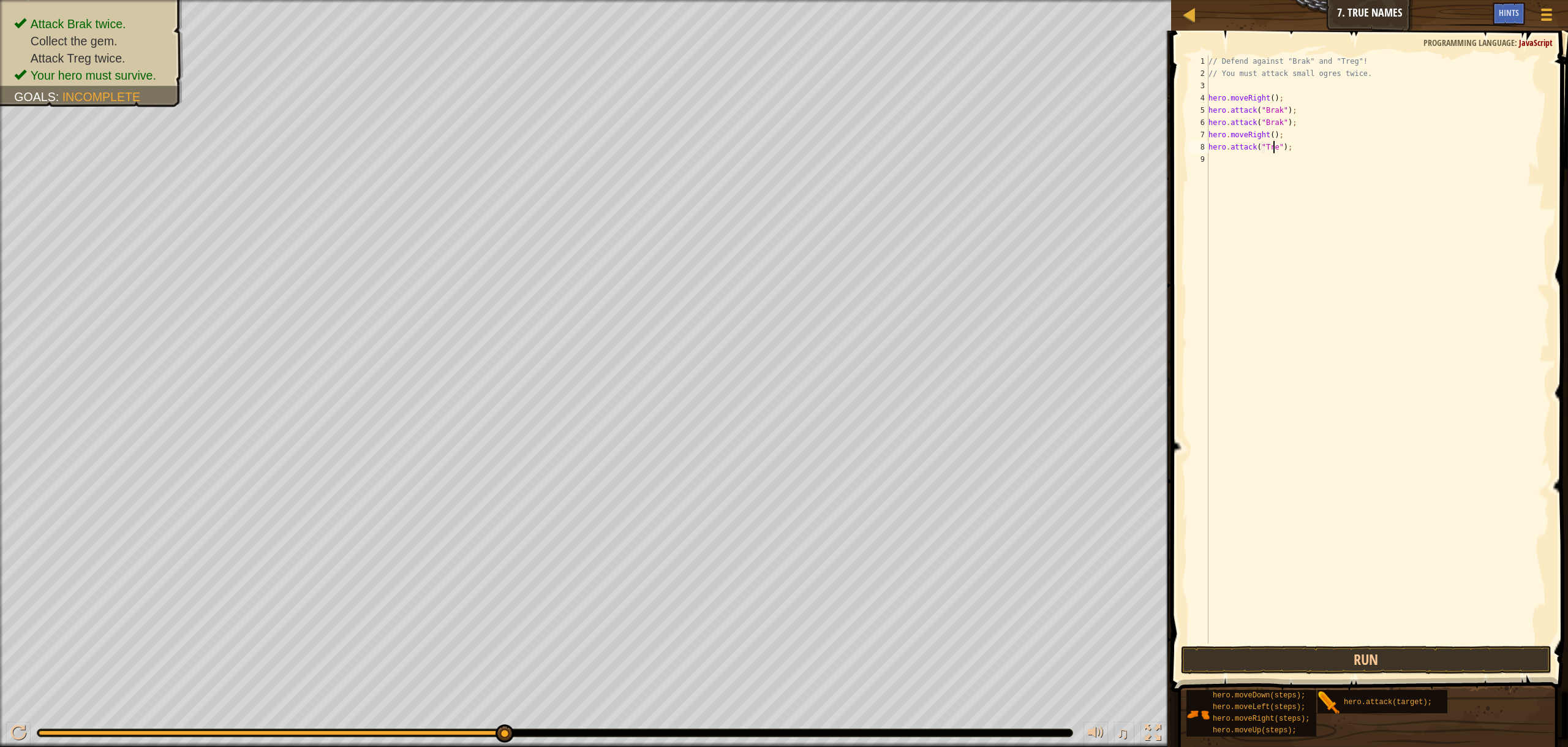
scroll to position [5, 6]
click at [1225, 146] on div "// Defend against "Brak" and "Treg"! // You must attack small ogres twice. hero…" at bounding box center [1378, 362] width 343 height 613
type textarea "hero.attack("Treg");"
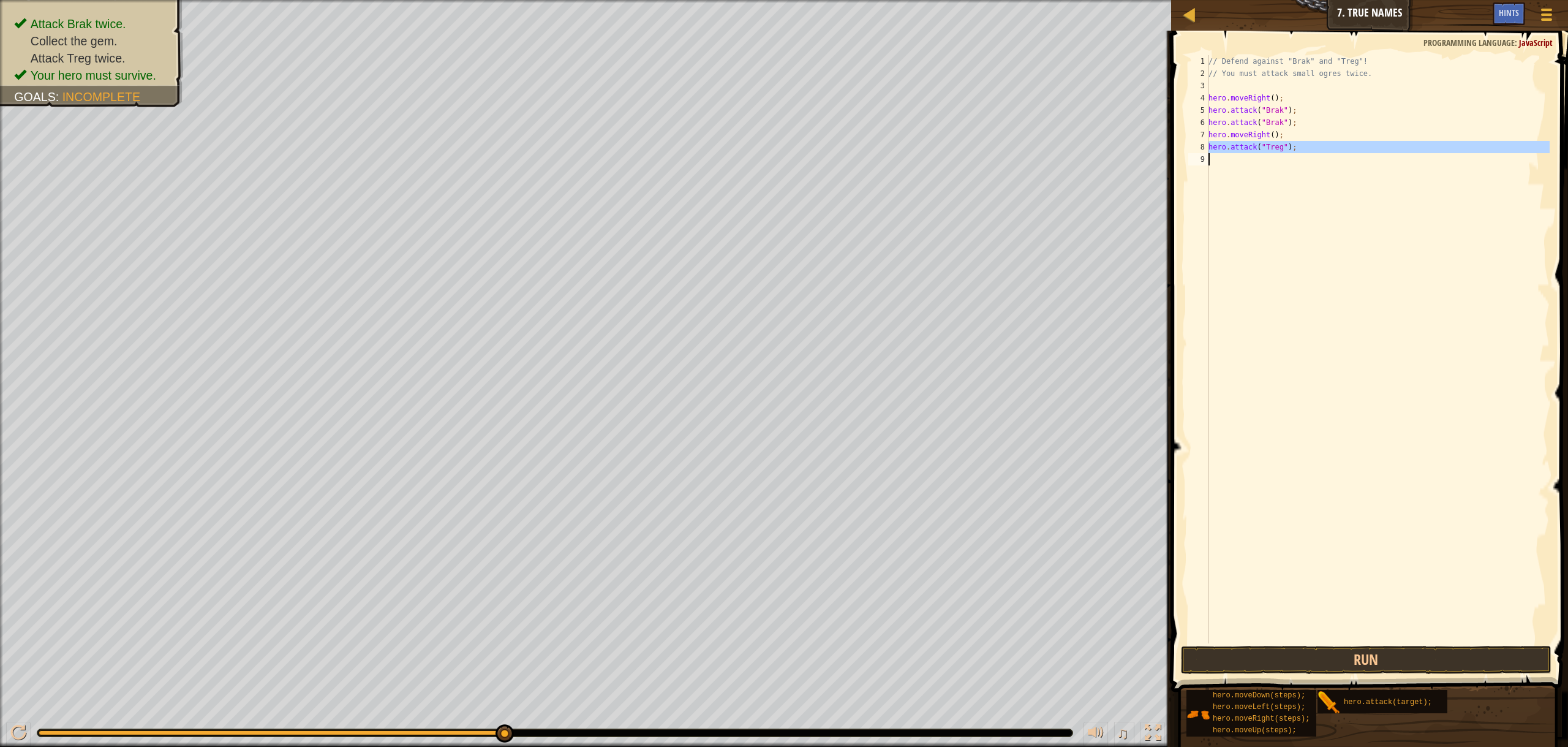
click at [1399, 165] on div "// Defend against "Brak" and "Treg"! // You must attack small ogres twice. hero…" at bounding box center [1378, 350] width 343 height 589
click at [1397, 655] on button "Run" at bounding box center [1366, 660] width 370 height 28
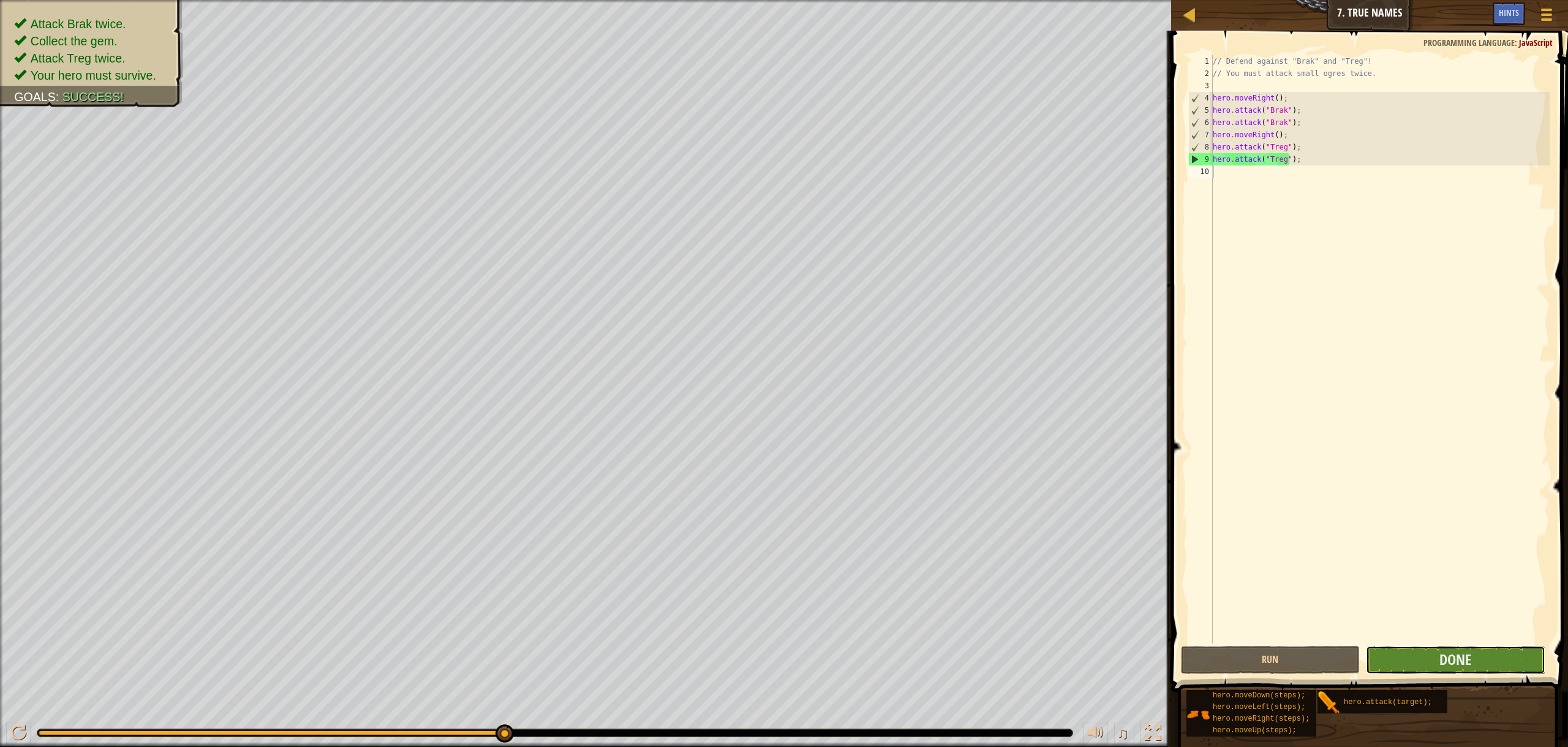
click at [1451, 649] on button "Done" at bounding box center [1455, 660] width 179 height 28
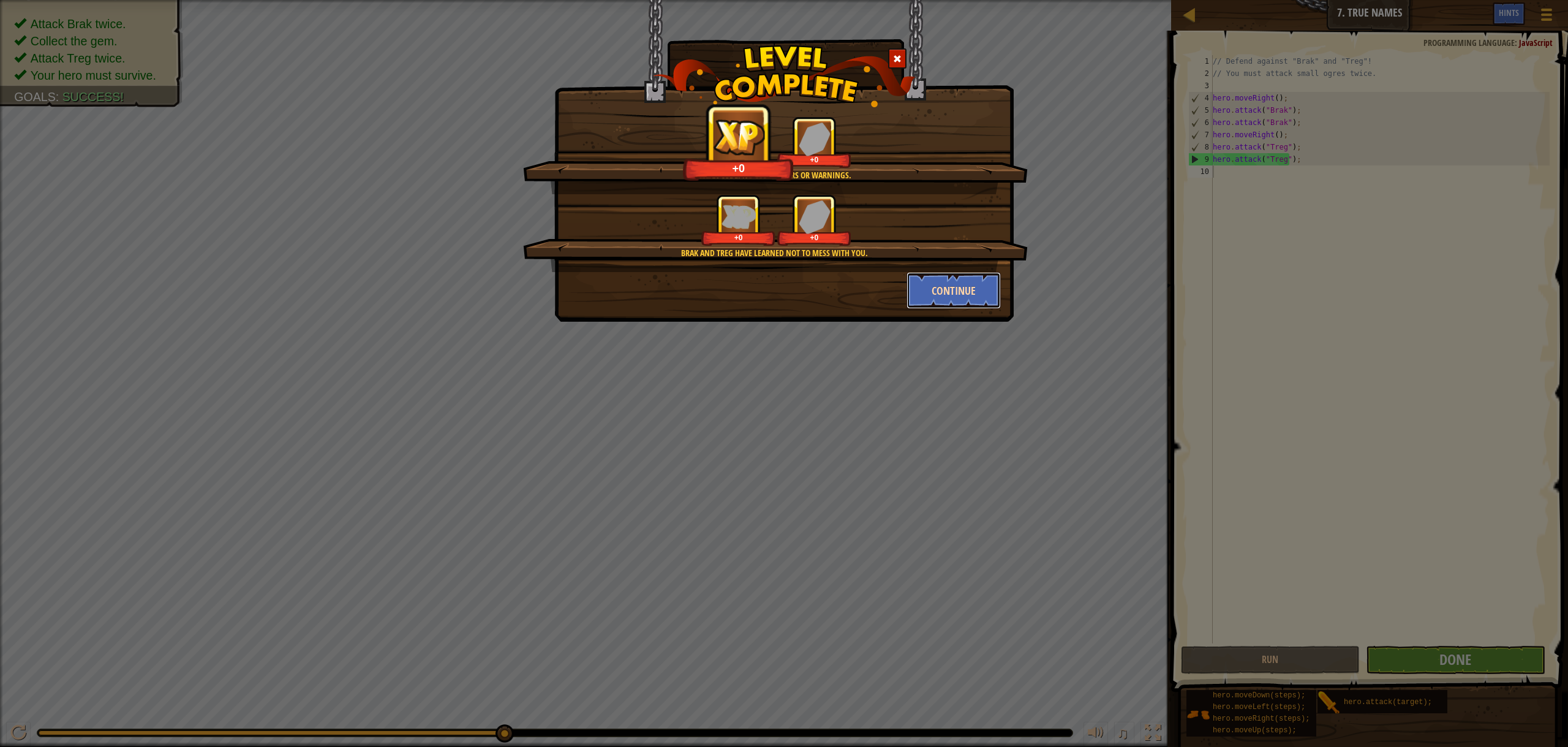
click at [923, 285] on button "Continue" at bounding box center [953, 290] width 95 height 37
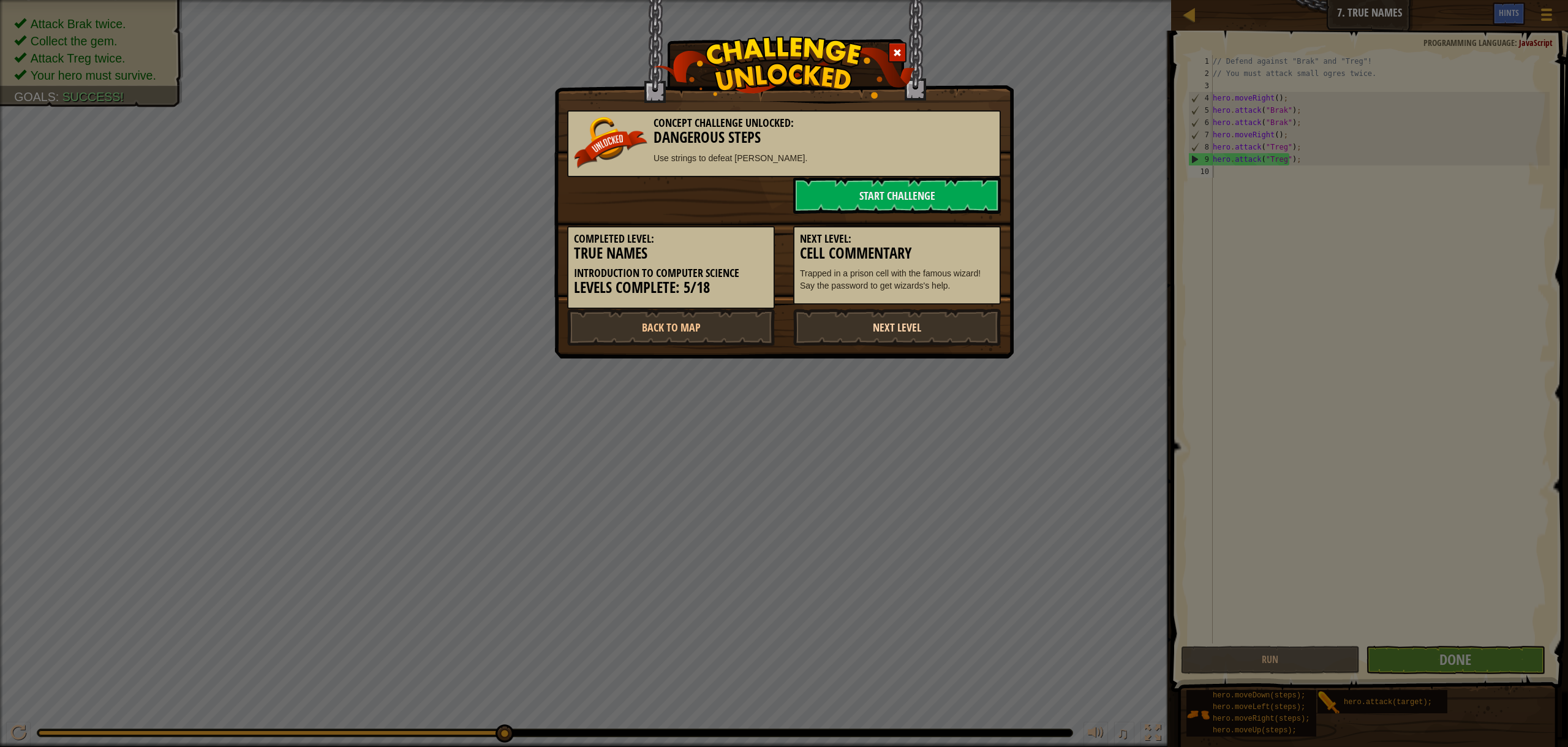
click at [900, 331] on link "Next Level" at bounding box center [897, 326] width 208 height 37
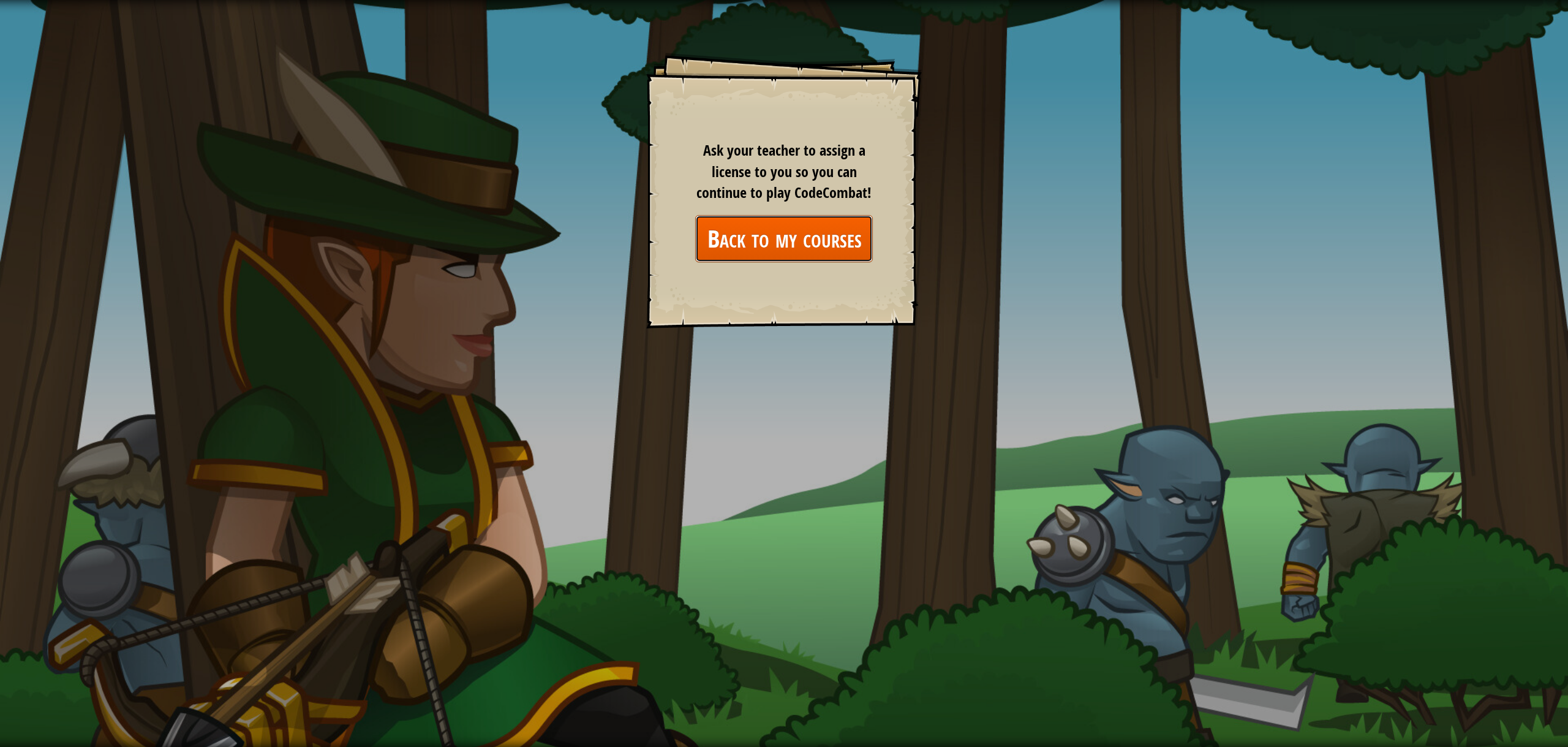
click at [800, 237] on link "Back to my courses" at bounding box center [784, 238] width 178 height 47
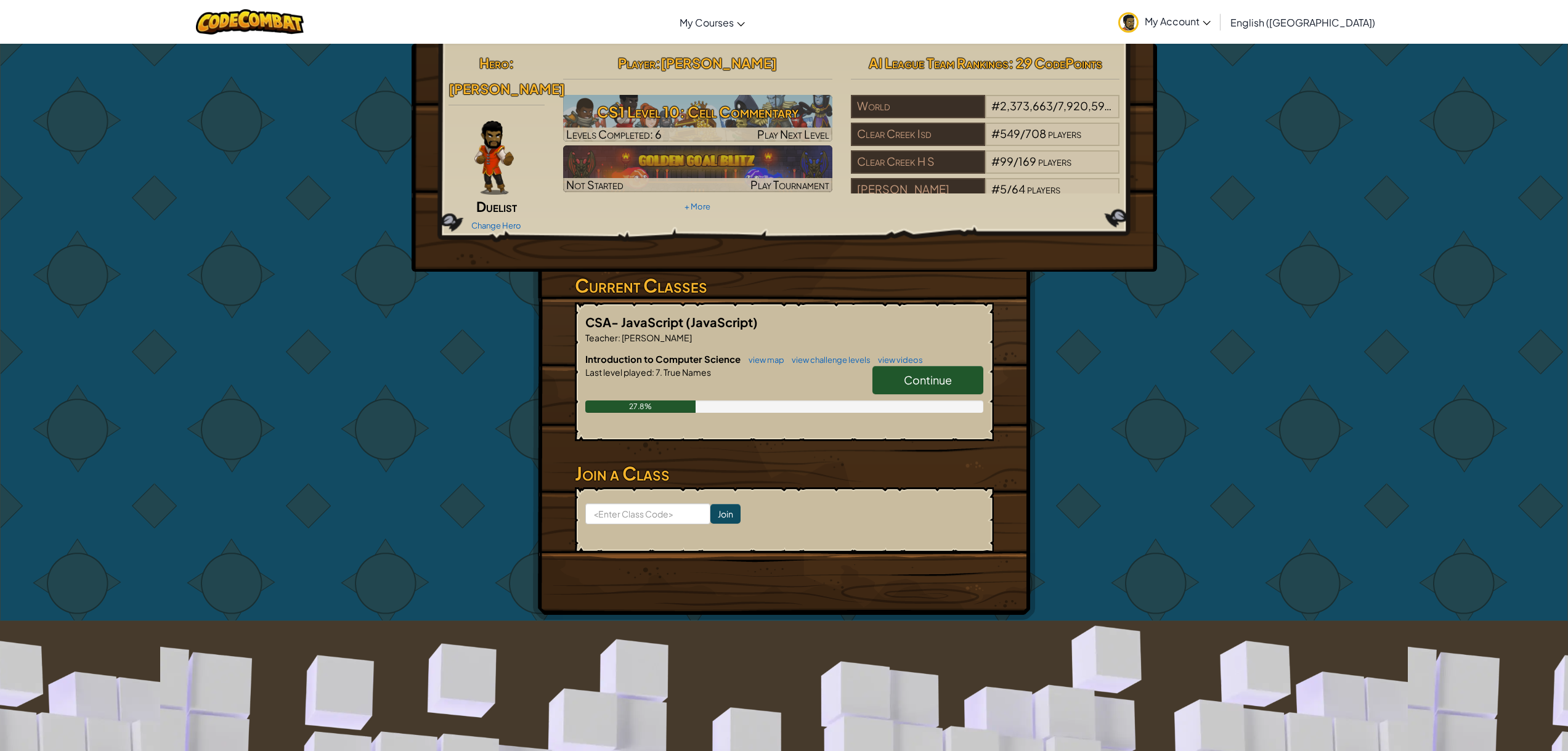
click at [933, 372] on span "Continue" at bounding box center [928, 379] width 48 height 14
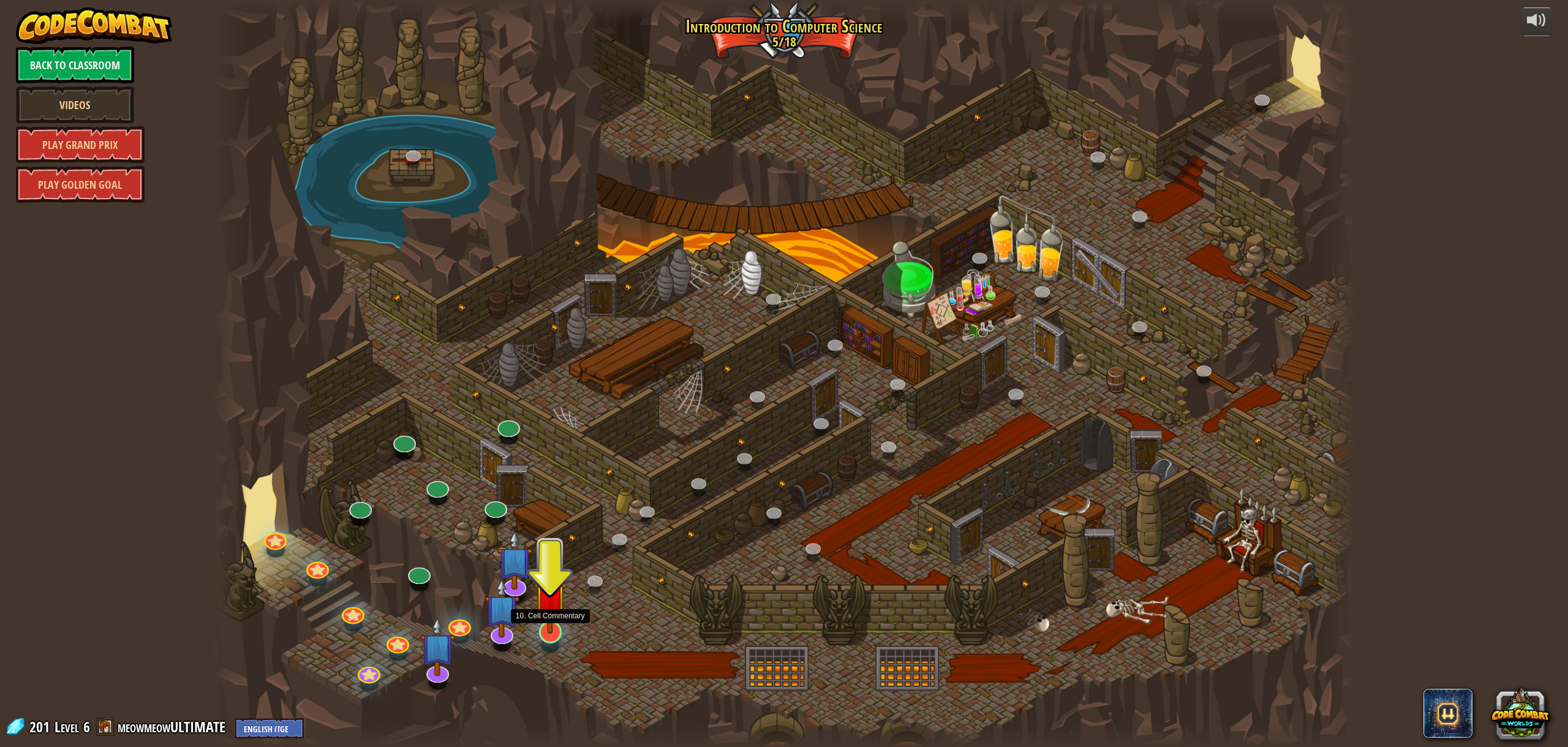
click at [544, 609] on img at bounding box center [550, 597] width 32 height 75
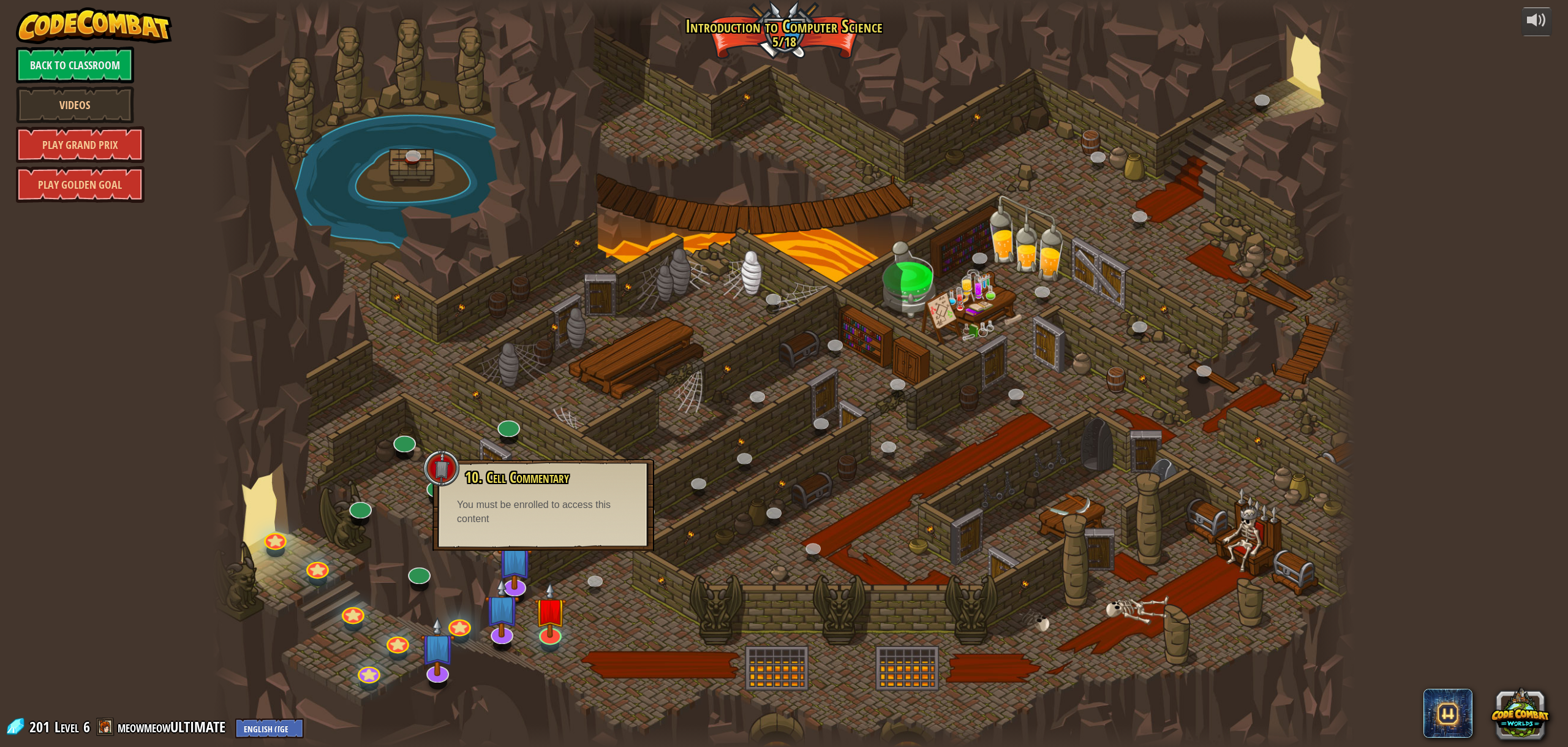
click at [596, 571] on div at bounding box center [784, 374] width 1142 height 747
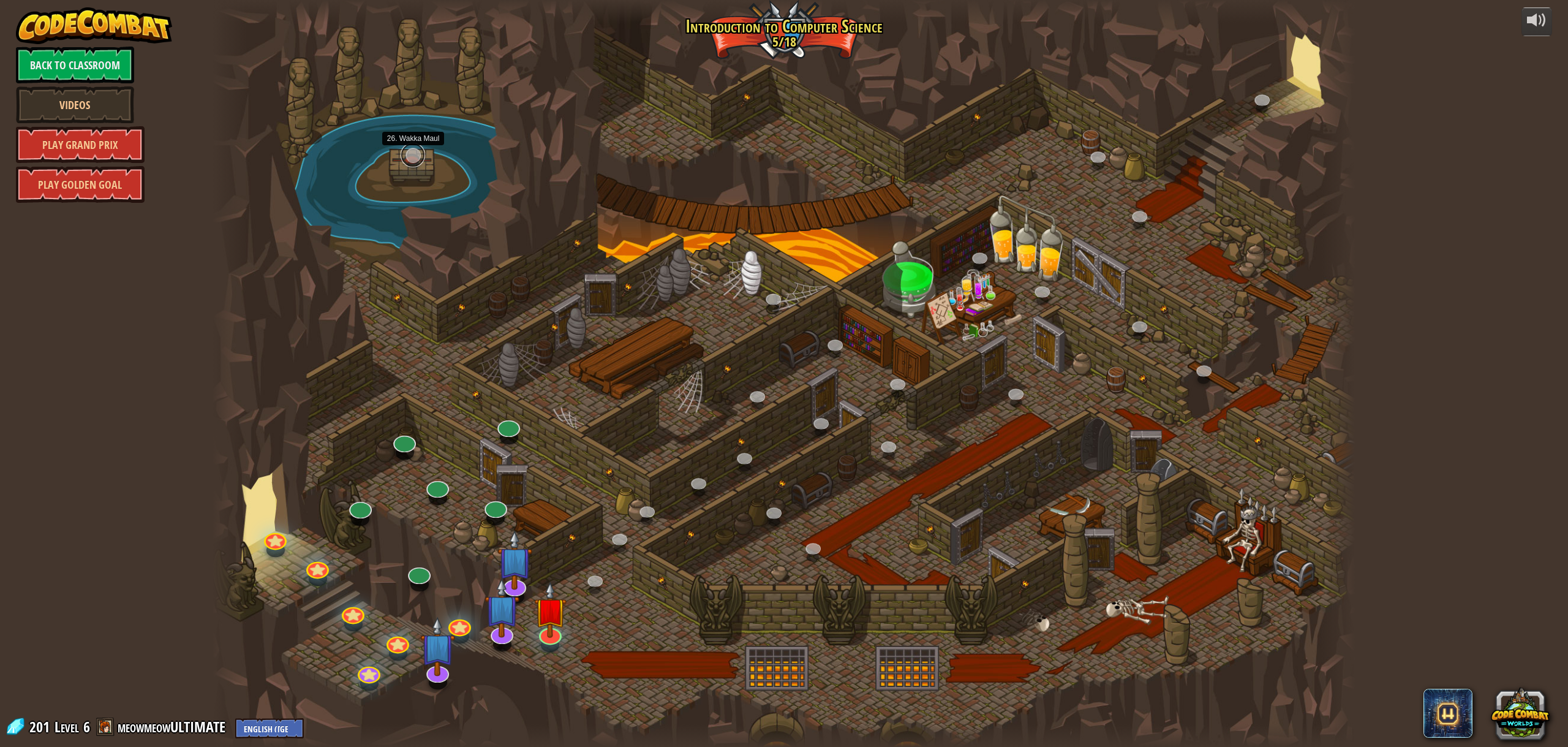
click at [411, 158] on link at bounding box center [413, 155] width 25 height 25
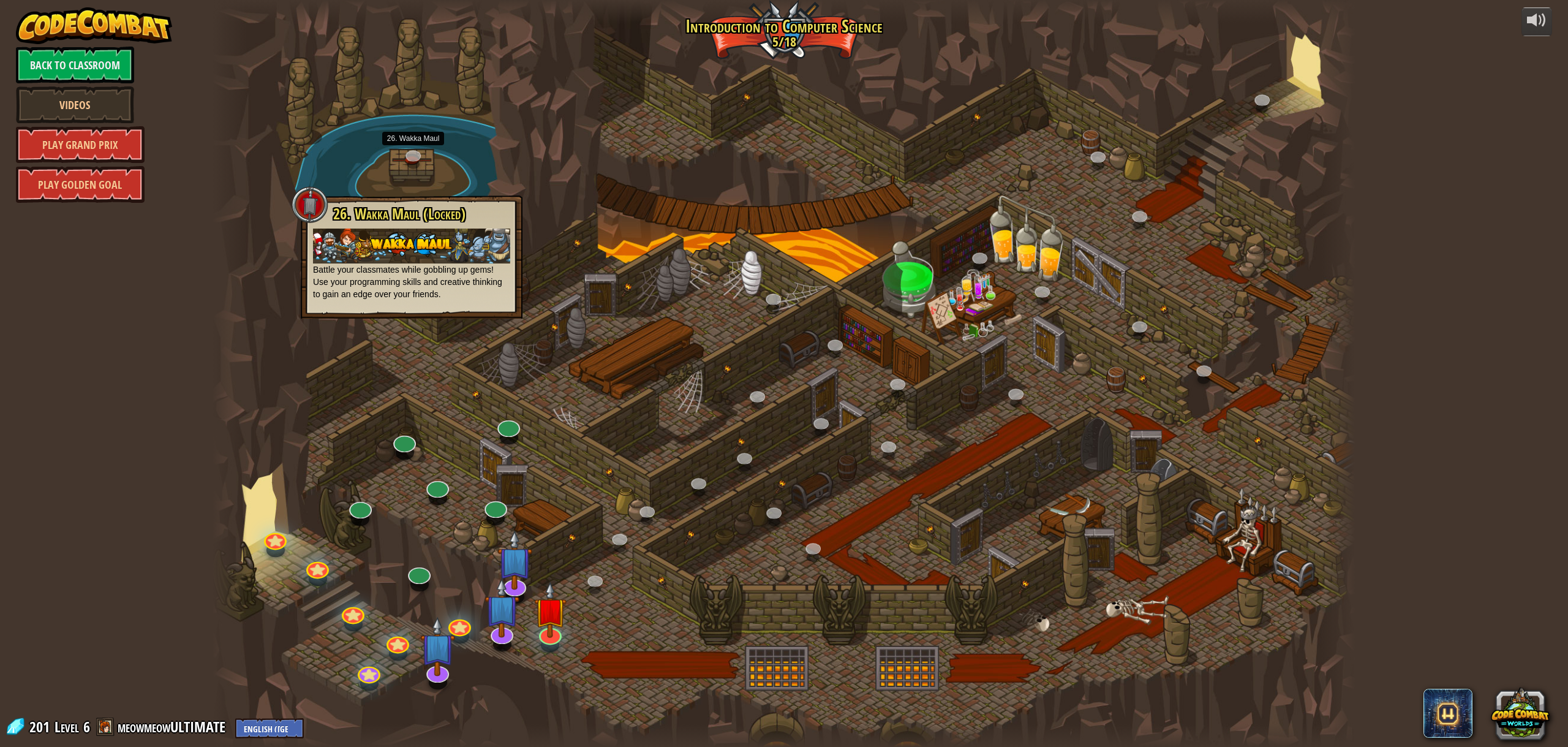
click at [562, 371] on div at bounding box center [784, 374] width 1142 height 747
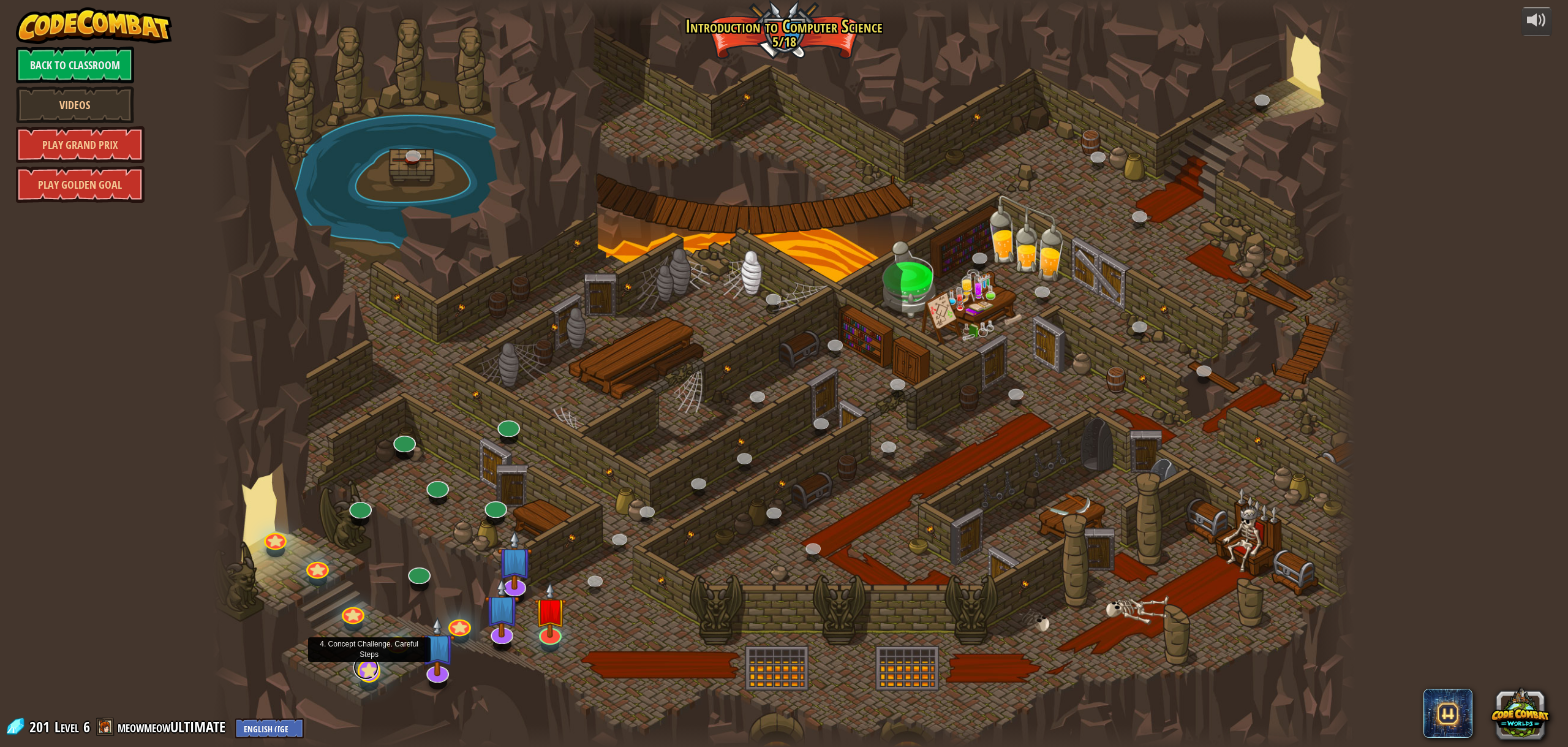
click at [366, 676] on link at bounding box center [366, 667] width 25 height 25
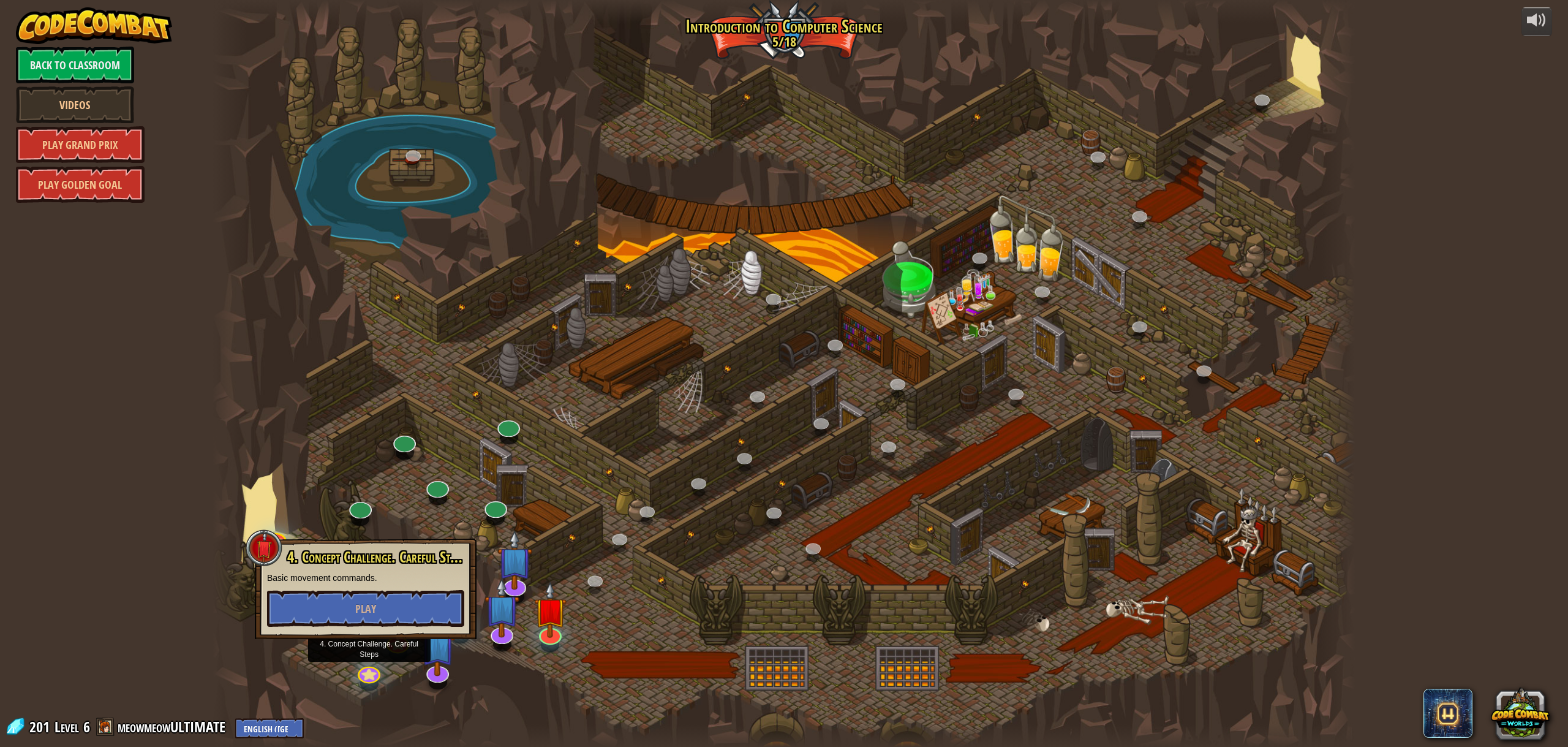
click at [769, 677] on div at bounding box center [784, 374] width 1142 height 747
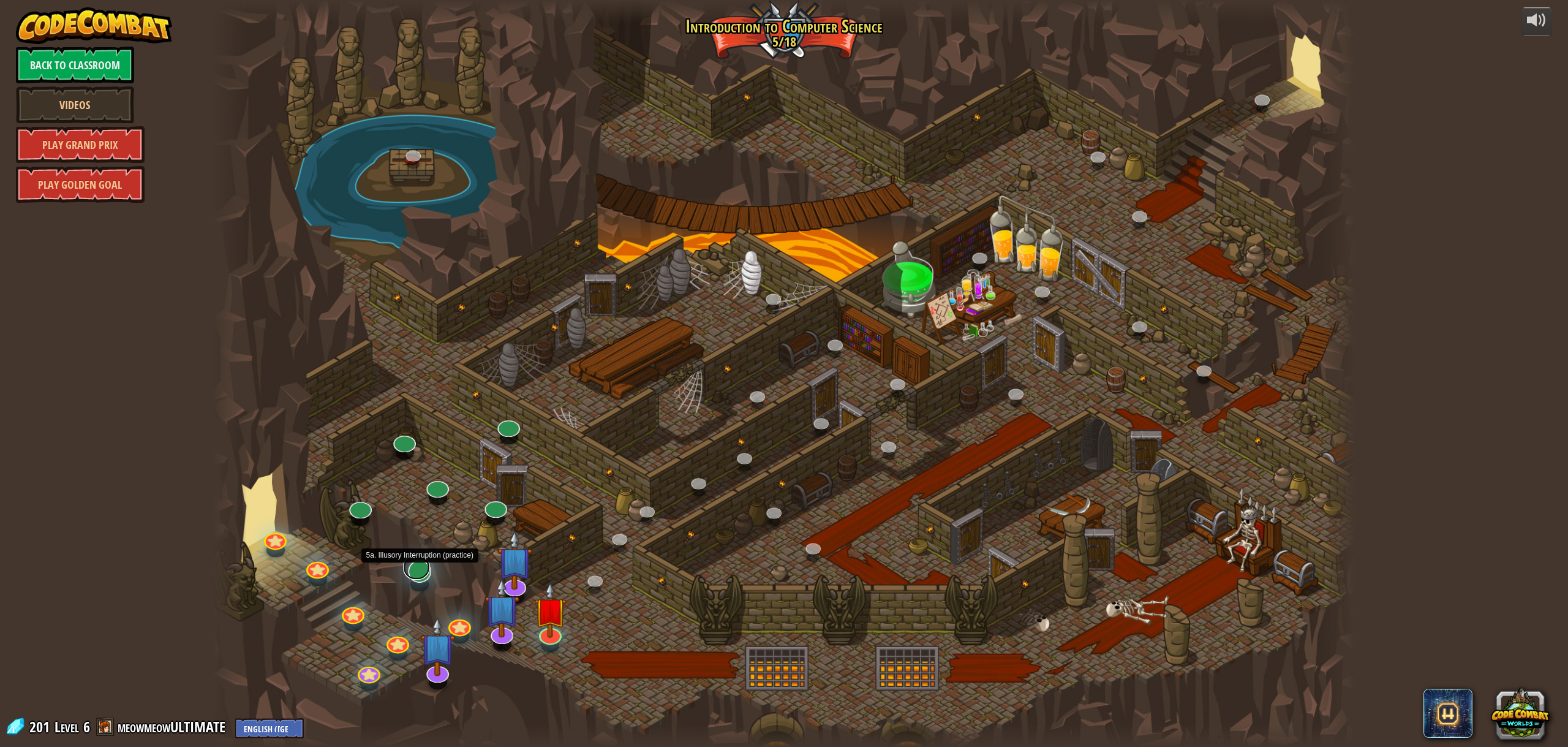
click at [418, 572] on link at bounding box center [416, 567] width 26 height 25
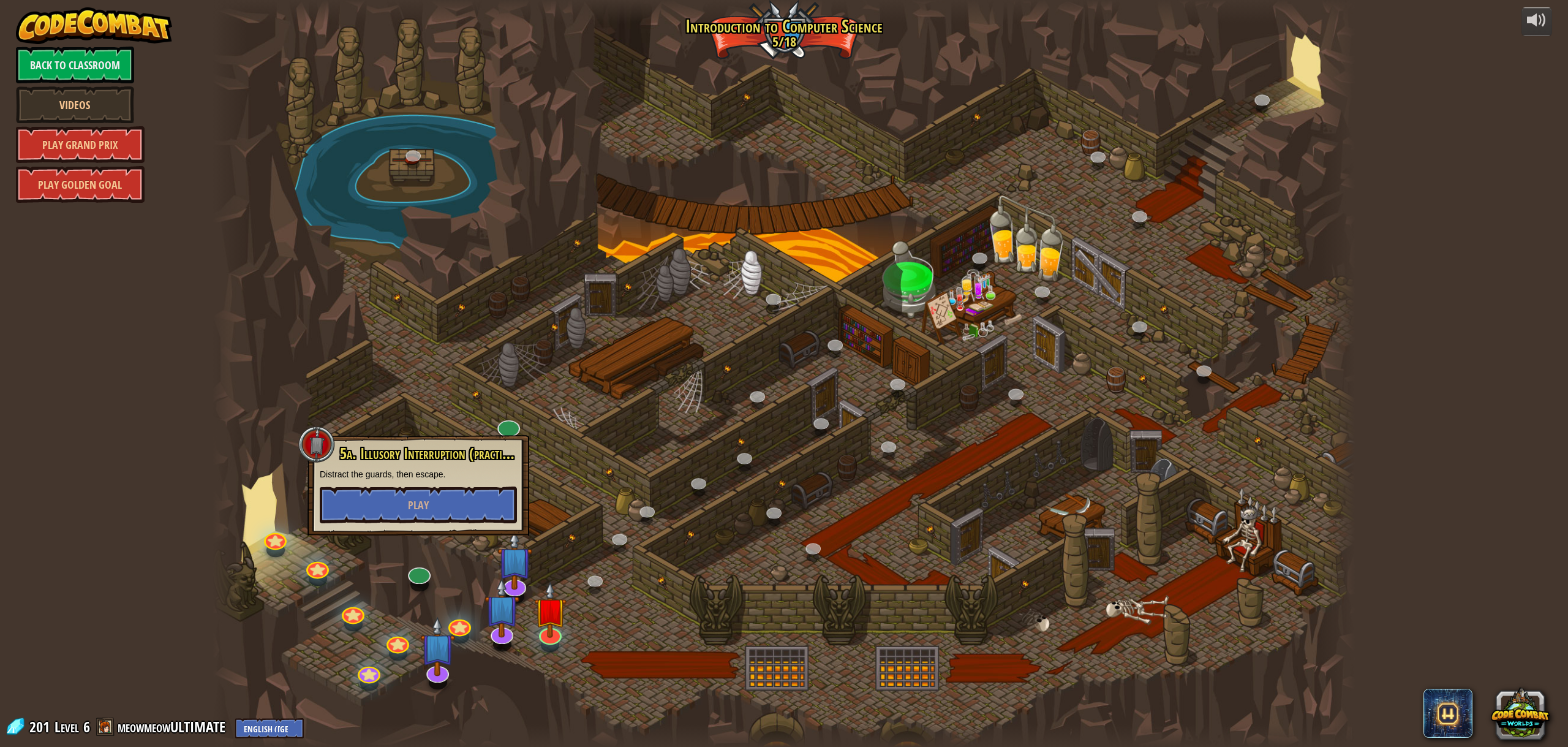
click at [537, 687] on div at bounding box center [784, 374] width 1142 height 747
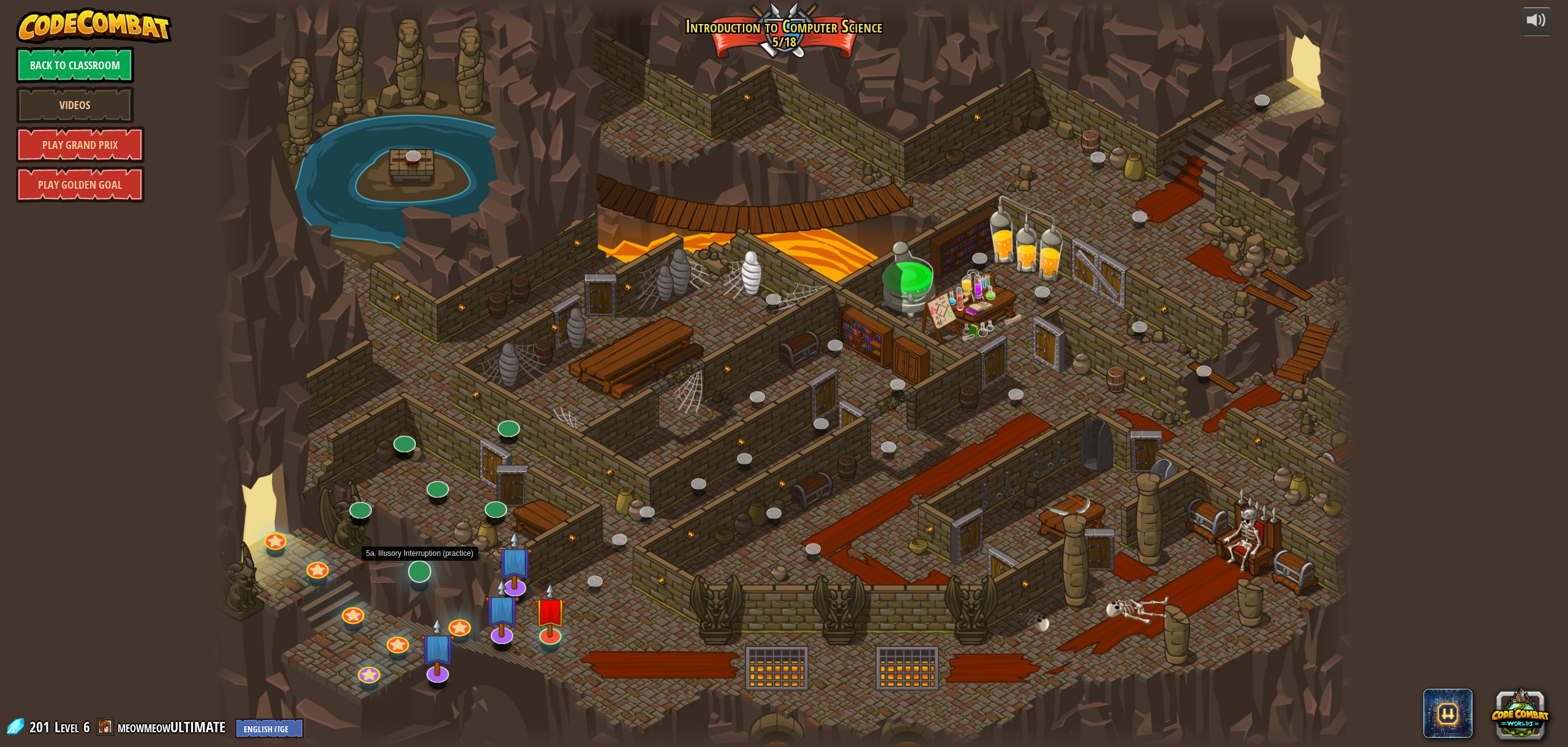
click at [411, 580] on div "25. Kithgard Gates (Locked) Escape the Kithgard dungeons, and don't let the gua…" at bounding box center [784, 374] width 1142 height 747
click at [405, 580] on div at bounding box center [784, 374] width 1142 height 747
click at [411, 576] on link at bounding box center [416, 567] width 26 height 25
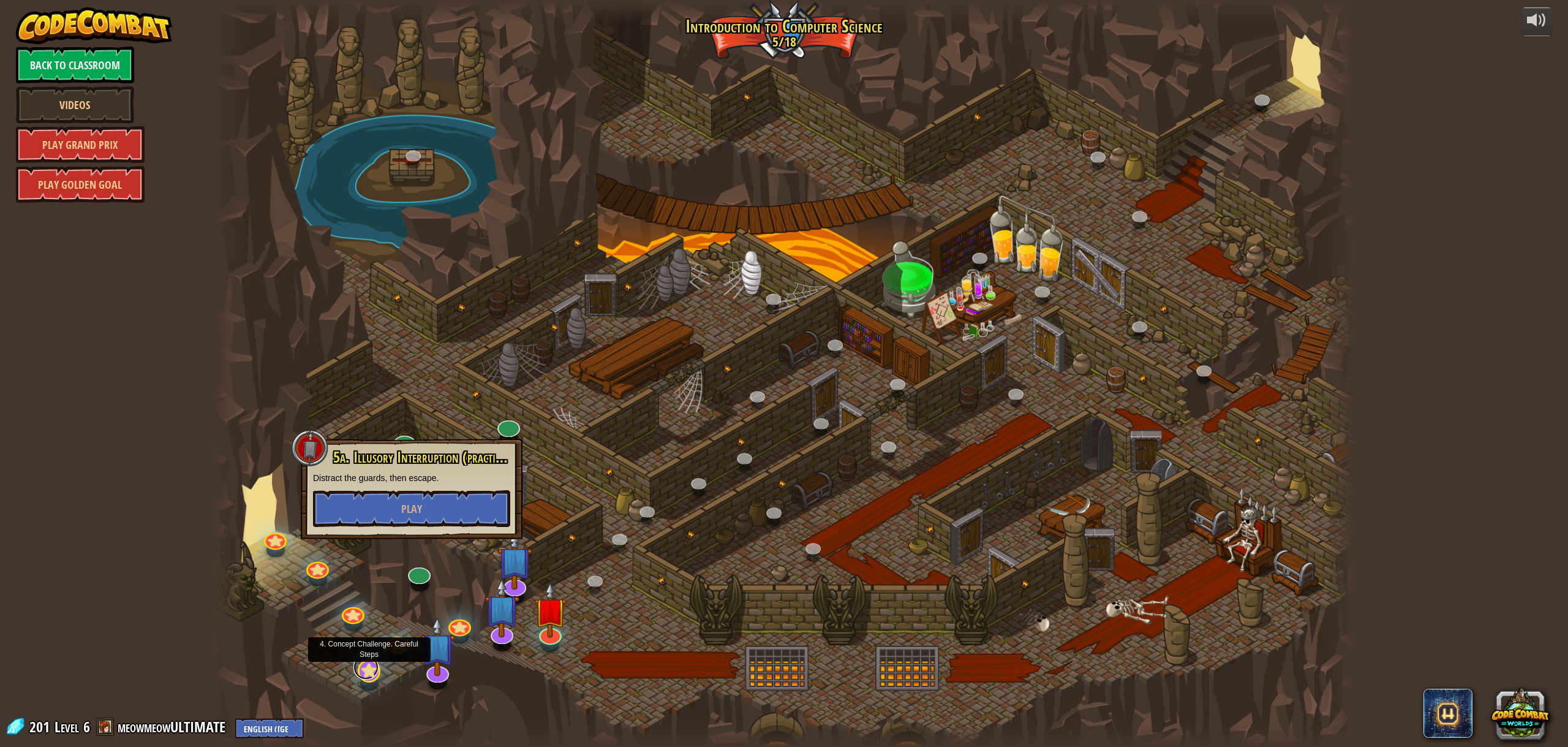
click at [367, 669] on link at bounding box center [366, 667] width 25 height 25
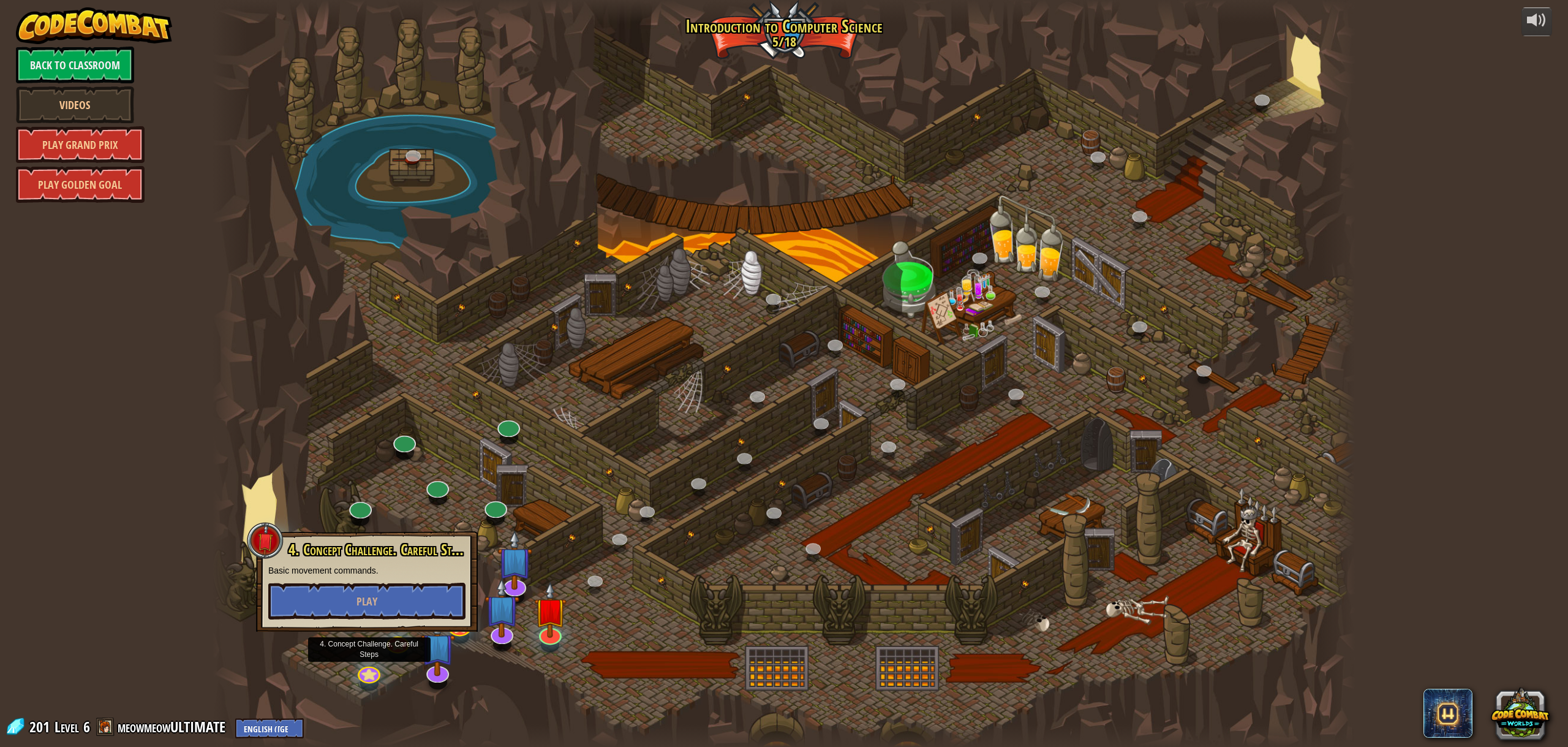
click at [284, 465] on div at bounding box center [784, 374] width 1142 height 747
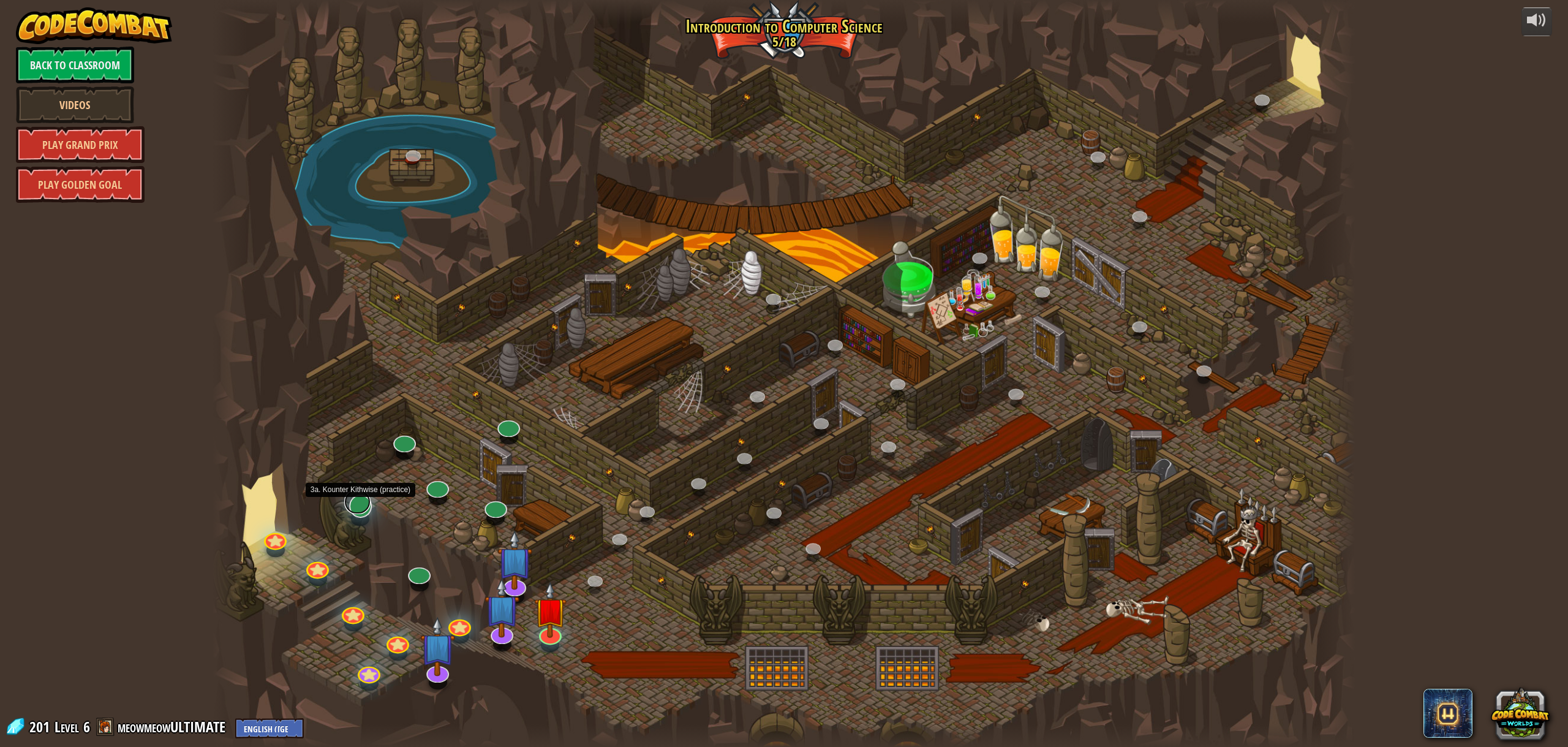
click at [359, 512] on link at bounding box center [357, 501] width 26 height 25
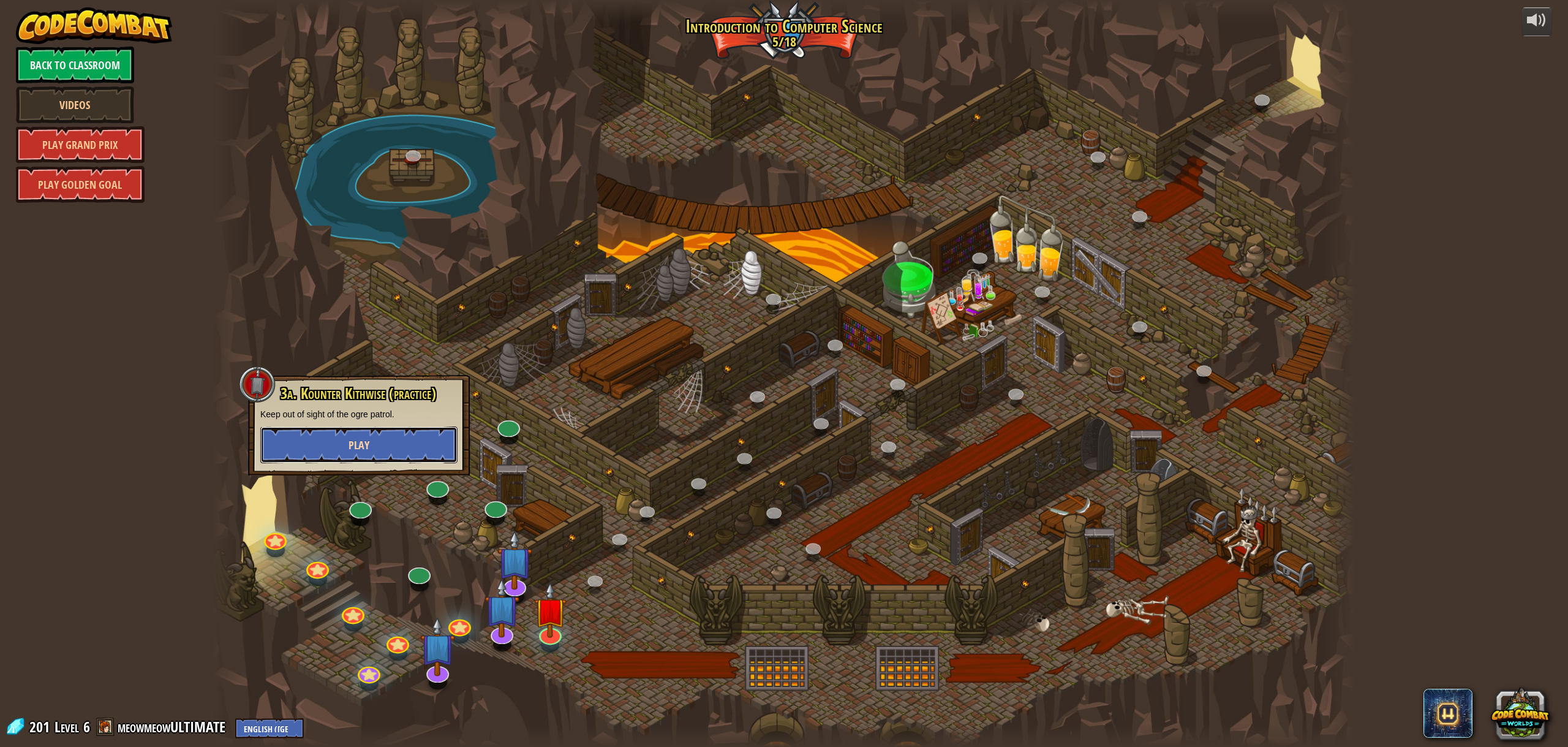
click at [341, 432] on button "Play" at bounding box center [359, 444] width 197 height 37
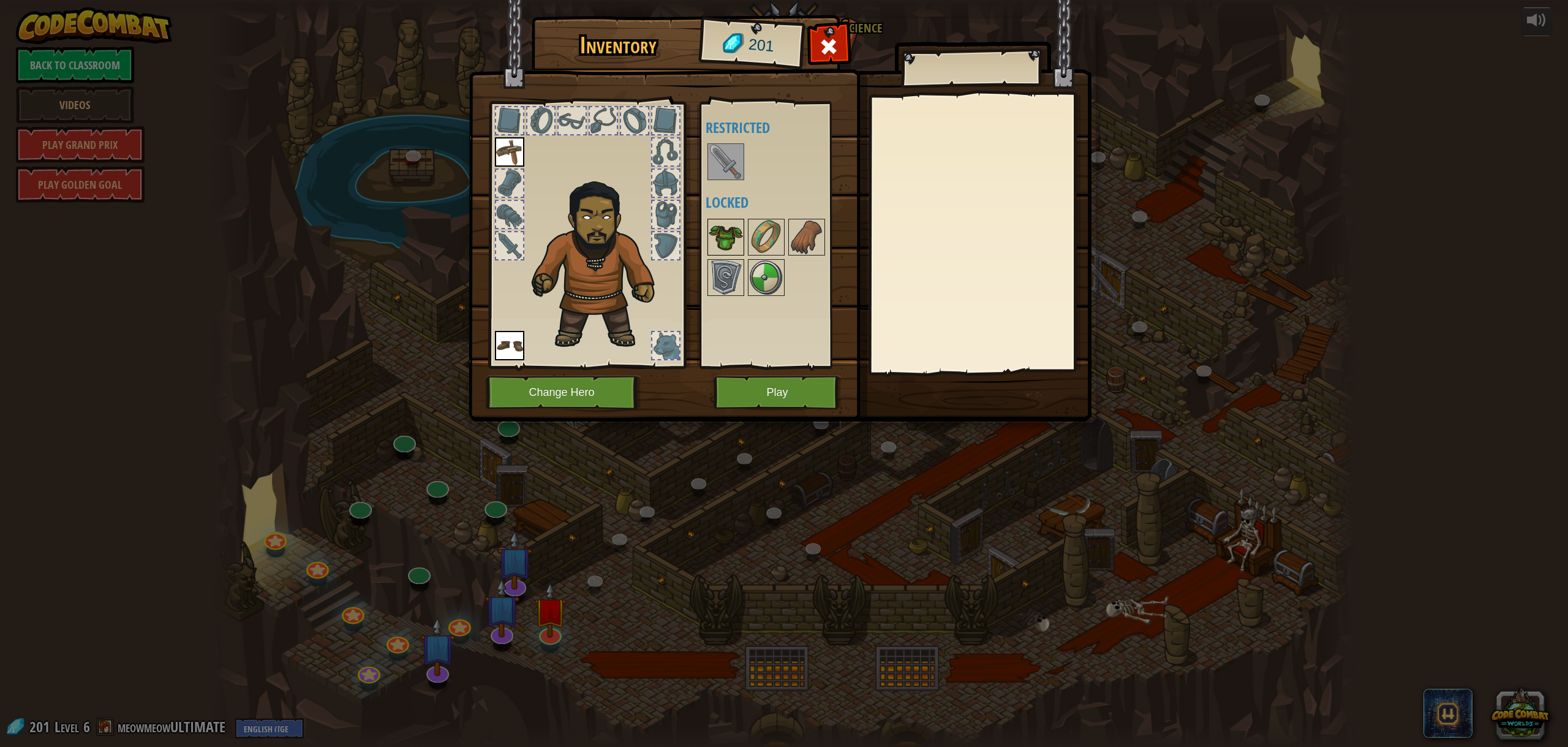
click at [716, 230] on img at bounding box center [726, 238] width 34 height 34
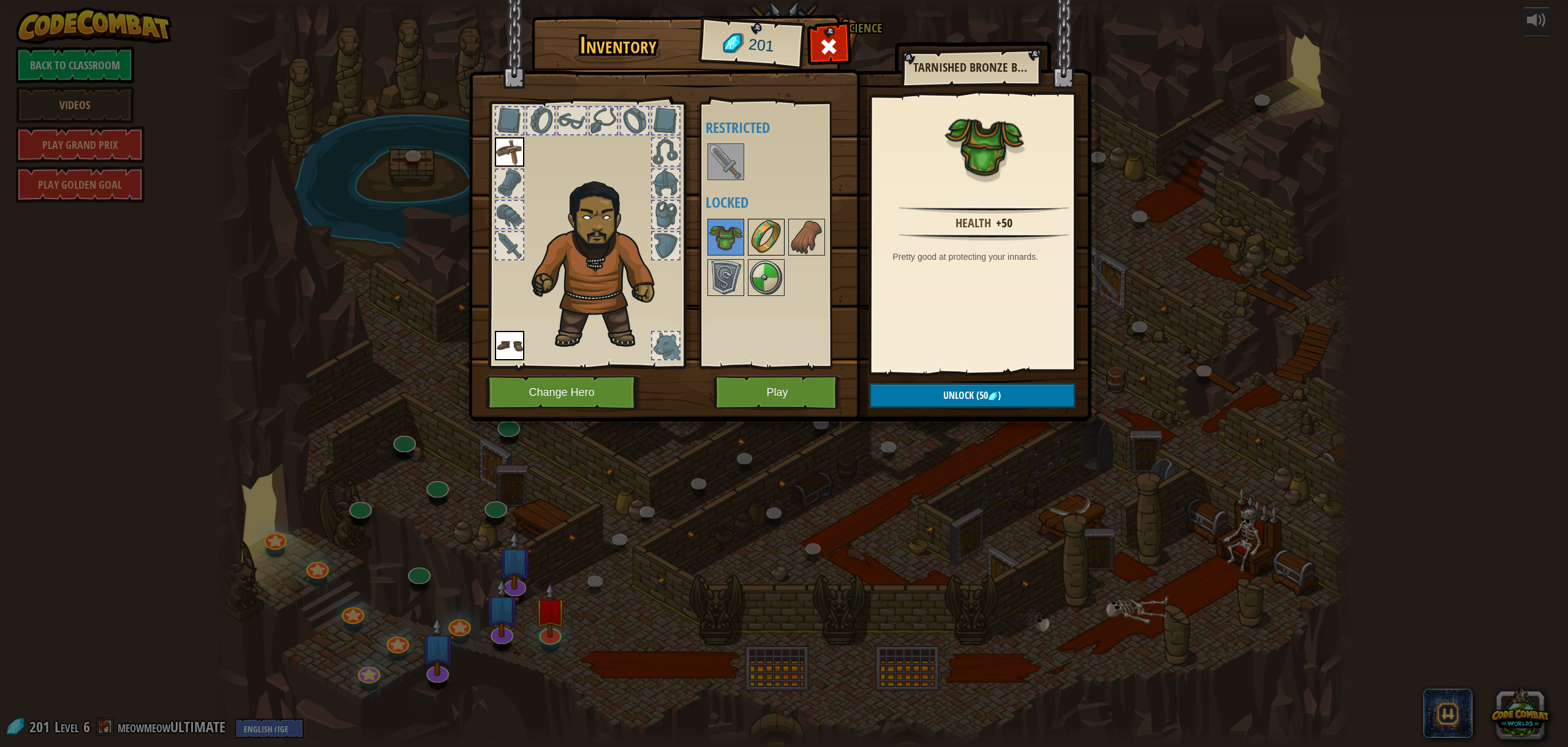
click at [766, 230] on img at bounding box center [766, 238] width 34 height 34
click at [732, 267] on img at bounding box center [726, 278] width 34 height 34
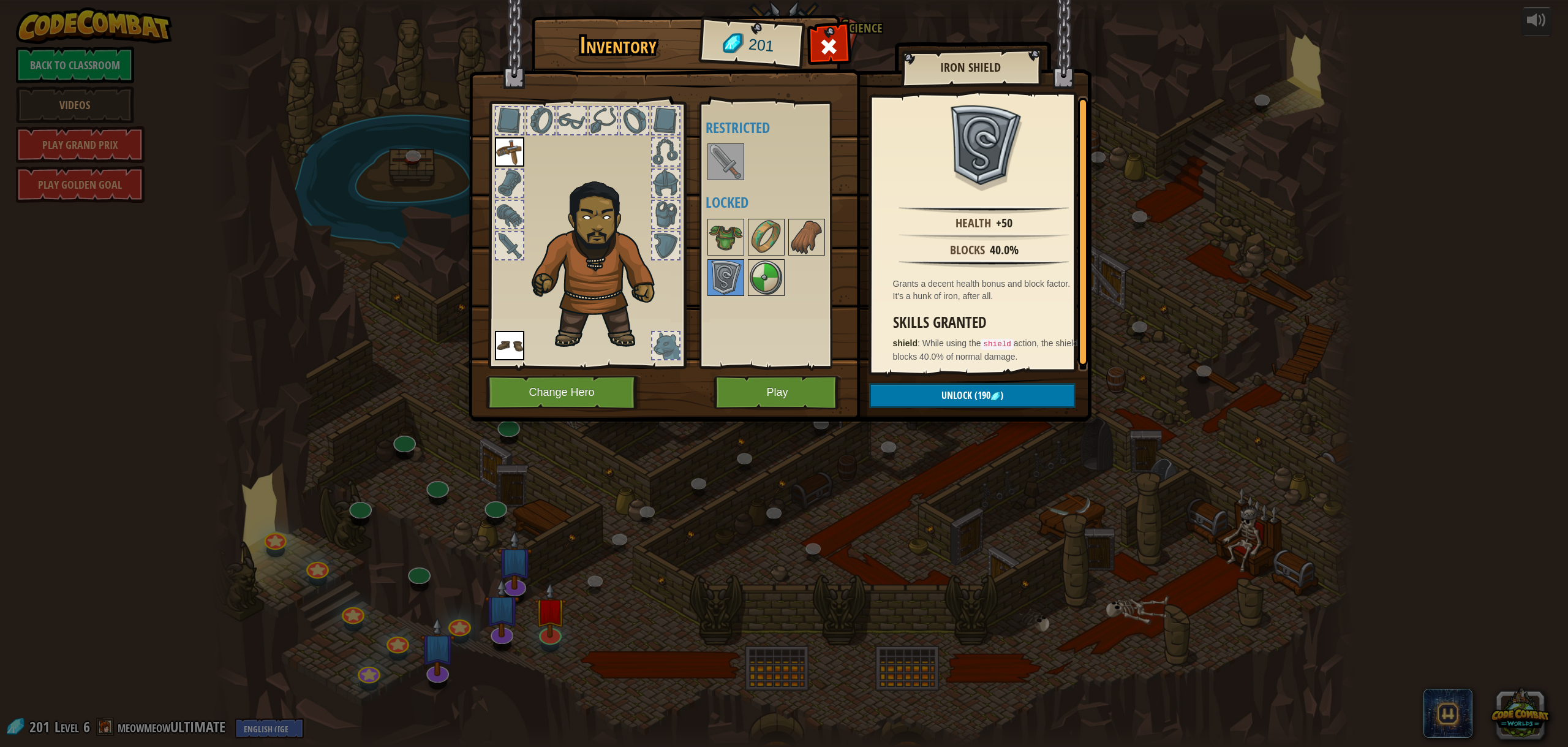
scroll to position [2, 0]
click at [942, 389] on span "Unlock" at bounding box center [956, 395] width 31 height 13
click at [939, 393] on button "Confirm" at bounding box center [972, 396] width 206 height 25
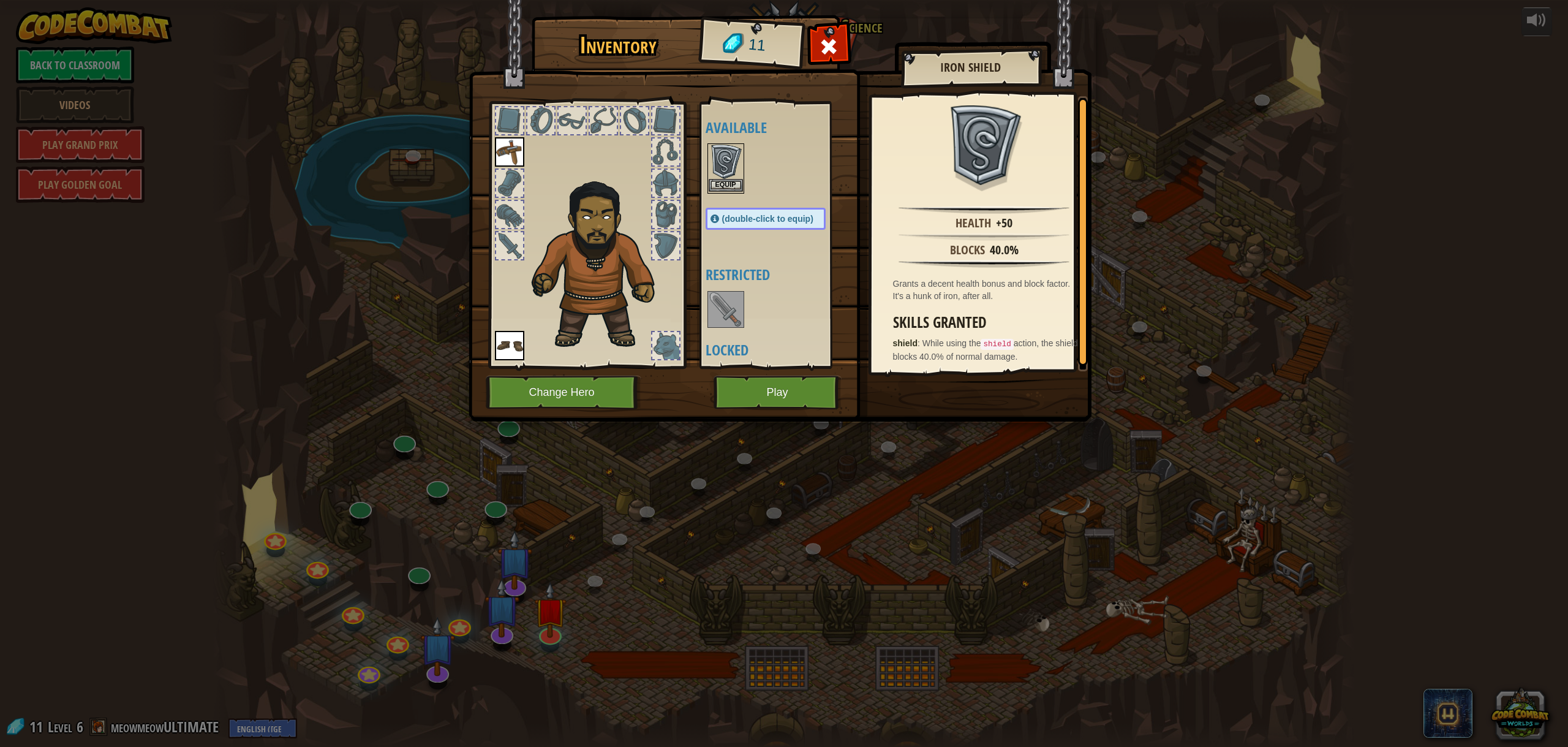
click at [715, 156] on img at bounding box center [726, 162] width 34 height 34
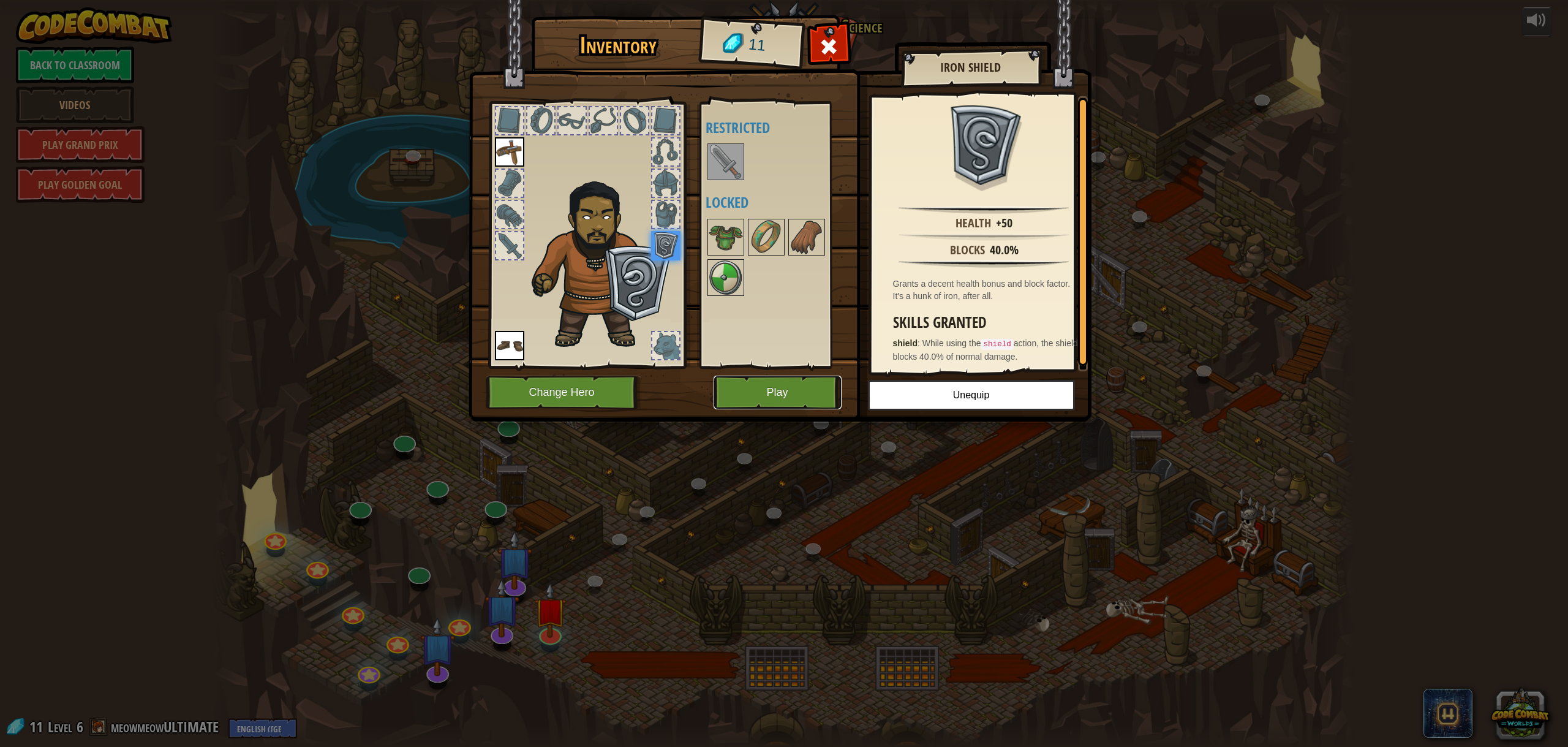
click at [741, 395] on button "Play" at bounding box center [777, 392] width 128 height 34
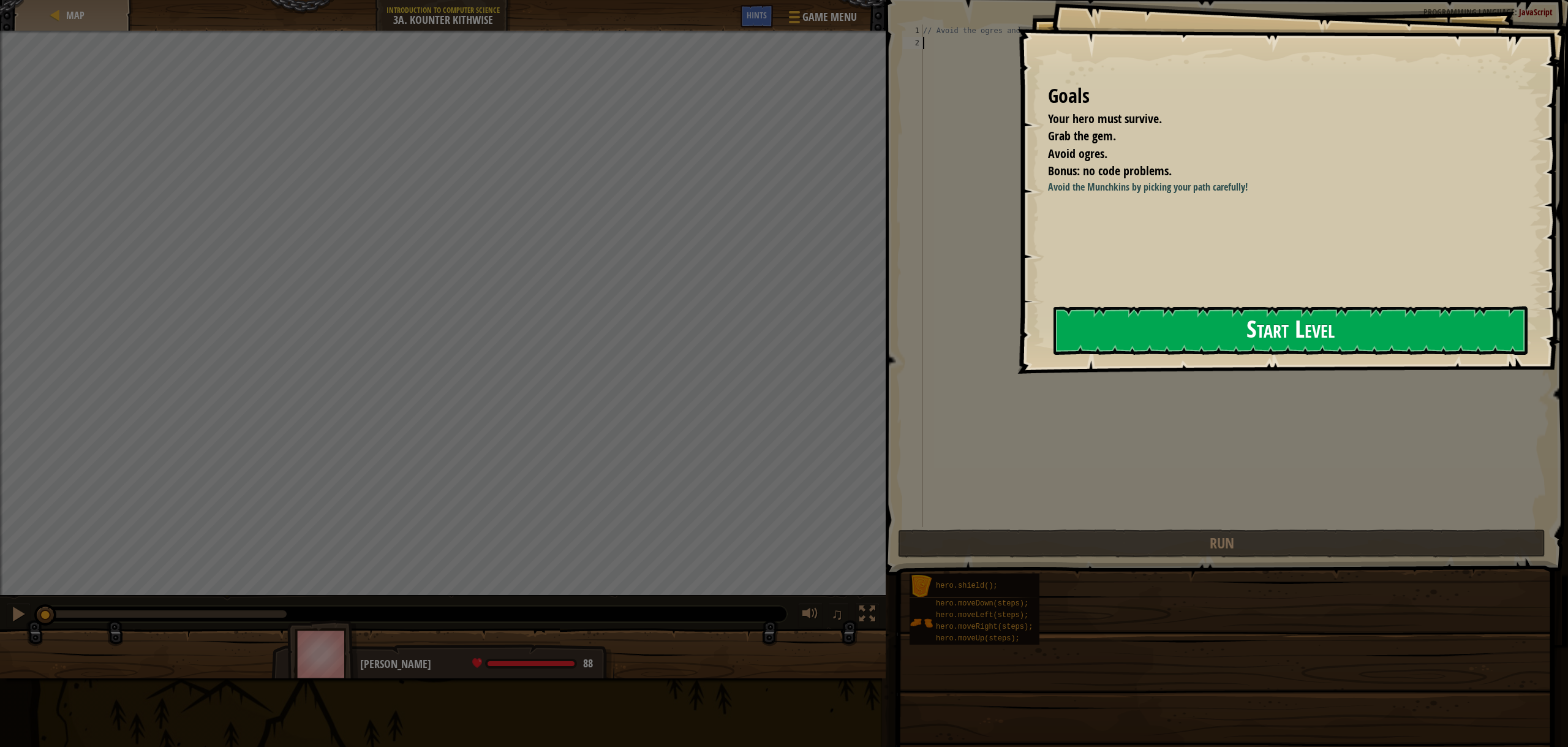
click at [1216, 329] on button "Start Level" at bounding box center [1290, 330] width 474 height 49
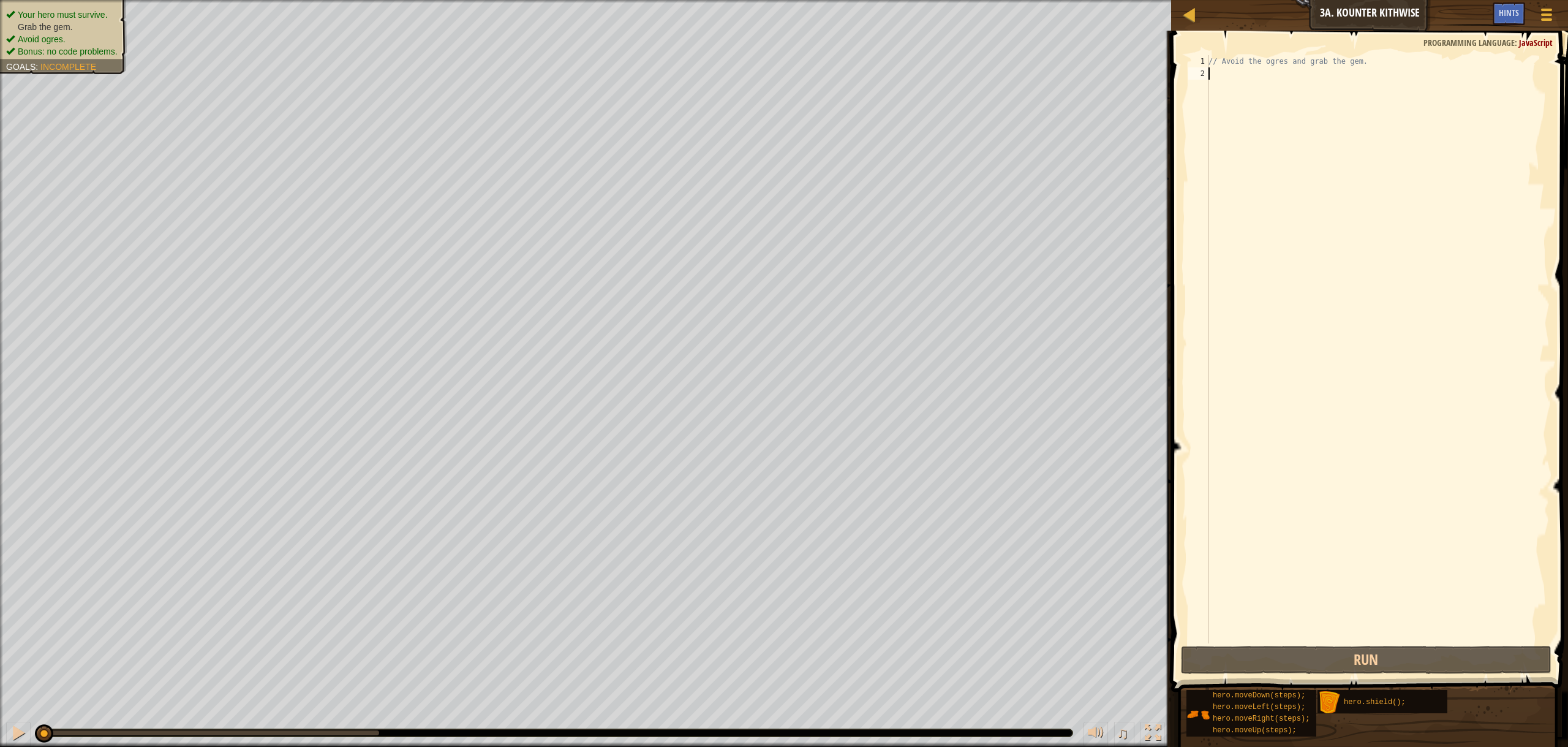
type textarea "h"
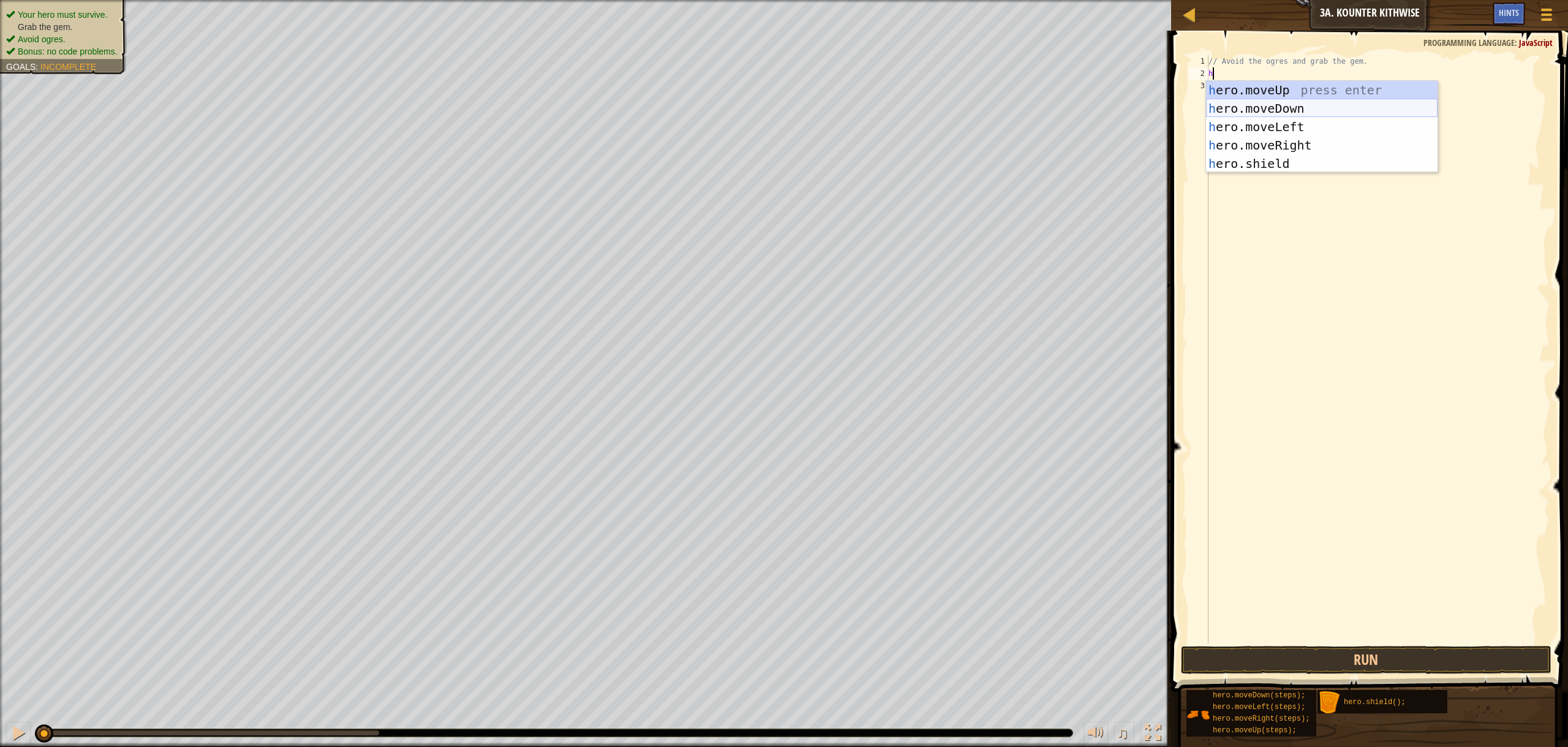
click at [1270, 100] on div "h ero.moveUp press enter h ero.moveDown press enter h ero.moveLeft press enter …" at bounding box center [1322, 145] width 231 height 128
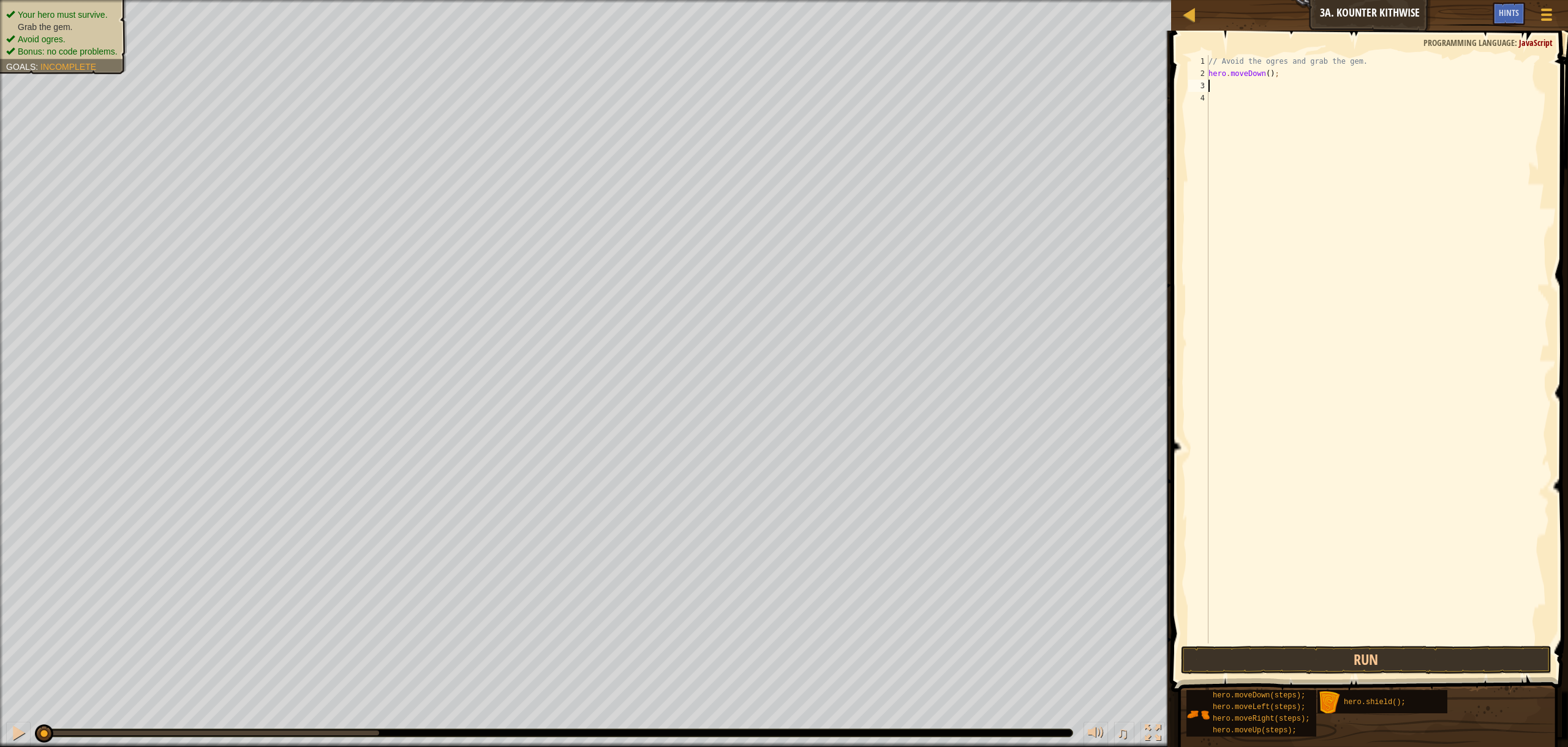
type textarea "h"
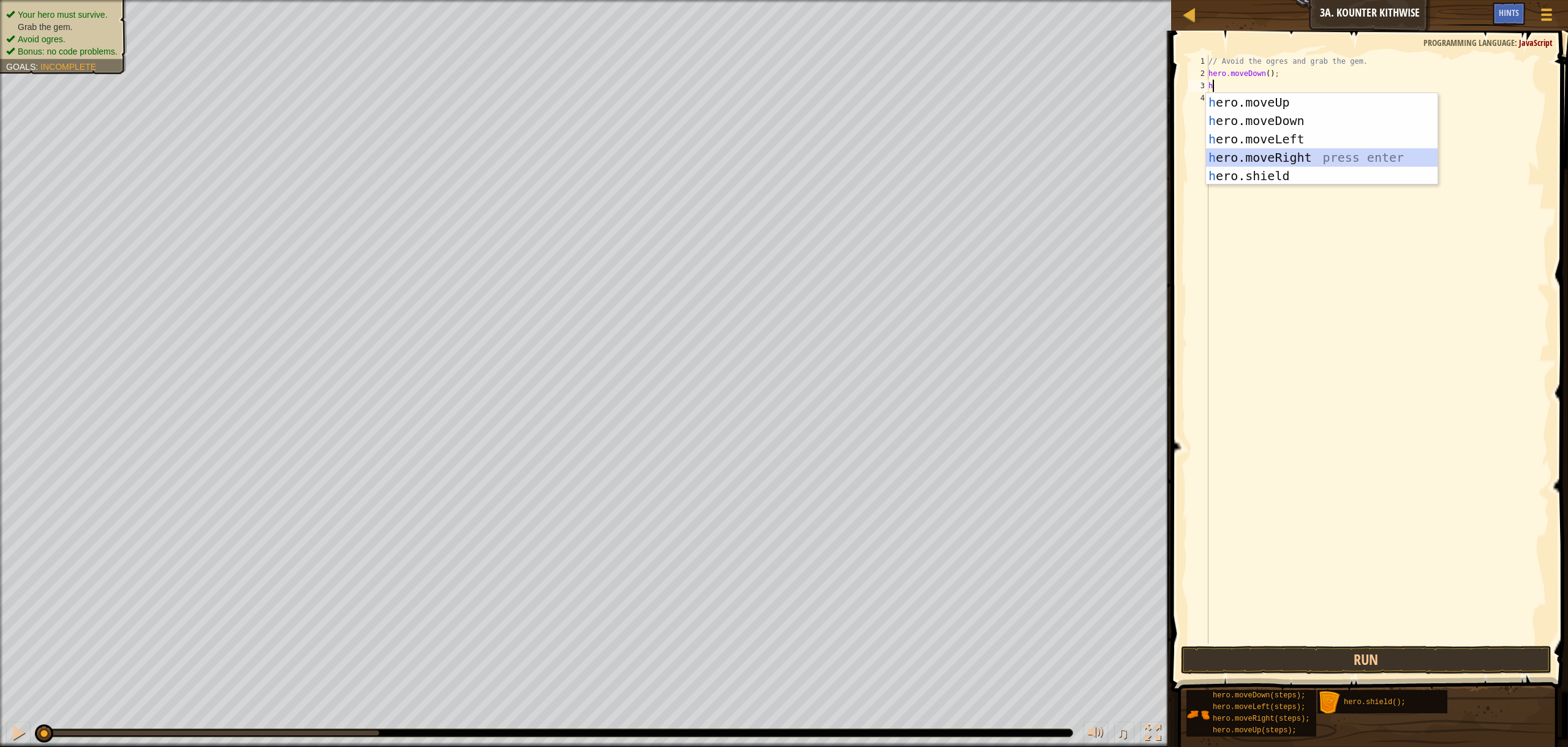
click at [1275, 153] on div "h ero.moveUp press enter h ero.moveDown press enter h ero.moveLeft press enter …" at bounding box center [1322, 158] width 231 height 128
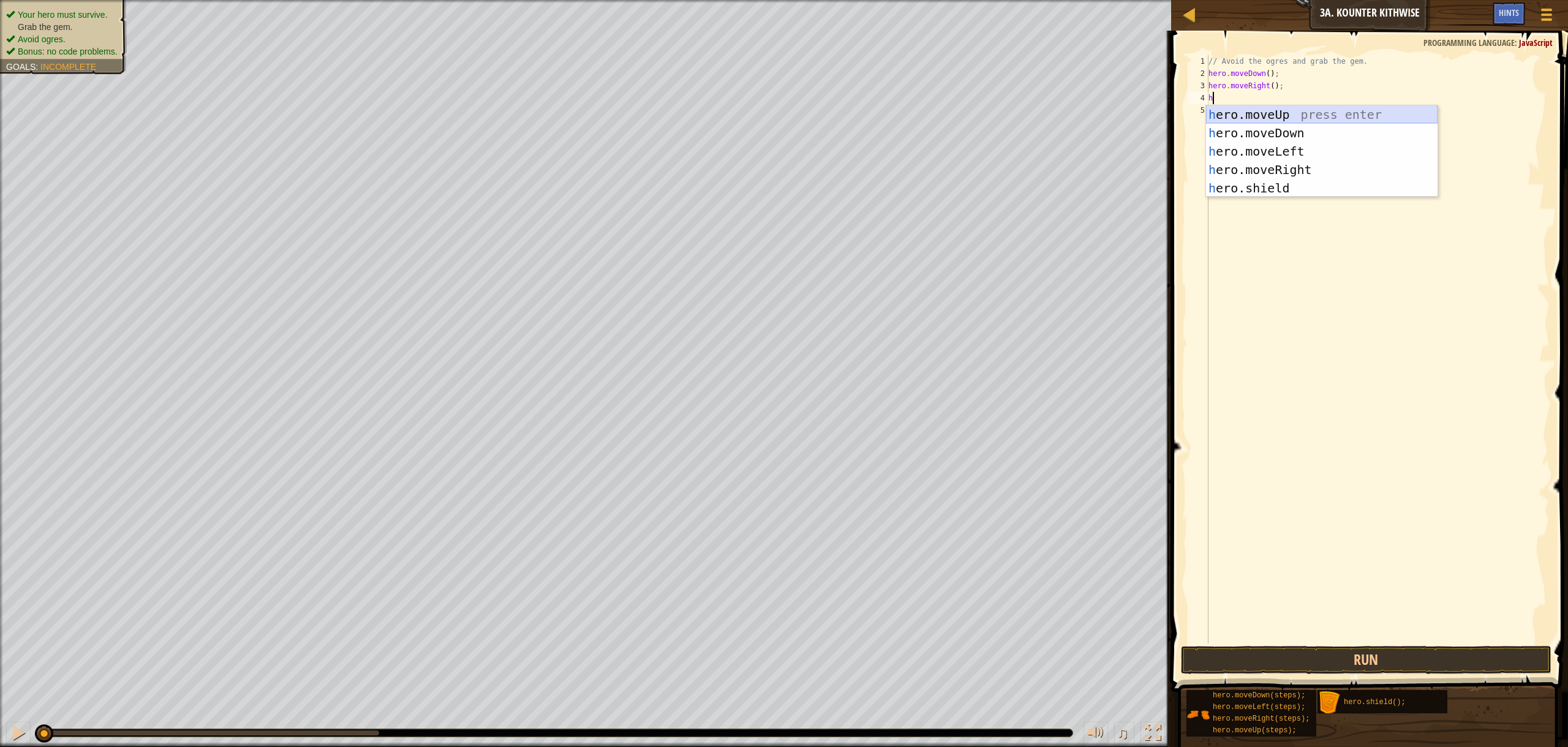
type textarea "h"
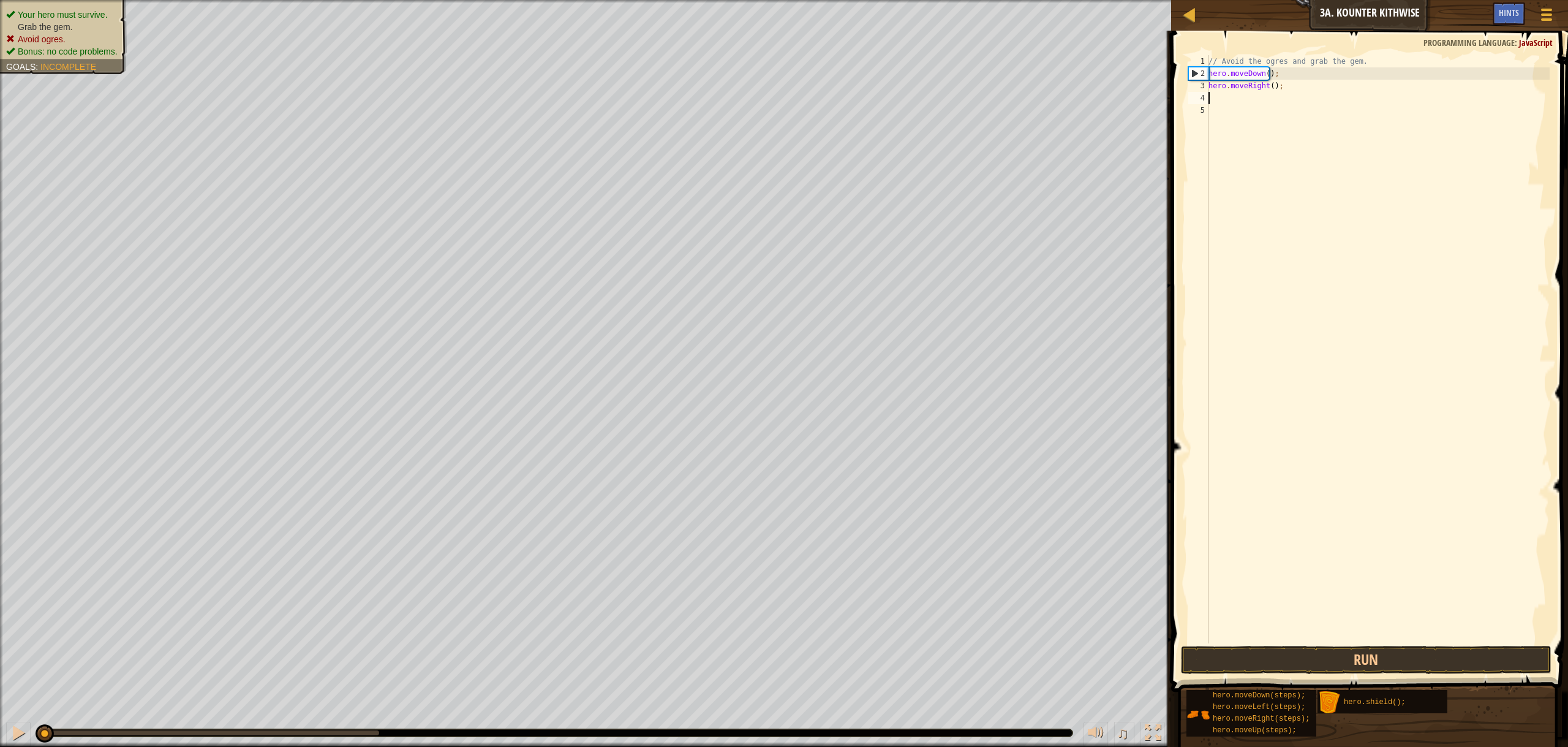
drag, startPoint x: 1269, startPoint y: 85, endPoint x: 1279, endPoint y: 90, distance: 11.2
click at [1272, 87] on div "// Avoid the ogres and grab the gem. hero . moveDown ( ) ; hero . moveRight ( )…" at bounding box center [1378, 362] width 343 height 613
type textarea "hero.moveRight();"
click at [1264, 126] on div "// Avoid the ogres and grab the gem. hero . moveDown ( ) ; hero . moveRight ( )…" at bounding box center [1378, 362] width 343 height 613
click at [1271, 85] on div "// Avoid the ogres and grab the gem. hero . moveDown ( ) ; hero . moveRight ( )…" at bounding box center [1378, 362] width 343 height 613
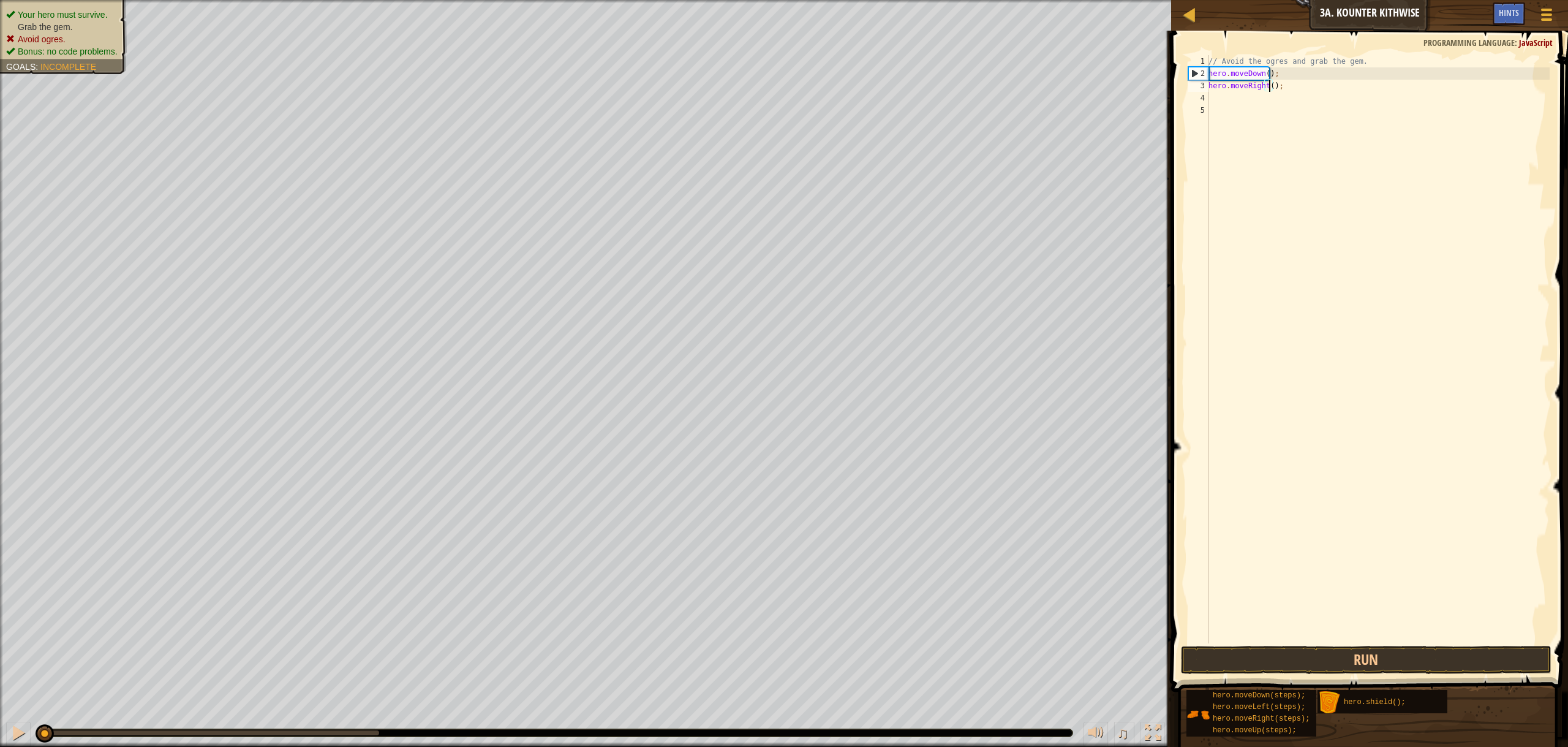
scroll to position [5, 5]
click at [1291, 655] on button "Run" at bounding box center [1366, 660] width 370 height 28
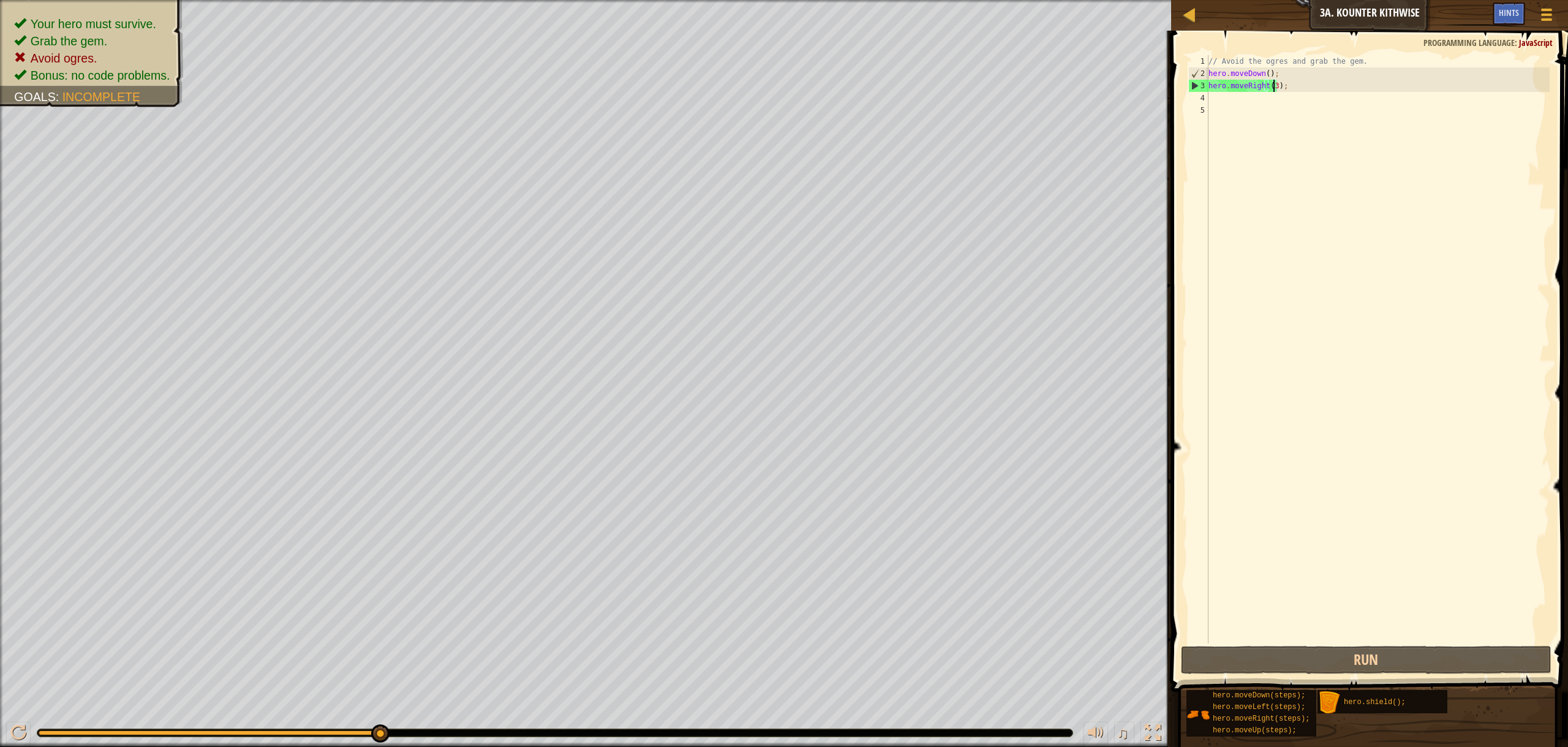
click at [1263, 73] on div "// Avoid the ogres and grab the gem. hero . moveDown ( ) ; hero . moveRight ( 3…" at bounding box center [1378, 362] width 343 height 613
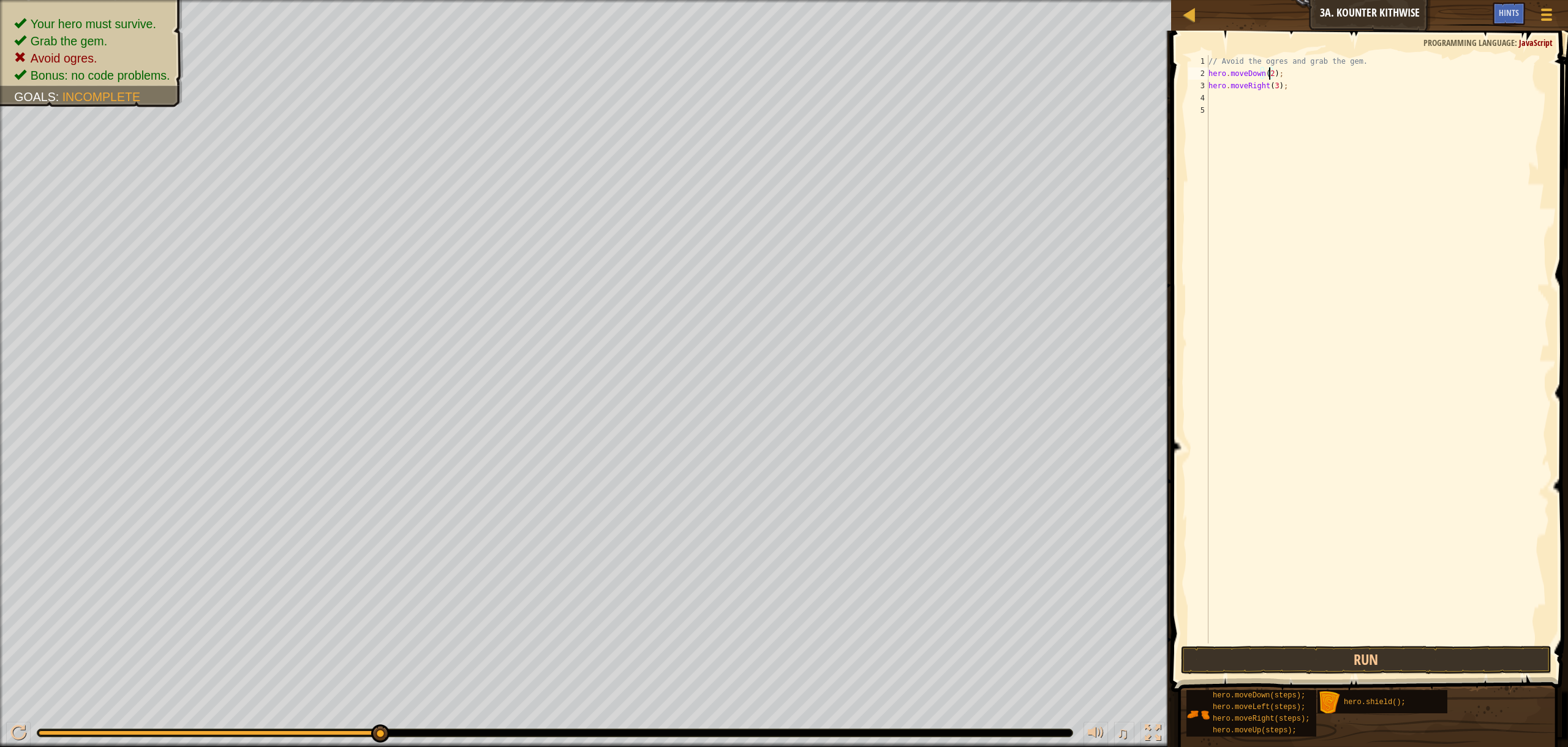
click at [1272, 84] on div "// Avoid the ogres and grab the gem. hero . moveDown ( 2 ) ; hero . moveRight (…" at bounding box center [1378, 362] width 343 height 613
type textarea "hero.moveRight(1);"
click at [1289, 85] on div "// Avoid the ogres and grab the gem. hero . moveDown ( 2 ) ; hero . moveRight (…" at bounding box center [1378, 362] width 343 height 613
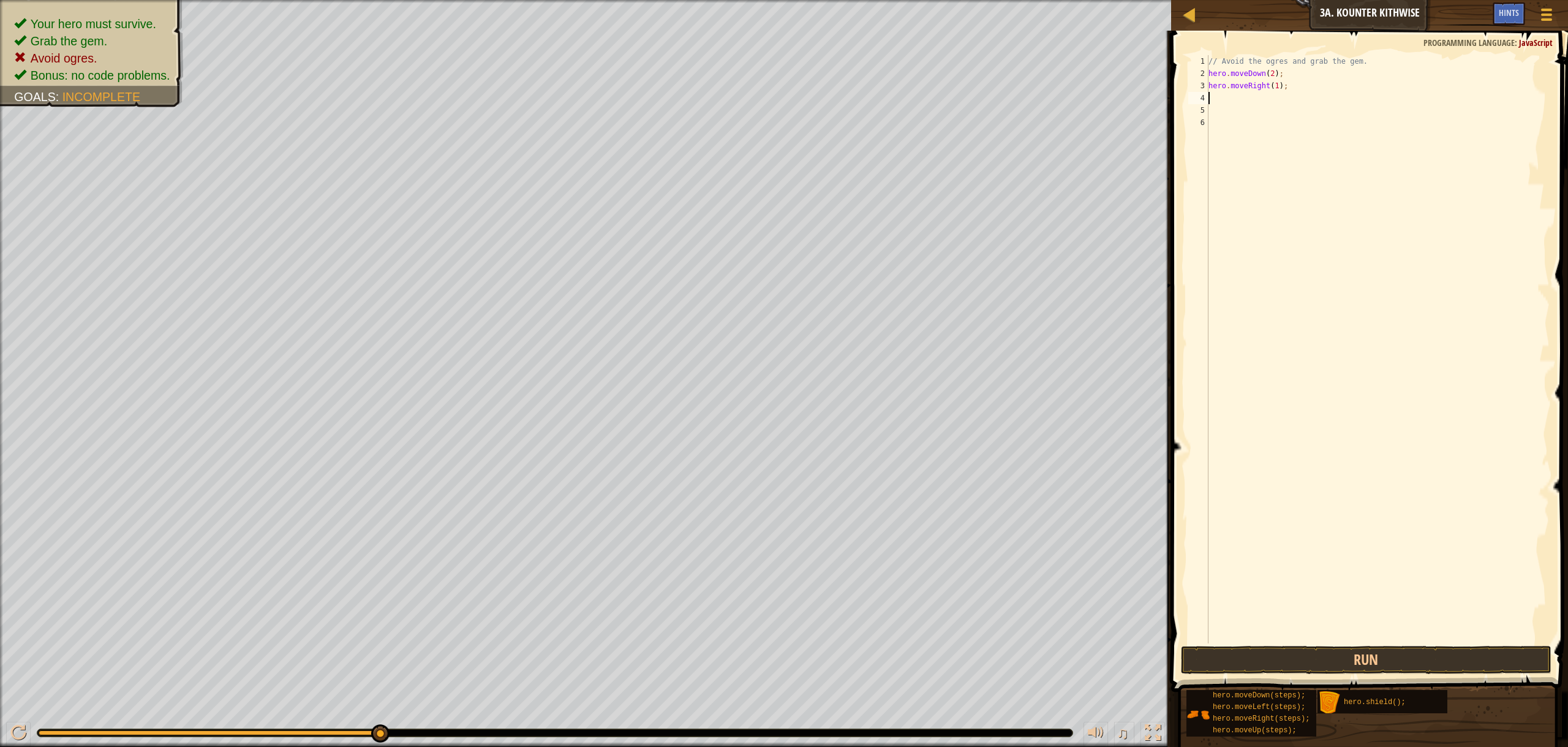
type textarea "h"
click at [1283, 660] on button "Run" at bounding box center [1366, 660] width 370 height 28
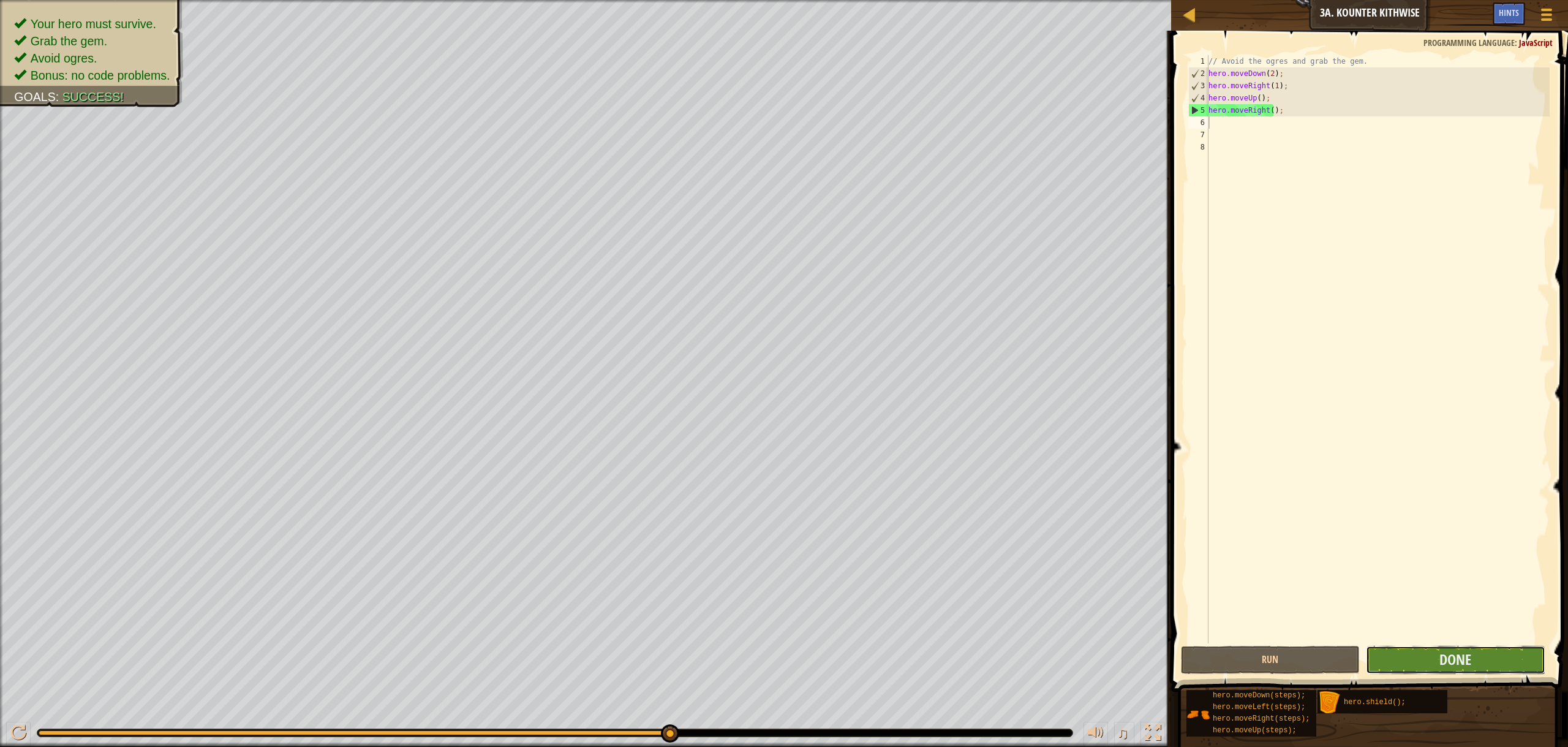
click at [1453, 649] on button "Done" at bounding box center [1455, 660] width 179 height 28
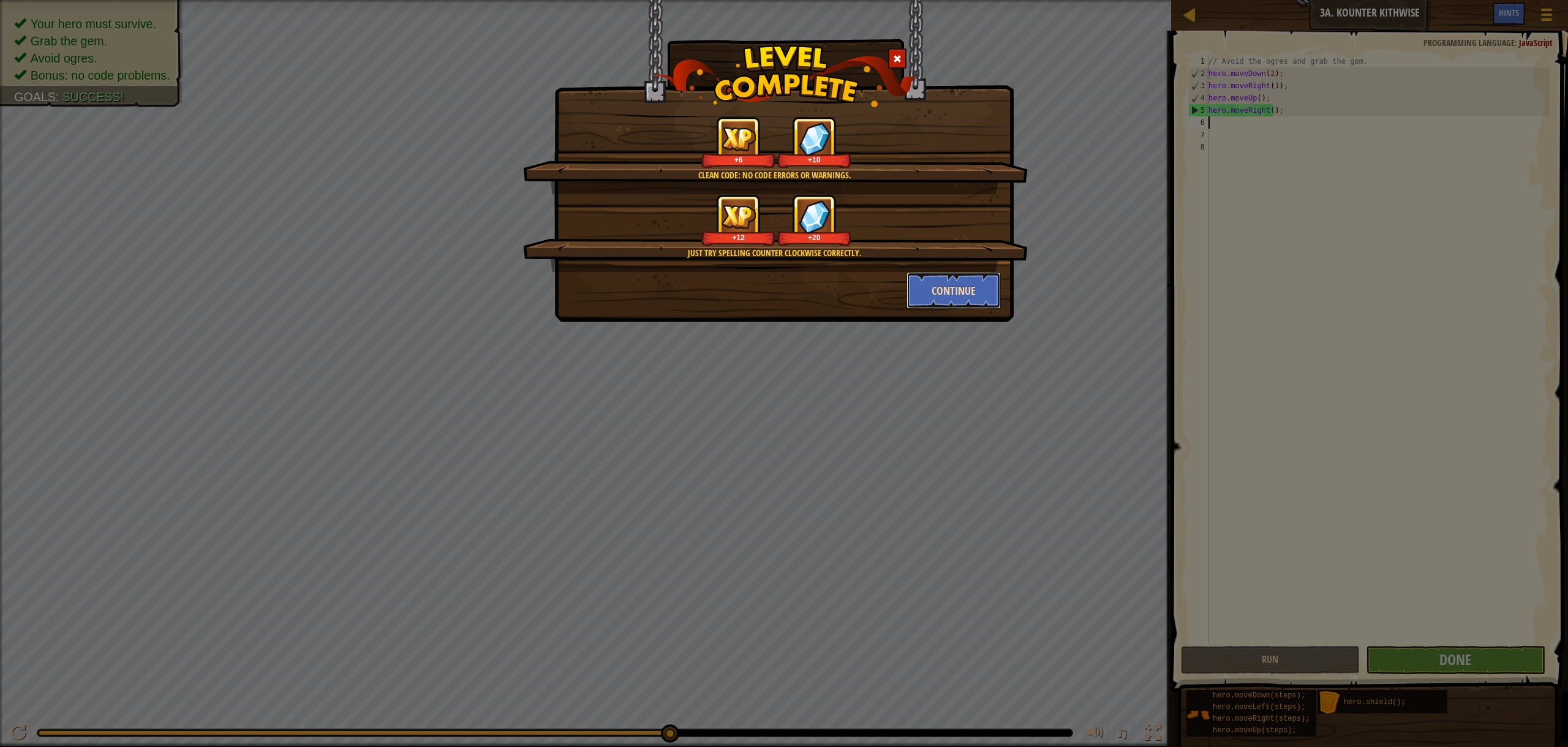
click at [948, 288] on button "Continue" at bounding box center [953, 290] width 95 height 37
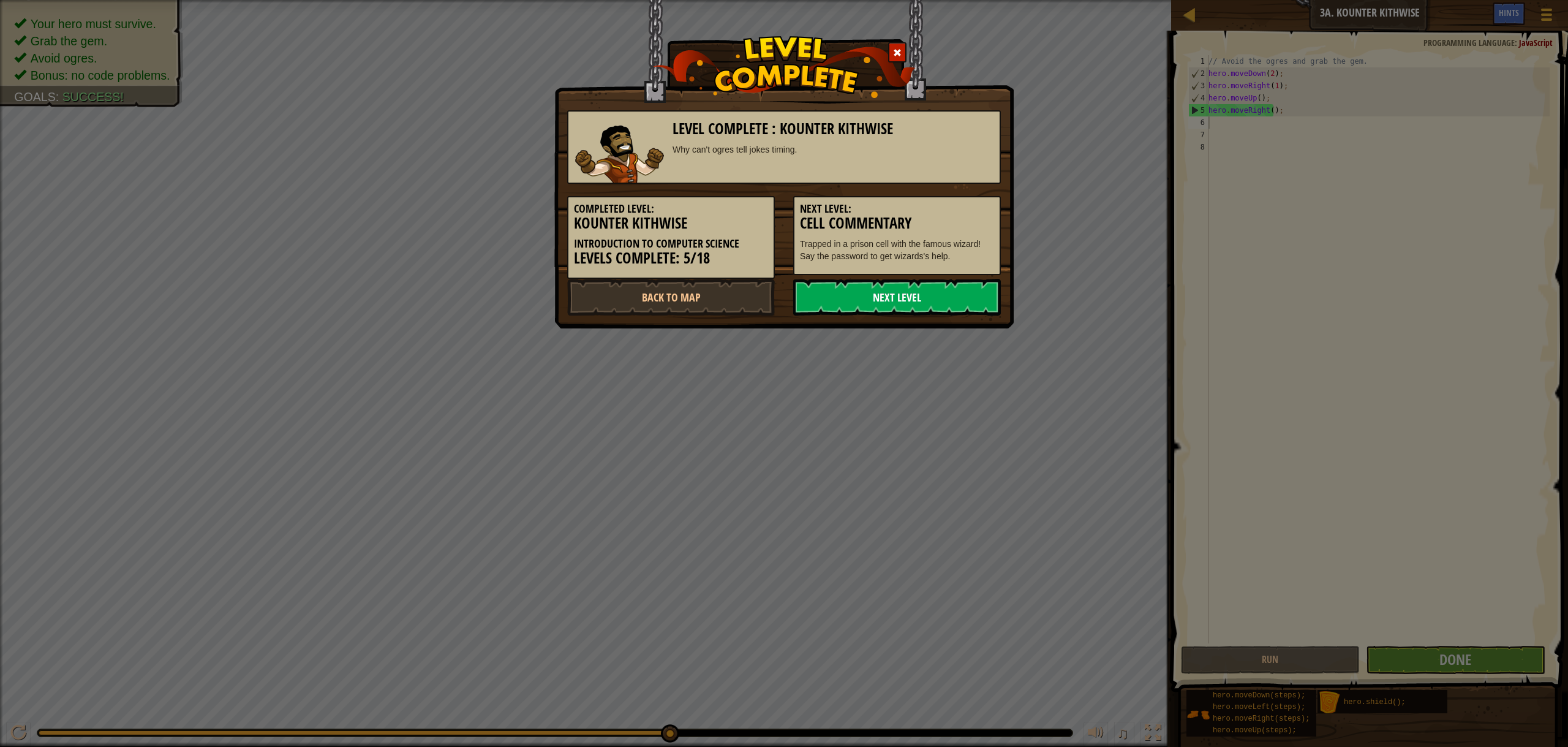
click at [948, 294] on link "Next Level" at bounding box center [897, 297] width 208 height 37
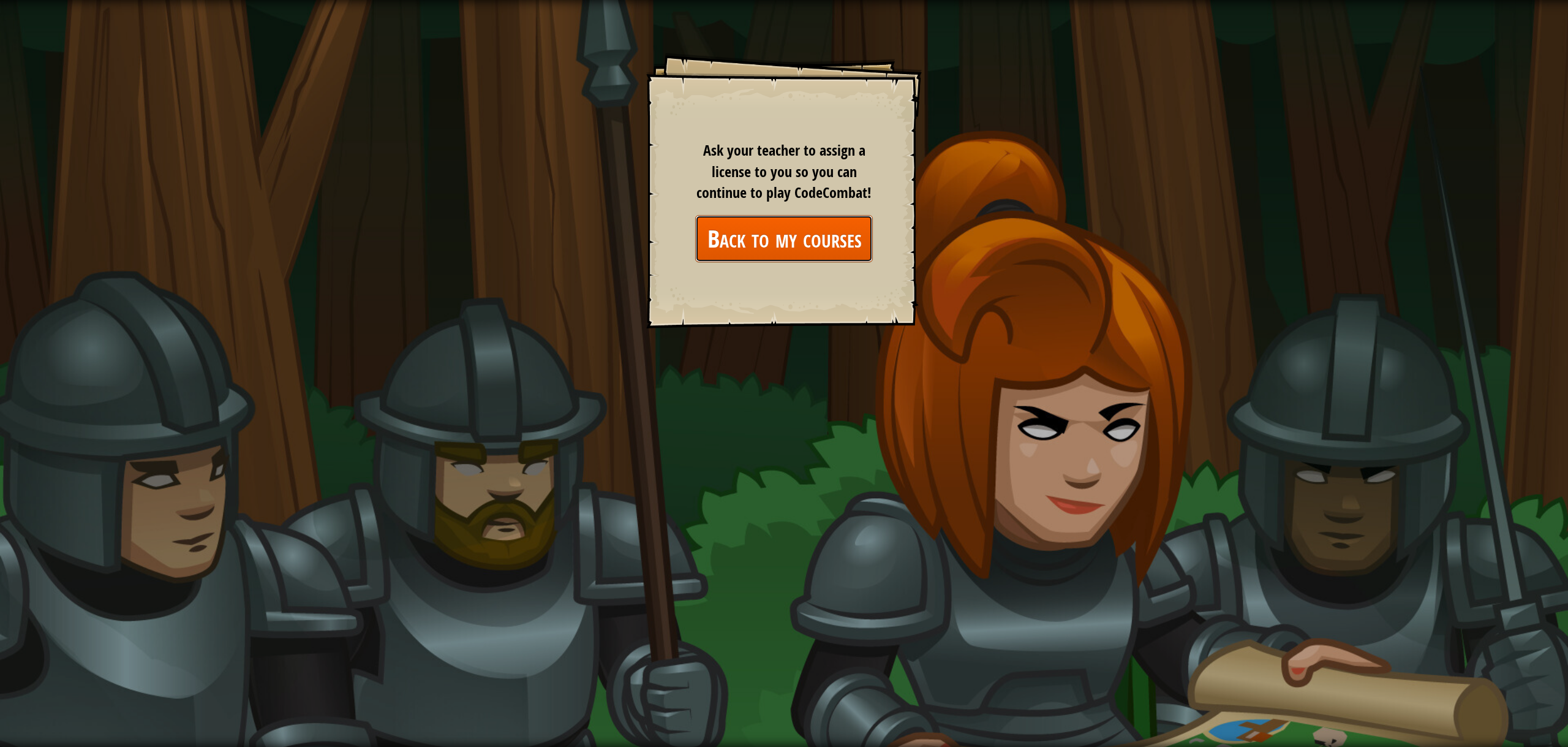
click at [750, 240] on link "Back to my courses" at bounding box center [784, 238] width 178 height 47
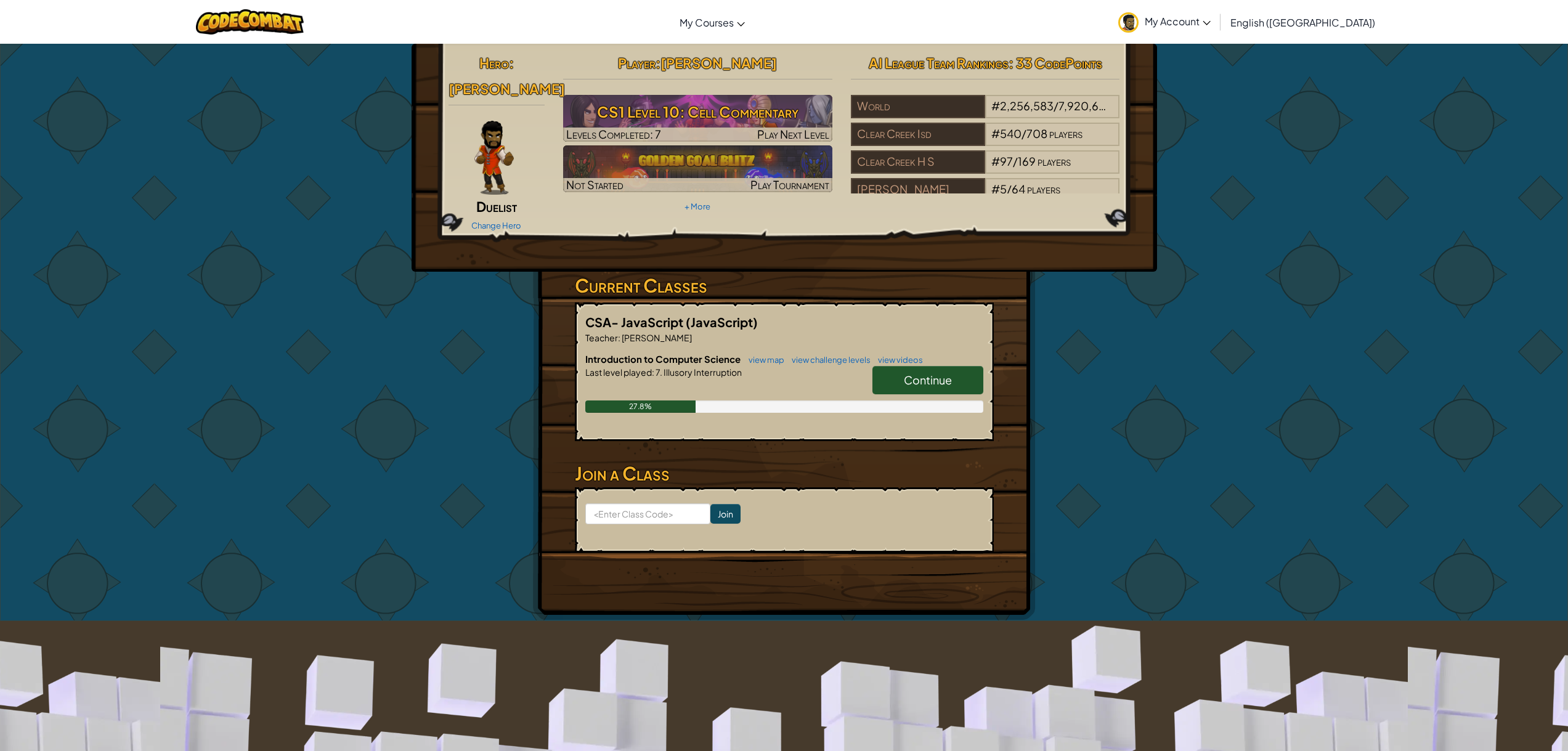
click at [955, 366] on link "Continue" at bounding box center [928, 380] width 111 height 29
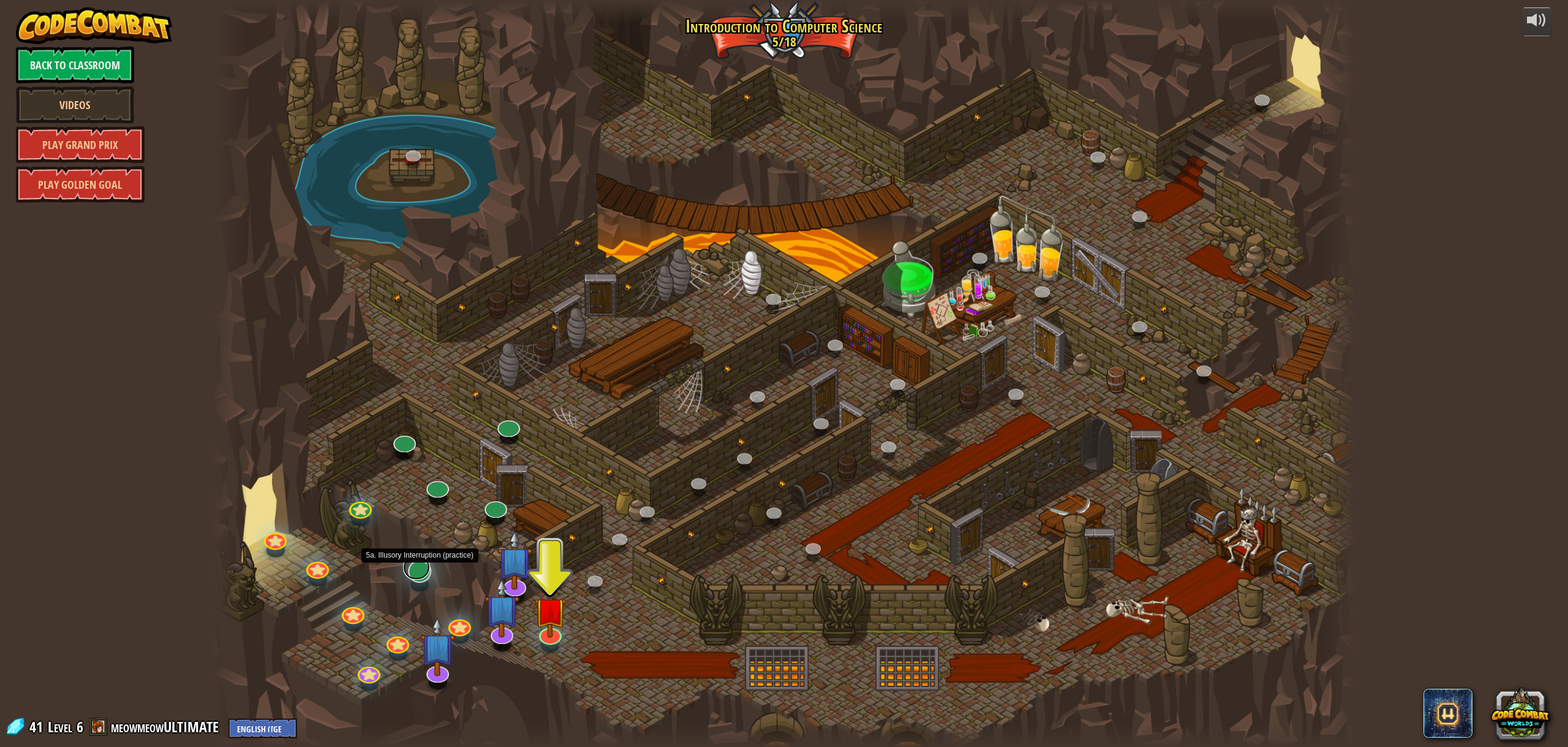
click at [417, 570] on link at bounding box center [416, 567] width 26 height 25
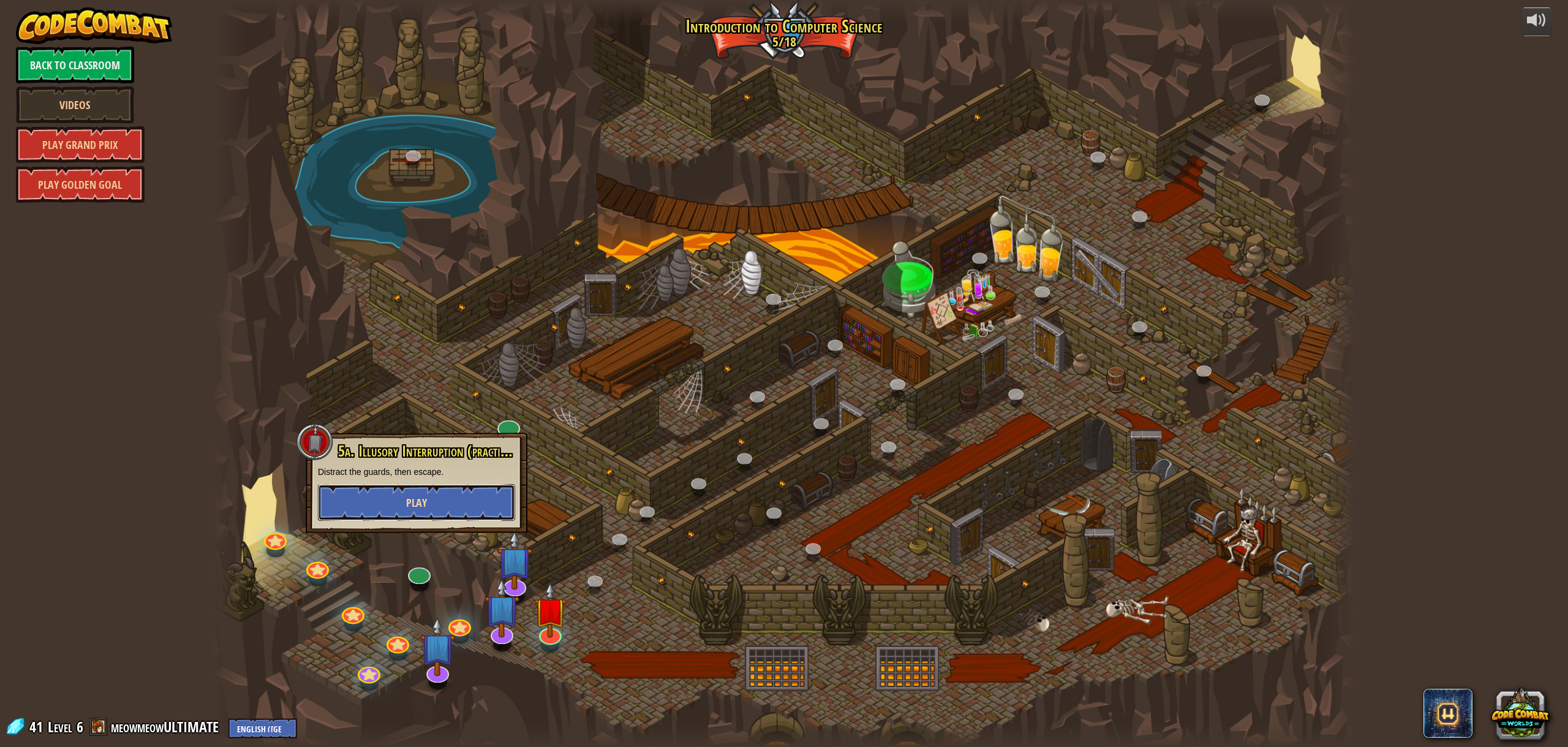
click at [418, 500] on span "Play" at bounding box center [417, 503] width 21 height 16
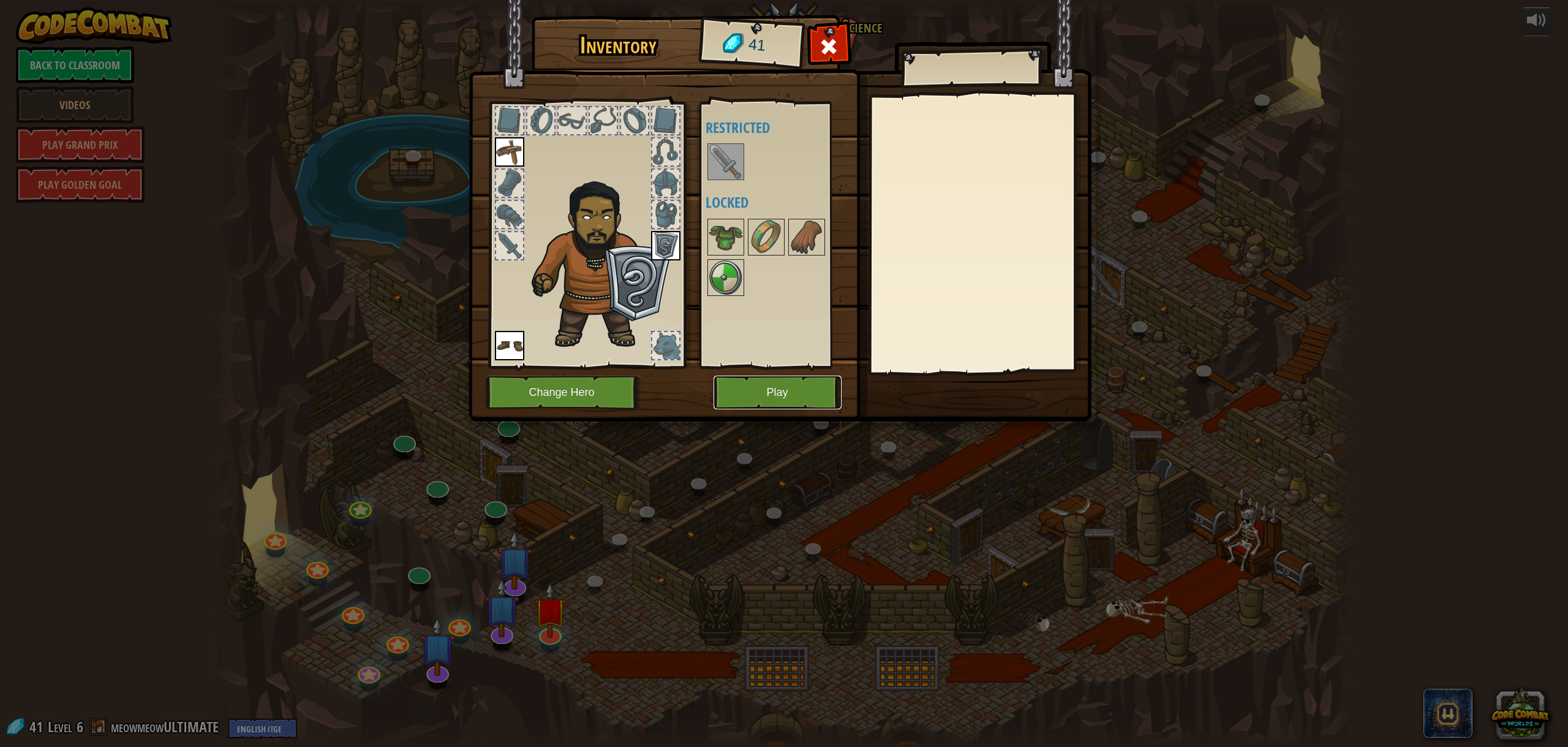
click at [743, 382] on button "Play" at bounding box center [777, 392] width 128 height 34
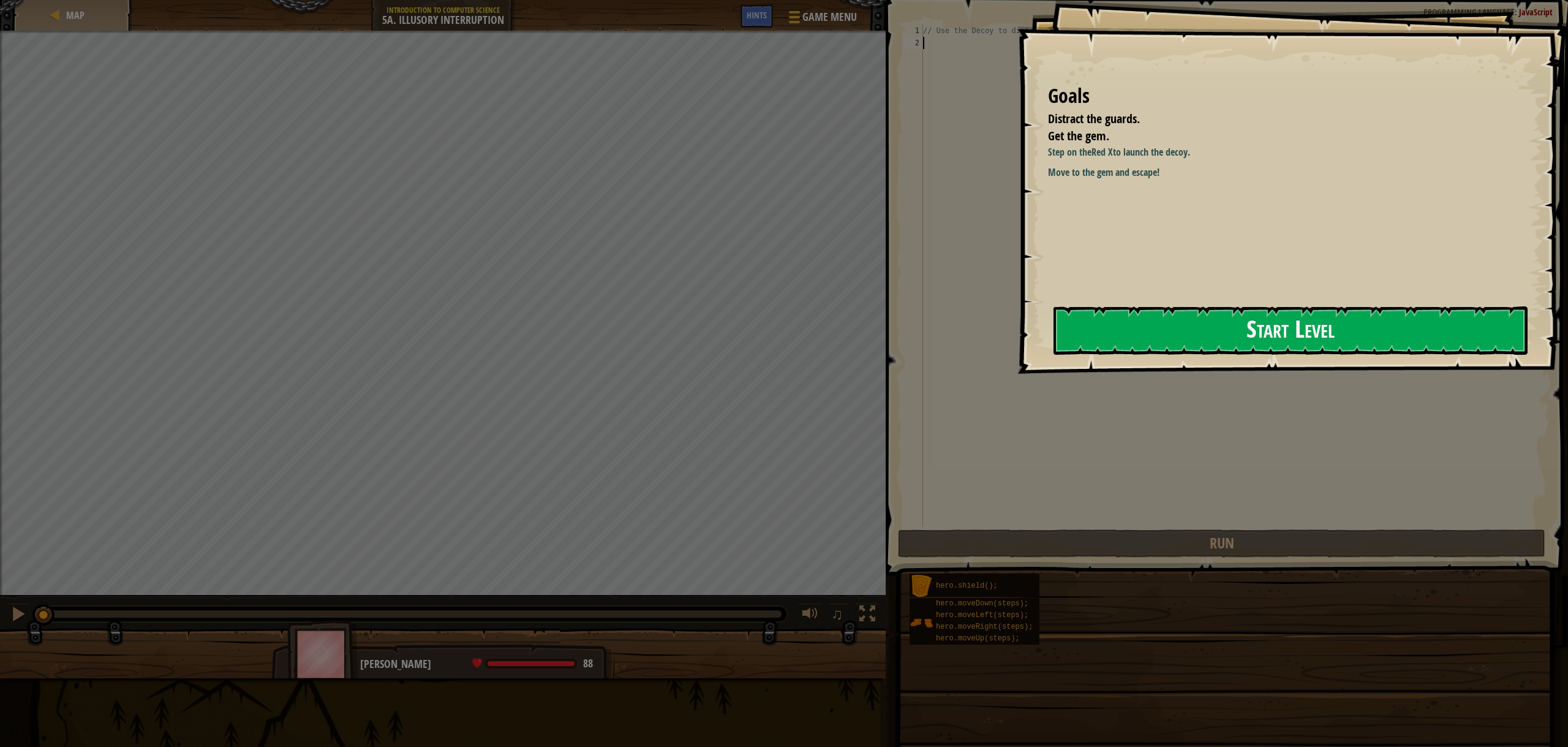
click at [1086, 332] on button "Start Level" at bounding box center [1290, 330] width 474 height 49
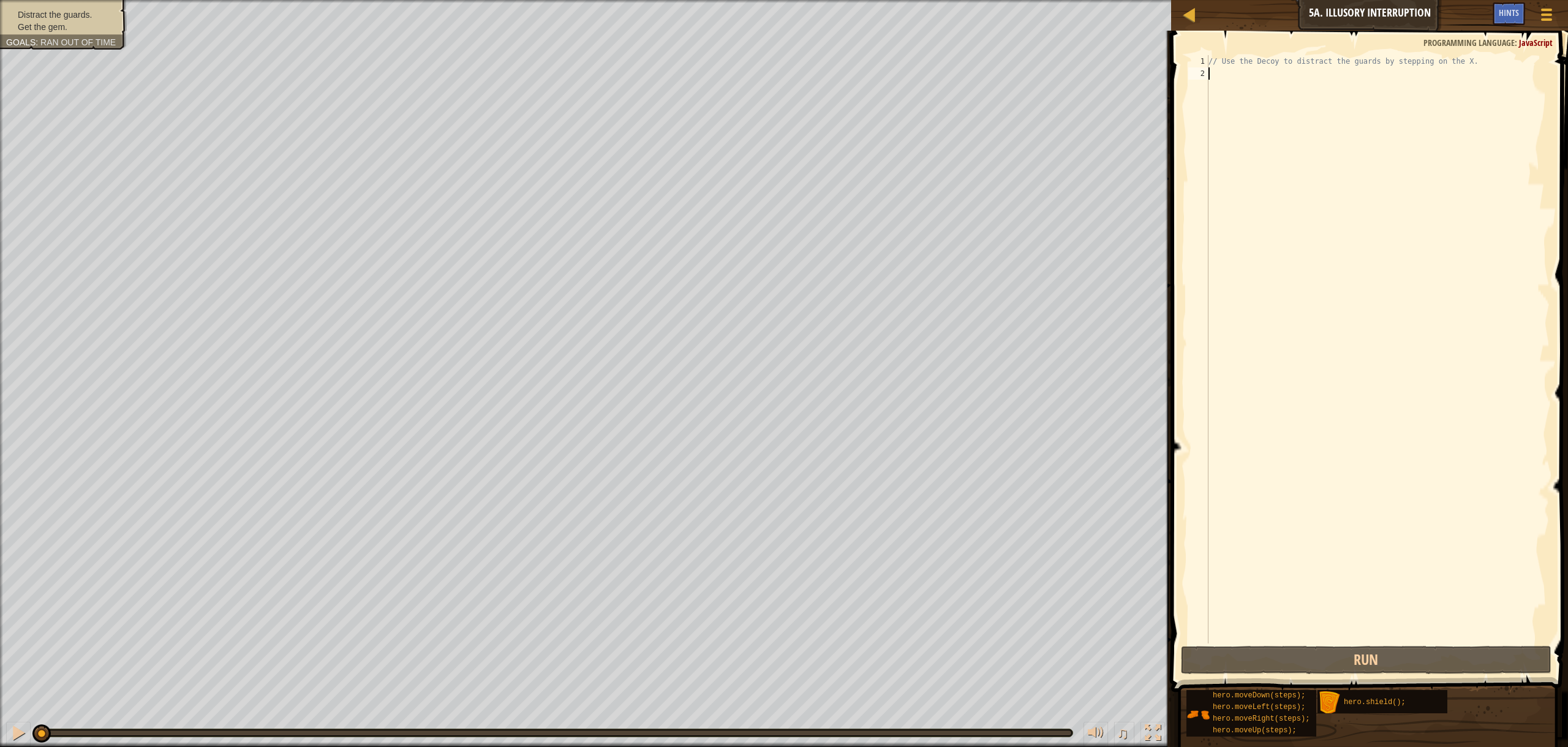
type textarea "h"
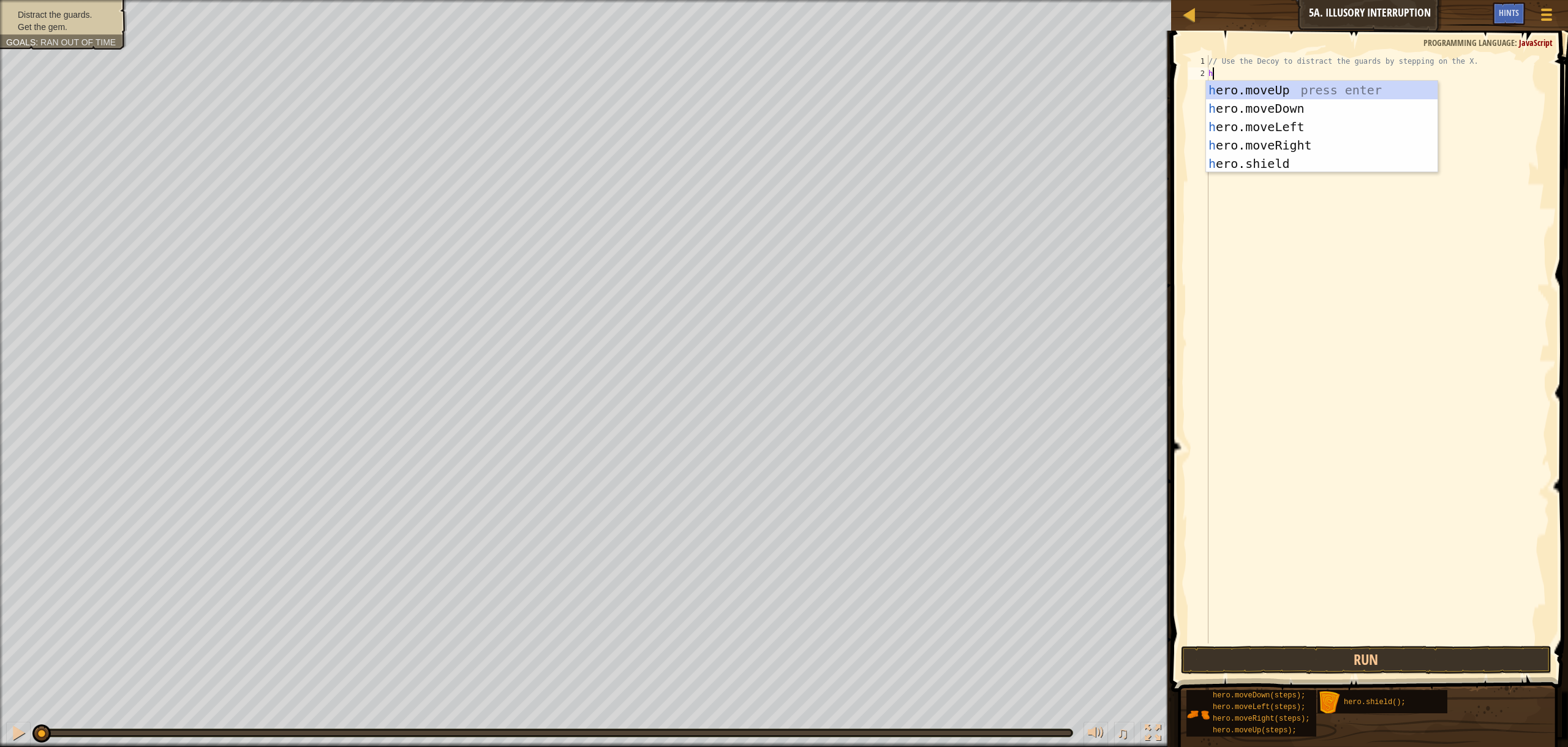
scroll to position [5, 0]
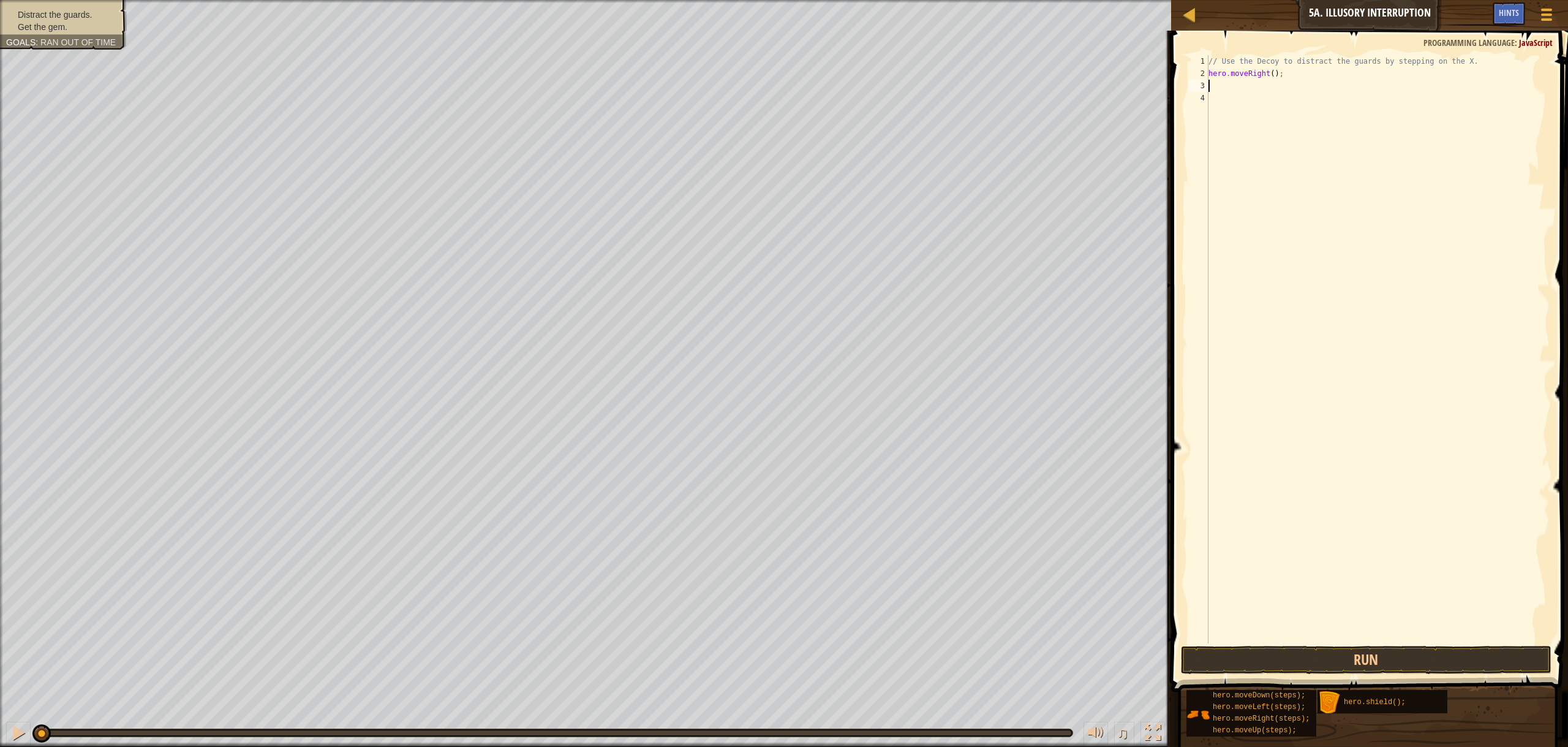
type textarea "h"
click at [1265, 90] on div "// Use the Decoy to distract the guards by stepping on the X. hero . moveRight …" at bounding box center [1378, 362] width 343 height 613
type textarea "hero.moveDown(2);"
click at [1250, 97] on div "// Use the Decoy to distract the guards by stepping on the X. hero . moveRight …" at bounding box center [1378, 362] width 343 height 613
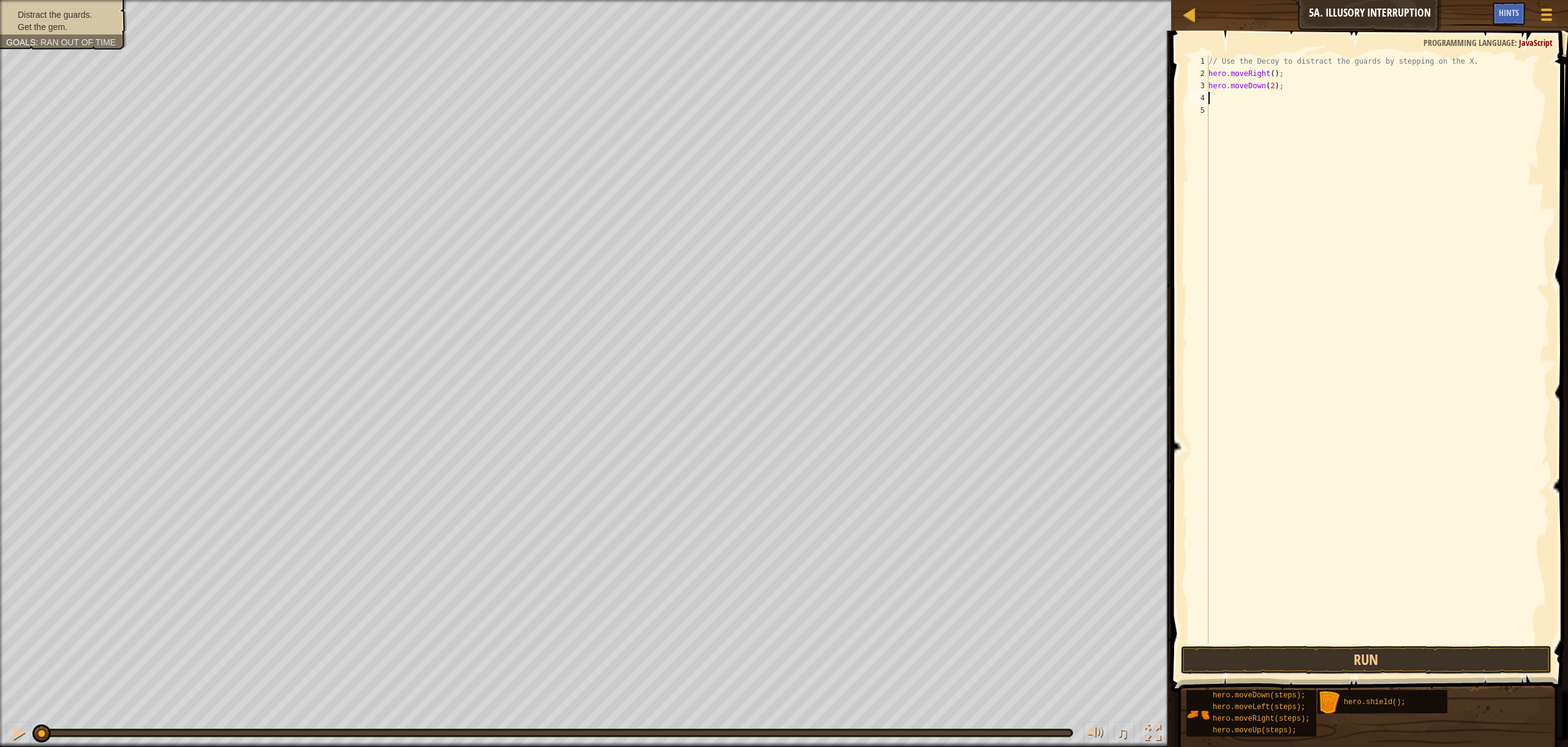
scroll to position [5, 0]
type textarea "h"
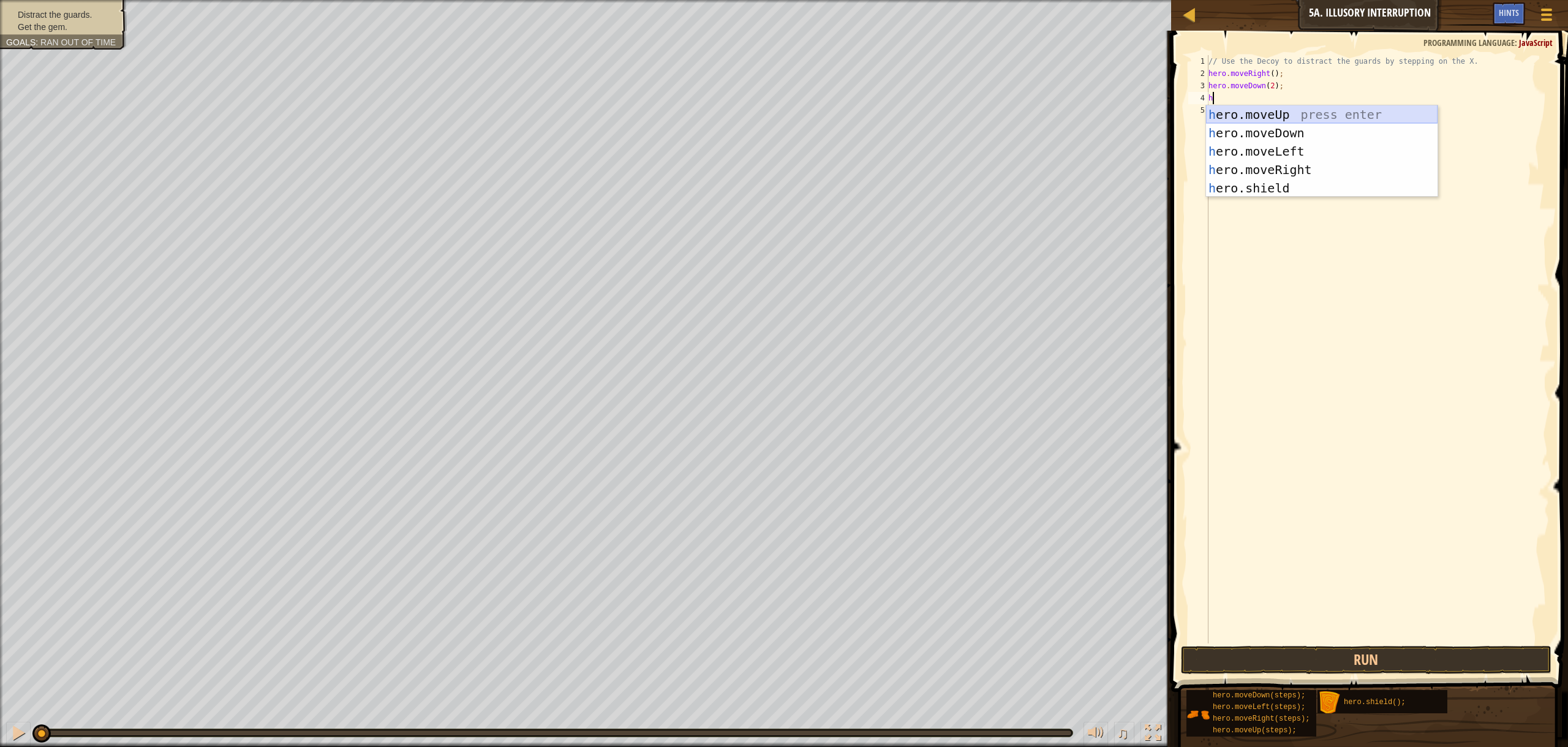
drag, startPoint x: 1274, startPoint y: 115, endPoint x: 1271, endPoint y: 109, distance: 6.7
click at [1275, 114] on div "h ero.moveUp press enter h ero.moveDown press enter h ero.moveLeft press enter …" at bounding box center [1322, 170] width 231 height 128
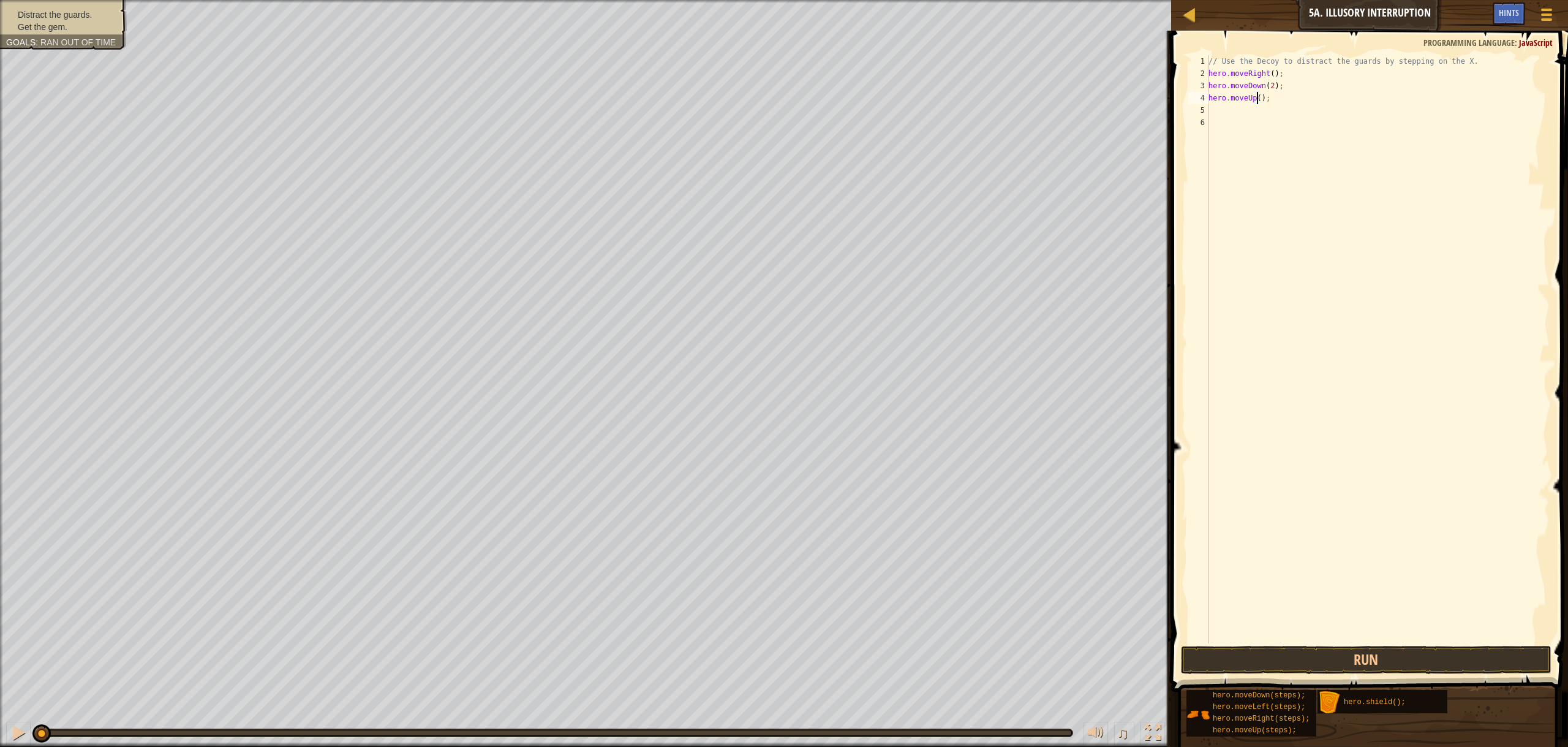
drag, startPoint x: 1256, startPoint y: 99, endPoint x: 1261, endPoint y: 105, distance: 7.8
click at [1257, 99] on div "// Use the Decoy to distract the guards by stepping on the X. hero . moveRight …" at bounding box center [1378, 362] width 343 height 613
type textarea "hero.moveUp(2);"
click at [1238, 112] on div "// Use the Decoy to distract the guards by stepping on the X. hero . moveRight …" at bounding box center [1378, 362] width 343 height 613
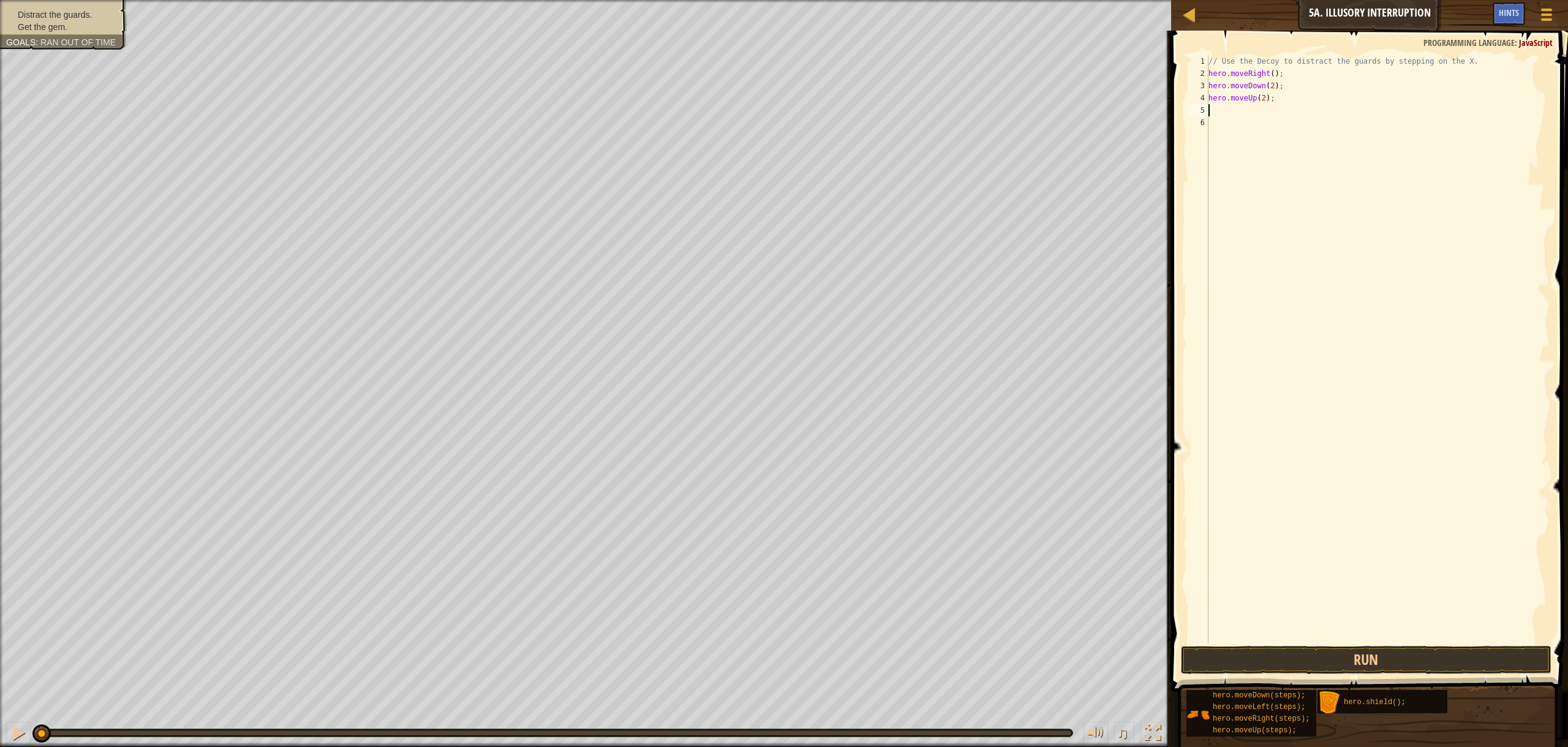
scroll to position [5, 0]
type textarea "h"
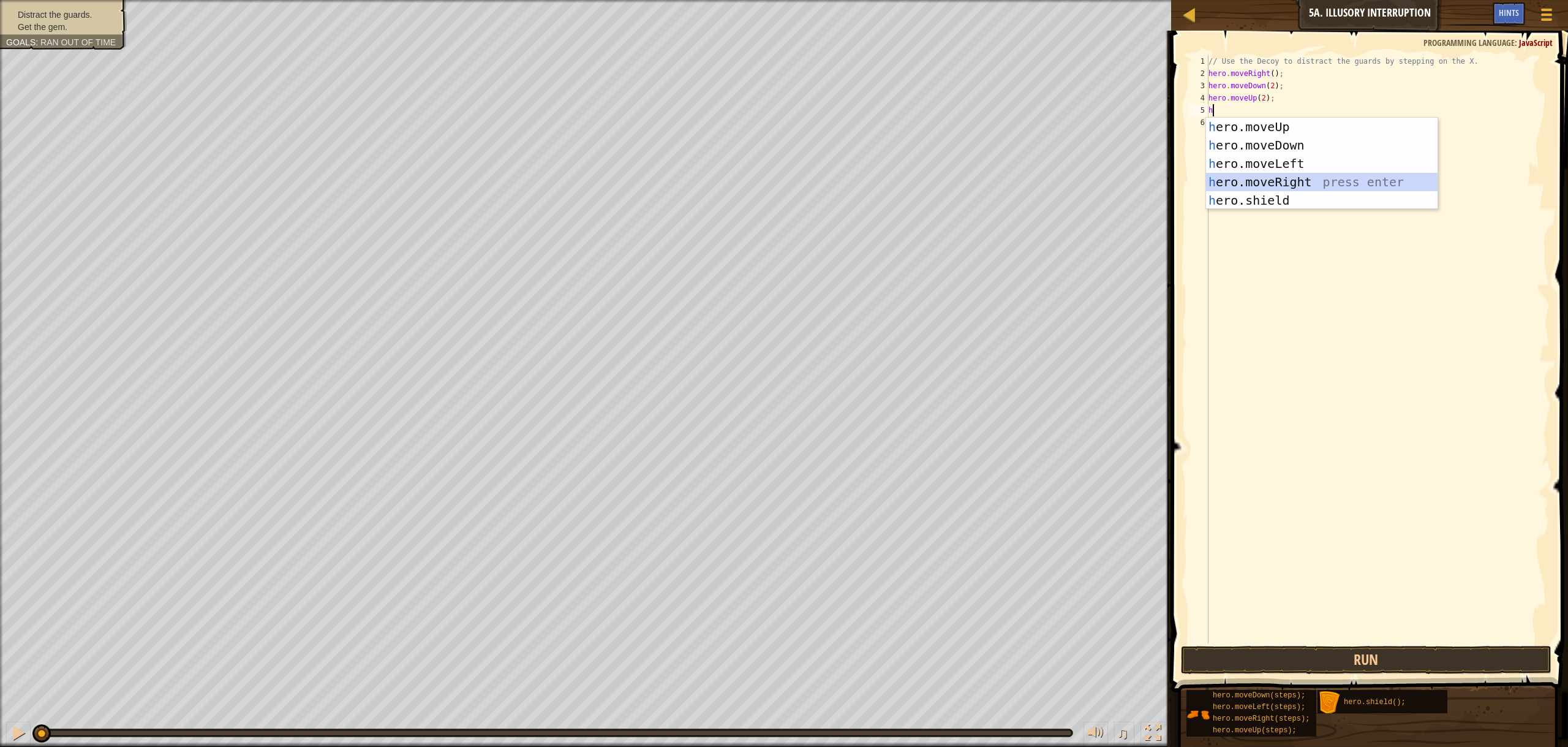
click at [1251, 182] on div "h ero.moveUp press enter h ero.moveDown press enter h ero.moveLeft press enter …" at bounding box center [1322, 182] width 231 height 128
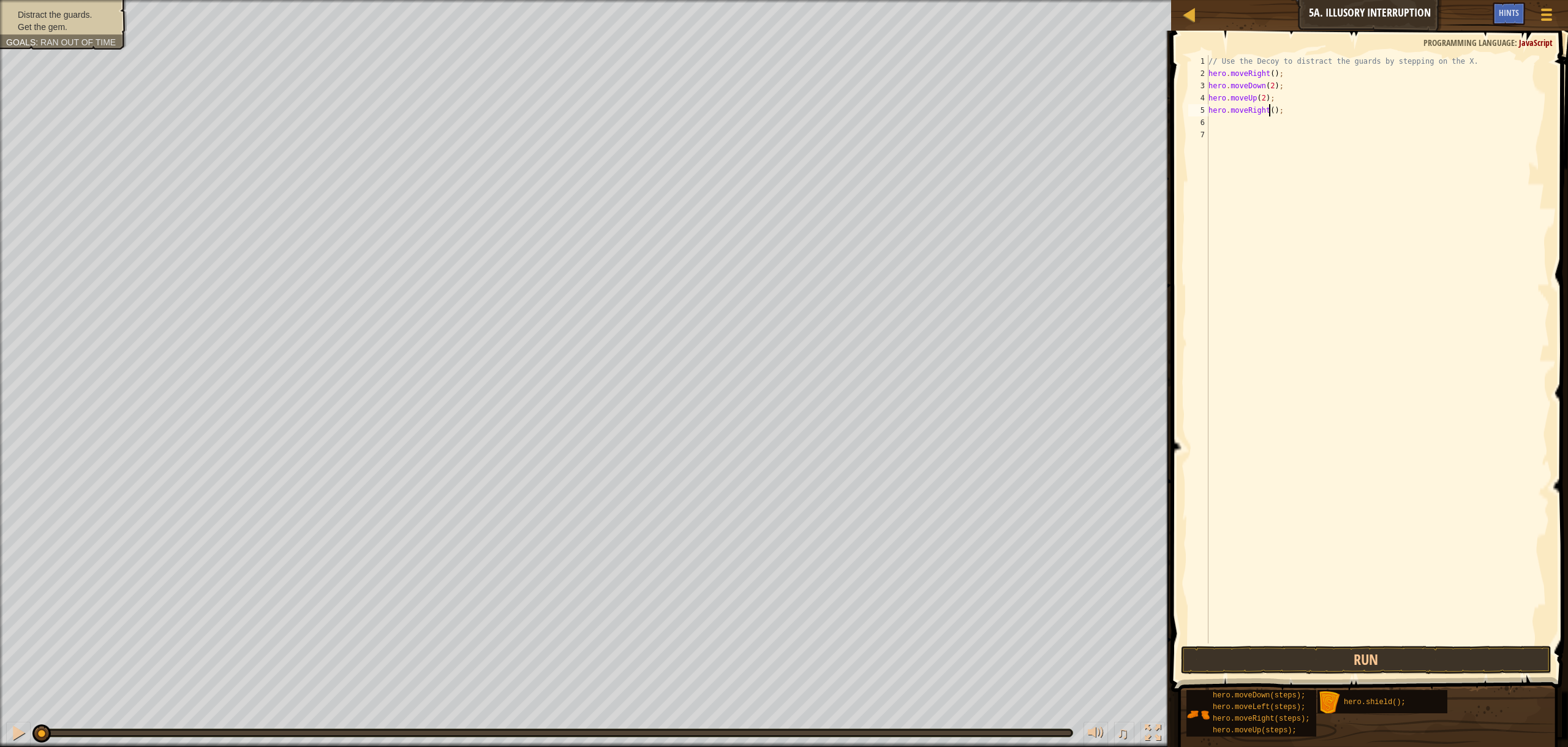
drag, startPoint x: 1271, startPoint y: 110, endPoint x: 1274, endPoint y: 123, distance: 13.3
click at [1271, 113] on div "// Use the Decoy to distract the guards by stepping on the X. hero . moveRight …" at bounding box center [1378, 362] width 343 height 613
type textarea "hero.moveRight(3);"
click at [1331, 657] on button "Run" at bounding box center [1366, 660] width 370 height 28
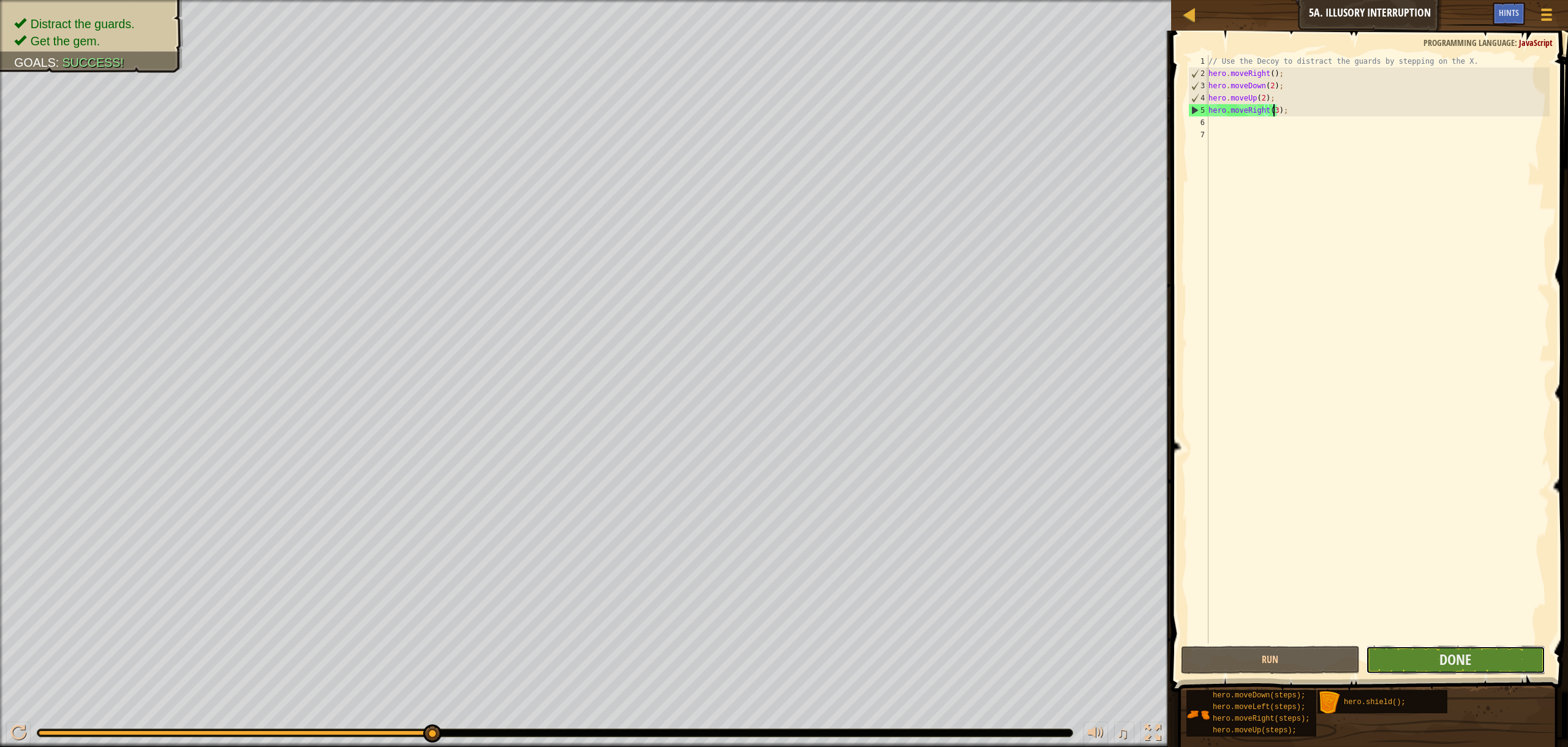
click at [1515, 649] on button "Done" at bounding box center [1455, 660] width 179 height 28
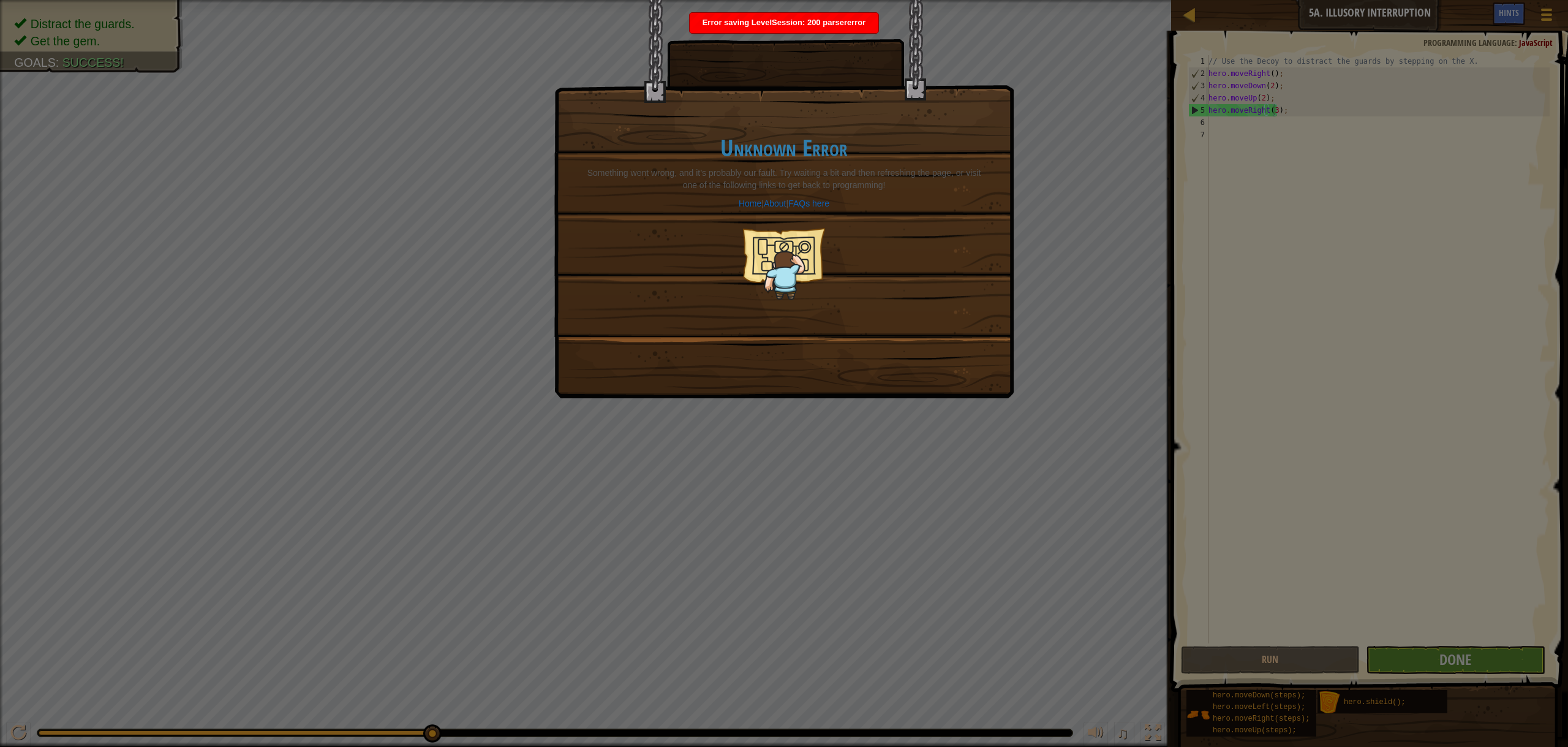
click at [1184, 323] on div "Unknown Error Something went wrong, and it’s probably our fault. Try waiting a …" at bounding box center [784, 374] width 1568 height 747
click at [871, 247] on div "Unknown Error Something went wrong, and it’s probably our fault. Try waiting a …" at bounding box center [784, 217] width 434 height 214
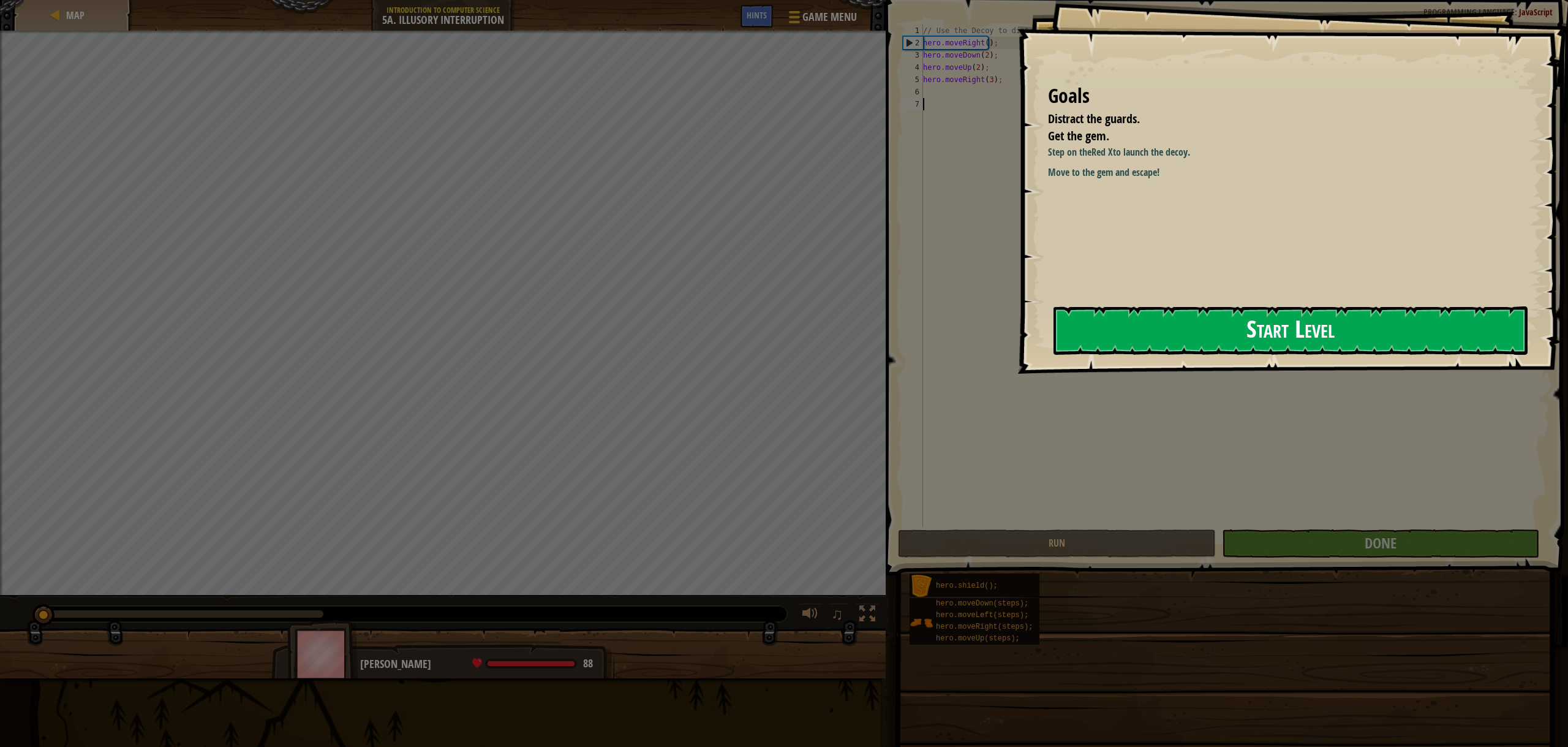
drag, startPoint x: 1304, startPoint y: 317, endPoint x: 1298, endPoint y: 319, distance: 6.3
click at [1298, 319] on button "Start Level" at bounding box center [1290, 330] width 474 height 49
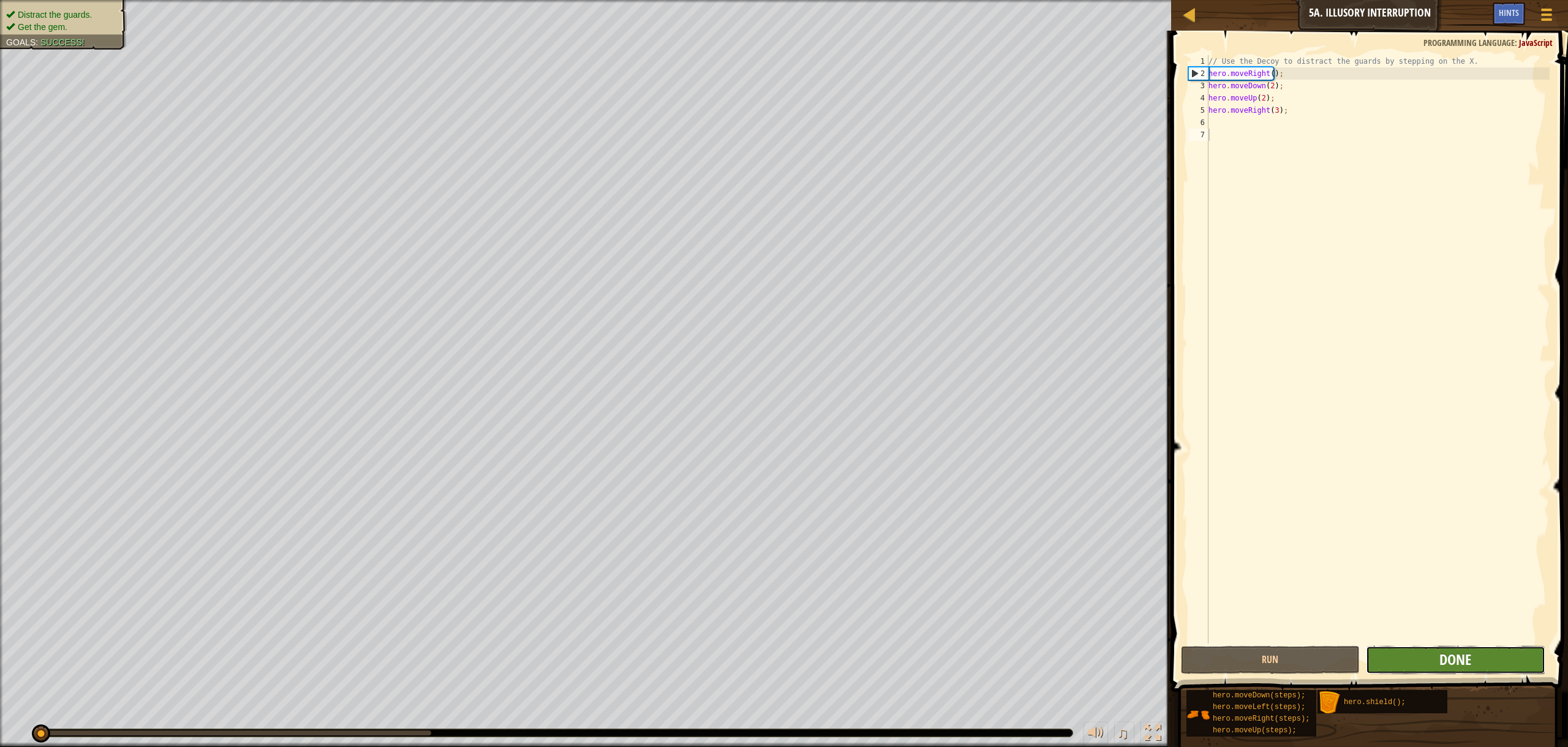
click at [1441, 654] on span "Done" at bounding box center [1455, 660] width 32 height 19
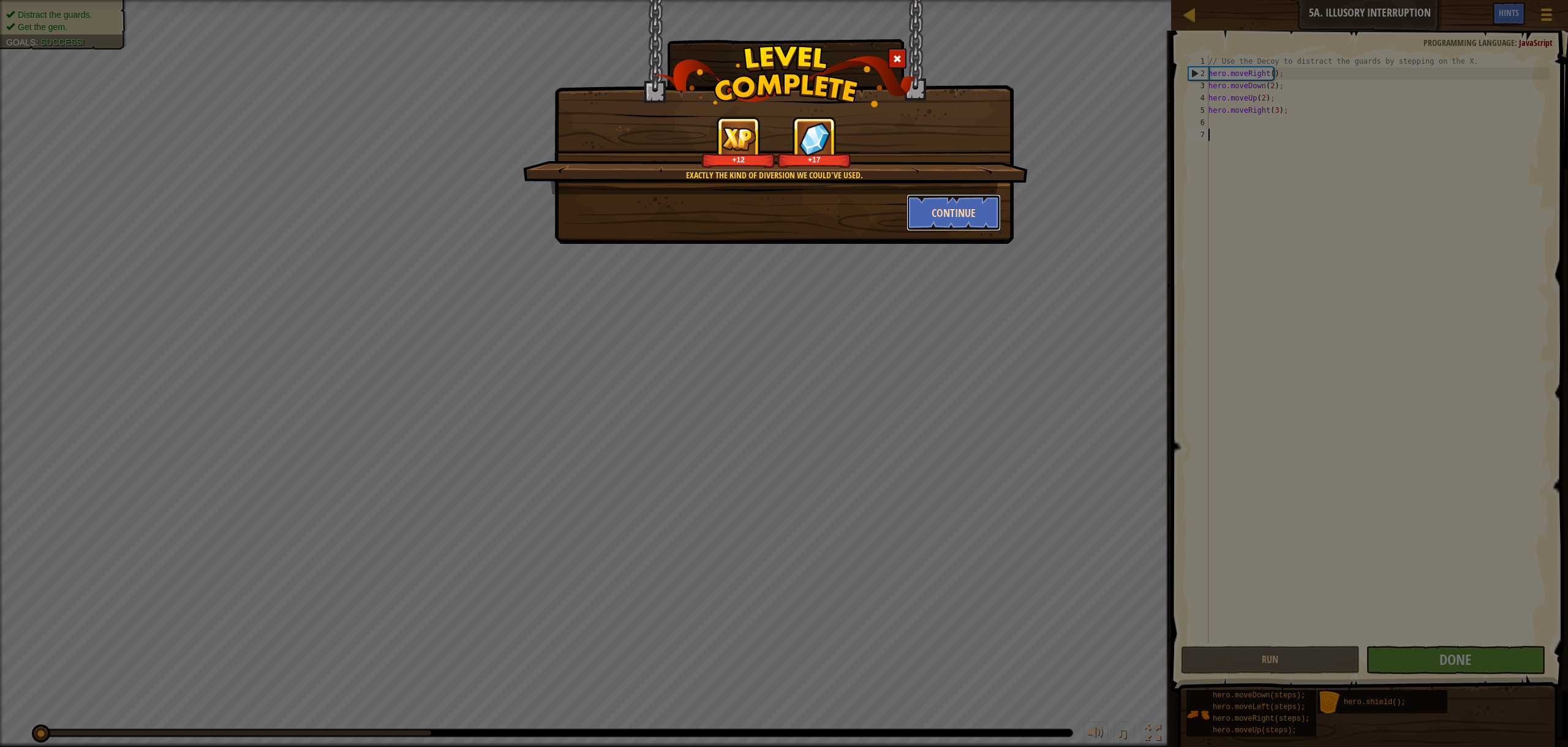
drag, startPoint x: 966, startPoint y: 211, endPoint x: 963, endPoint y: 201, distance: 10.4
click at [963, 201] on button "Continue" at bounding box center [953, 212] width 95 height 37
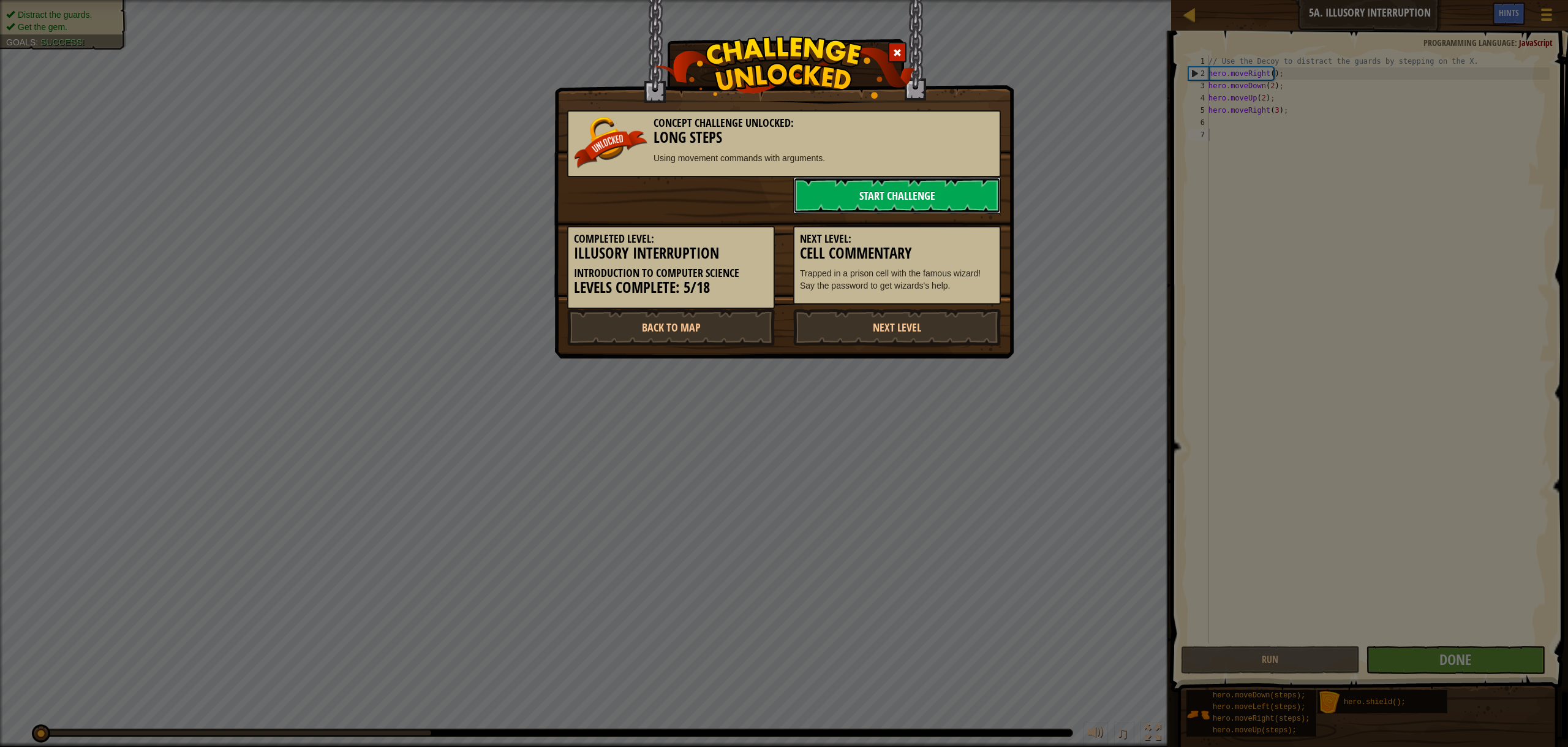
click at [918, 186] on link "Start Challenge" at bounding box center [897, 195] width 208 height 37
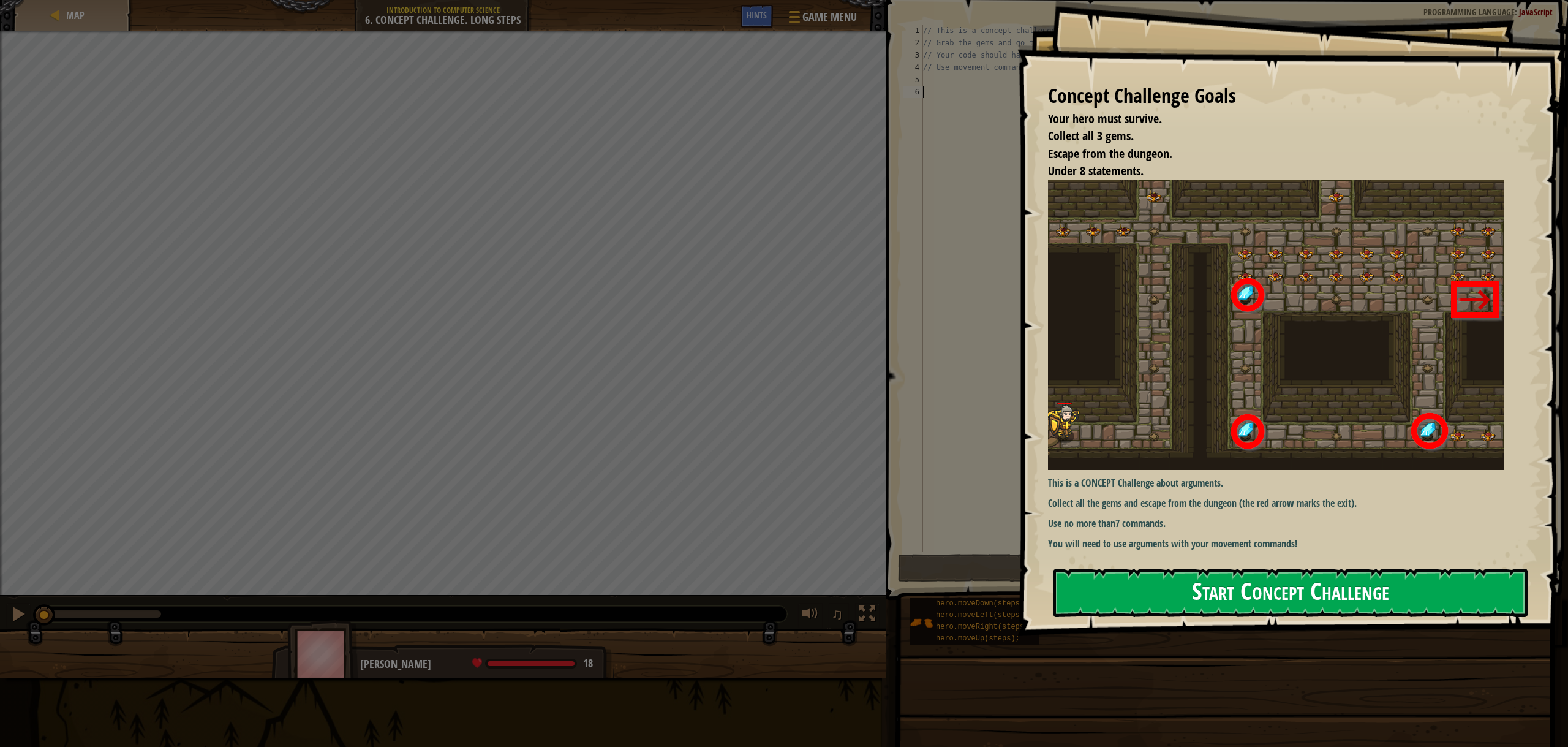
click at [1130, 589] on button "Start Concept Challenge" at bounding box center [1290, 592] width 474 height 49
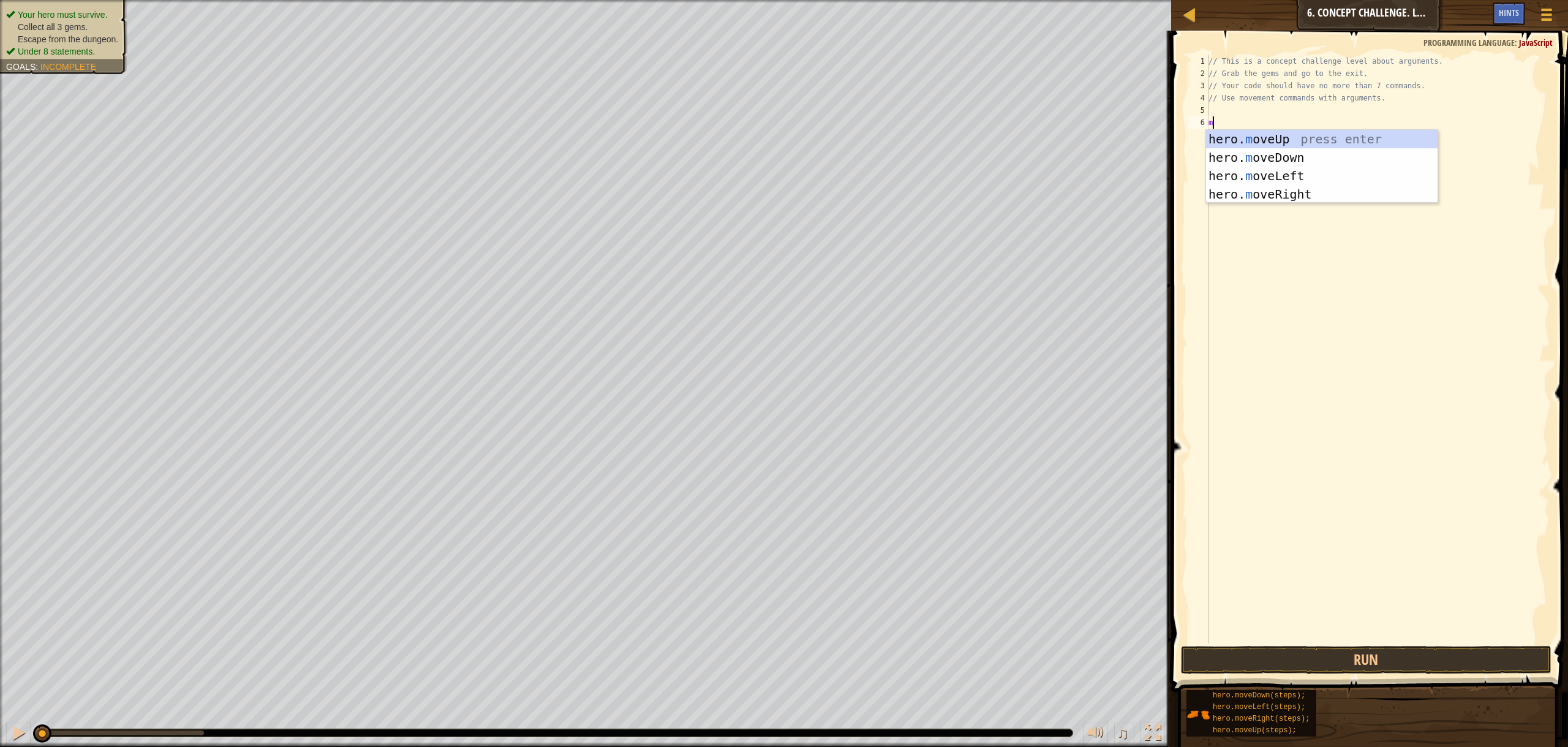
type textarea "mo"
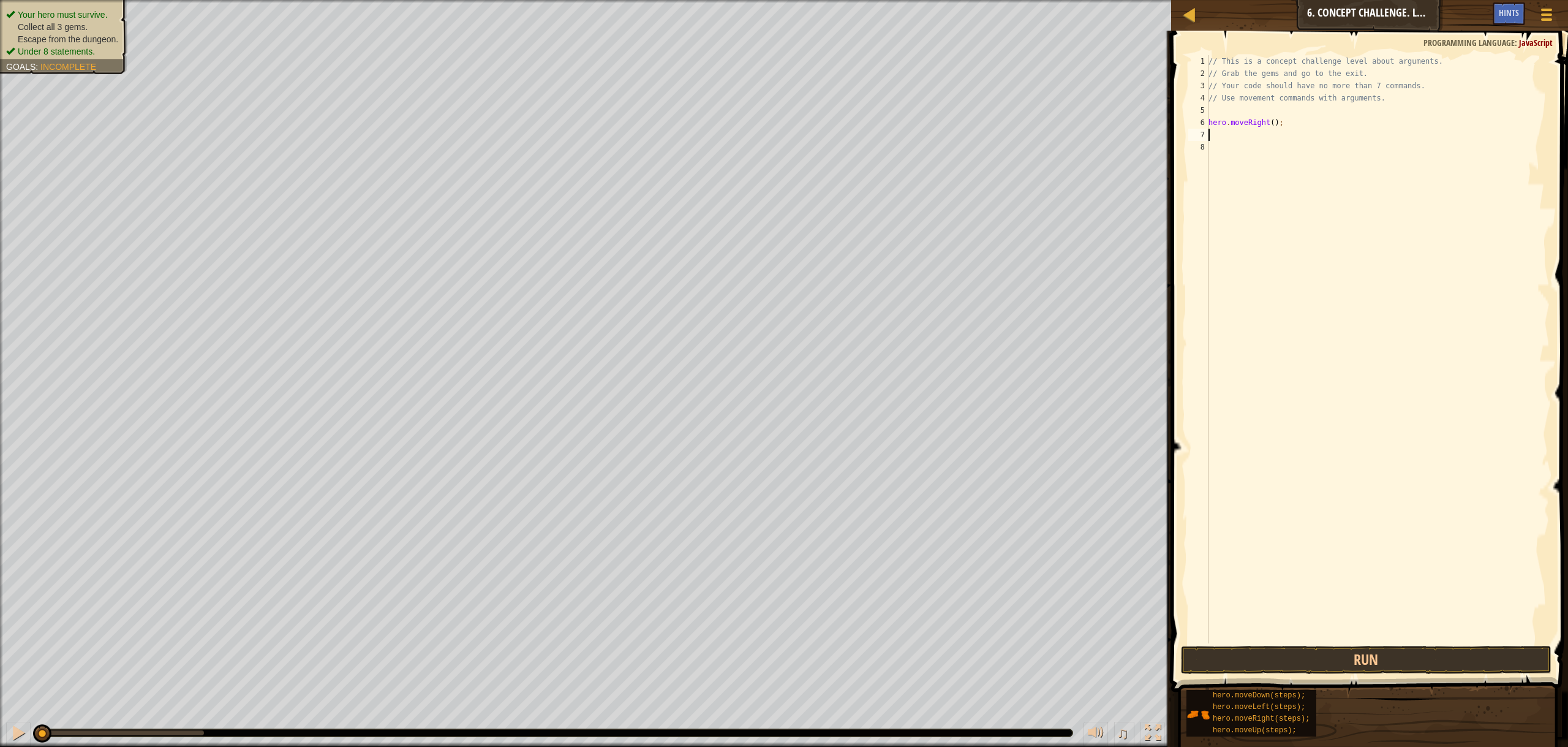
type textarea "u"
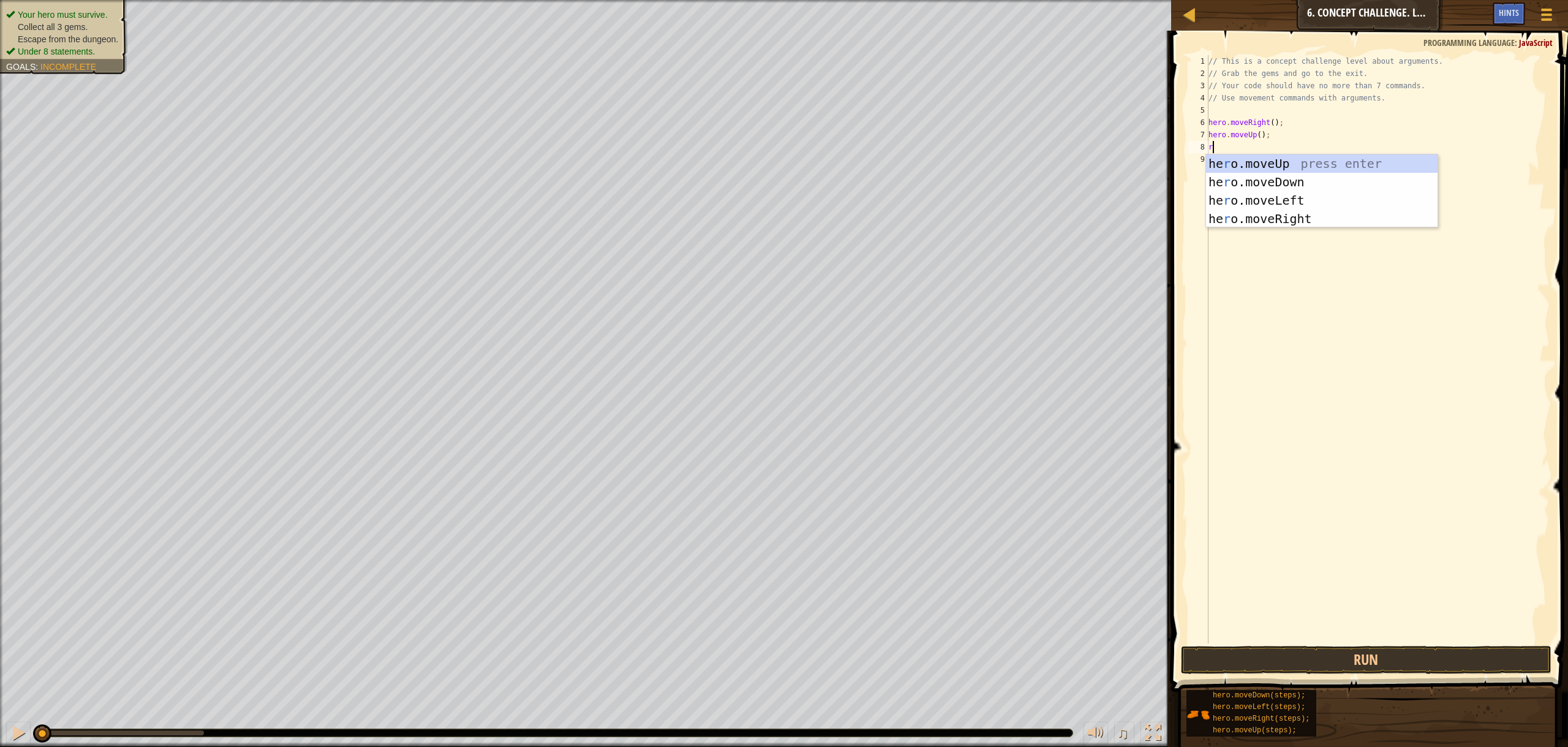
type textarea "ri"
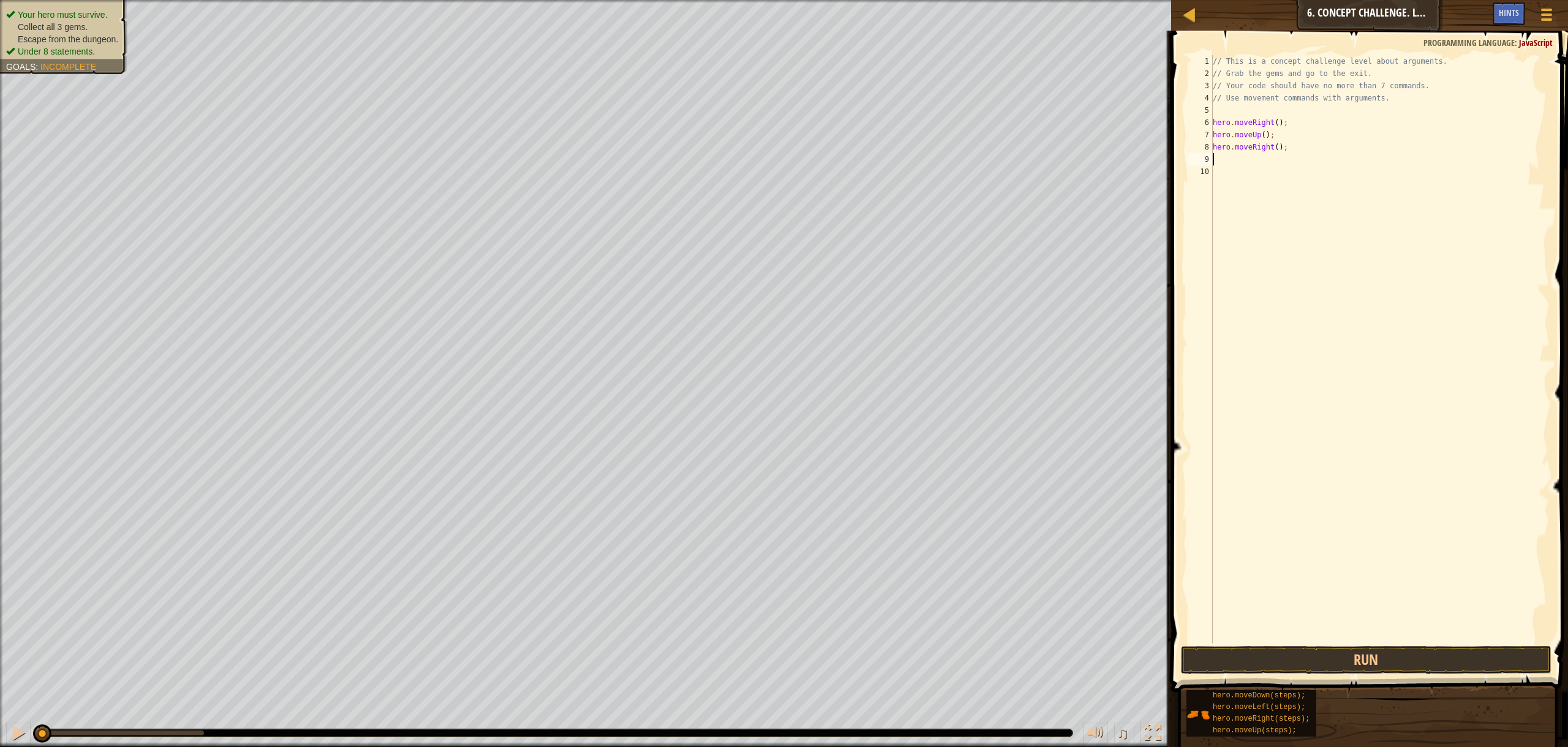
type textarea "d"
type textarea "l"
type textarea "u"
type textarea "d"
click at [1266, 196] on div "// This is a concept challenge level about arguments. // Grab the gems and go t…" at bounding box center [1380, 362] width 340 height 613
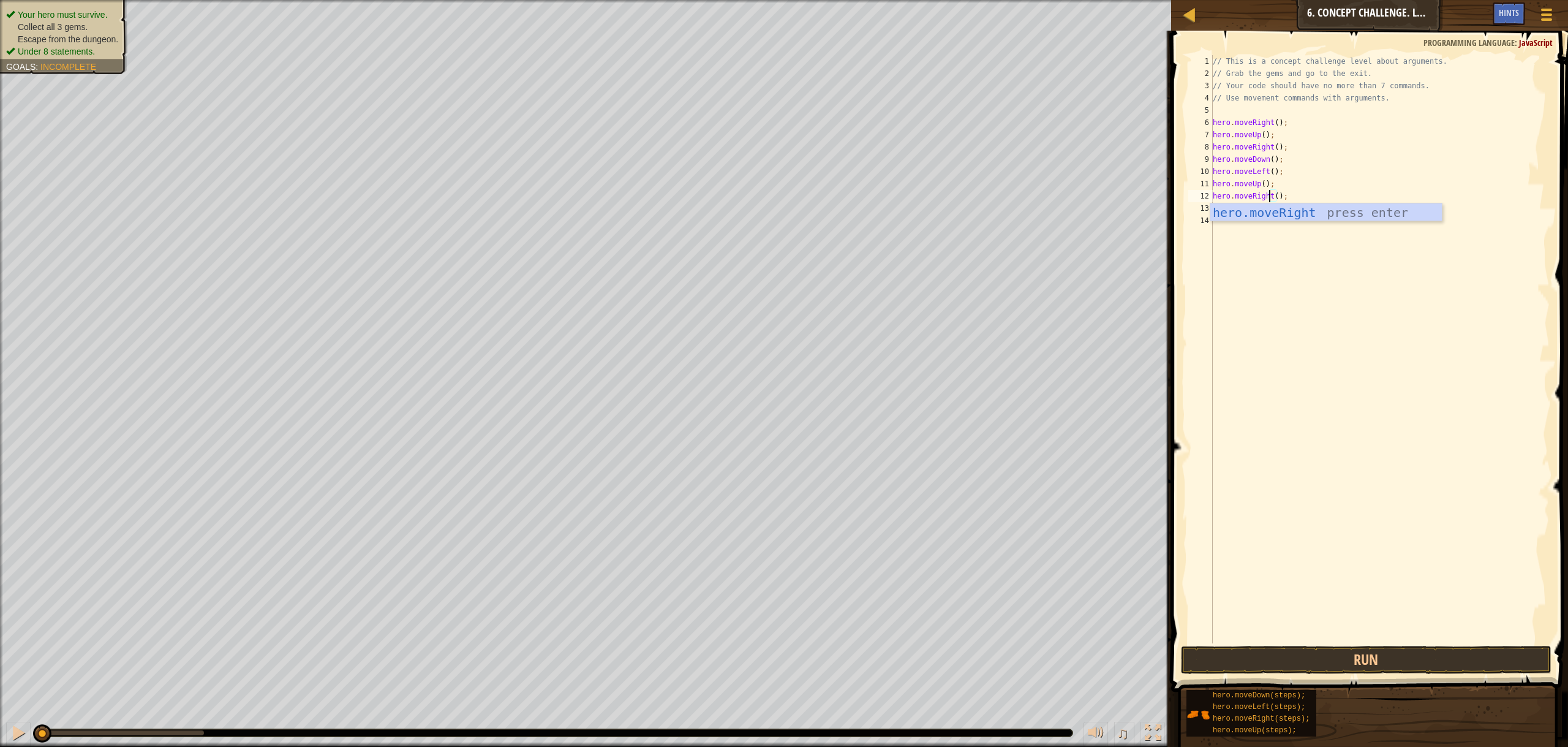
type textarea "hero.moveRight;"
click at [1310, 365] on div "// This is a concept challenge level about arguments. // Grab the gems and go t…" at bounding box center [1380, 362] width 340 height 613
click at [1264, 199] on div "// This is a concept challenge level about arguments. // Grab the gems and go t…" at bounding box center [1380, 362] width 340 height 613
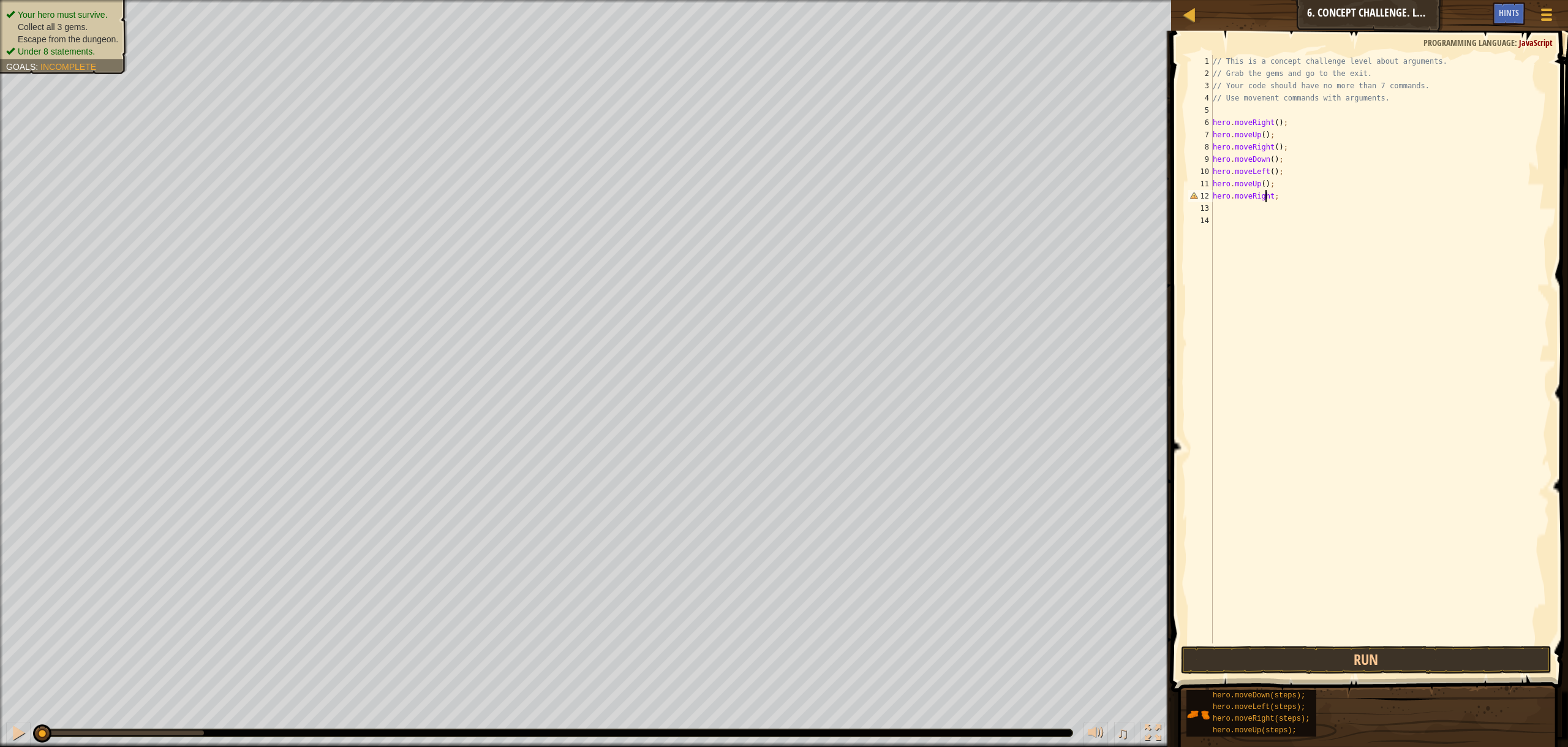
type textarea "hero.moveRight;"
click at [1273, 202] on div "// This is a concept challenge level about arguments. // Grab the gems and go t…" at bounding box center [1380, 362] width 340 height 613
click at [1269, 198] on div "// This is a concept challenge level about arguments. // Grab the gems and go t…" at bounding box center [1380, 362] width 340 height 613
click at [1262, 137] on div "// This is a concept challenge level about arguments. // Grab the gems and go t…" at bounding box center [1380, 362] width 340 height 613
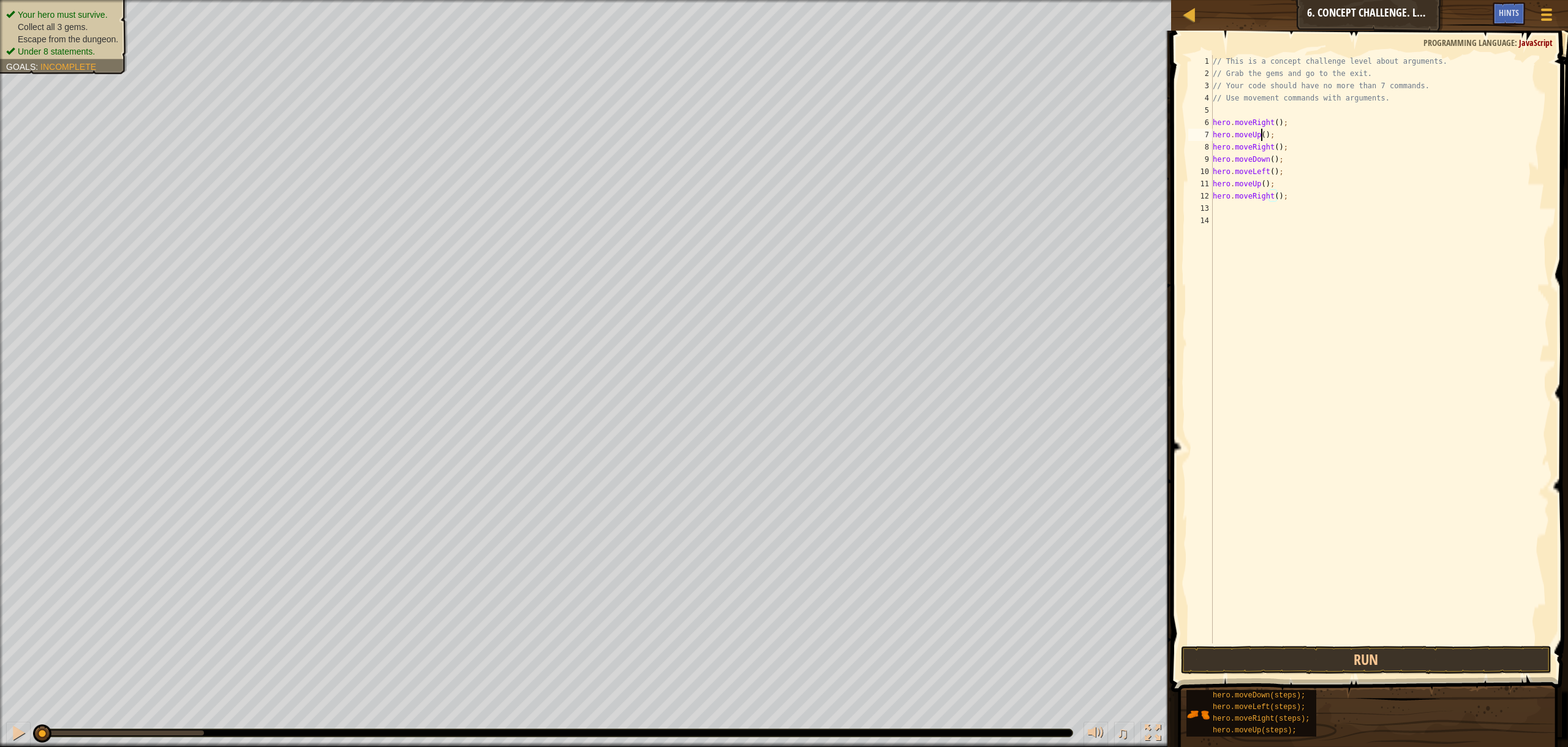
scroll to position [5, 4]
click at [1274, 149] on div "// This is a concept challenge level about arguments. // Grab the gems and go t…" at bounding box center [1380, 362] width 340 height 613
click at [1269, 163] on div "// This is a concept challenge level about arguments. // Grab the gems and go t…" at bounding box center [1380, 362] width 340 height 613
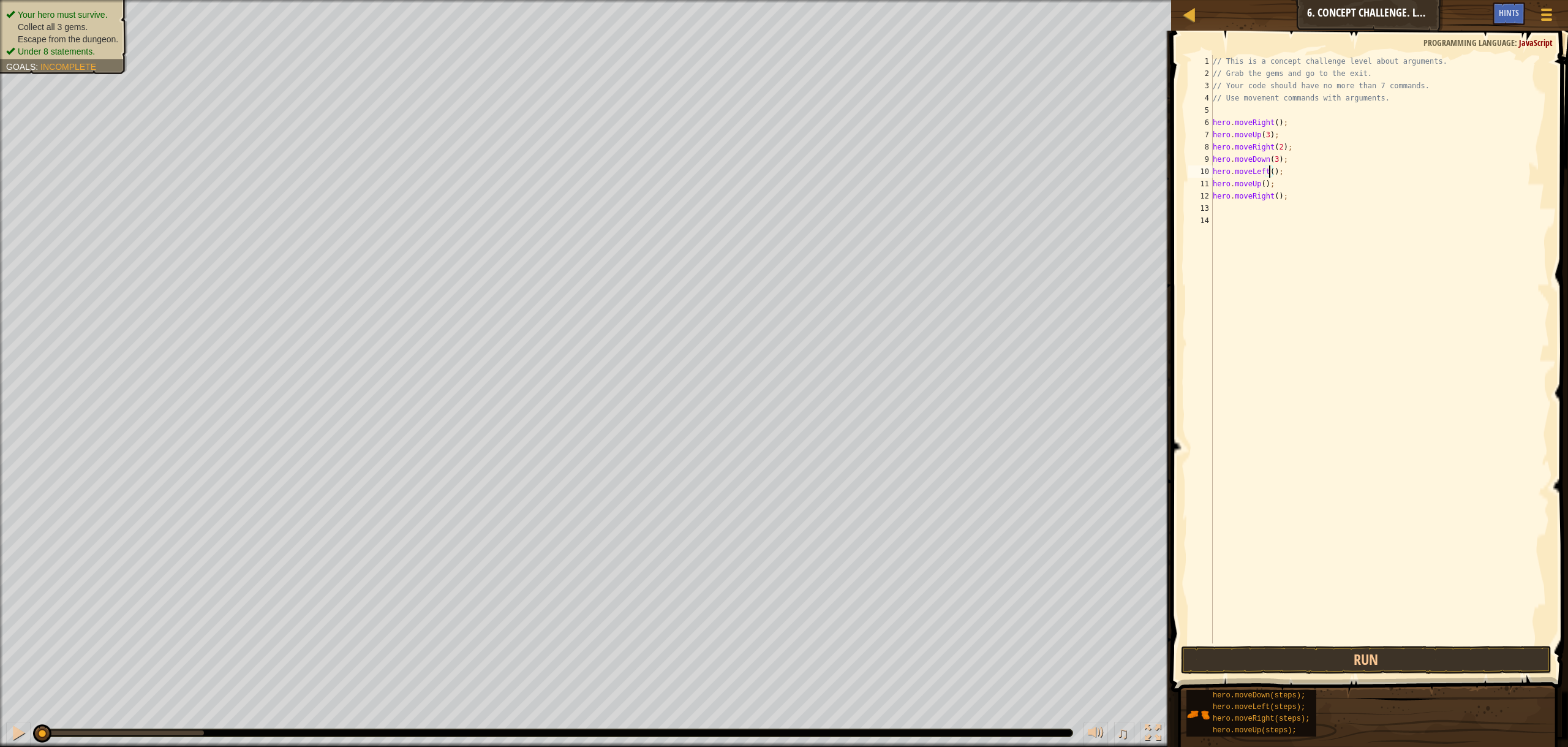
click at [1269, 173] on div "// This is a concept challenge level about arguments. // Grab the gems and go t…" at bounding box center [1380, 362] width 340 height 613
click at [1262, 186] on div "// This is a concept challenge level about arguments. // Grab the gems and go t…" at bounding box center [1380, 362] width 340 height 613
click at [1273, 196] on div "// This is a concept challenge level about arguments. // Grab the gems and go t…" at bounding box center [1380, 362] width 340 height 613
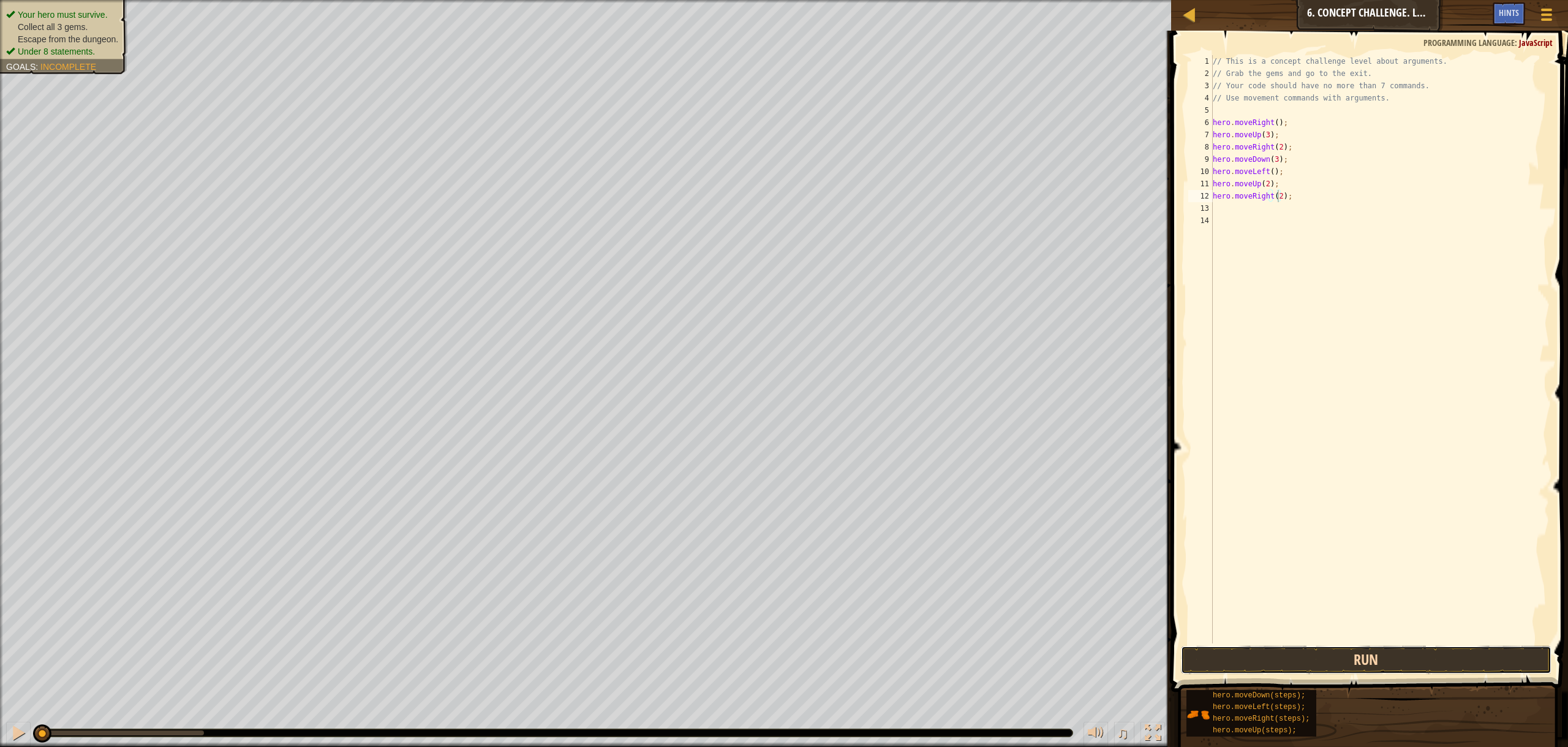
drag, startPoint x: 1330, startPoint y: 656, endPoint x: 1341, endPoint y: 657, distance: 11.0
click at [1331, 656] on button "Run" at bounding box center [1366, 660] width 370 height 28
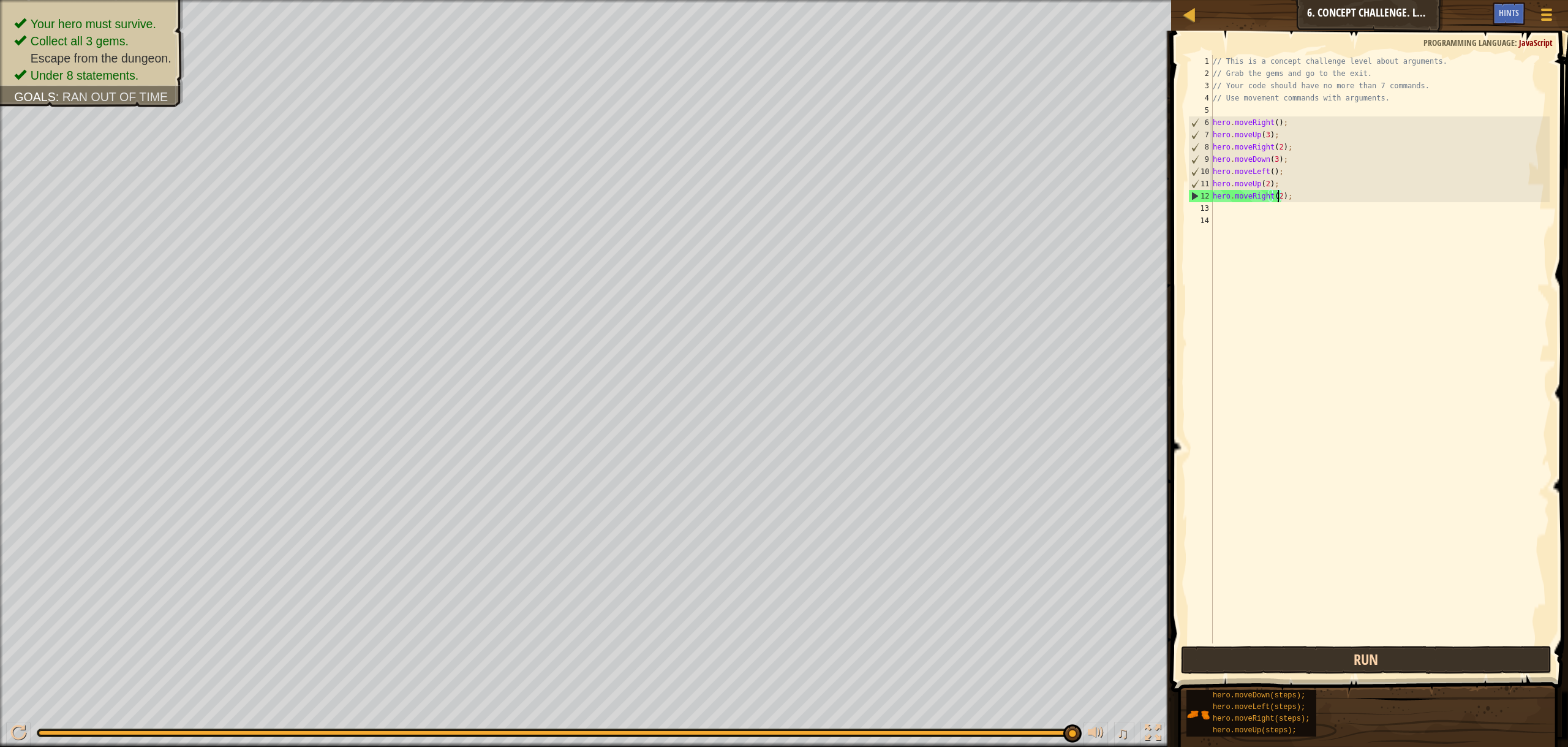
type textarea "hero.moveRight(3);"
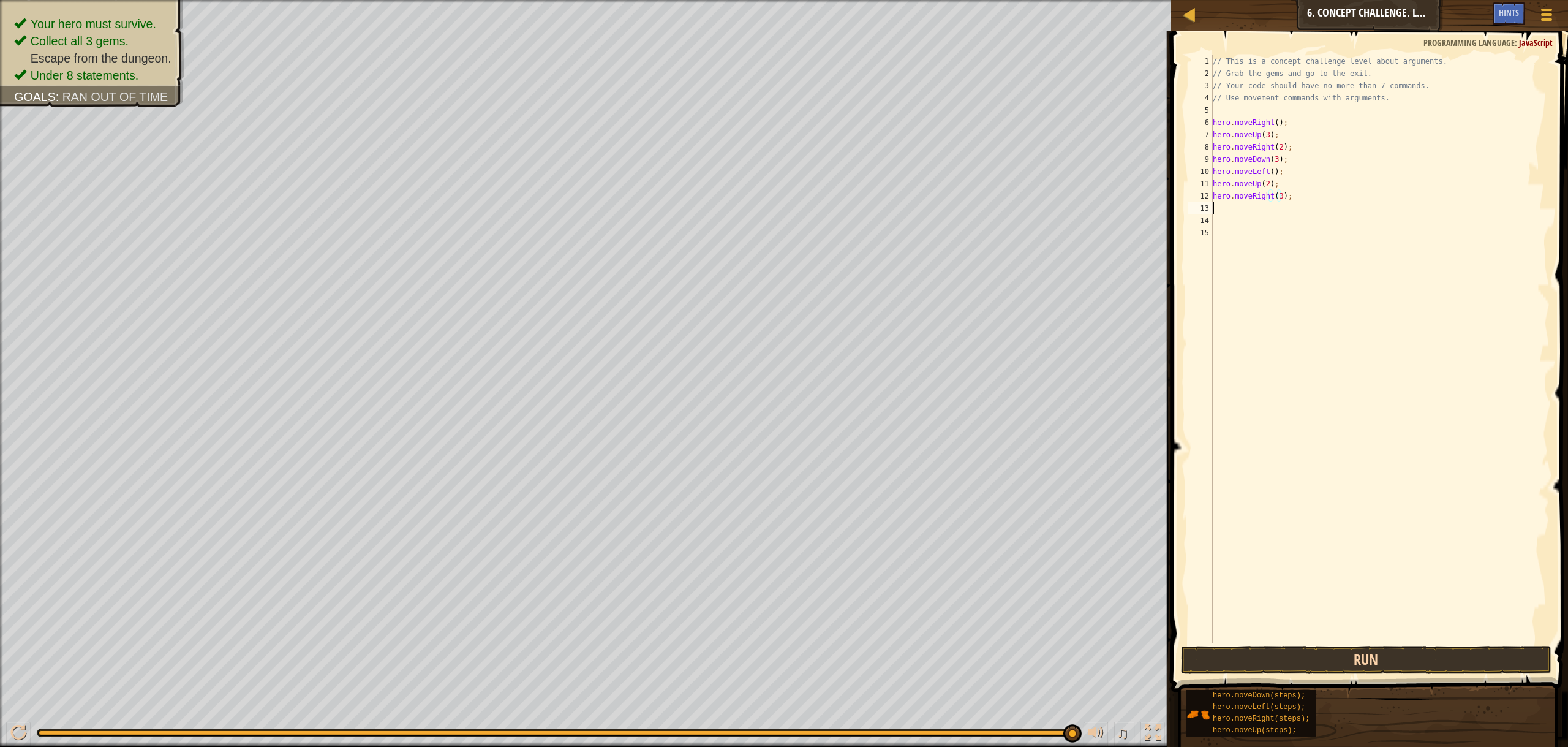
scroll to position [5, 0]
click at [1271, 659] on button "Run" at bounding box center [1366, 660] width 370 height 28
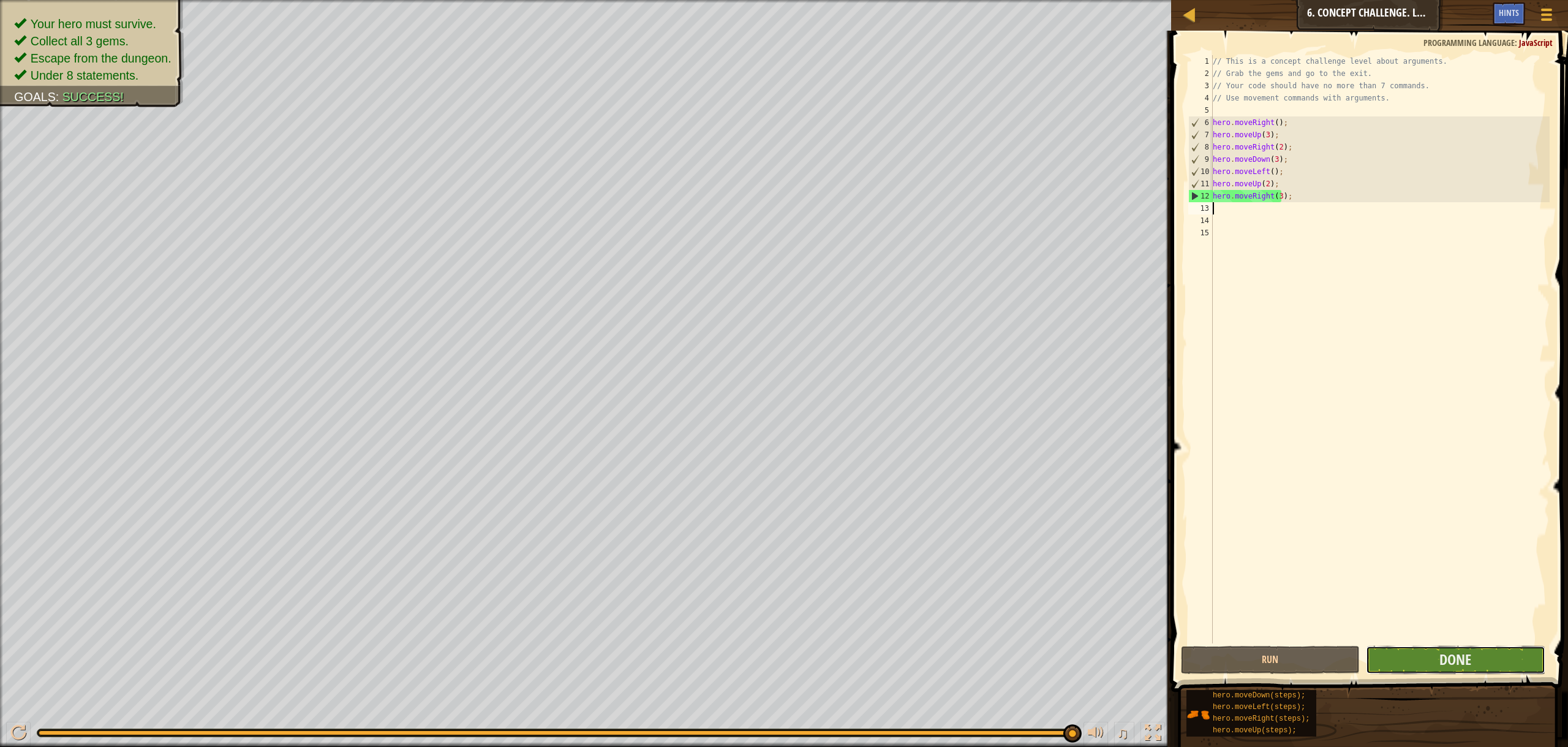
click at [1434, 654] on button "Done" at bounding box center [1455, 660] width 179 height 28
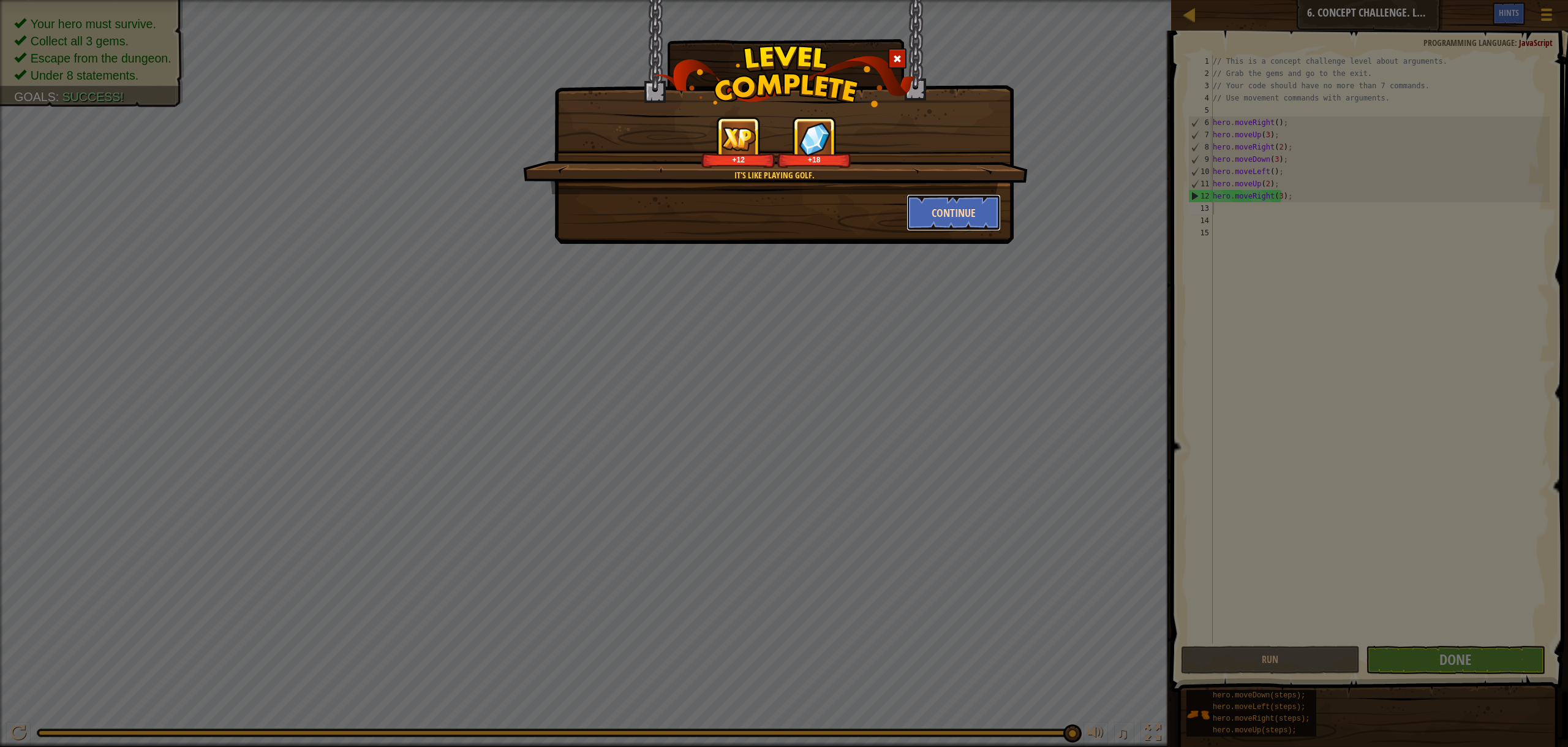
click at [947, 220] on button "Continue" at bounding box center [953, 212] width 95 height 37
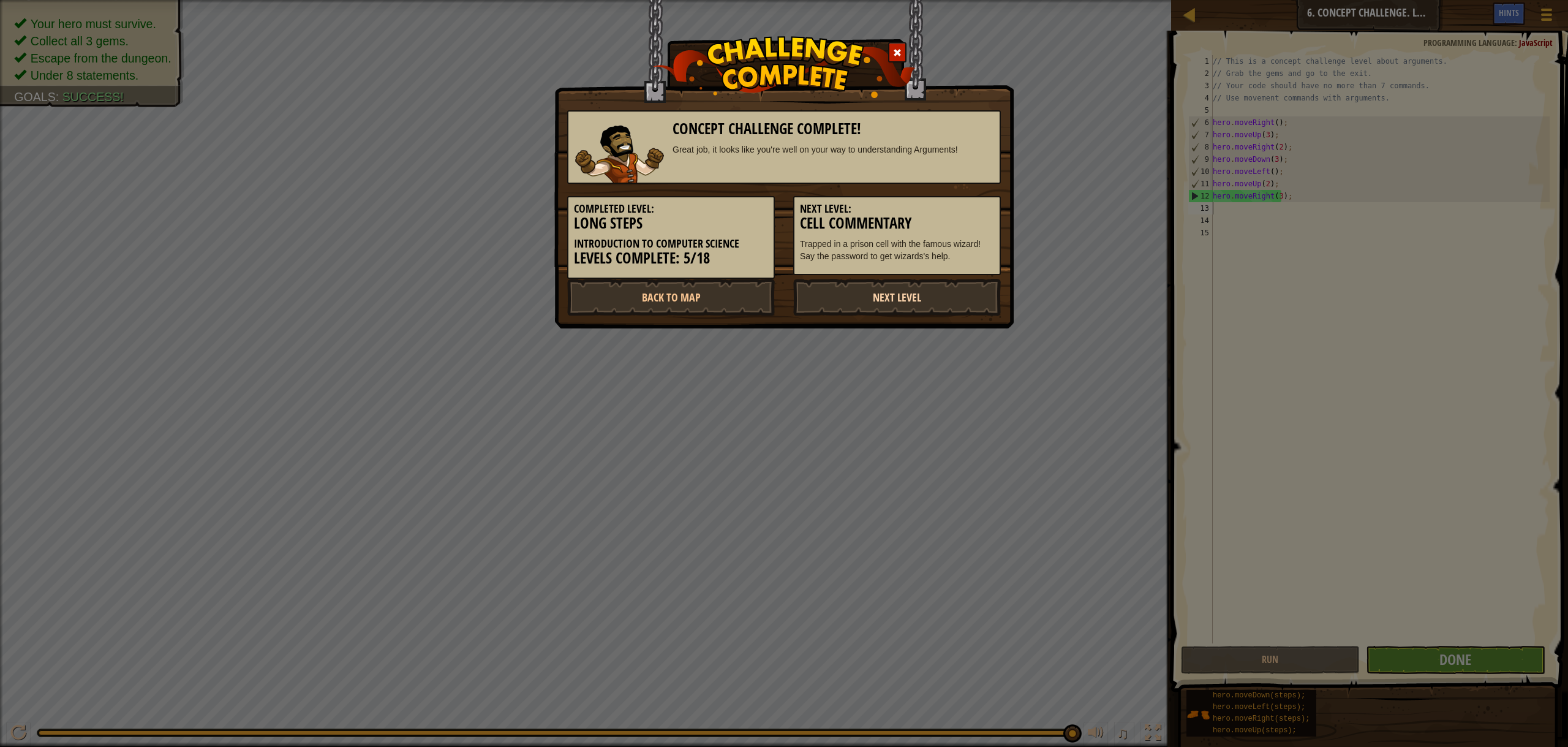
drag, startPoint x: 889, startPoint y: 292, endPoint x: 854, endPoint y: 308, distance: 38.5
drag, startPoint x: 854, startPoint y: 308, endPoint x: 721, endPoint y: 293, distance: 133.8
click at [721, 293] on link "Back to Map" at bounding box center [671, 297] width 208 height 37
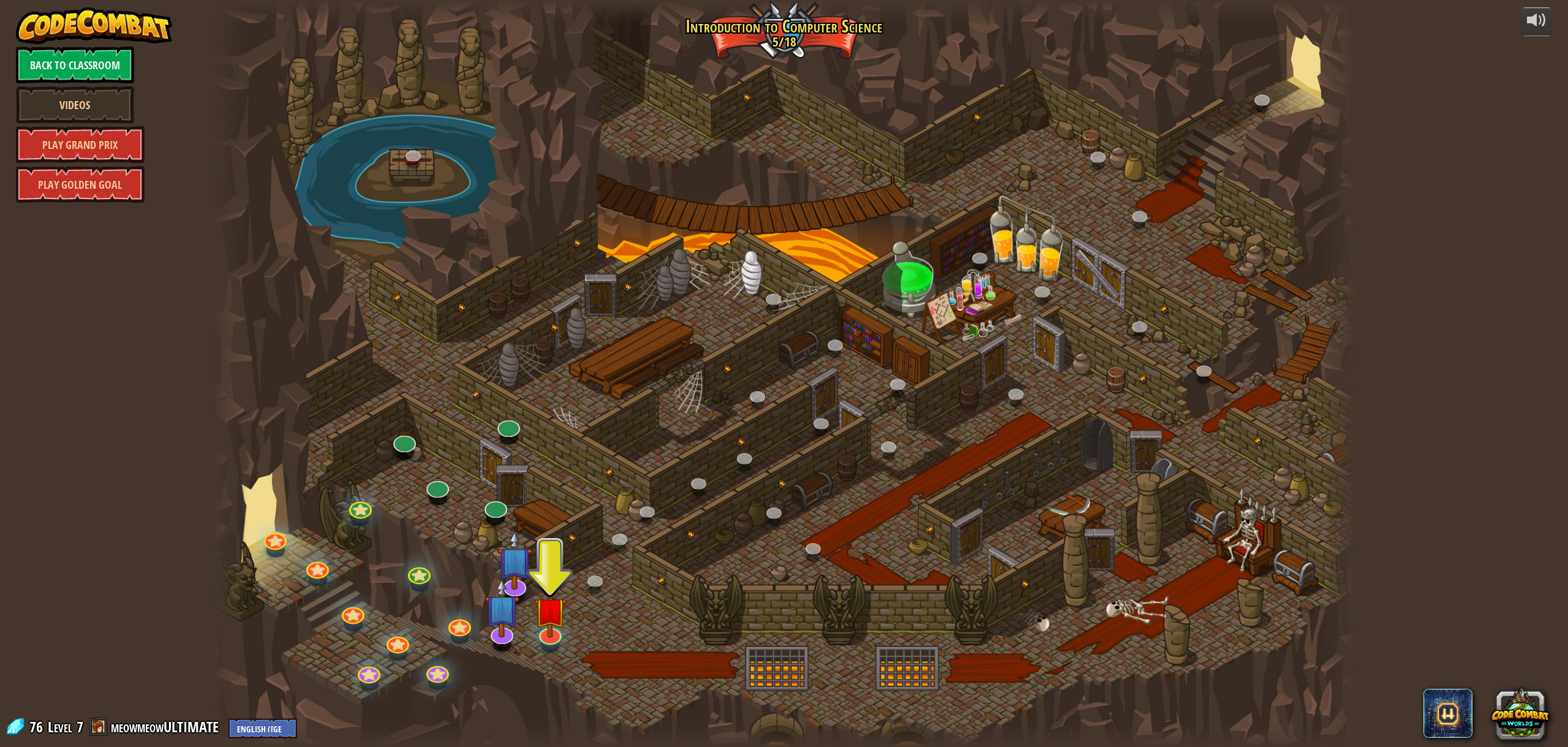
click at [713, 308] on div at bounding box center [784, 374] width 1142 height 747
click at [919, 282] on div at bounding box center [784, 374] width 1142 height 747
